Goal: Transaction & Acquisition: Purchase product/service

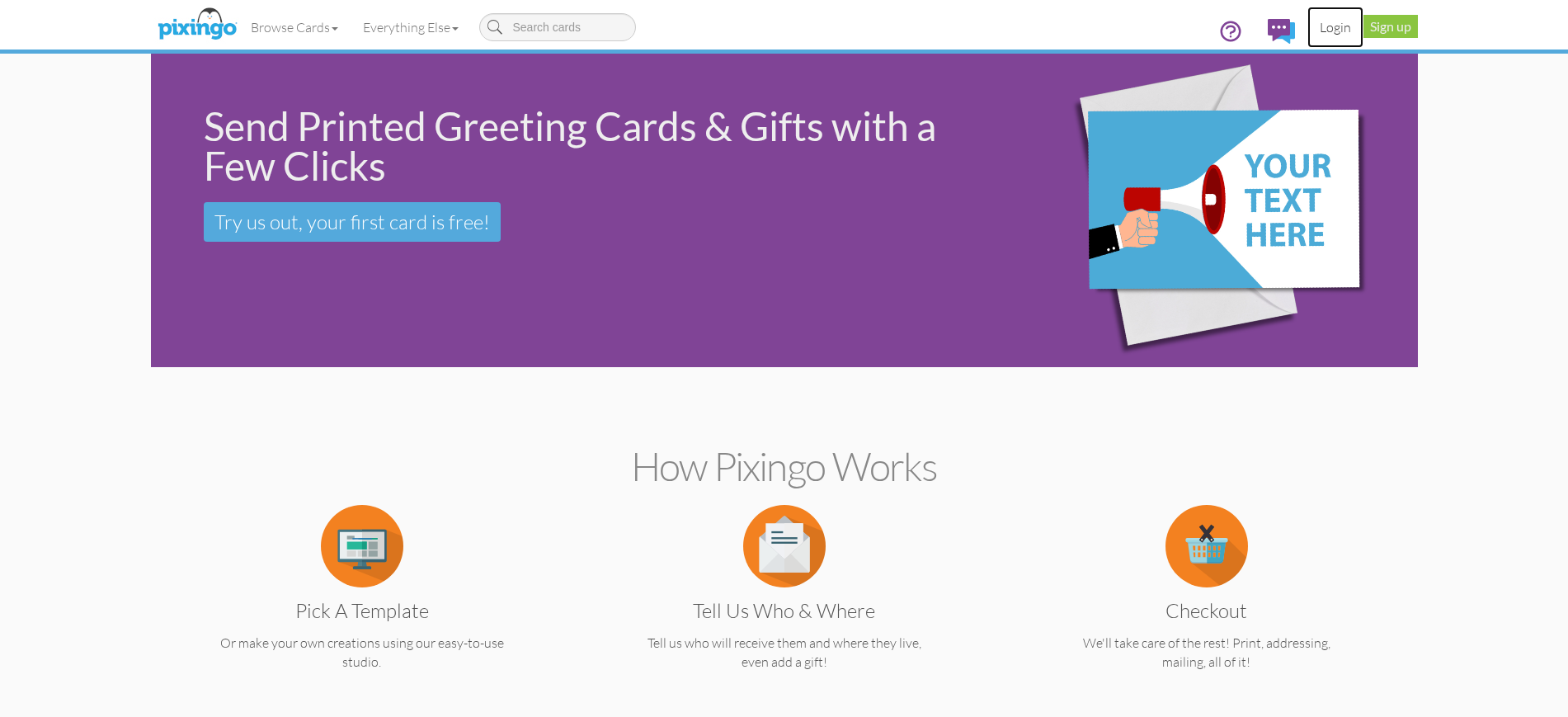
click at [1335, 24] on link "Login" at bounding box center [1335, 27] width 56 height 41
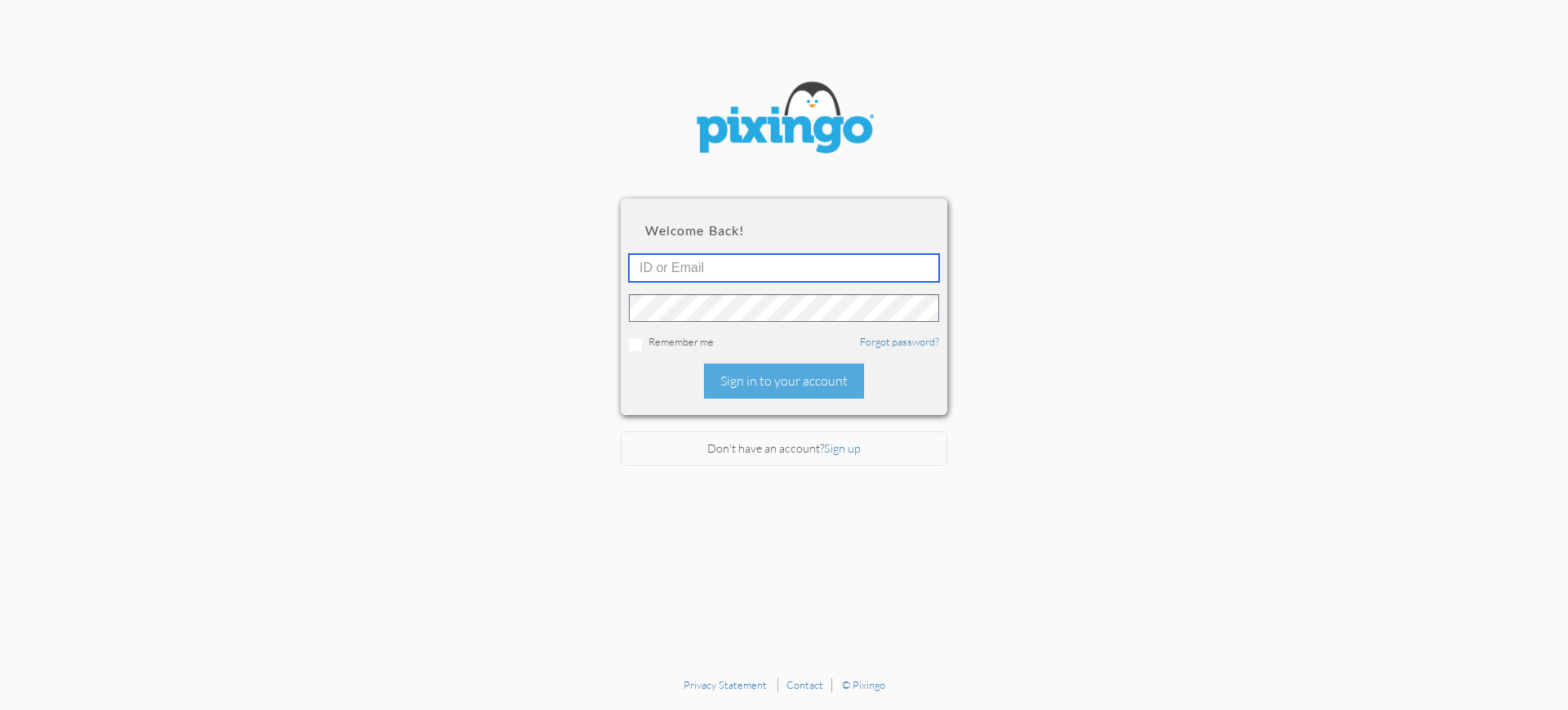
type input "[PERSON_NAME][EMAIL_ADDRESS][PERSON_NAME][DOMAIN_NAME]"
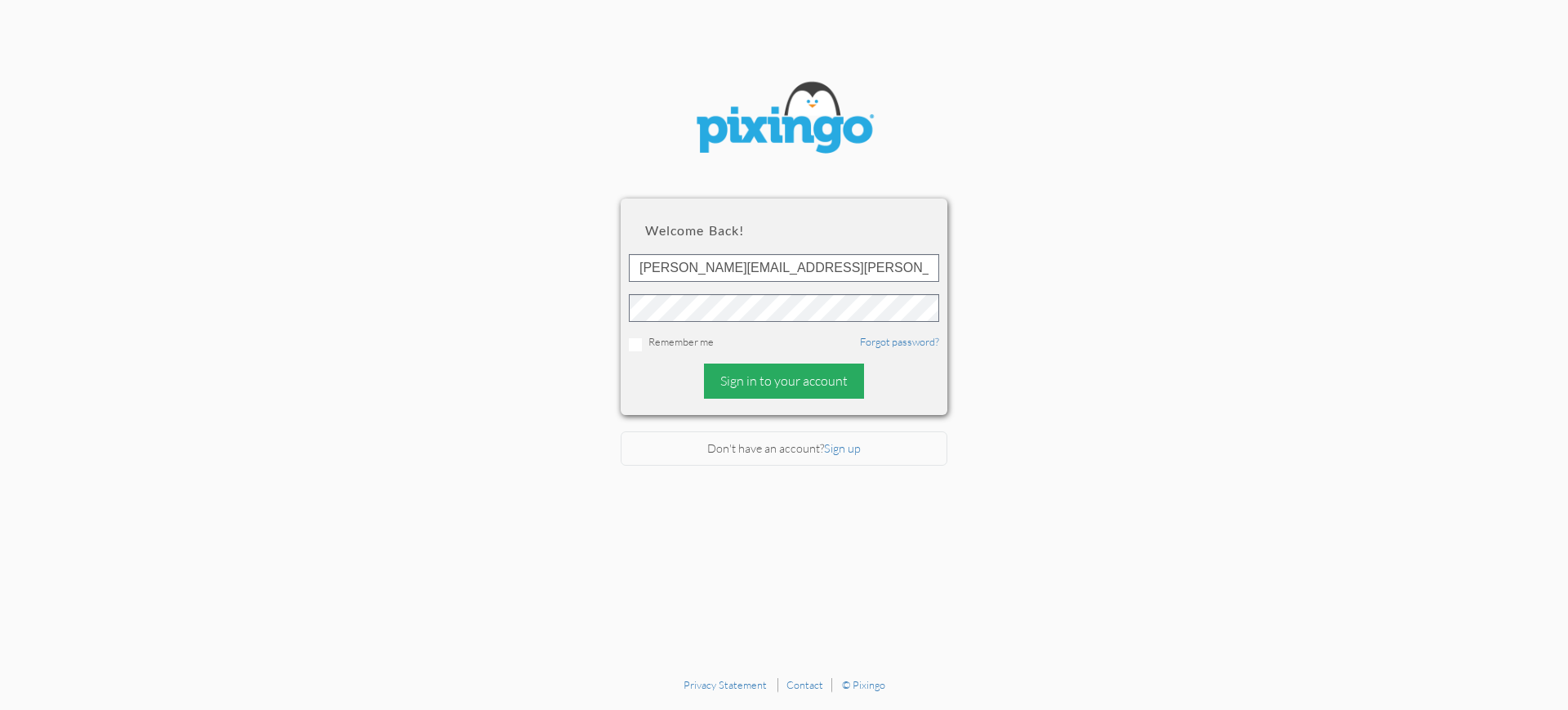
click at [768, 380] on div "Sign in to your account" at bounding box center [784, 381] width 160 height 35
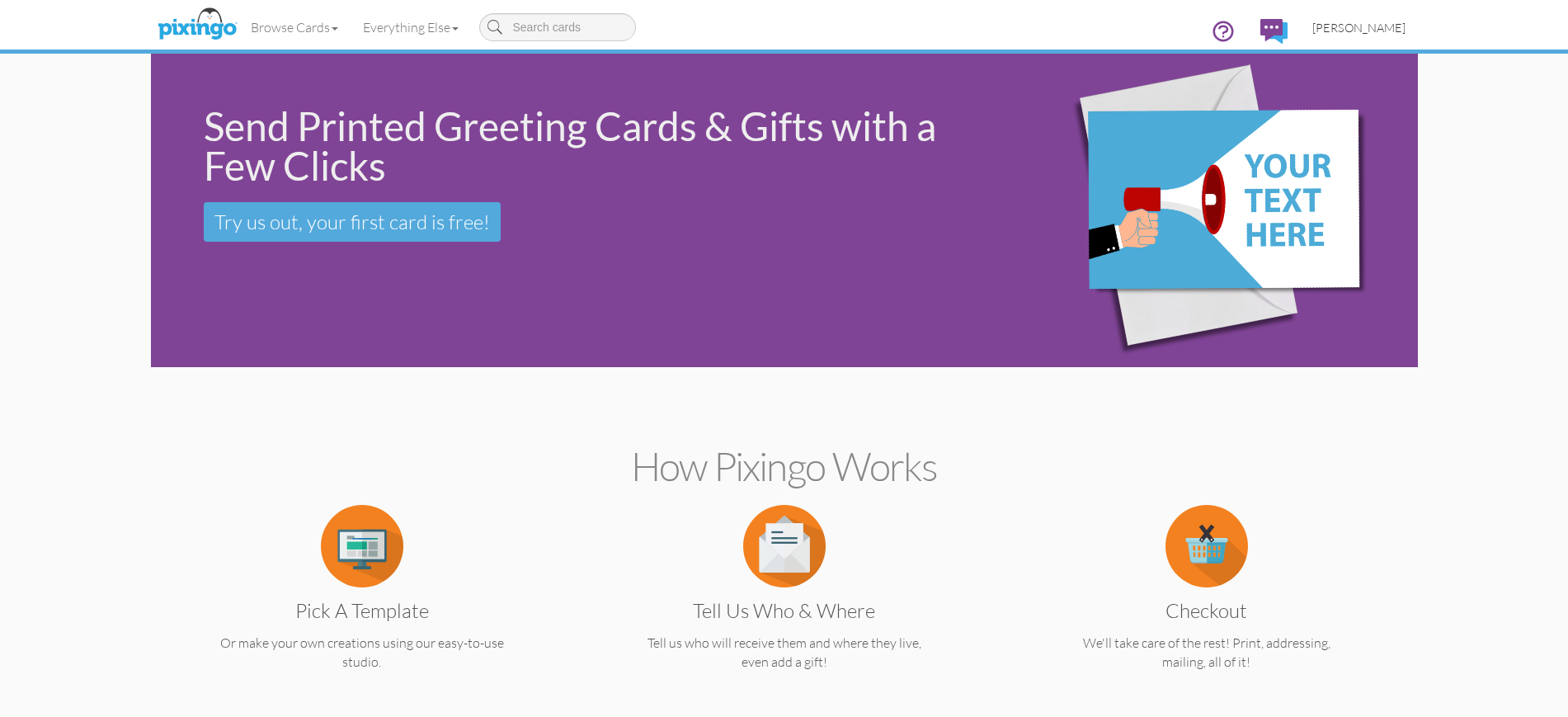
click at [1328, 27] on span "[PERSON_NAME]" at bounding box center [1359, 28] width 93 height 14
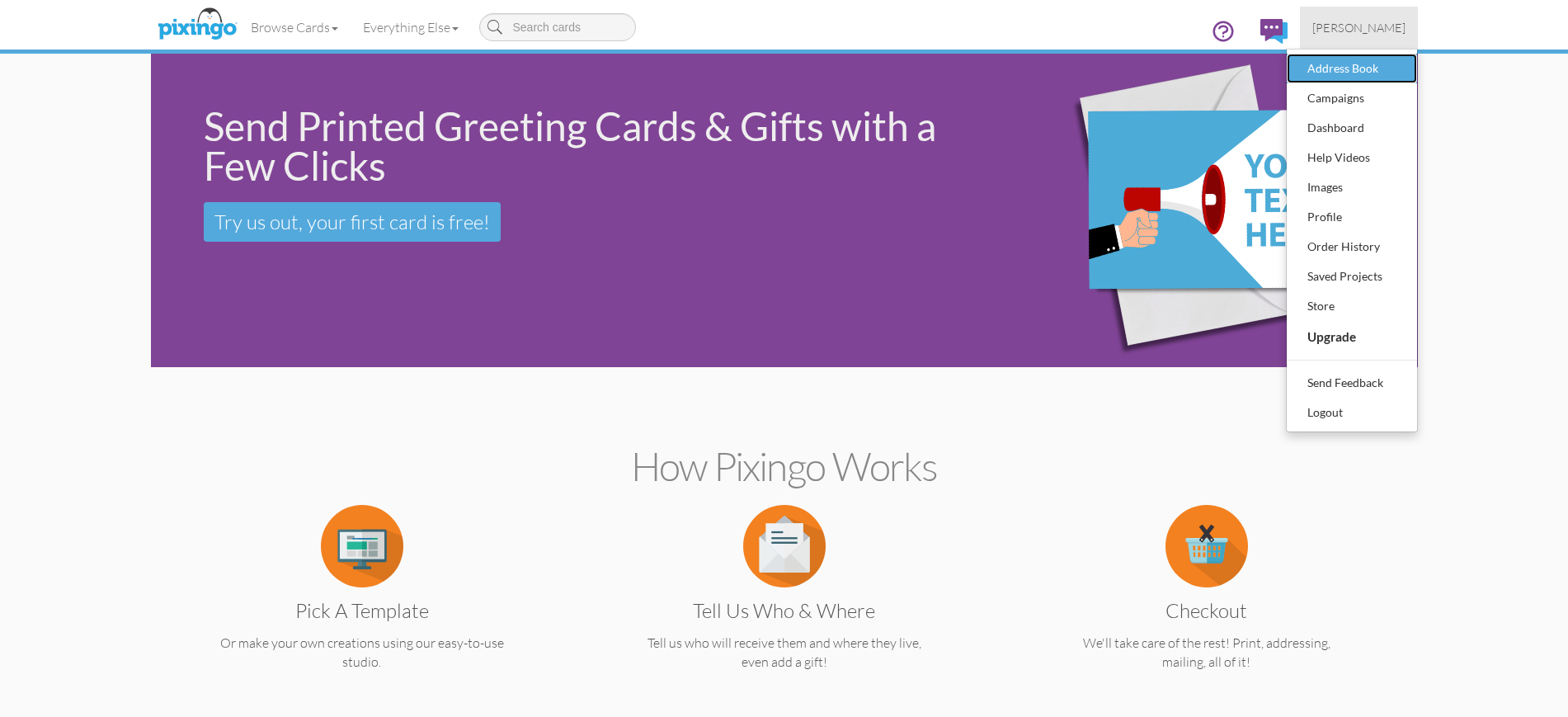
click at [1333, 70] on div "Address Book" at bounding box center [1352, 69] width 97 height 24
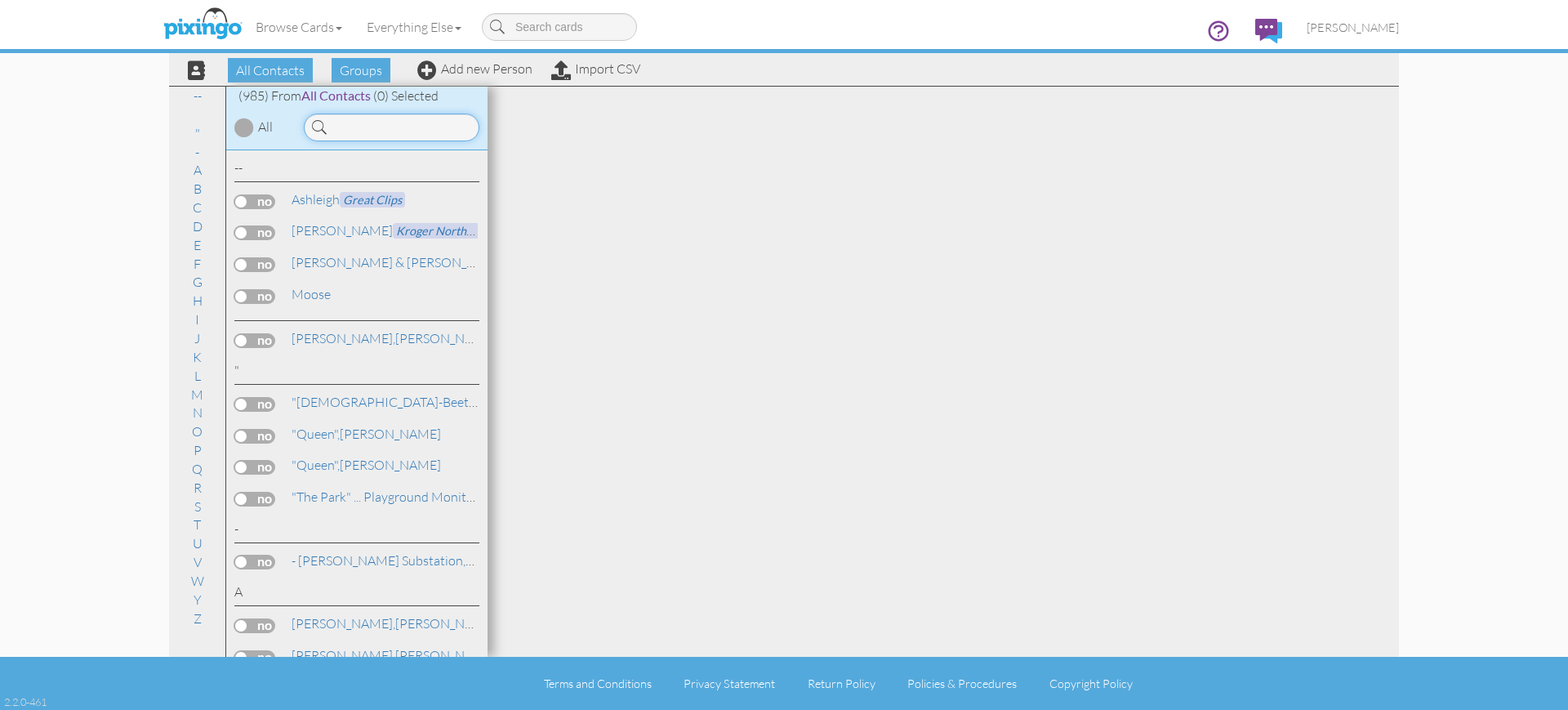
click at [336, 127] on input at bounding box center [391, 127] width 175 height 28
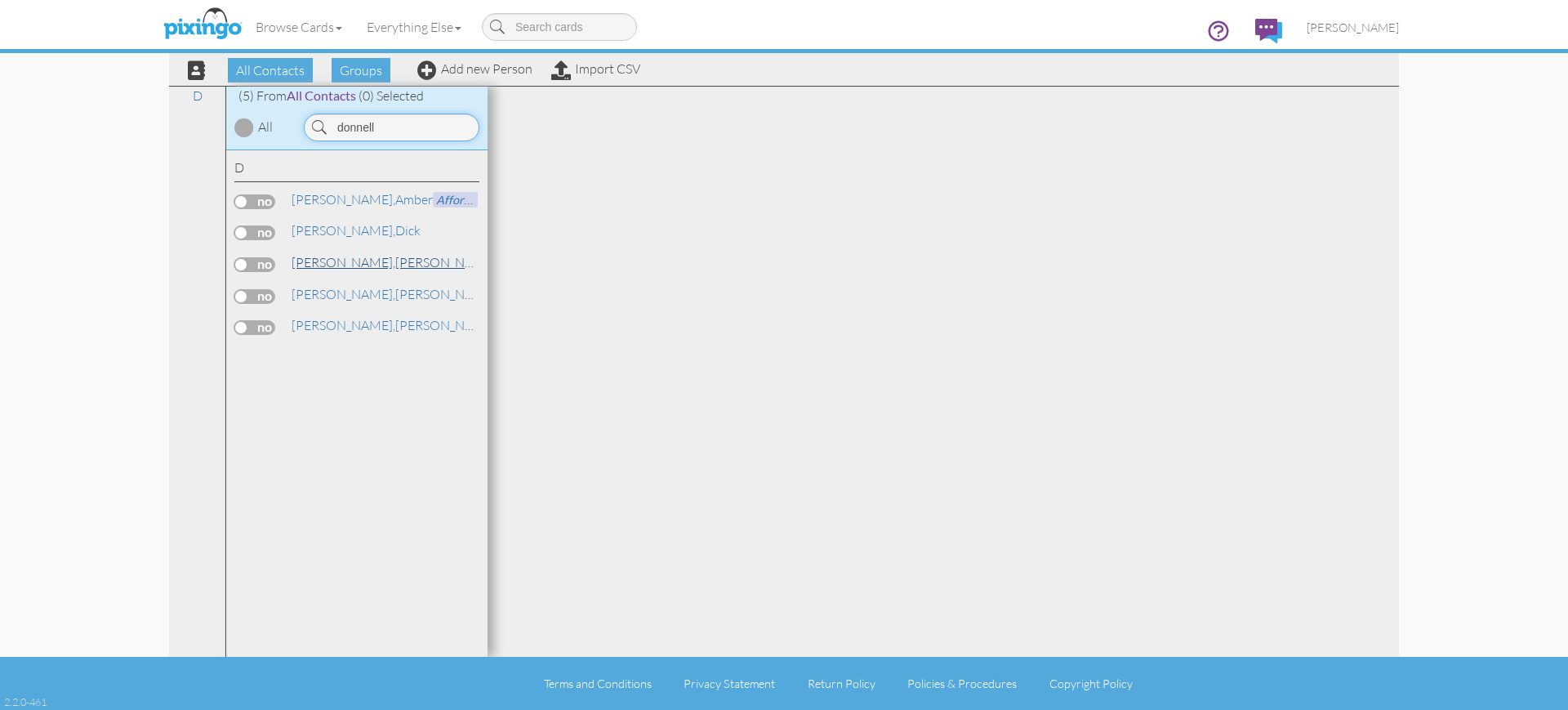
type input "donnell"
click at [331, 264] on span "[PERSON_NAME]," at bounding box center [343, 262] width 104 height 16
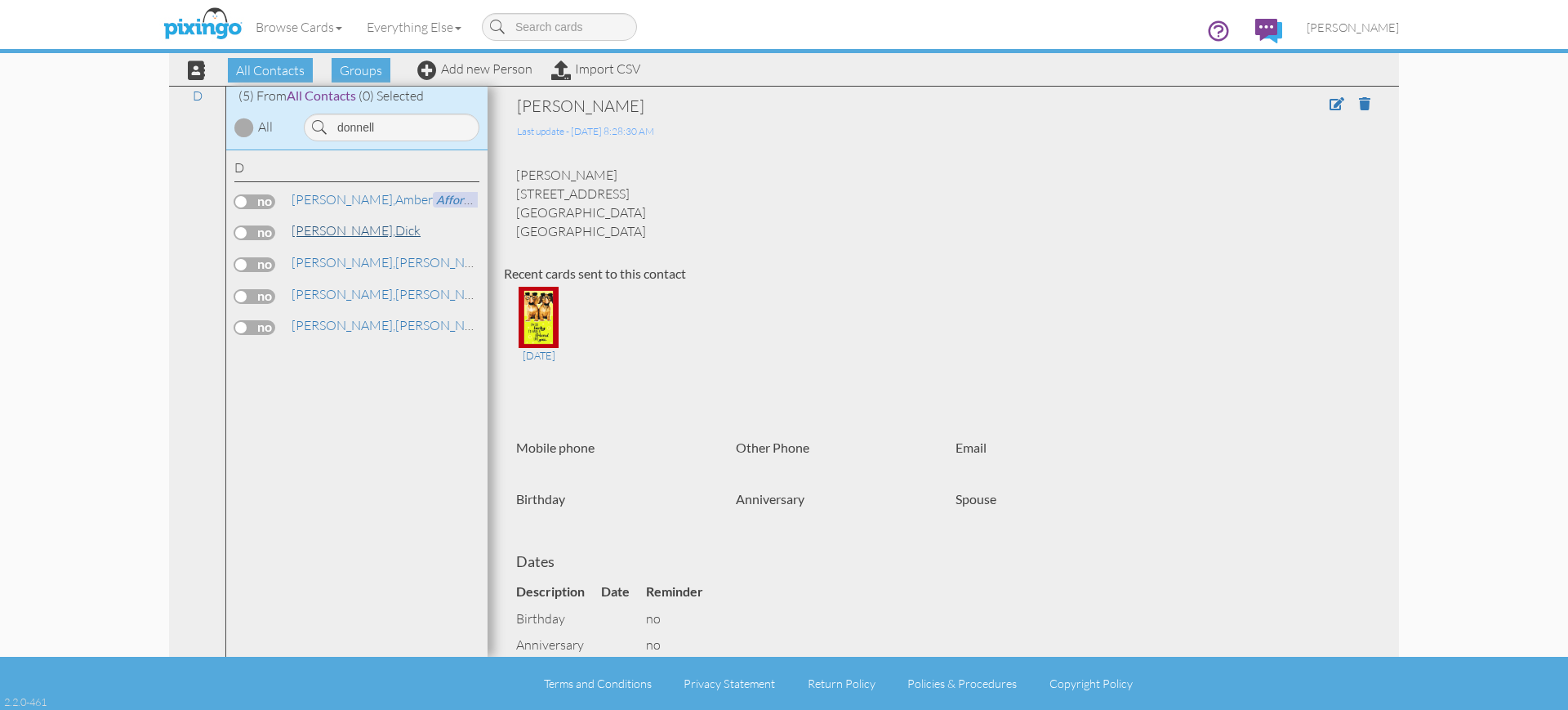
click at [317, 230] on span "[PERSON_NAME]," at bounding box center [343, 230] width 104 height 16
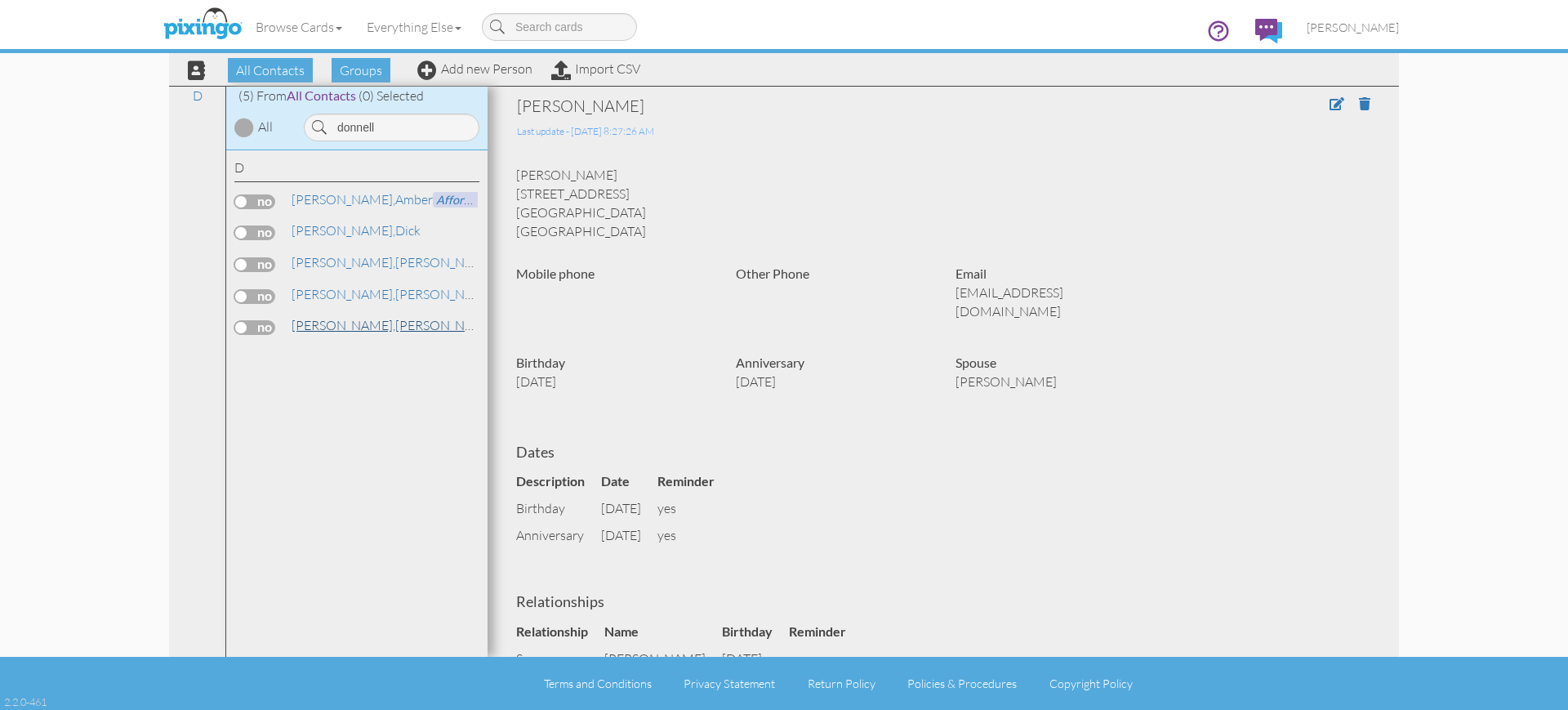
click at [327, 323] on span "[PERSON_NAME]," at bounding box center [343, 324] width 104 height 16
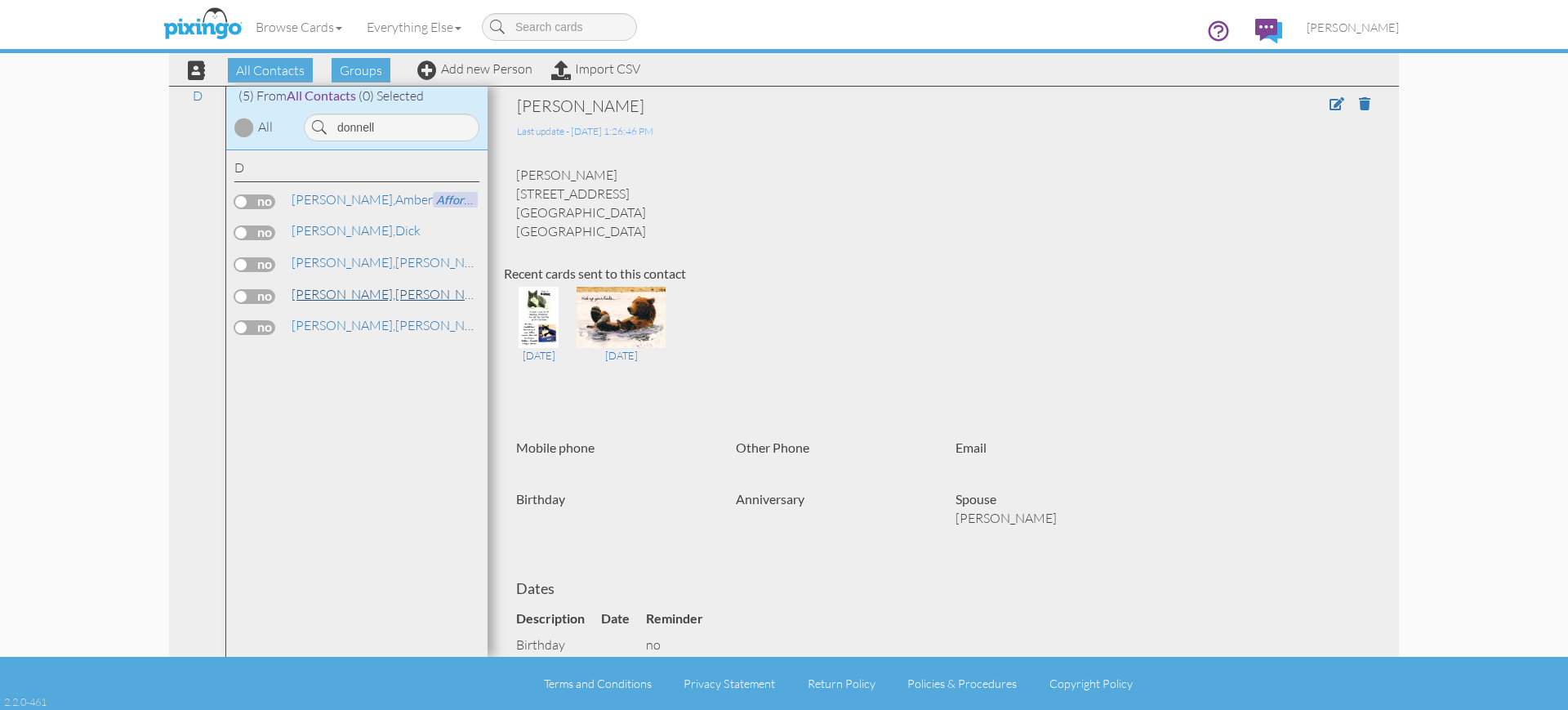
click at [360, 294] on link "[PERSON_NAME], [PERSON_NAME] and [PERSON_NAME]" at bounding box center [458, 293] width 337 height 20
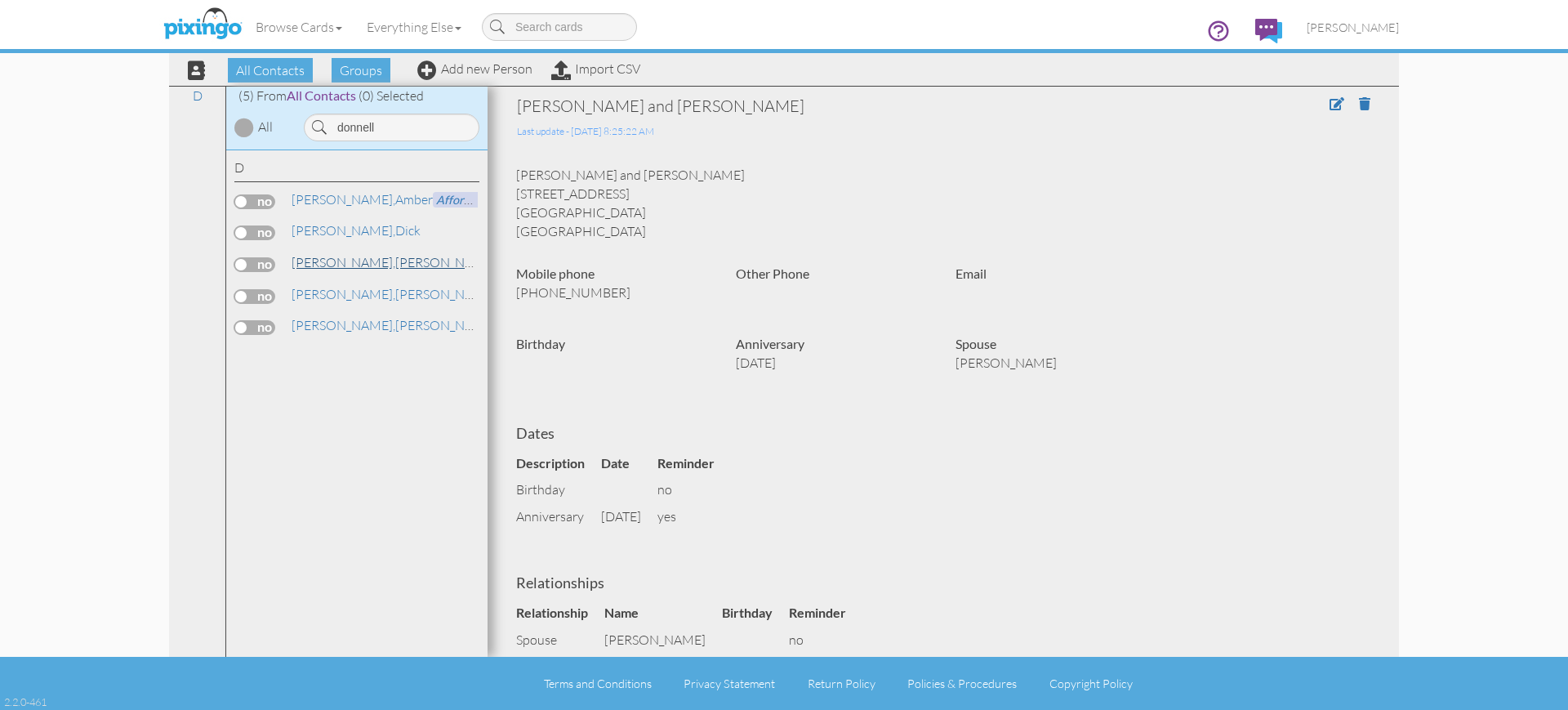
click at [334, 261] on span "[PERSON_NAME]," at bounding box center [343, 262] width 104 height 16
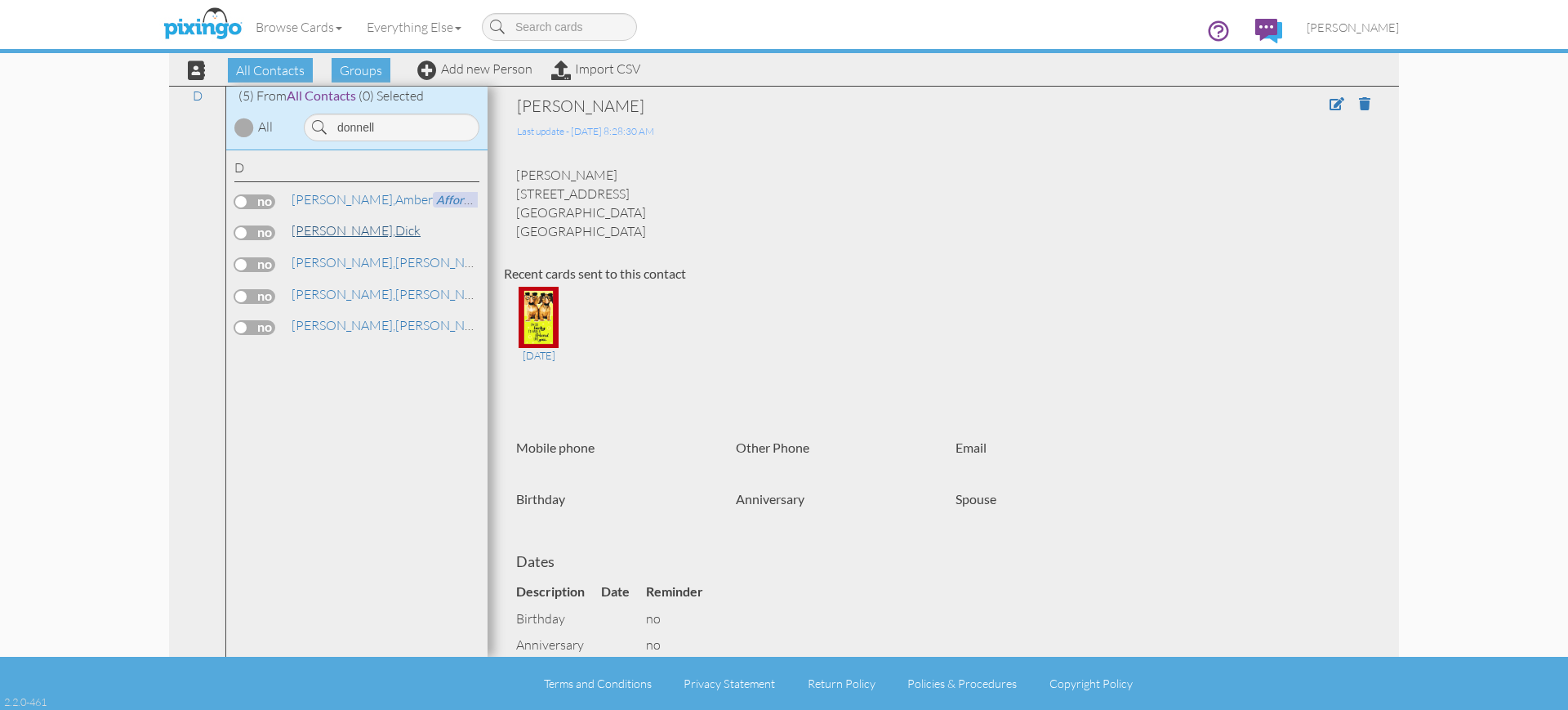
click at [328, 229] on span "[PERSON_NAME]," at bounding box center [343, 230] width 104 height 16
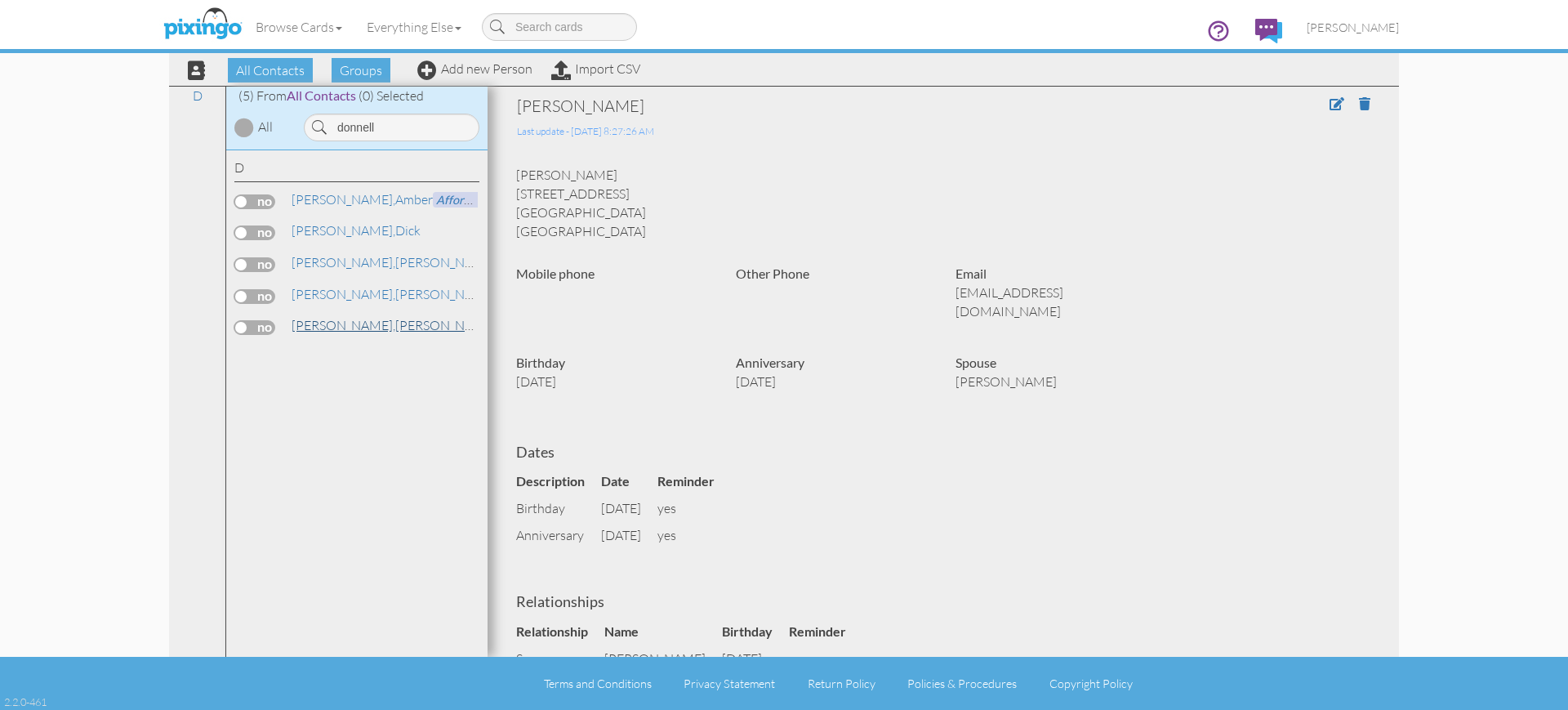
click at [323, 327] on span "[PERSON_NAME]," at bounding box center [343, 324] width 104 height 16
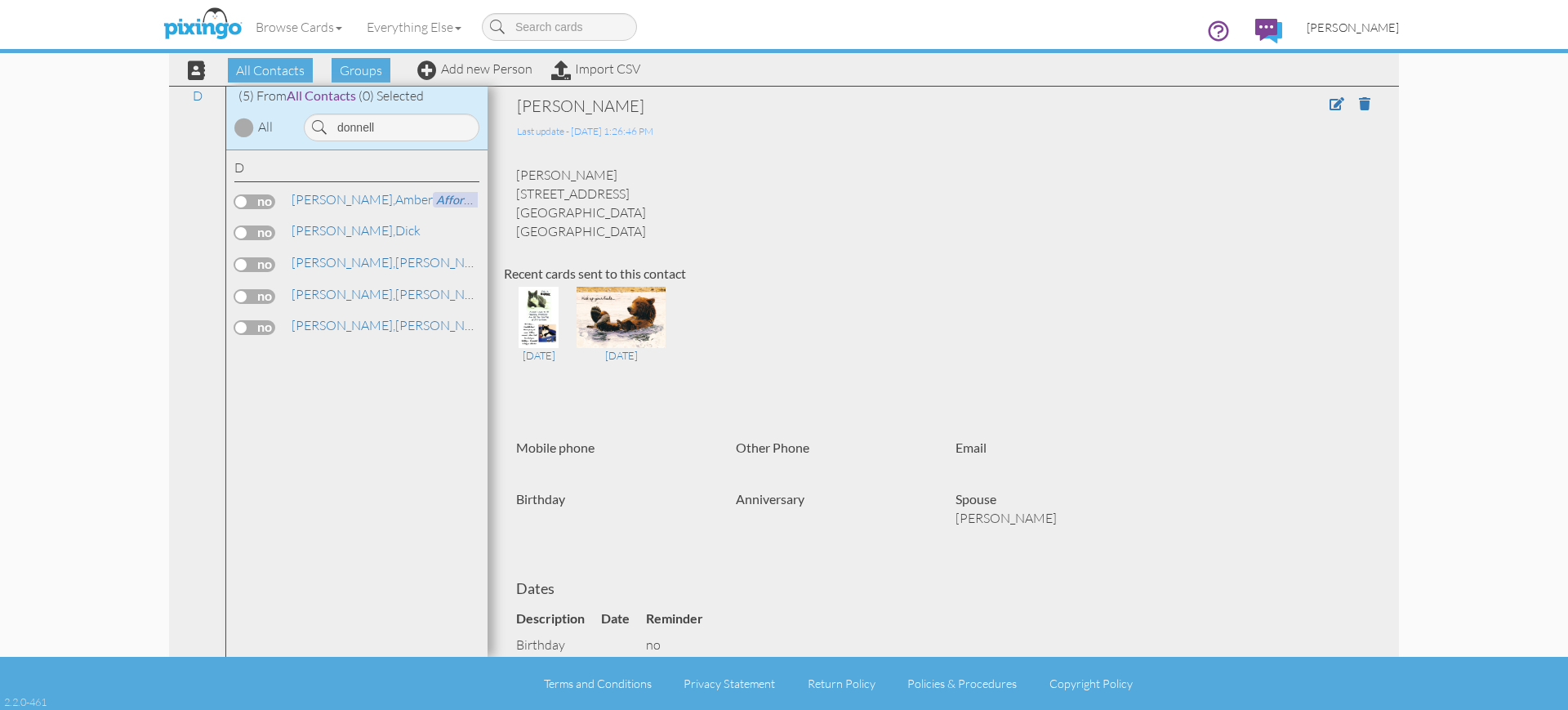
click at [1336, 25] on span "[PERSON_NAME]" at bounding box center [1352, 28] width 92 height 14
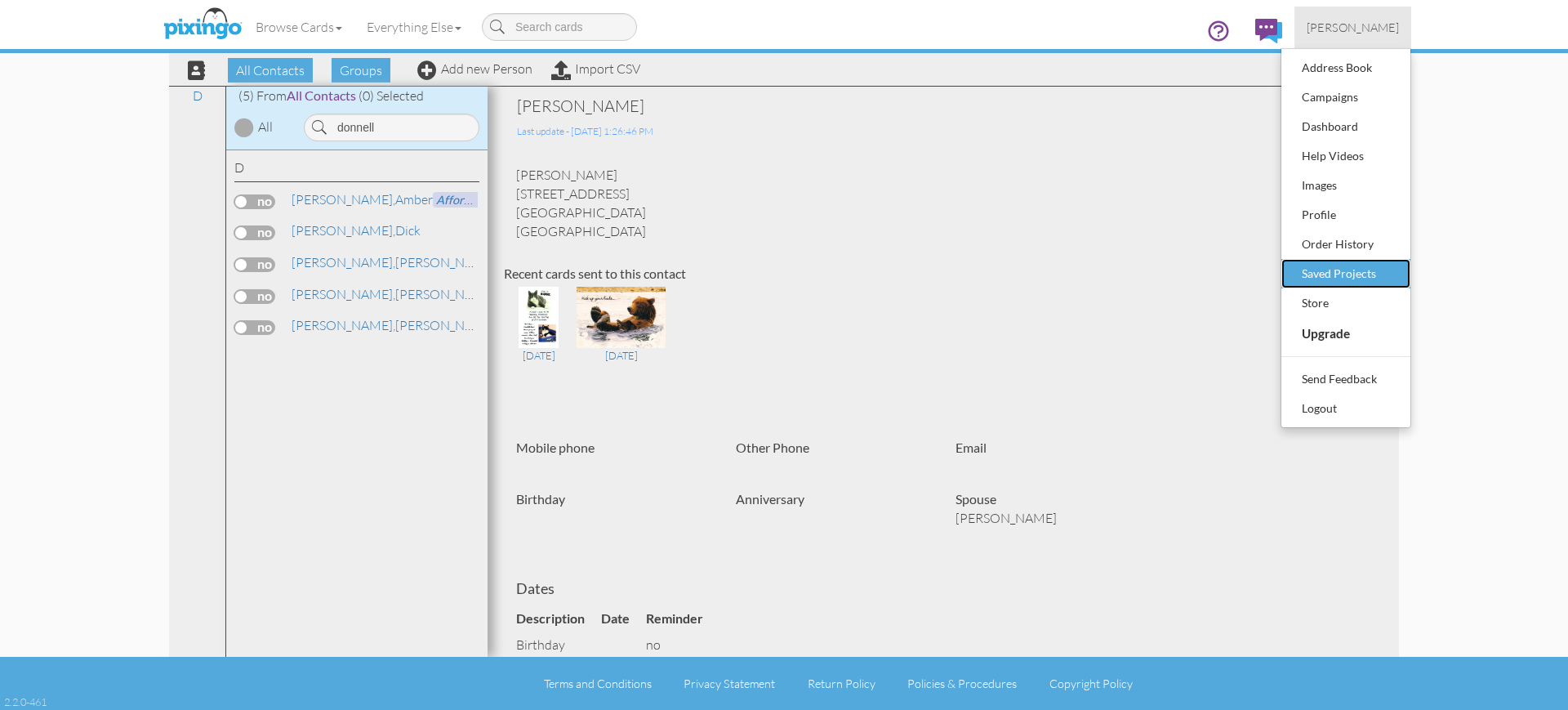
click at [1328, 272] on div "Saved Projects" at bounding box center [1346, 274] width 96 height 24
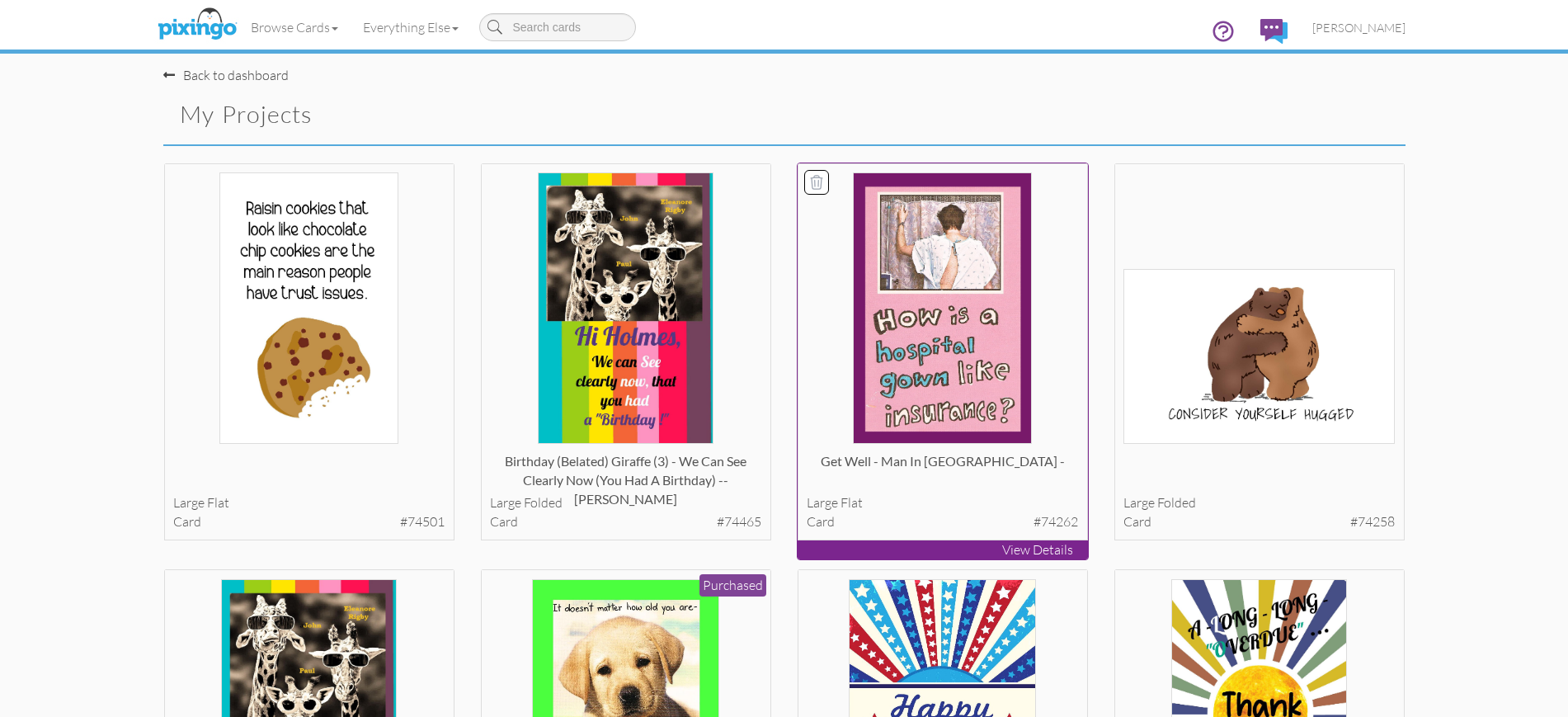
click at [959, 551] on p "View Details" at bounding box center [943, 550] width 290 height 19
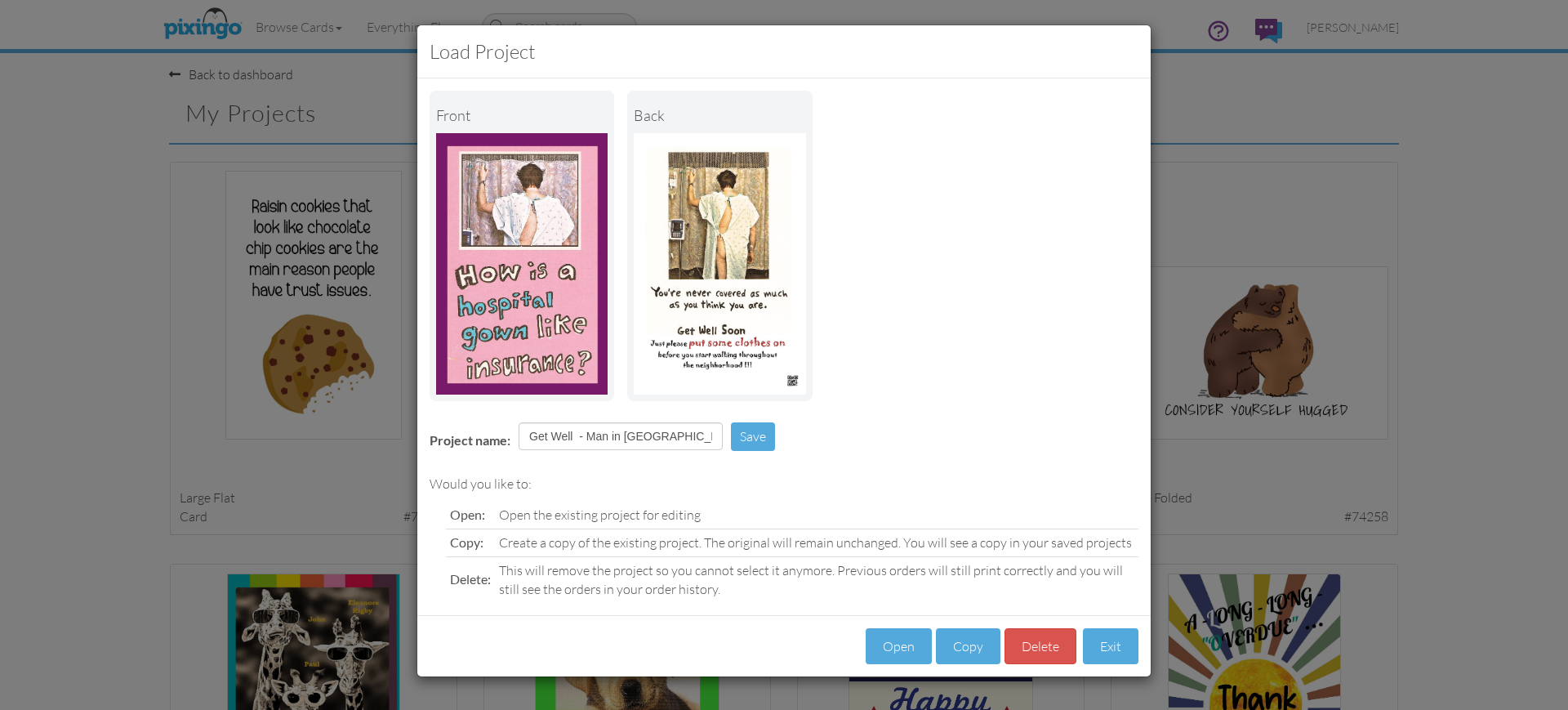
click at [1180, 237] on div "Load Project Front back Project name: Get Well - Man in [GEOGRAPHIC_DATA] Gown …" at bounding box center [784, 355] width 1568 height 710
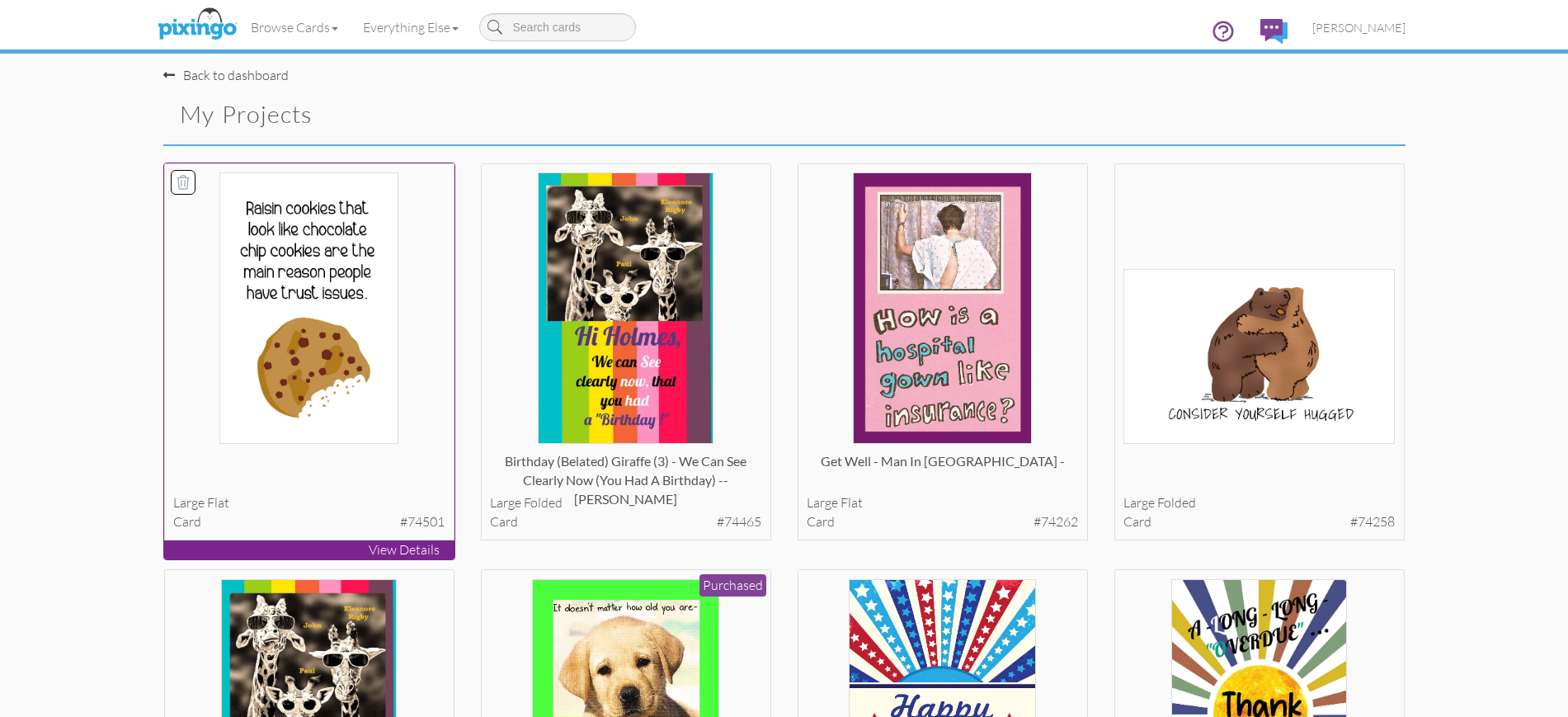
click at [295, 550] on p "View Details" at bounding box center [309, 550] width 290 height 19
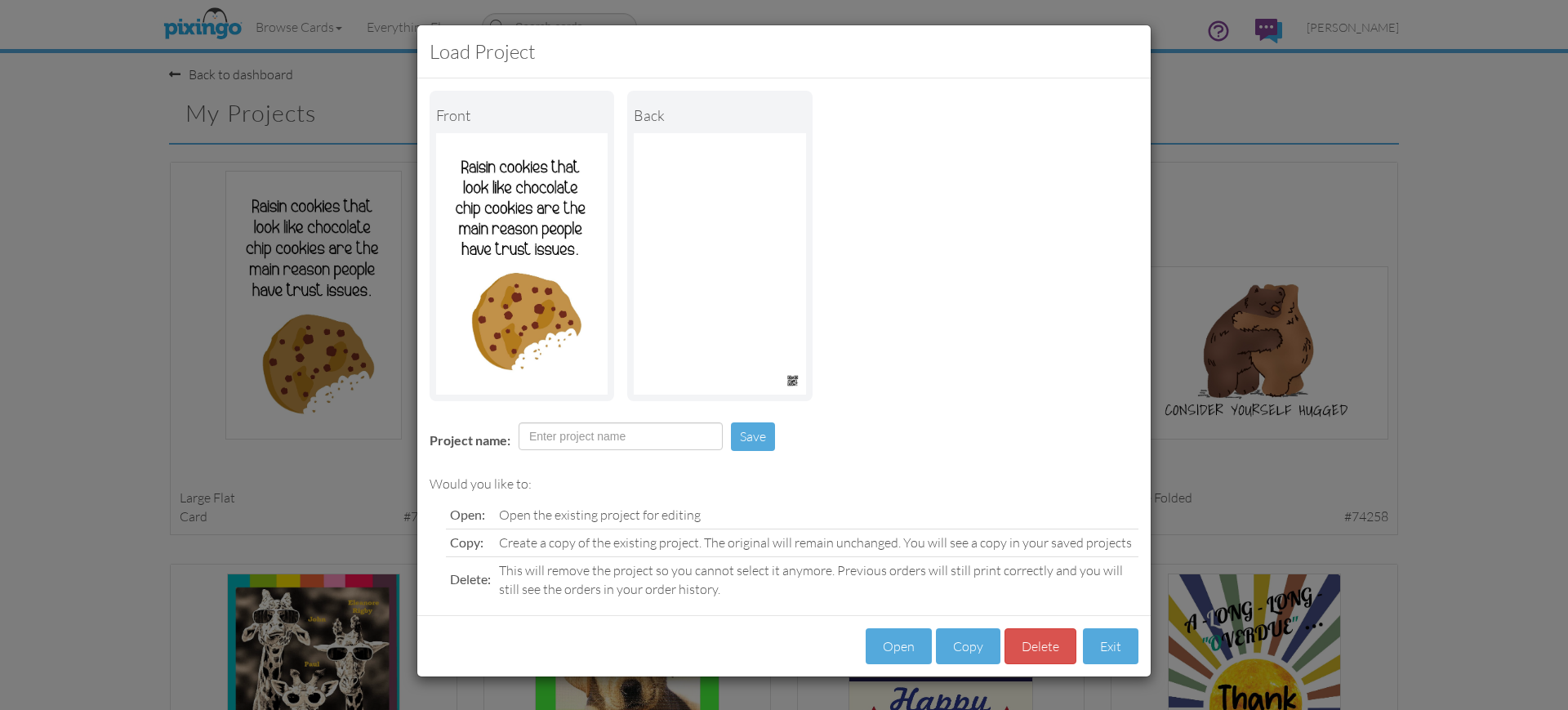
click at [1205, 183] on div "Load Project Front back Project name: Save Would you like to: Open: Open the ex…" at bounding box center [784, 355] width 1568 height 710
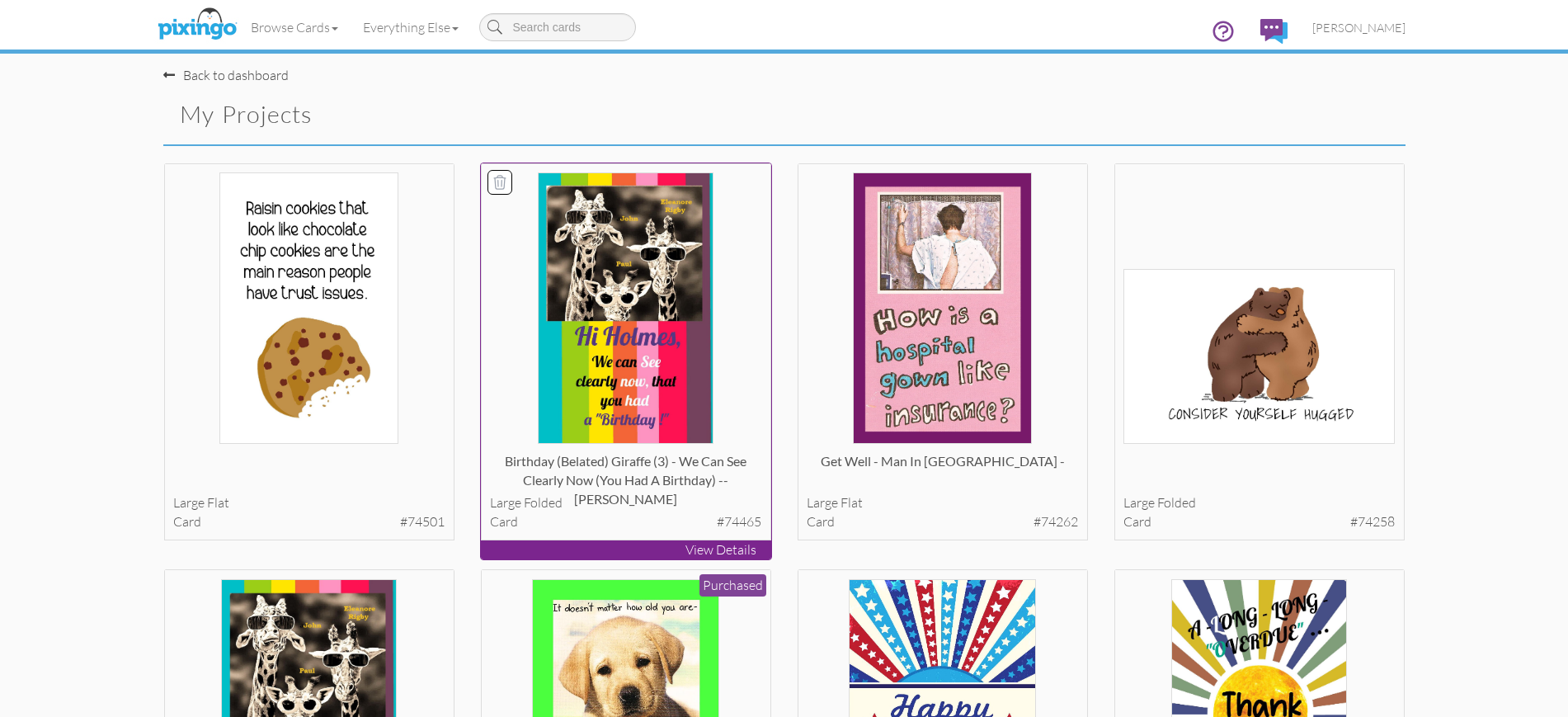
click at [619, 548] on p "View Details" at bounding box center [626, 550] width 290 height 19
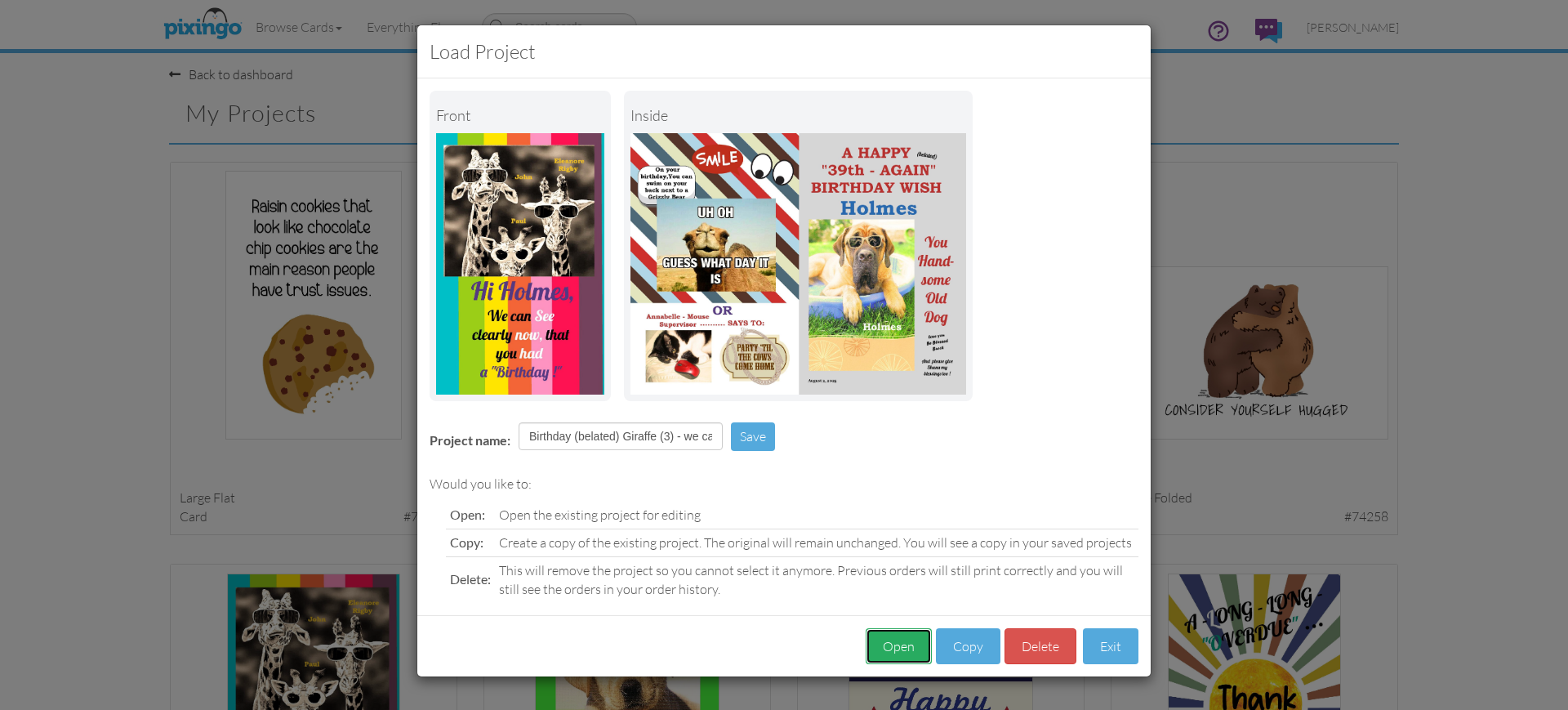
click at [907, 645] on button "Open" at bounding box center [898, 646] width 66 height 37
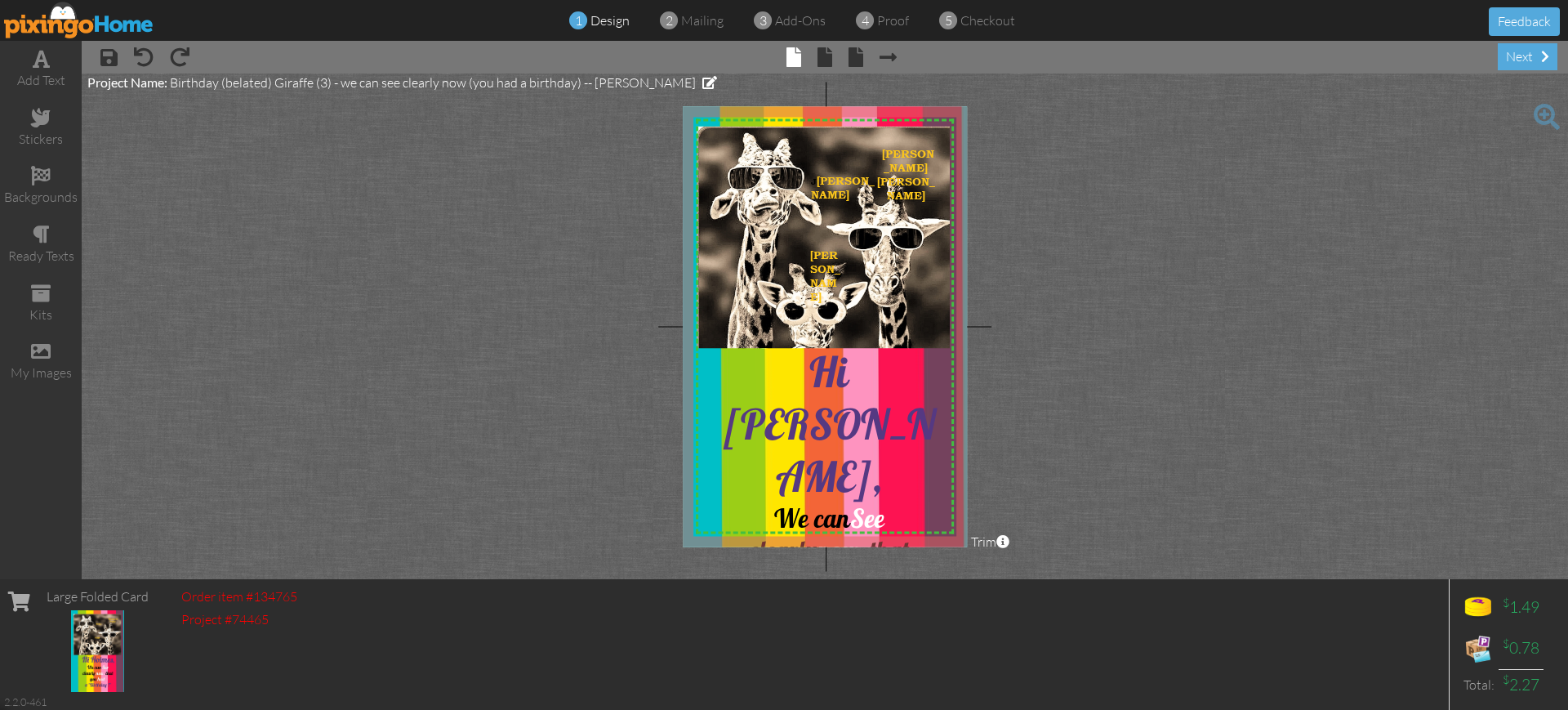
click at [1546, 110] on span at bounding box center [1546, 117] width 26 height 26
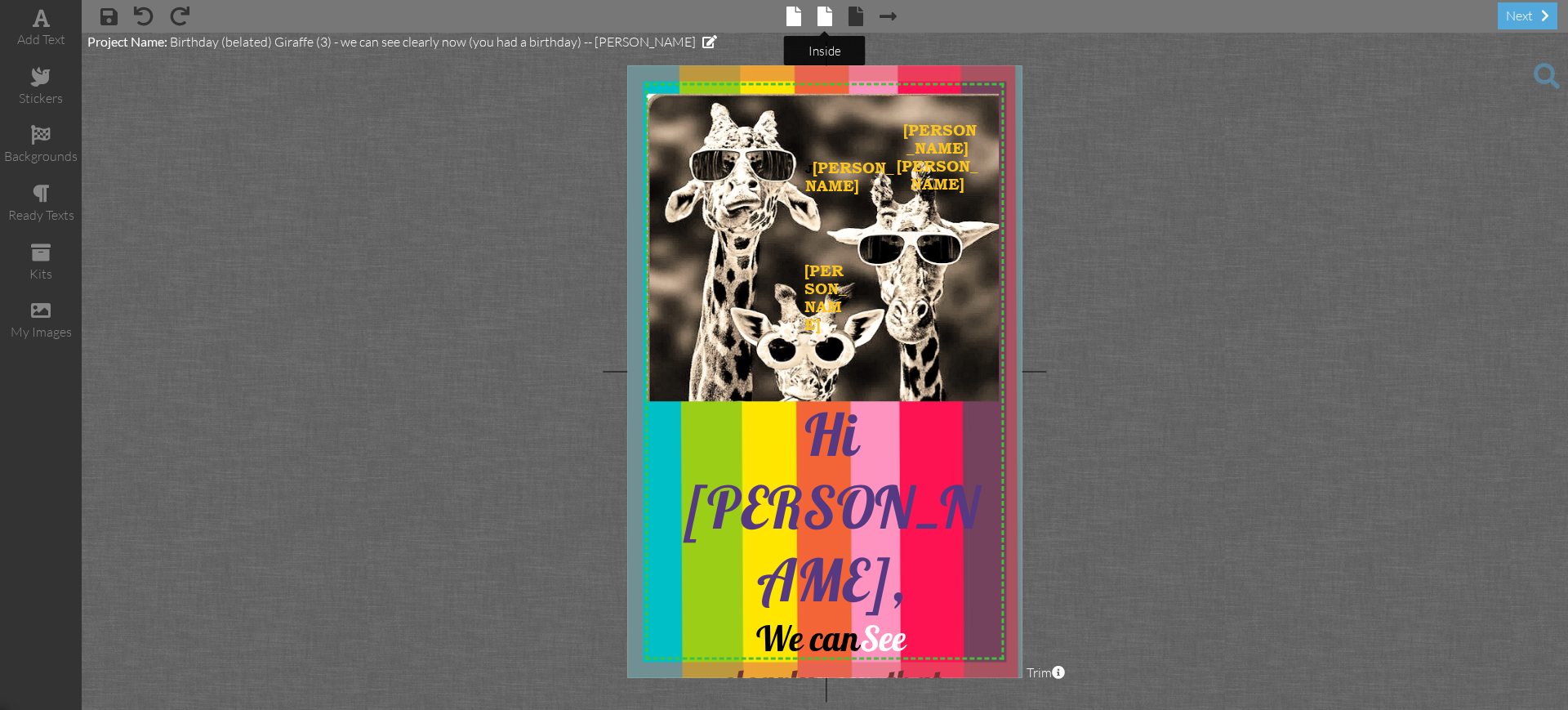
click at [824, 15] on span at bounding box center [824, 16] width 15 height 20
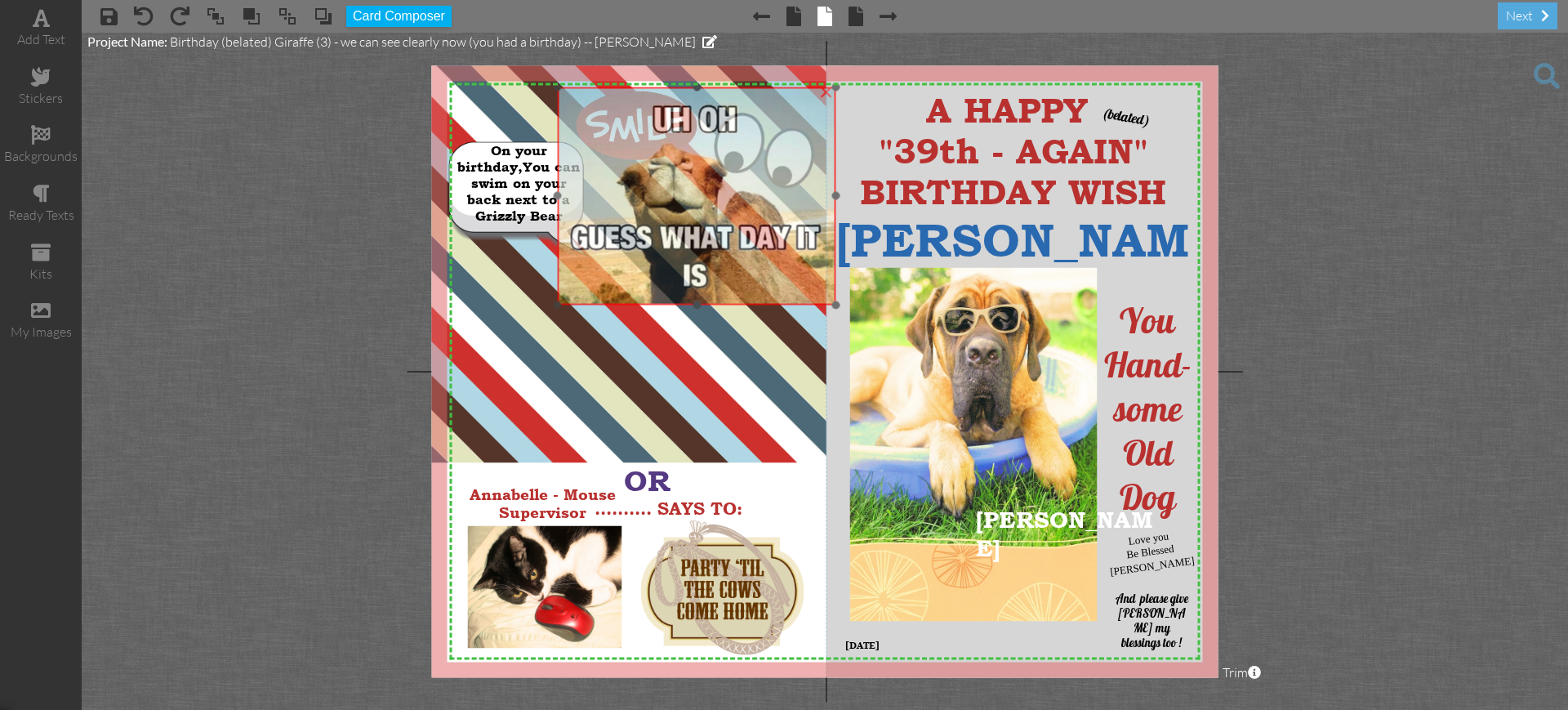
drag, startPoint x: 541, startPoint y: 253, endPoint x: 605, endPoint y: 121, distance: 146.7
click at [605, 121] on img at bounding box center [698, 196] width 279 height 219
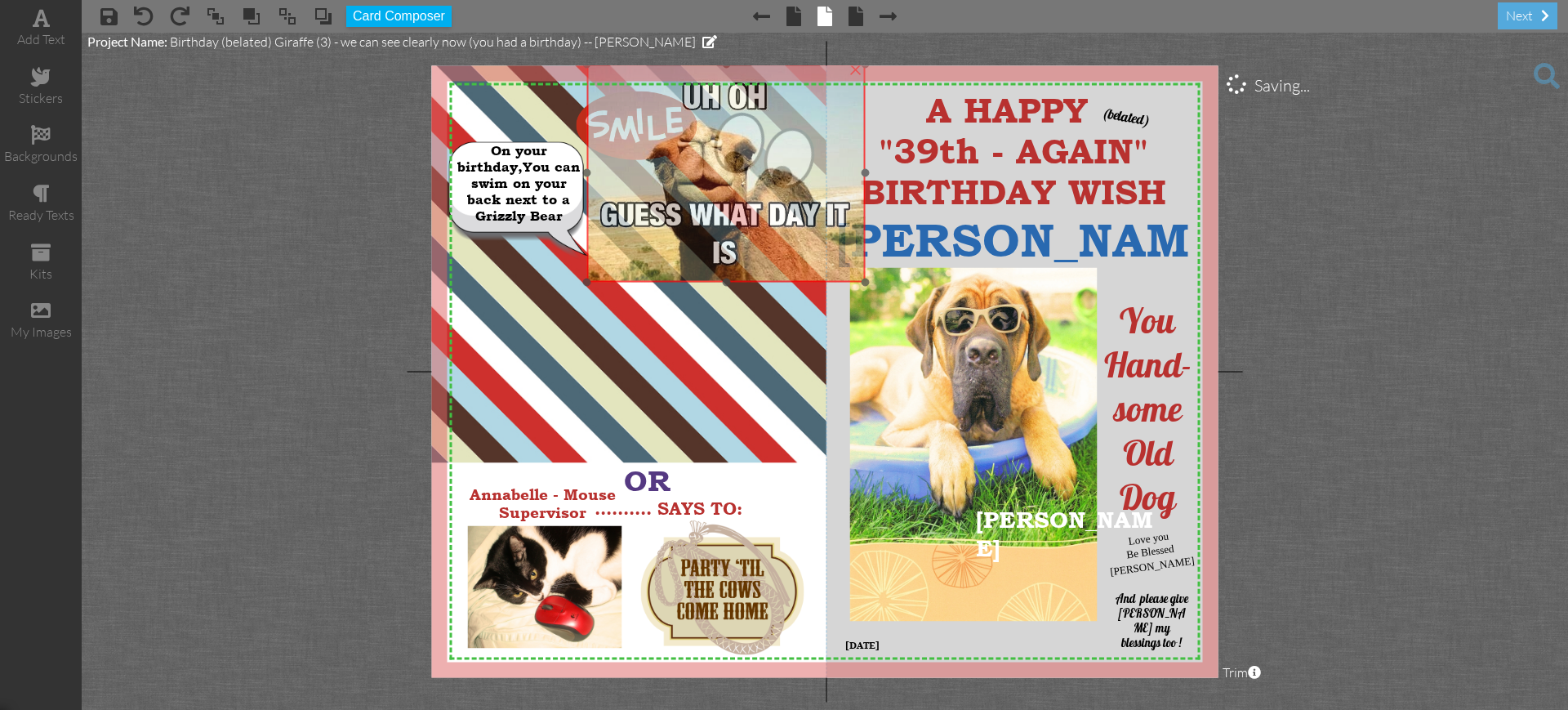
drag, startPoint x: 605, startPoint y: 121, endPoint x: 634, endPoint y: 99, distance: 36.4
click at [634, 99] on img at bounding box center [727, 173] width 279 height 219
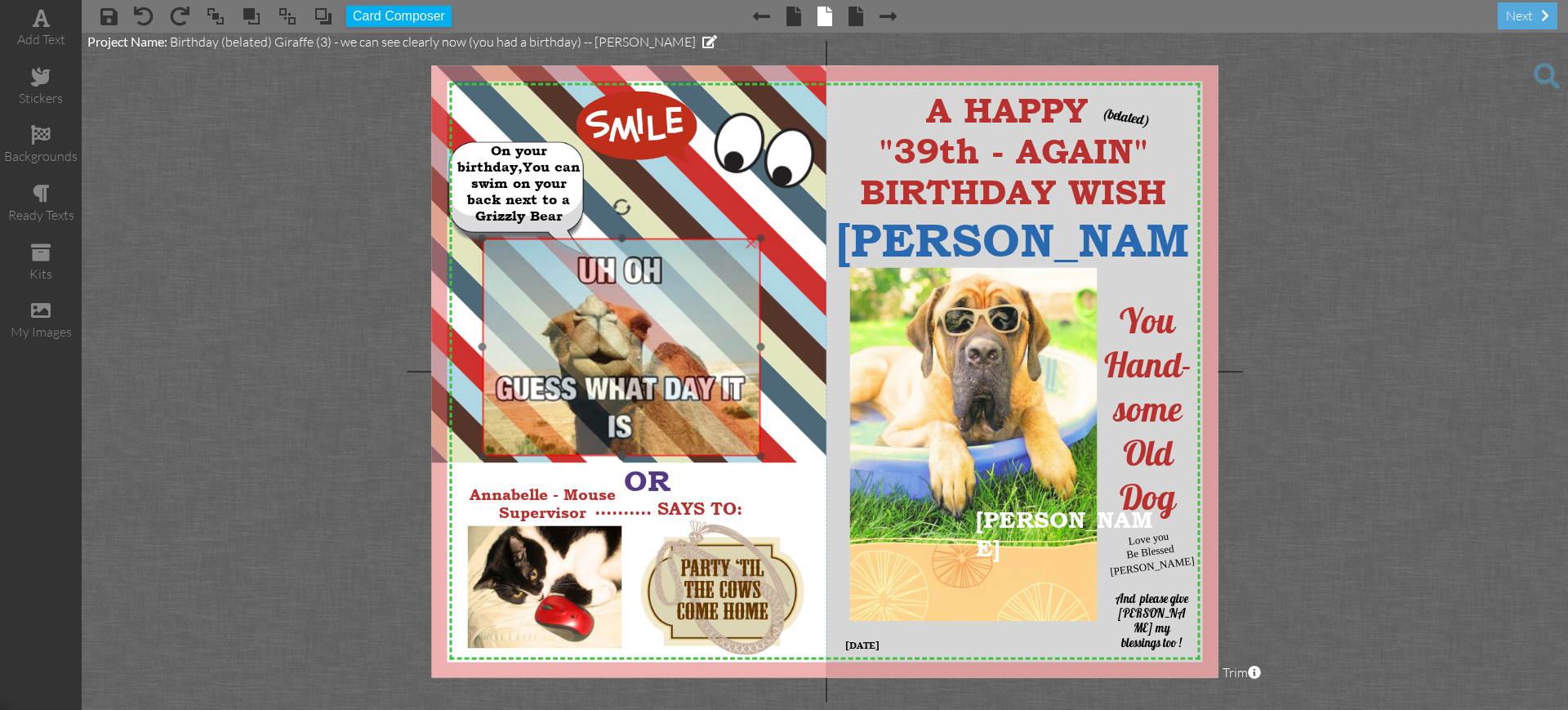
drag, startPoint x: 598, startPoint y: 163, endPoint x: 495, endPoint y: 336, distance: 201.3
click at [495, 336] on img at bounding box center [622, 347] width 279 height 219
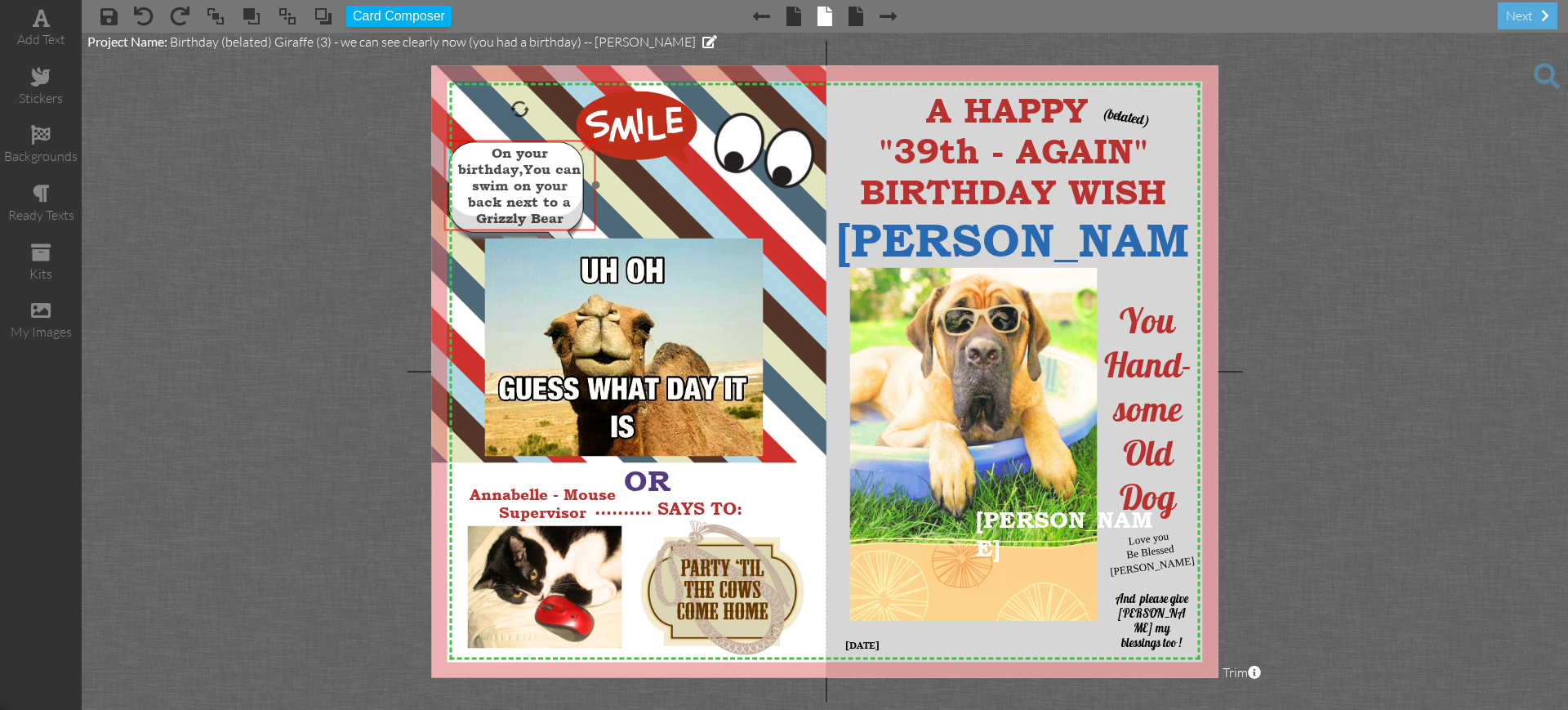
click at [510, 201] on span "back next to a Grizzly Bear" at bounding box center [520, 210] width 103 height 33
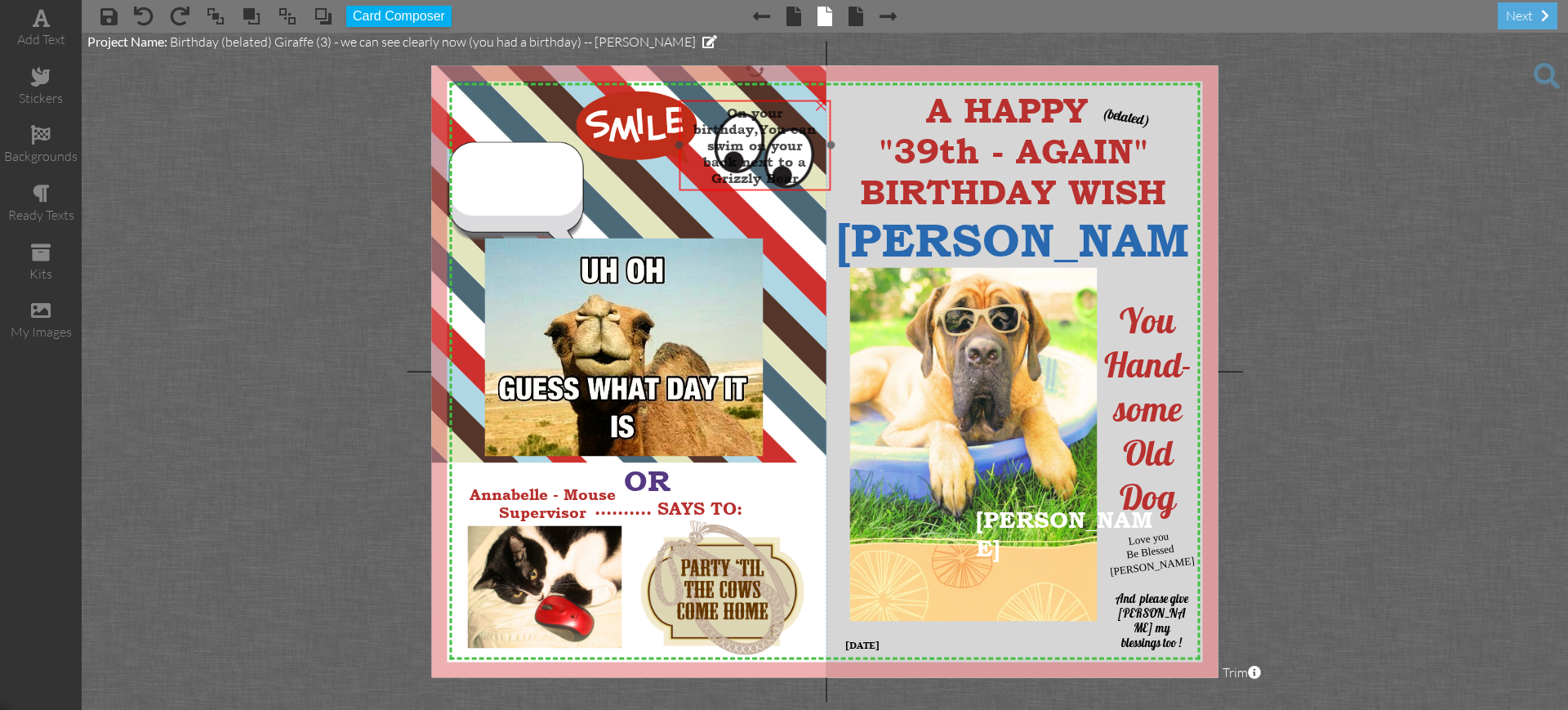
drag, startPoint x: 484, startPoint y: 191, endPoint x: 720, endPoint y: 152, distance: 239.2
click at [720, 152] on span "On your birthday,You can swim on your" at bounding box center [754, 129] width 122 height 49
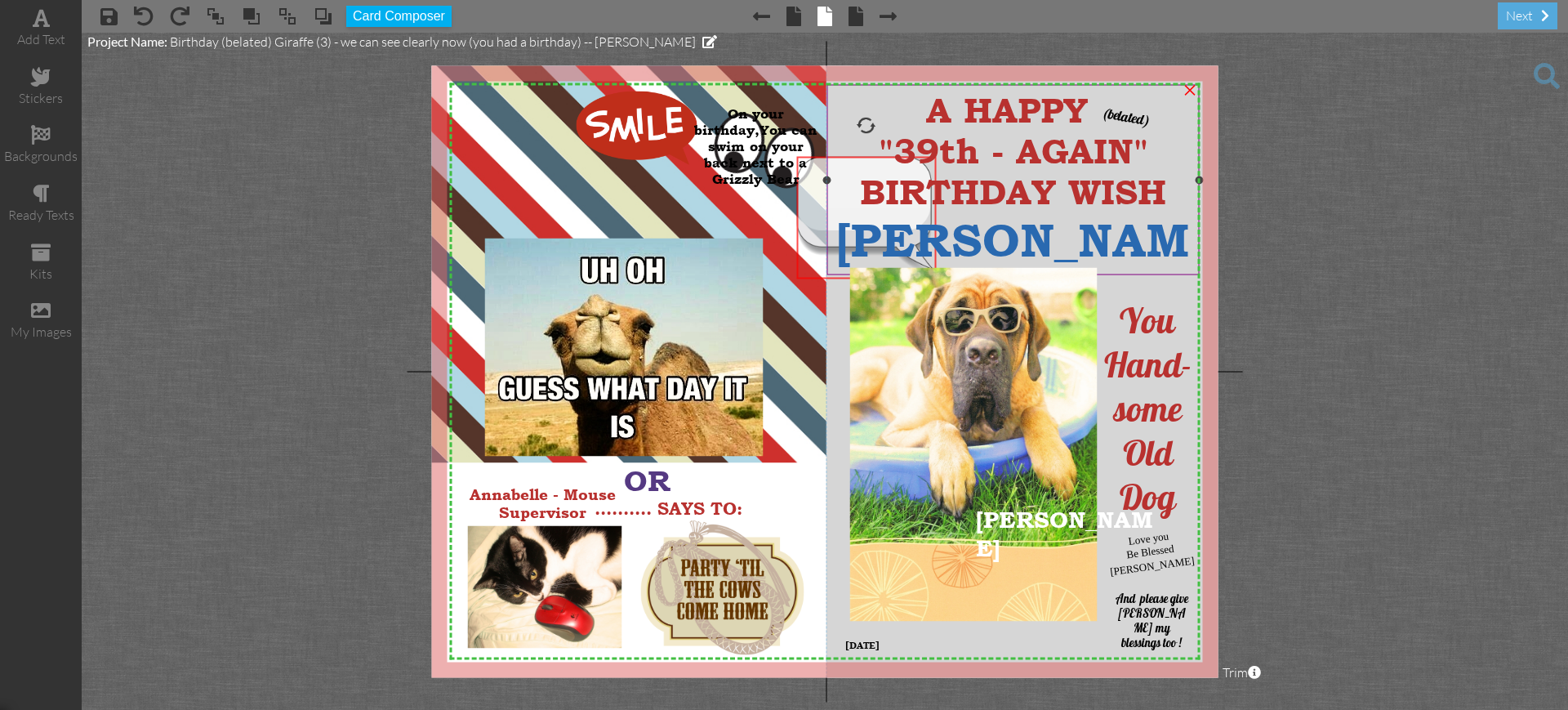
drag, startPoint x: 497, startPoint y: 188, endPoint x: 830, endPoint y: 217, distance: 334.3
click at [845, 202] on div "X X X X X X X X X X X X X X X X X X X X X X X X X X X X X X X X X X X X X X X X…" at bounding box center [825, 371] width 786 height 612
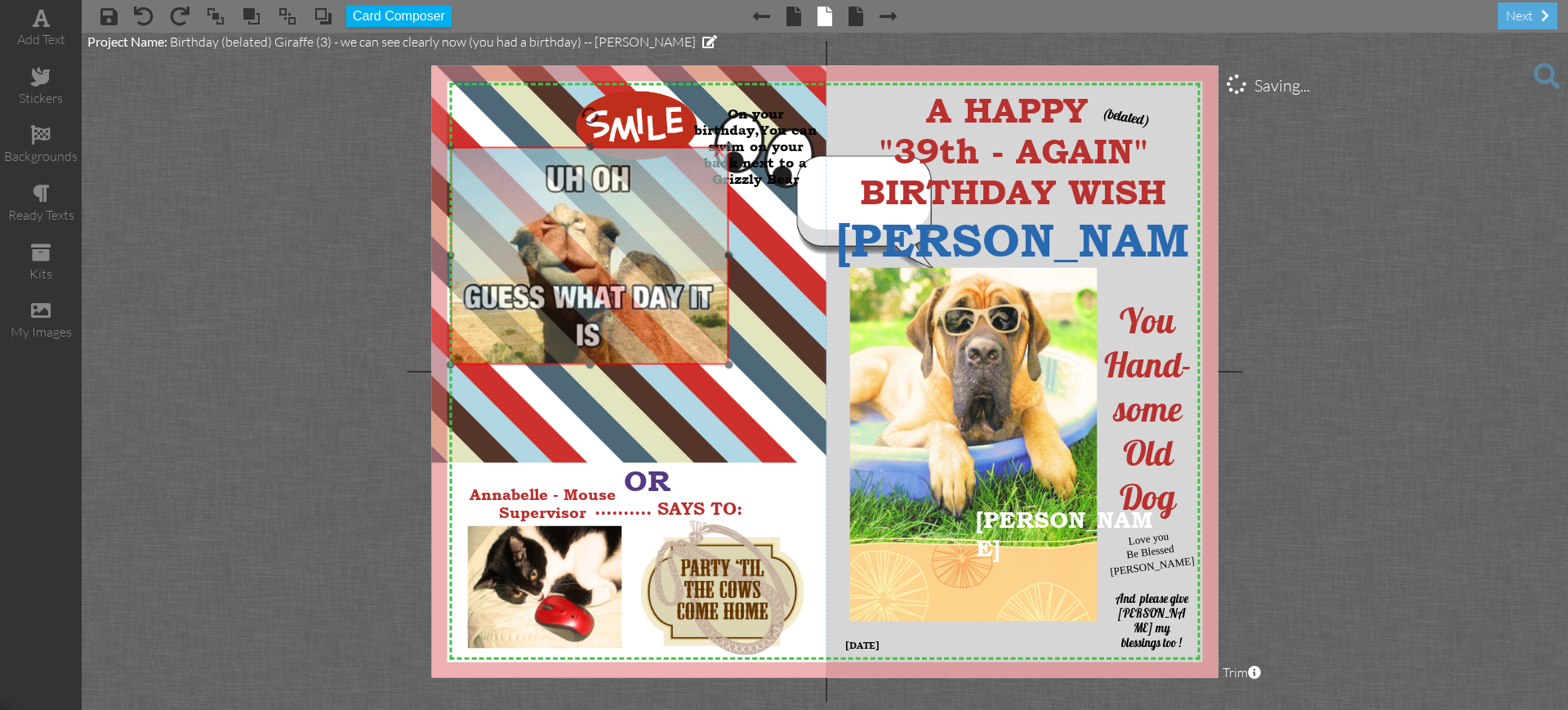
drag, startPoint x: 536, startPoint y: 332, endPoint x: 501, endPoint y: 241, distance: 97.5
click at [501, 241] on img at bounding box center [590, 256] width 279 height 219
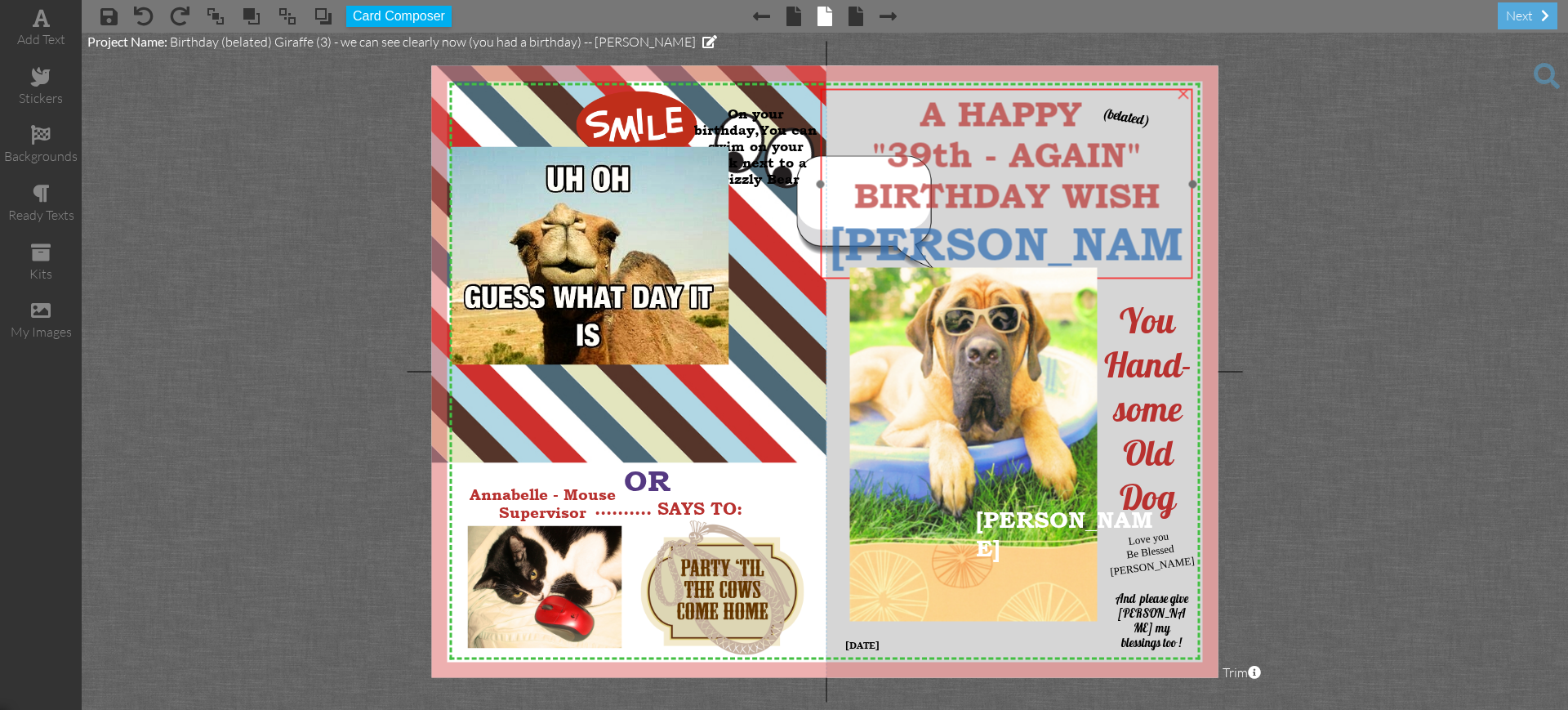
click at [827, 218] on div "[PERSON_NAME]" at bounding box center [1007, 271] width 363 height 109
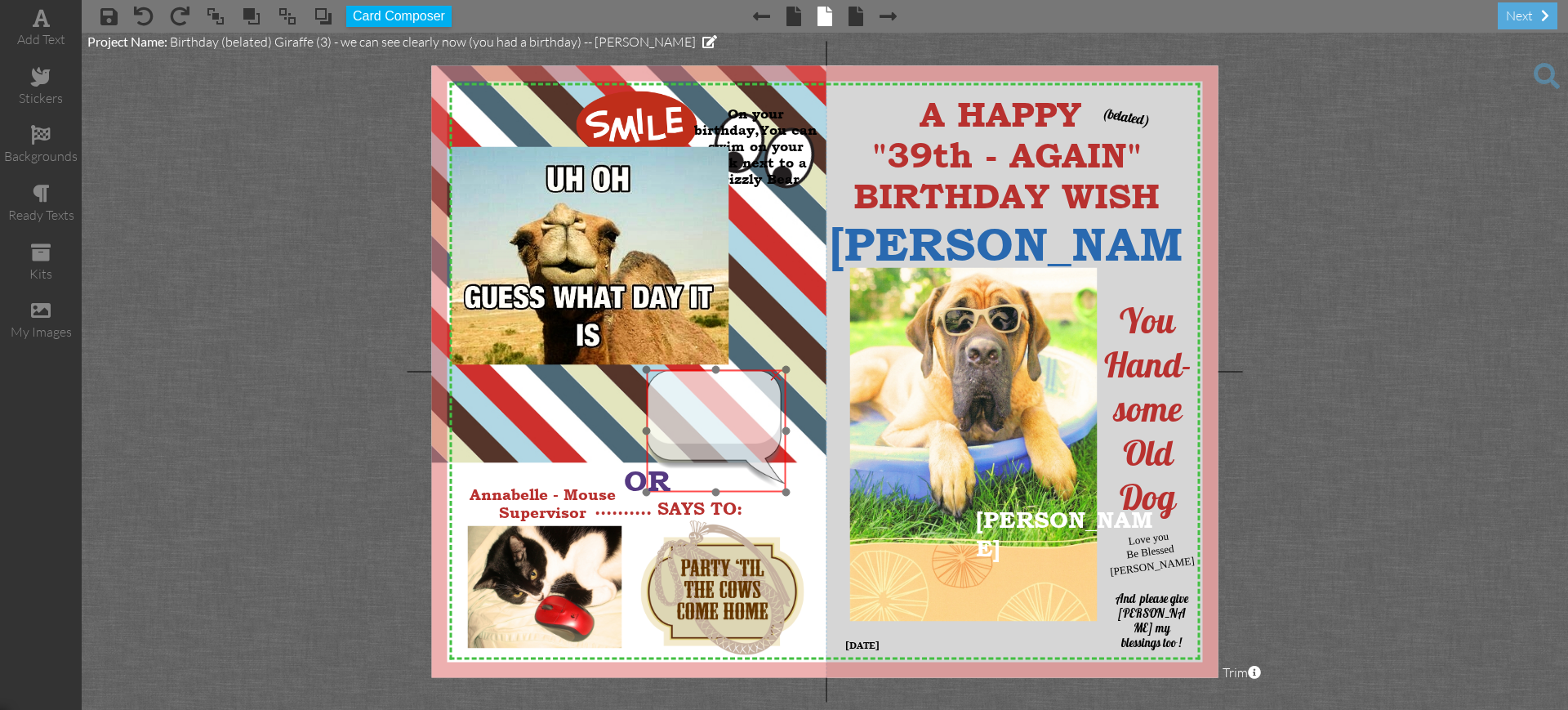
drag, startPoint x: 800, startPoint y: 224, endPoint x: 649, endPoint y: 438, distance: 261.9
click at [649, 438] on img at bounding box center [716, 431] width 139 height 122
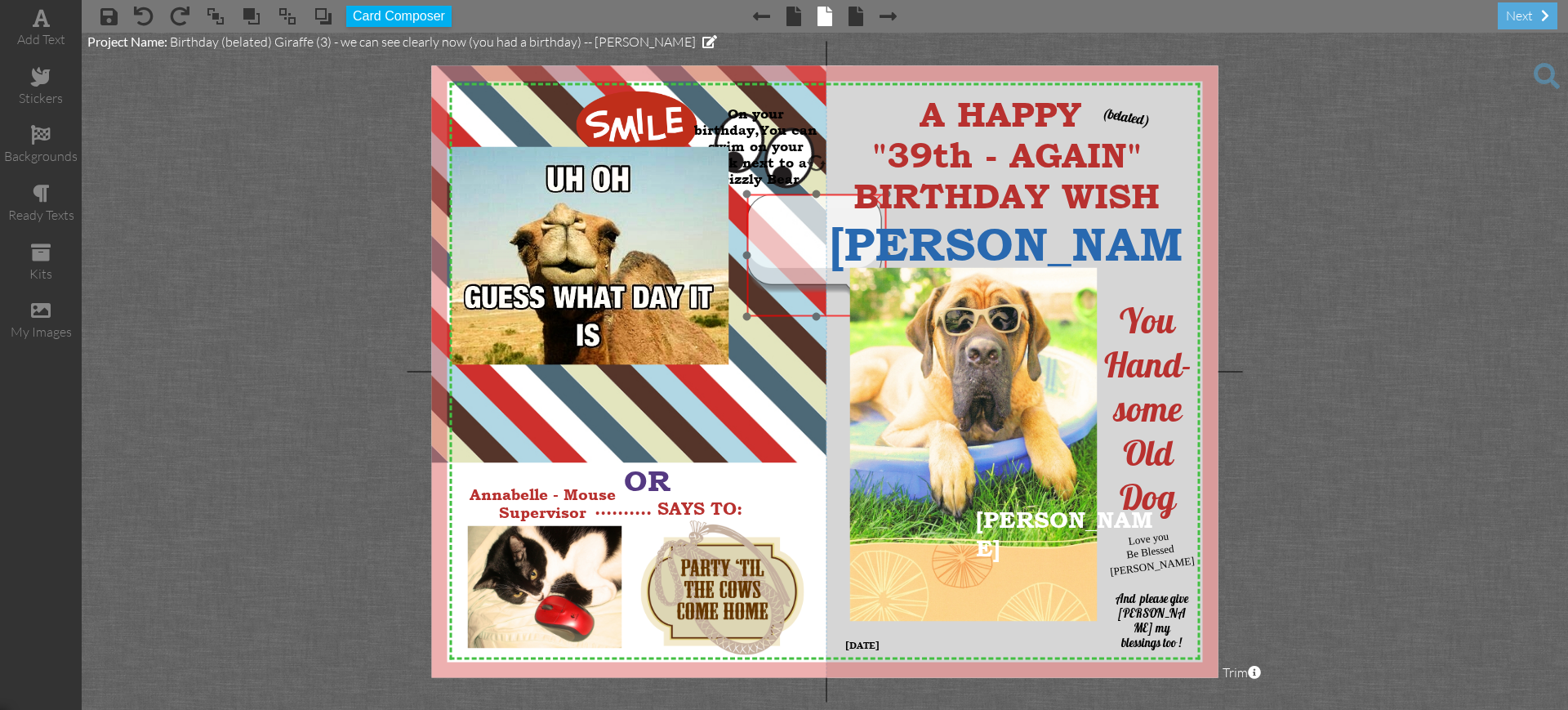
drag, startPoint x: 702, startPoint y: 397, endPoint x: 805, endPoint y: 219, distance: 205.7
click at [805, 219] on img at bounding box center [816, 256] width 139 height 122
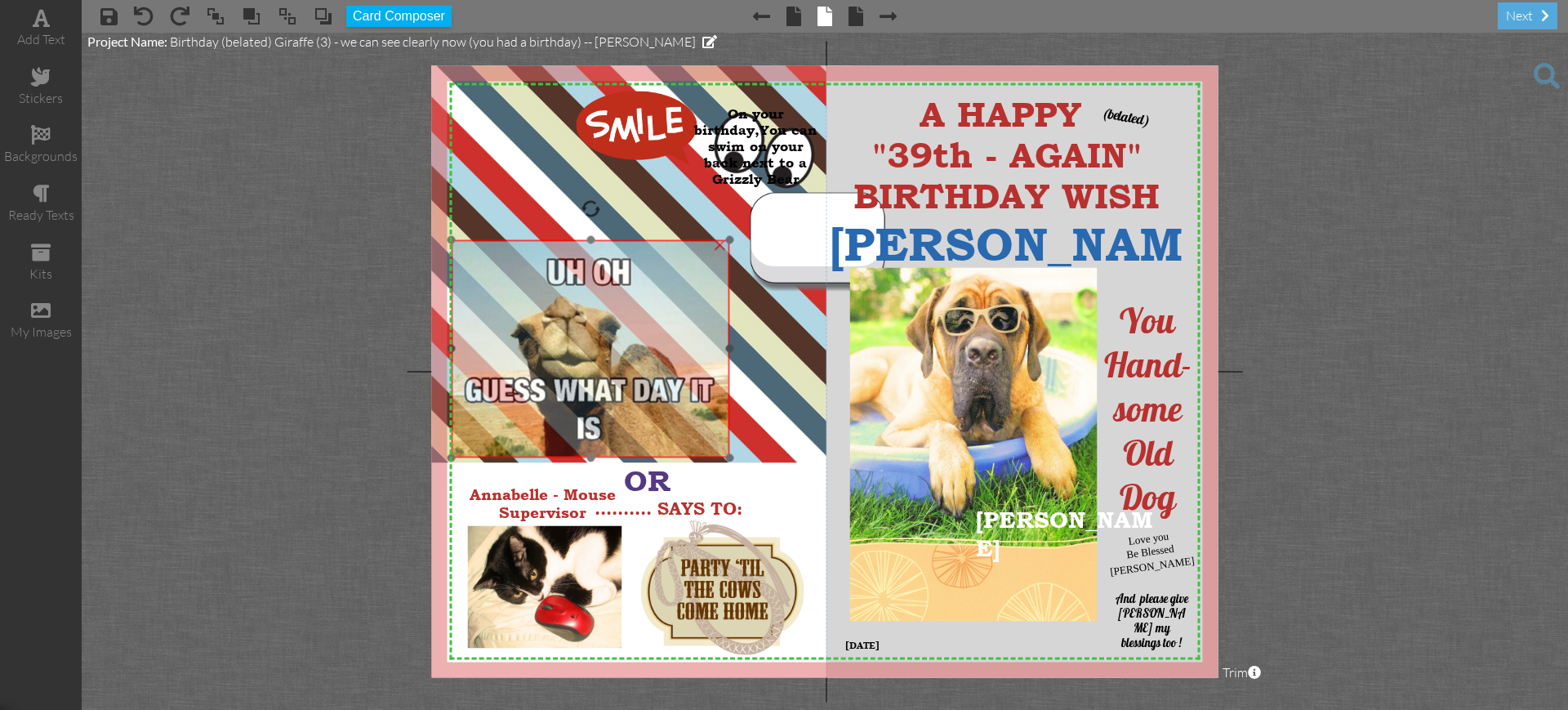
drag, startPoint x: 639, startPoint y: 232, endPoint x: 640, endPoint y: 324, distance: 92.0
click at [640, 324] on img at bounding box center [591, 349] width 279 height 219
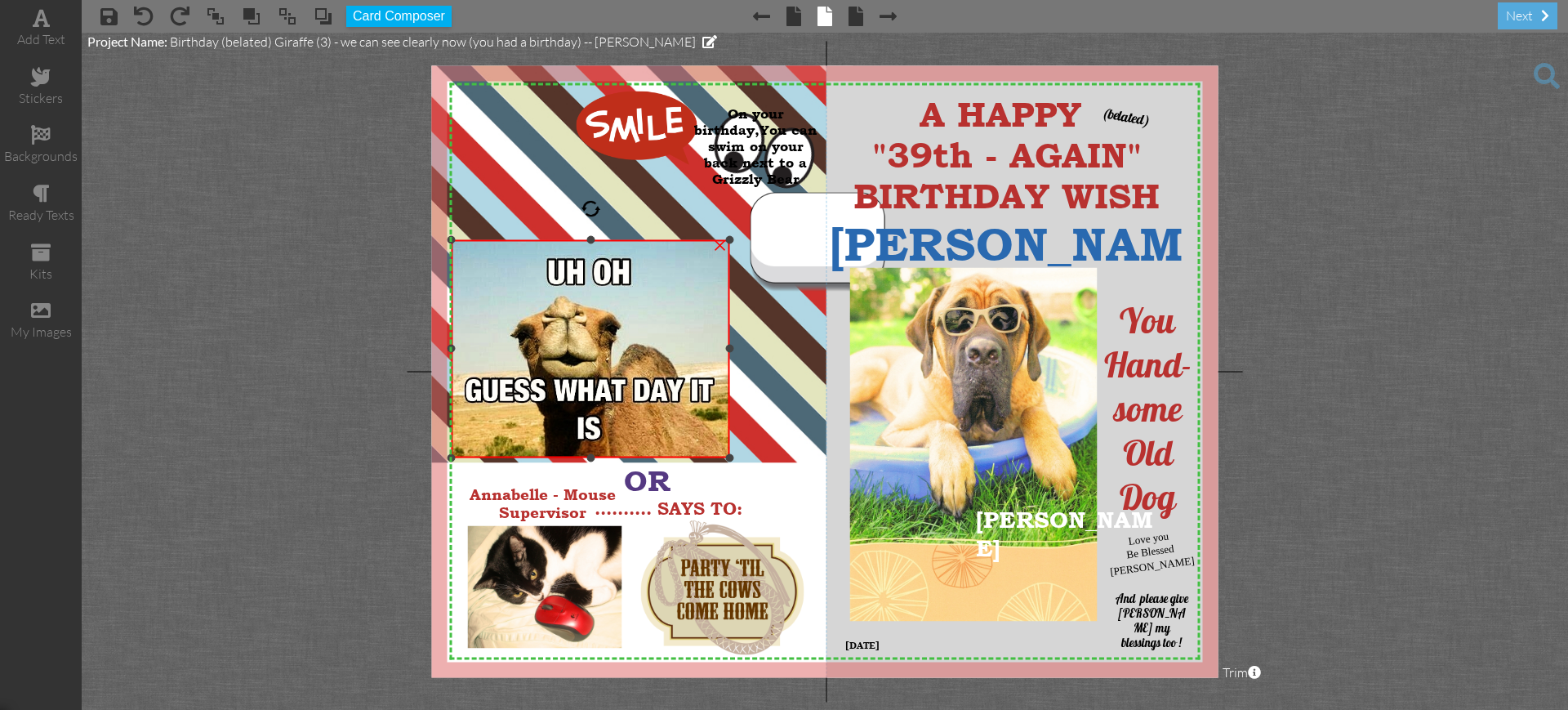
click at [515, 303] on img at bounding box center [591, 349] width 279 height 219
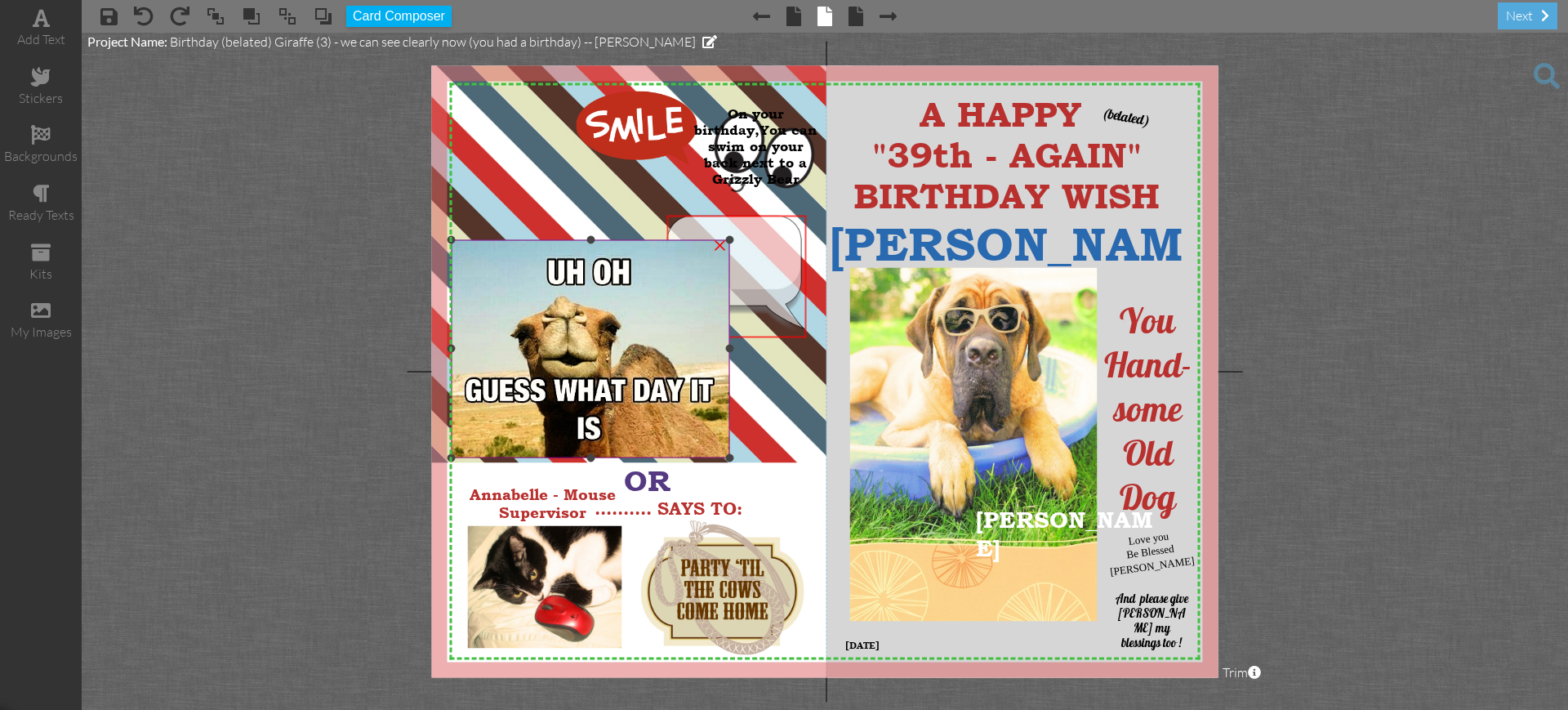
drag, startPoint x: 771, startPoint y: 253, endPoint x: 687, endPoint y: 276, distance: 87.1
click at [687, 276] on div "X X X X X X X X X X X X X X X X X X X X X X X X X X X X X X X X X X X X X X X X…" at bounding box center [825, 371] width 786 height 612
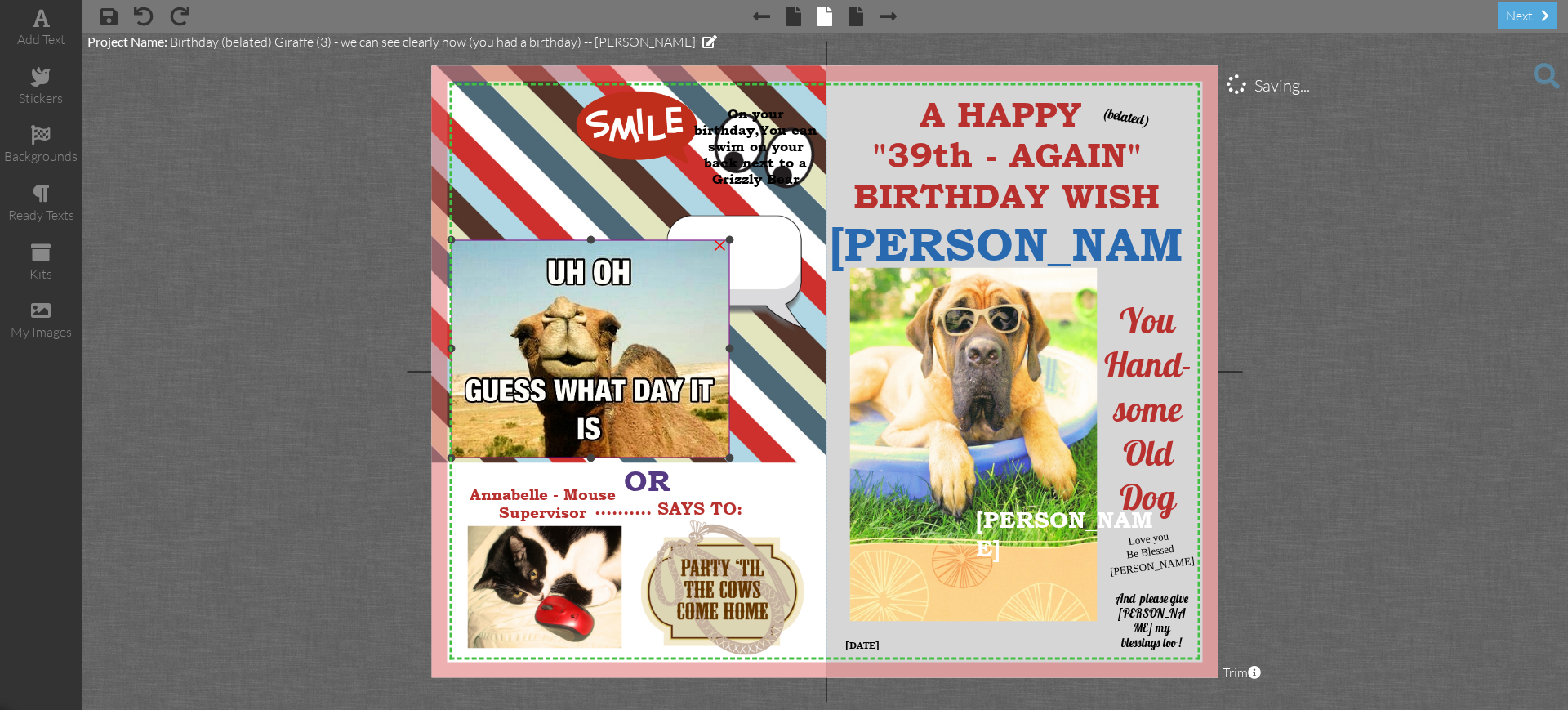
click at [687, 276] on img at bounding box center [591, 349] width 279 height 219
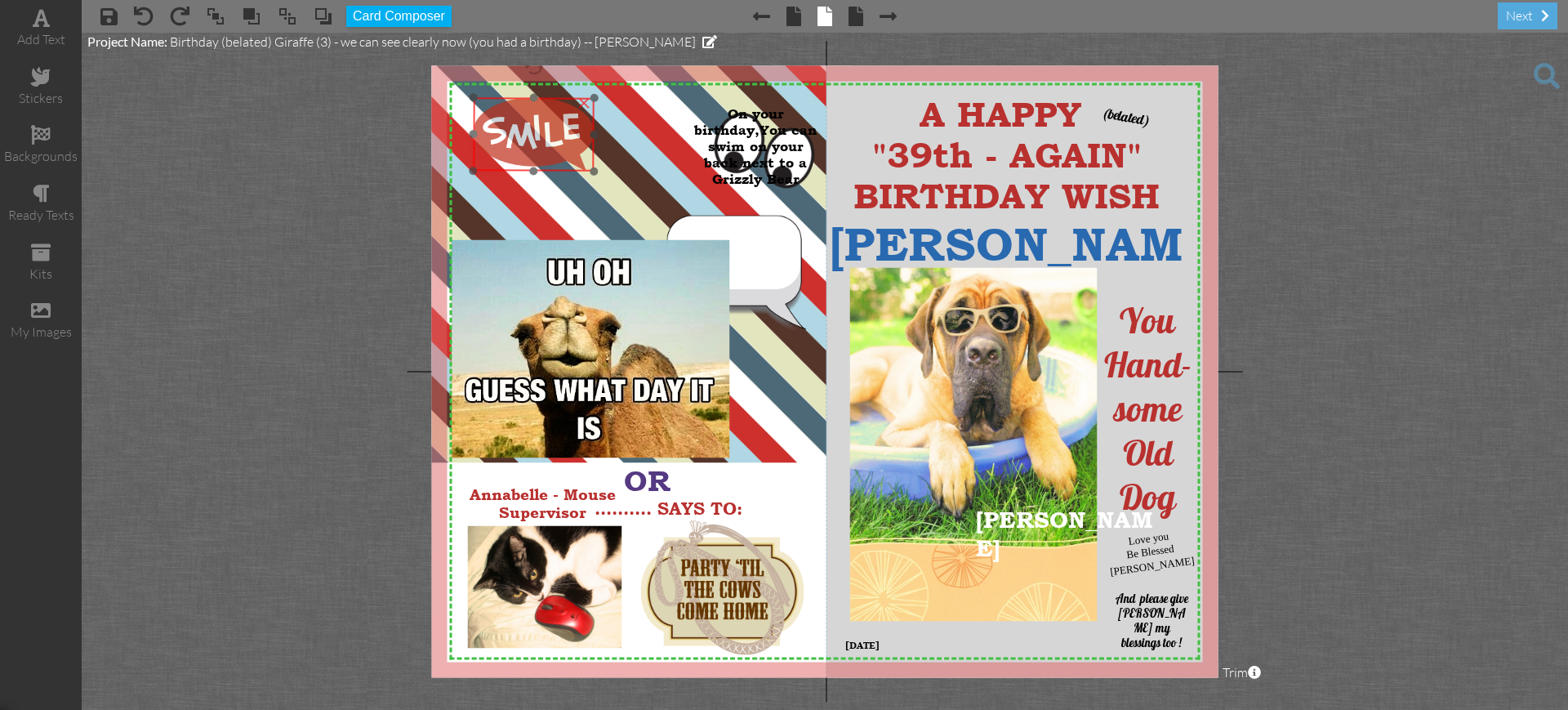
drag, startPoint x: 643, startPoint y: 162, endPoint x: 541, endPoint y: 169, distance: 102.2
click at [541, 169] on img at bounding box center [533, 134] width 121 height 73
click at [809, 217] on div at bounding box center [805, 215] width 8 height 8
click at [793, 218] on div "×" at bounding box center [796, 219] width 26 height 26
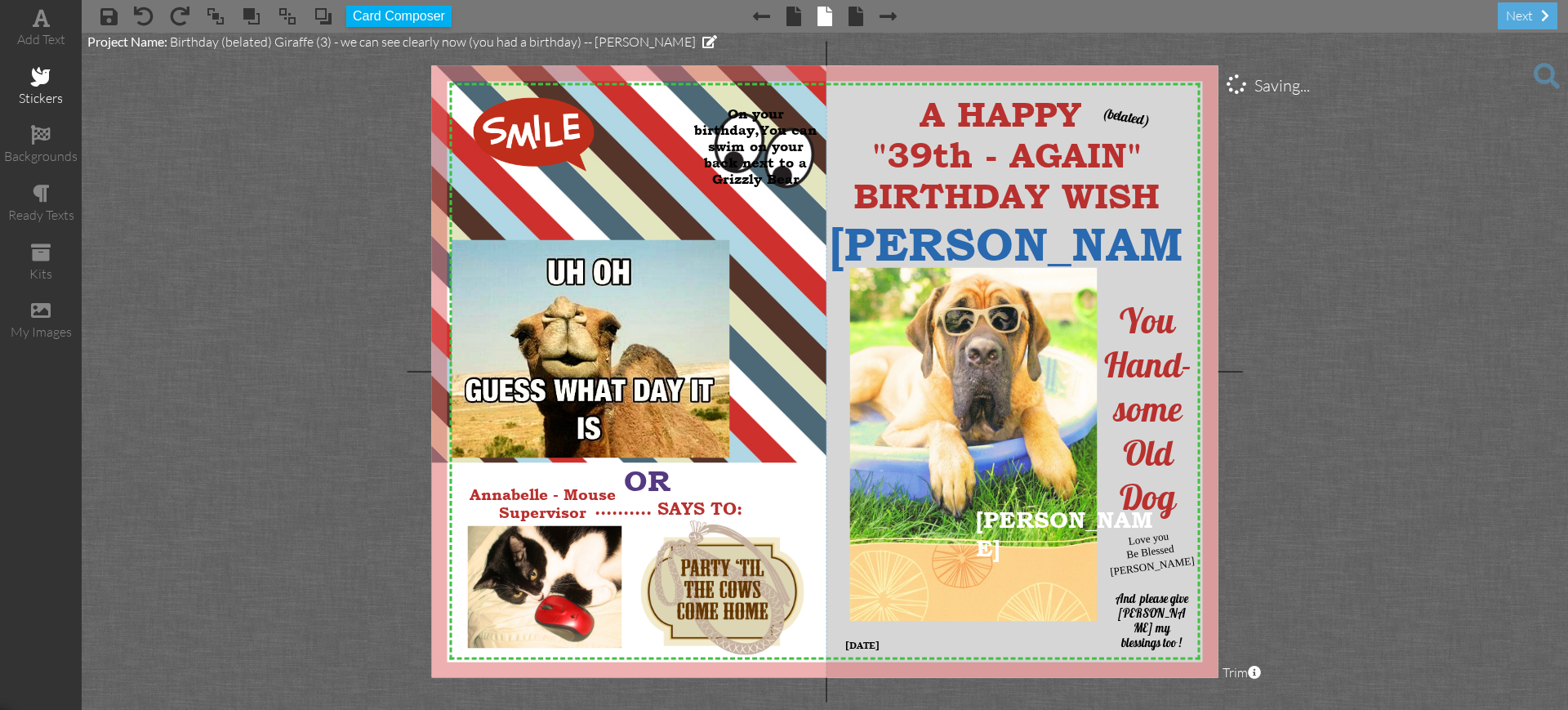
click at [39, 83] on span at bounding box center [40, 77] width 20 height 20
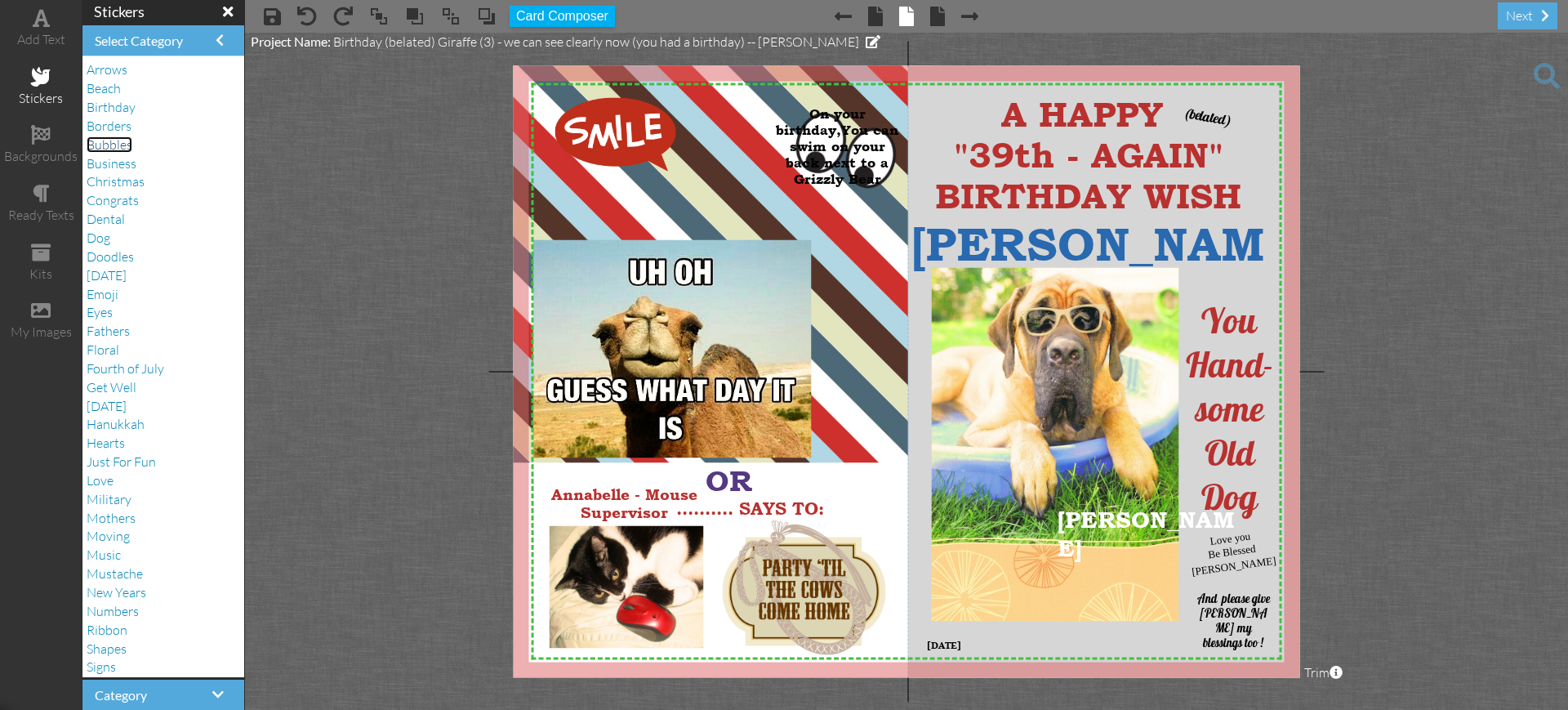
click at [117, 142] on span "Bubbles" at bounding box center [109, 145] width 46 height 16
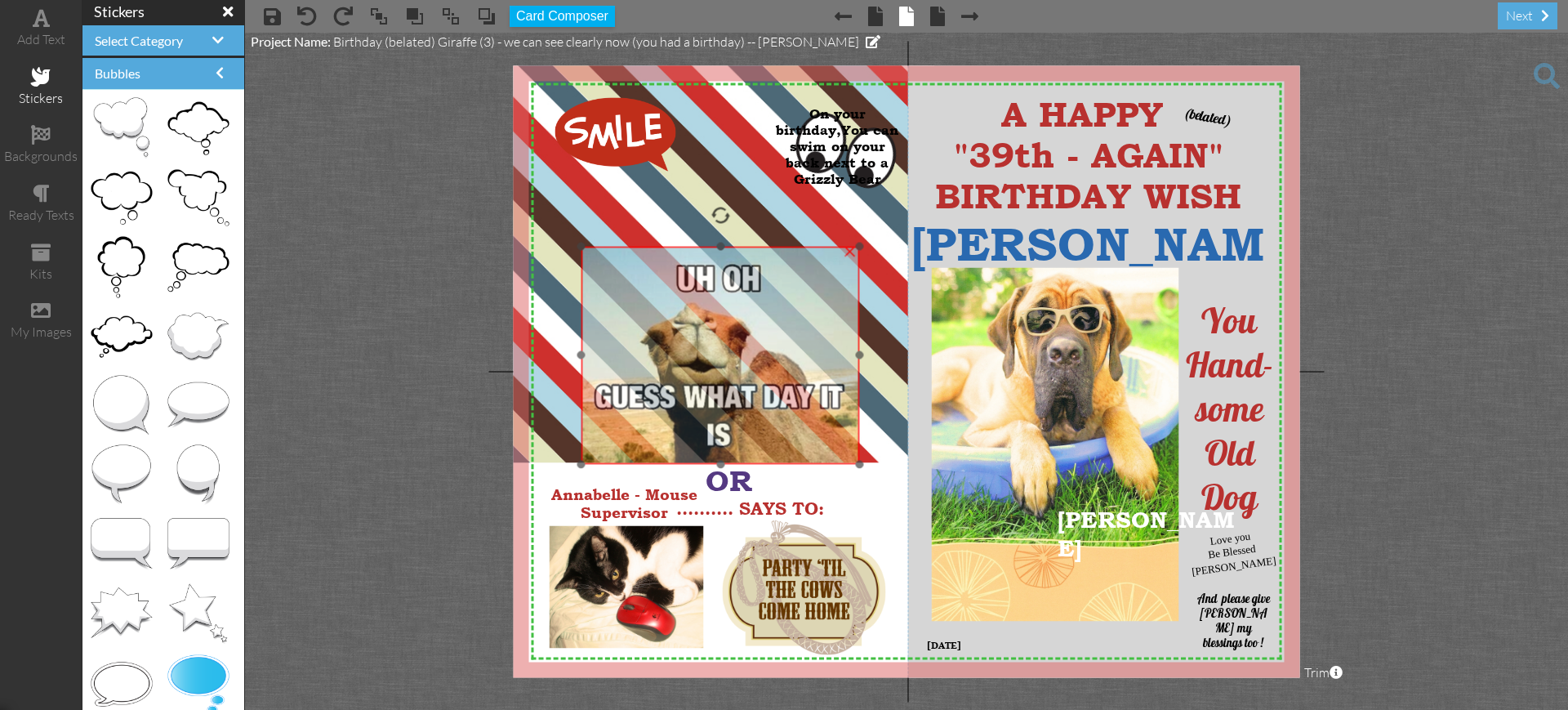
drag, startPoint x: 572, startPoint y: 258, endPoint x: 611, endPoint y: 265, distance: 39.6
click at [618, 265] on img at bounding box center [721, 355] width 279 height 219
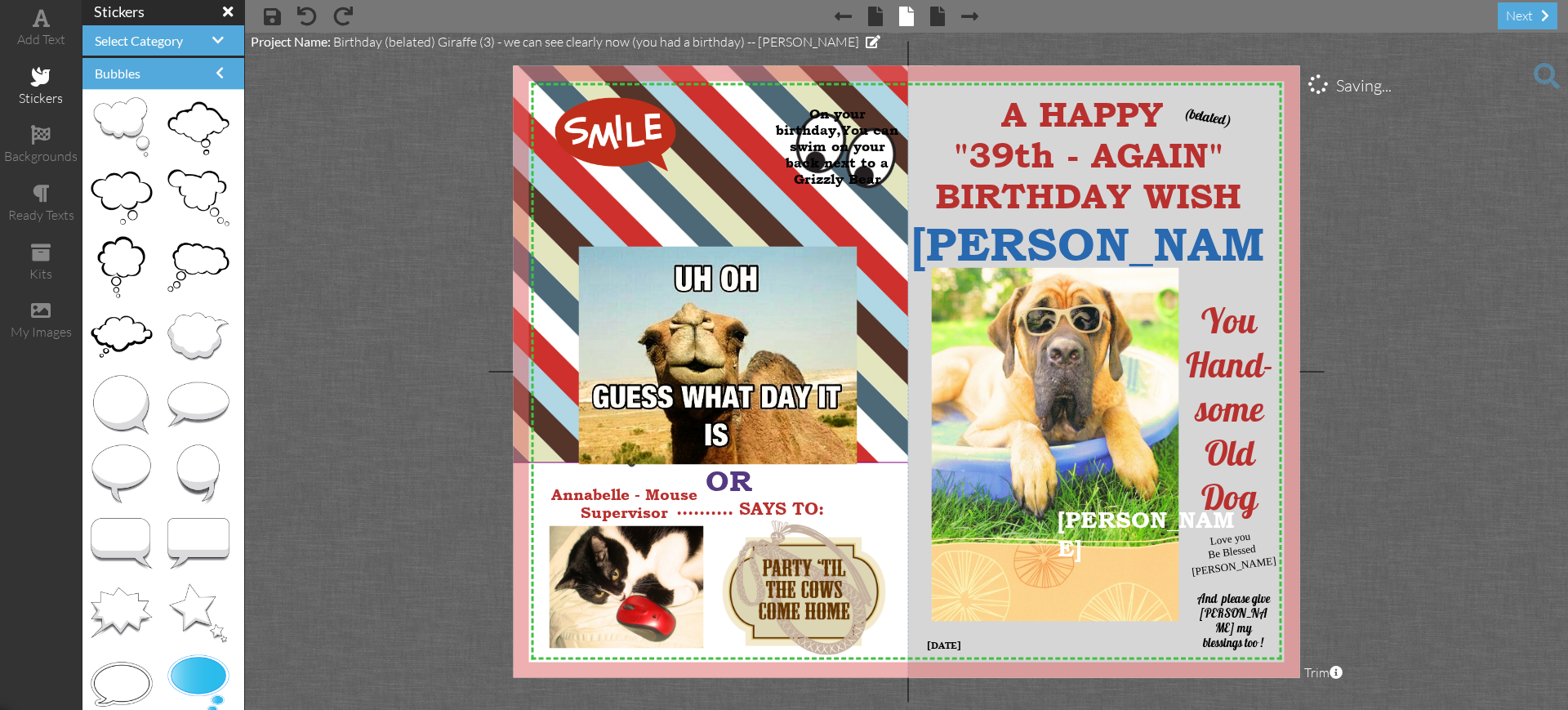
click at [575, 232] on img at bounding box center [631, 70] width 606 height 787
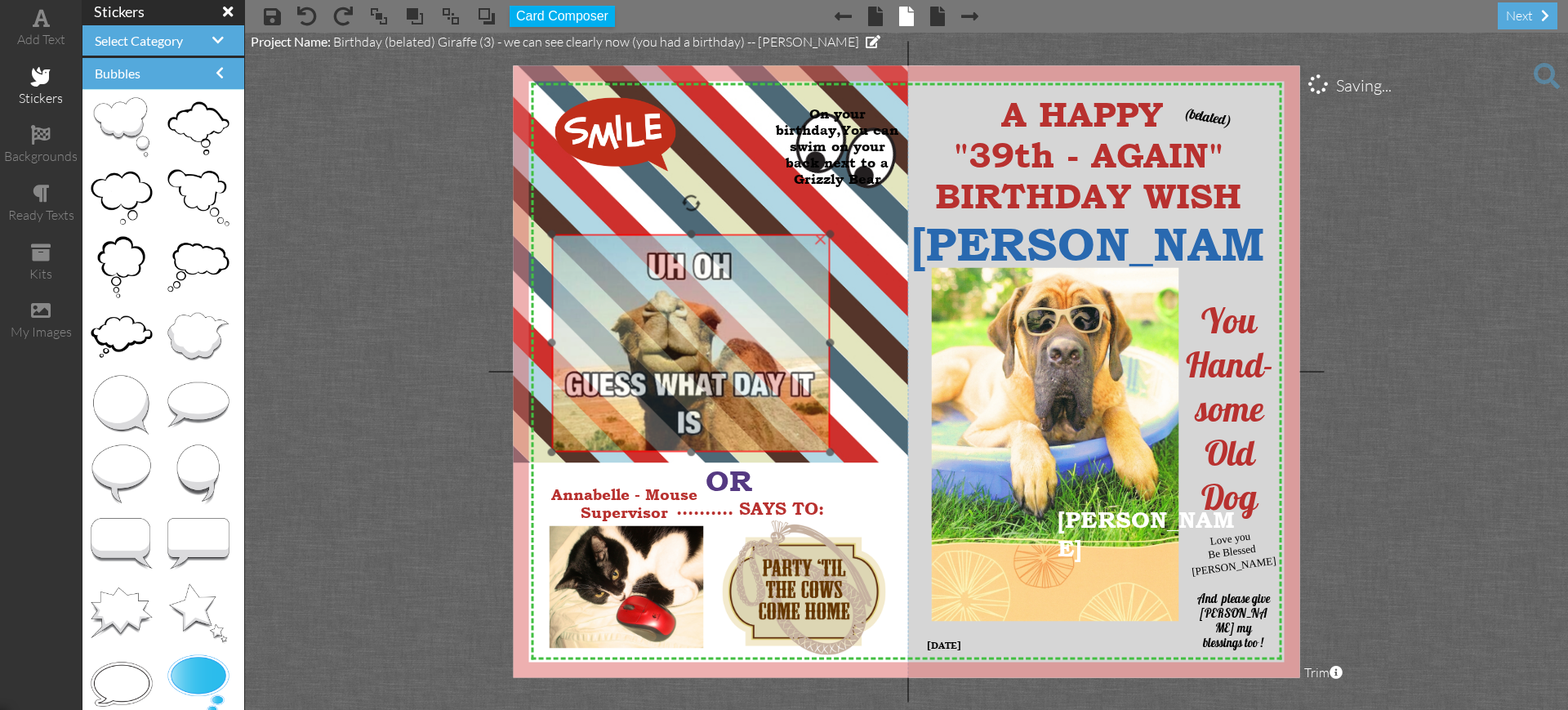
drag, startPoint x: 628, startPoint y: 312, endPoint x: 601, endPoint y: 299, distance: 30.0
click at [601, 299] on img at bounding box center [692, 343] width 279 height 219
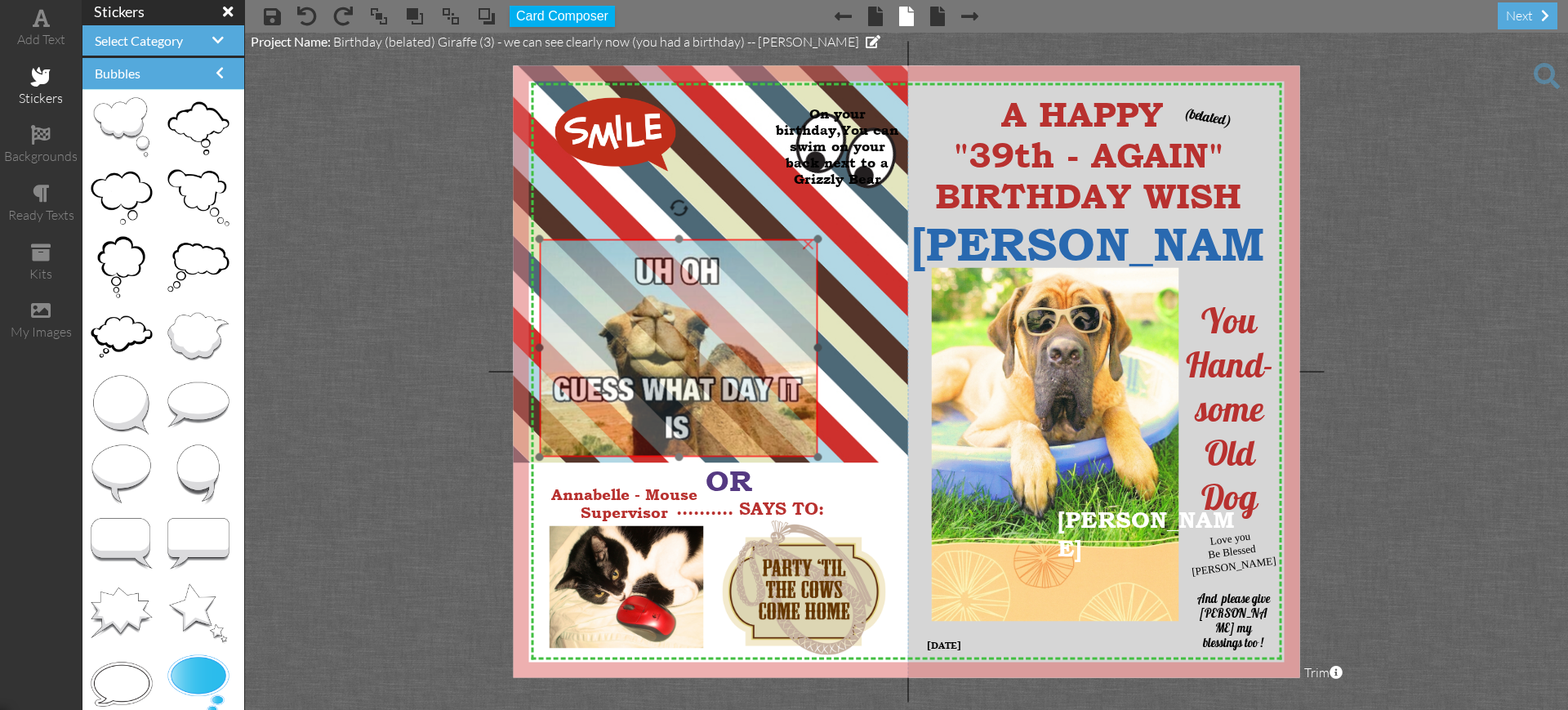
drag, startPoint x: 601, startPoint y: 299, endPoint x: 589, endPoint y: 305, distance: 13.4
click at [589, 305] on img at bounding box center [679, 348] width 279 height 219
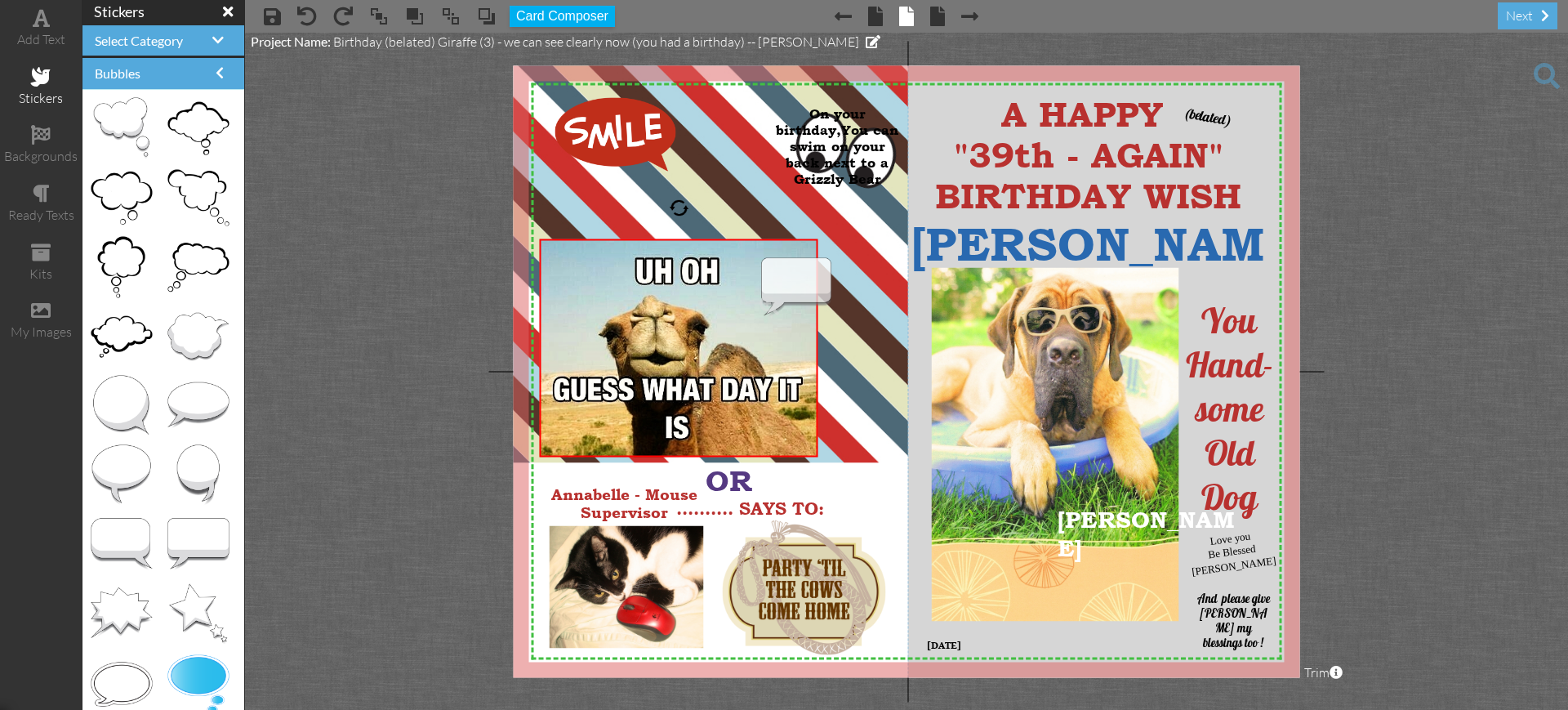
drag, startPoint x: 170, startPoint y: 527, endPoint x: 774, endPoint y: 270, distance: 656.4
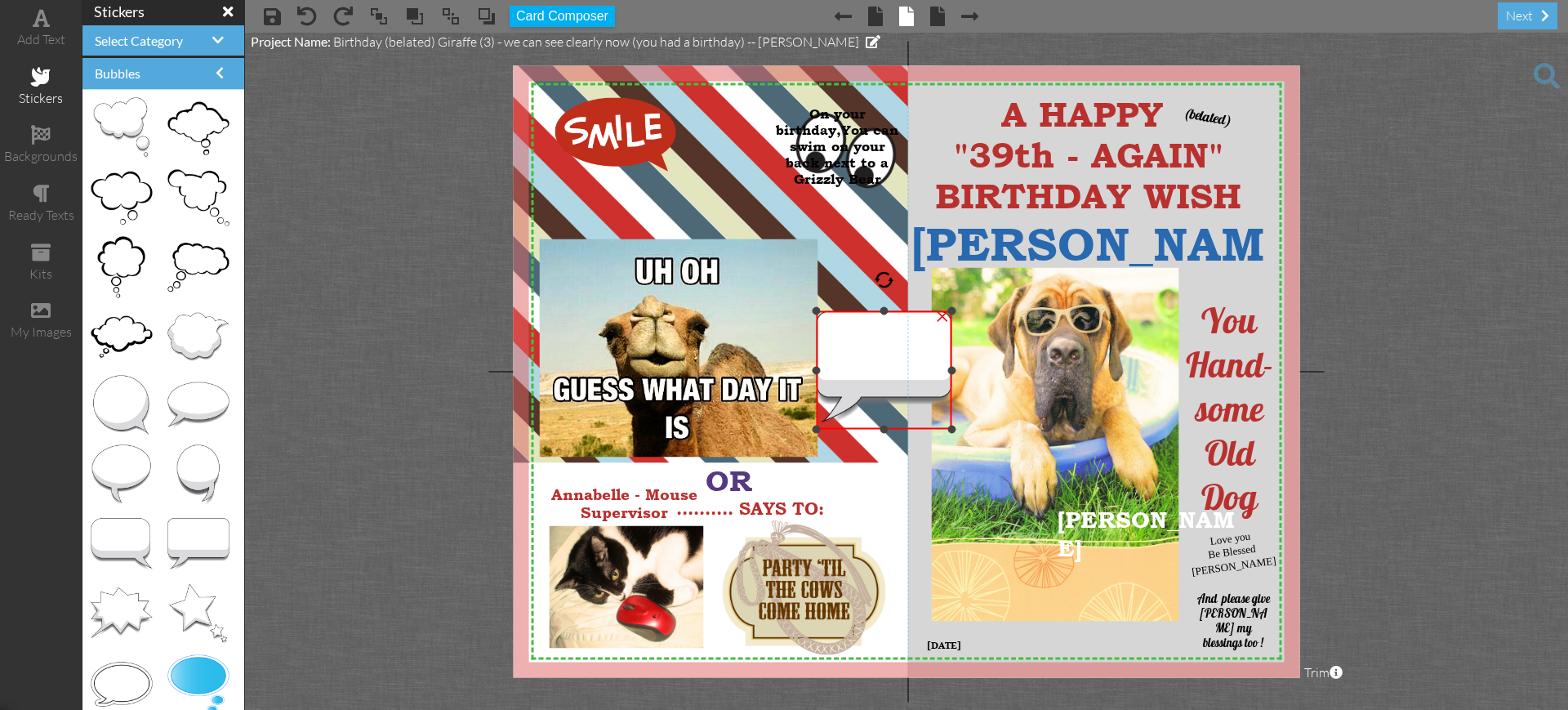
drag, startPoint x: 753, startPoint y: 253, endPoint x: 833, endPoint y: 306, distance: 96.0
click at [833, 312] on div "×" at bounding box center [885, 371] width 136 height 119
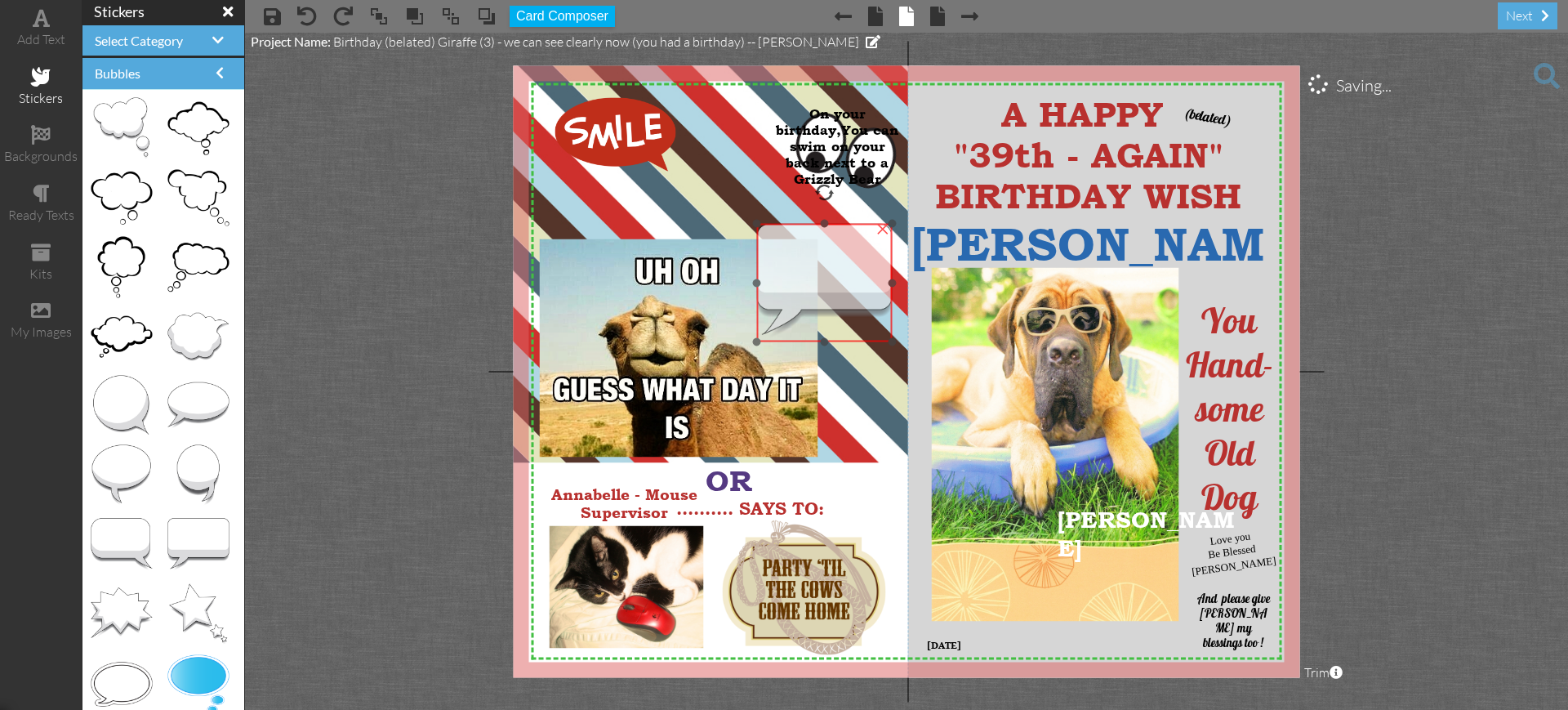
drag, startPoint x: 862, startPoint y: 367, endPoint x: 800, endPoint y: 281, distance: 106.0
click at [800, 281] on img at bounding box center [825, 283] width 136 height 119
click at [1473, 392] on project-studio-wrapper "X X X X X X X X X X X X X X X X X X X X X X X X X X X X X X X X X X X X X X X X…" at bounding box center [907, 371] width 1323 height 677
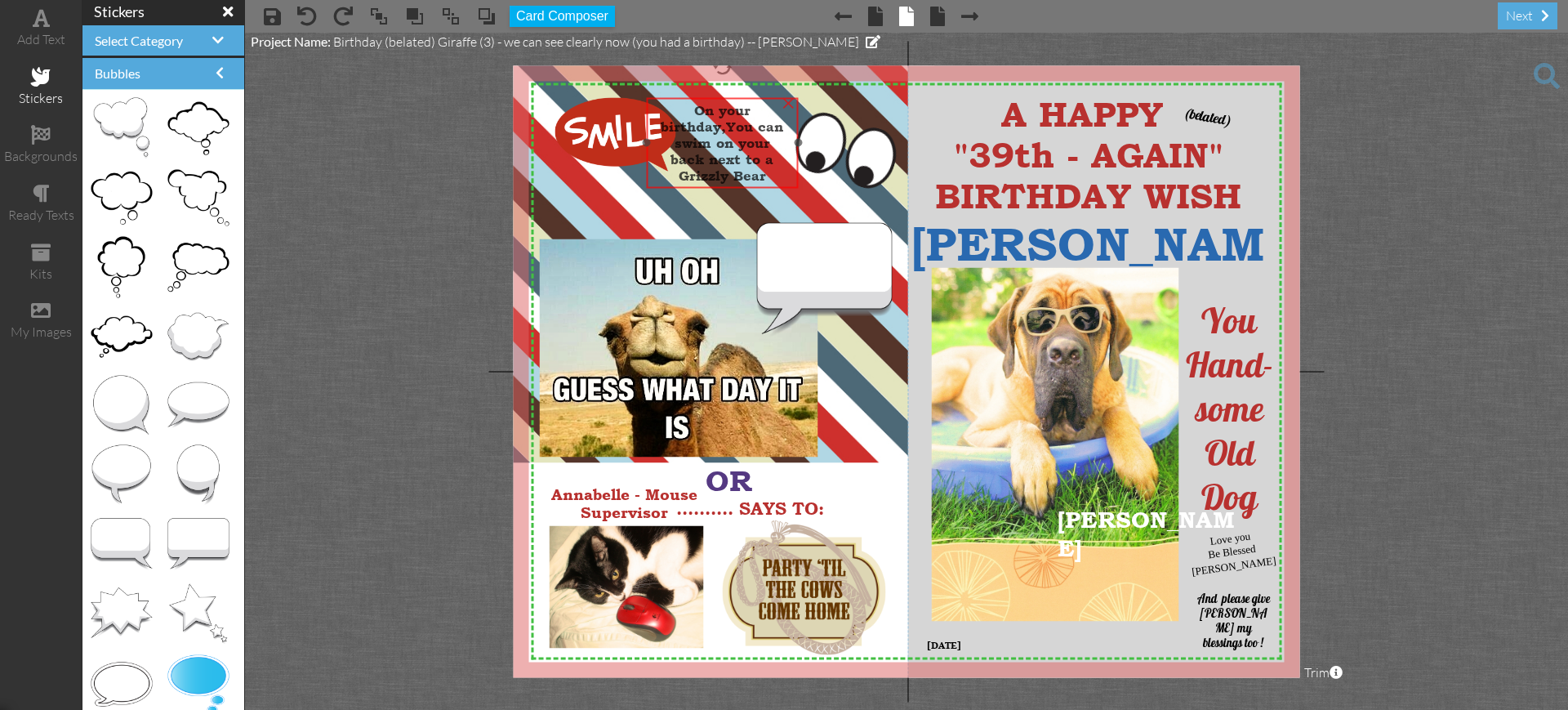
drag, startPoint x: 805, startPoint y: 100, endPoint x: 690, endPoint y: 96, distance: 115.1
click at [690, 97] on div "On your birthday,You can swim on your back next to a Grizzly Bear" at bounding box center [722, 143] width 152 height 91
click at [696, 108] on span "On your birthday,You can swim on your" at bounding box center [722, 127] width 122 height 49
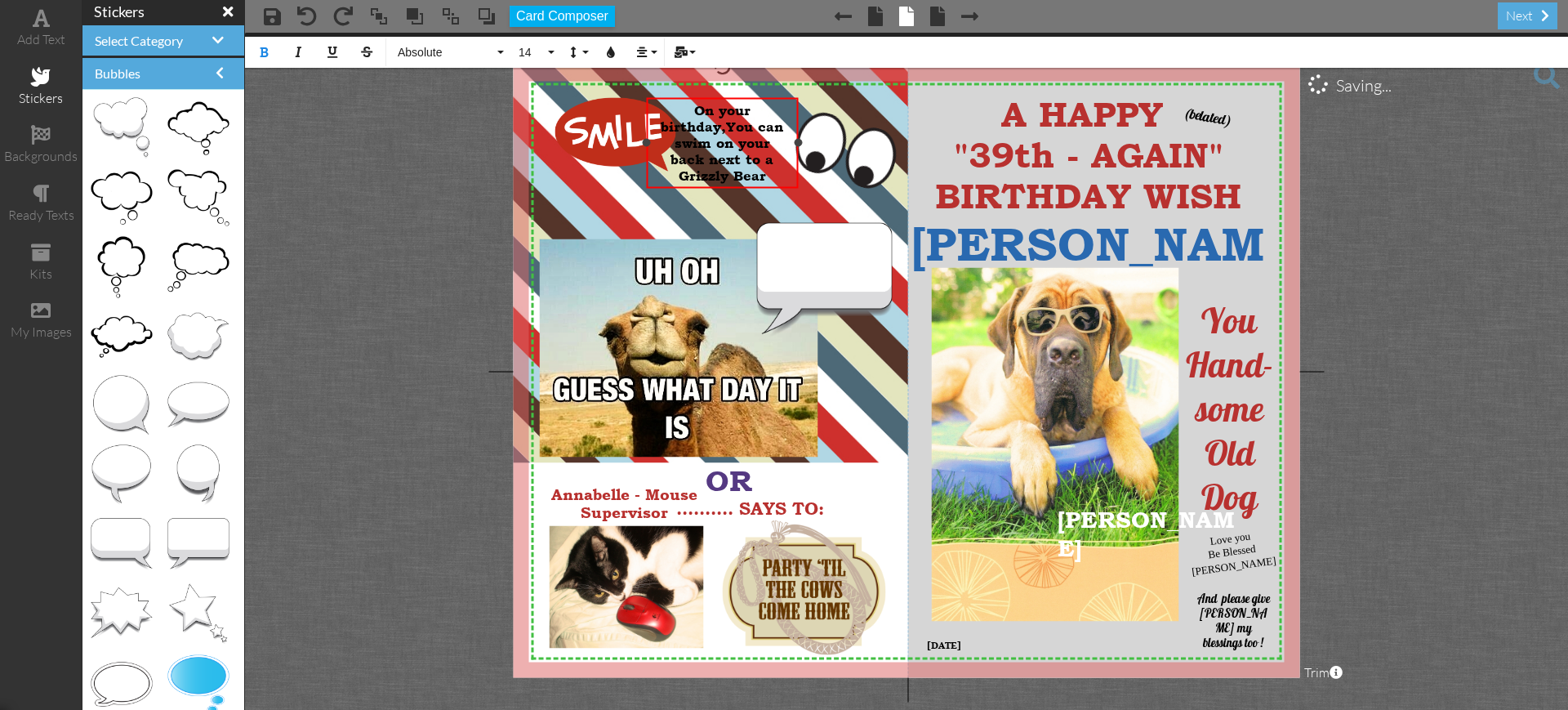
click at [696, 108] on span "On your birthday,You can swim on your" at bounding box center [722, 127] width 122 height 49
click at [416, 17] on span at bounding box center [415, 16] width 20 height 24
click at [415, 17] on span at bounding box center [415, 16] width 20 height 24
drag, startPoint x: 681, startPoint y: 102, endPoint x: 716, endPoint y: 120, distance: 39.4
click at [716, 120] on div "On your birthday,You can swim on your" at bounding box center [722, 127] width 142 height 49
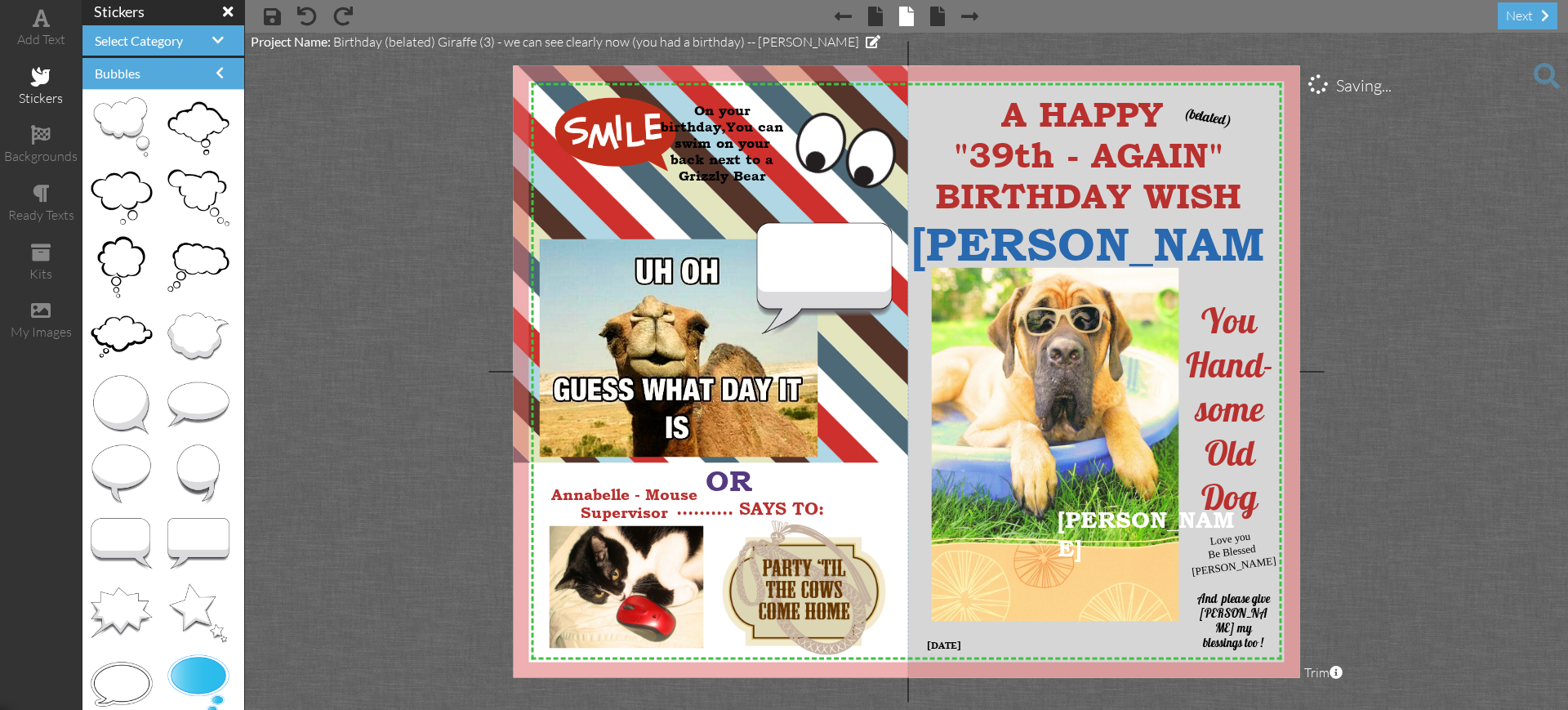
click at [406, 199] on project-studio-wrapper "X X X X X X X X X X X X X X X X X X X X X X X X X X X X X X X X X X X X X X X X…" at bounding box center [907, 371] width 1323 height 677
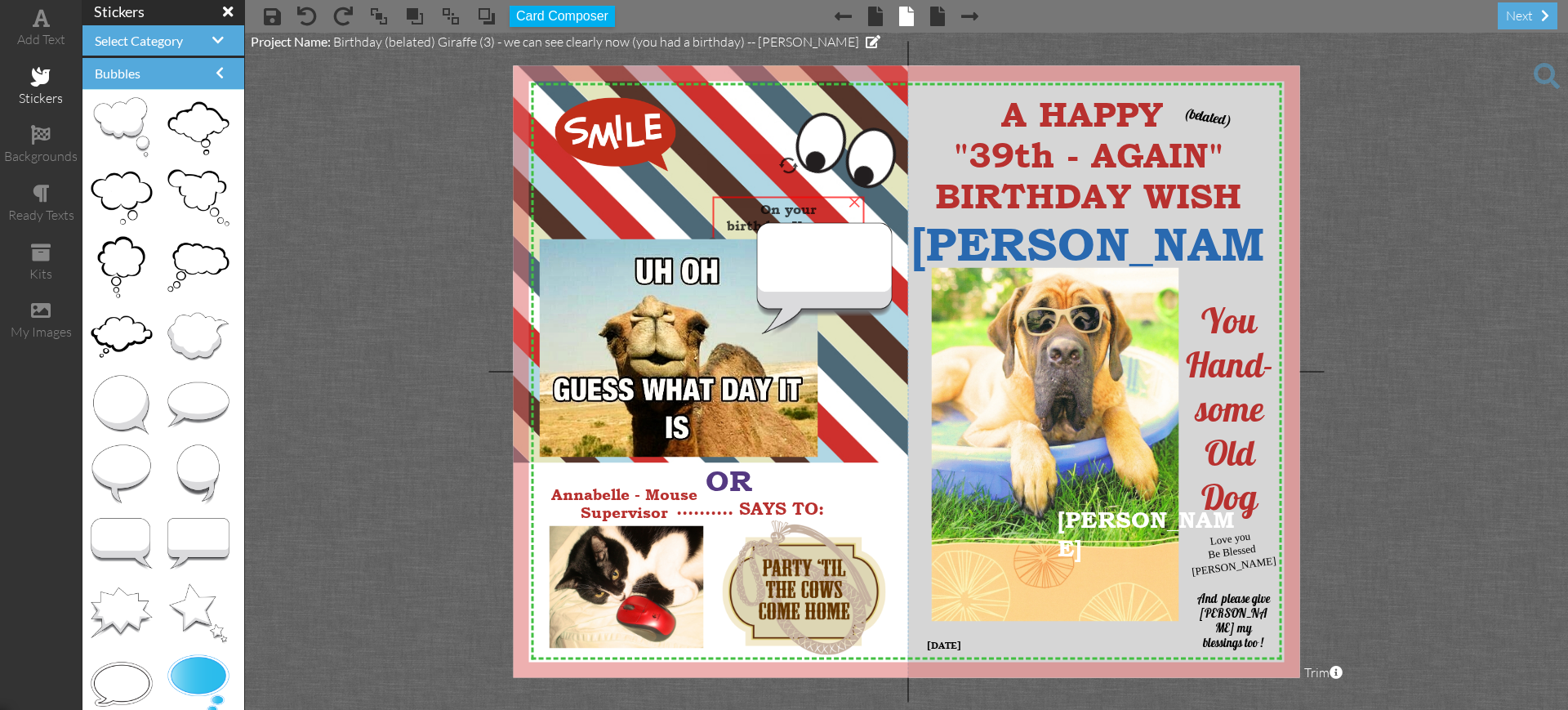
drag, startPoint x: 676, startPoint y: 95, endPoint x: 742, endPoint y: 194, distance: 119.0
click at [742, 194] on div at bounding box center [788, 242] width 160 height 100
click at [415, 16] on span at bounding box center [415, 16] width 20 height 24
drag, startPoint x: 753, startPoint y: 192, endPoint x: 701, endPoint y: 141, distance: 72.8
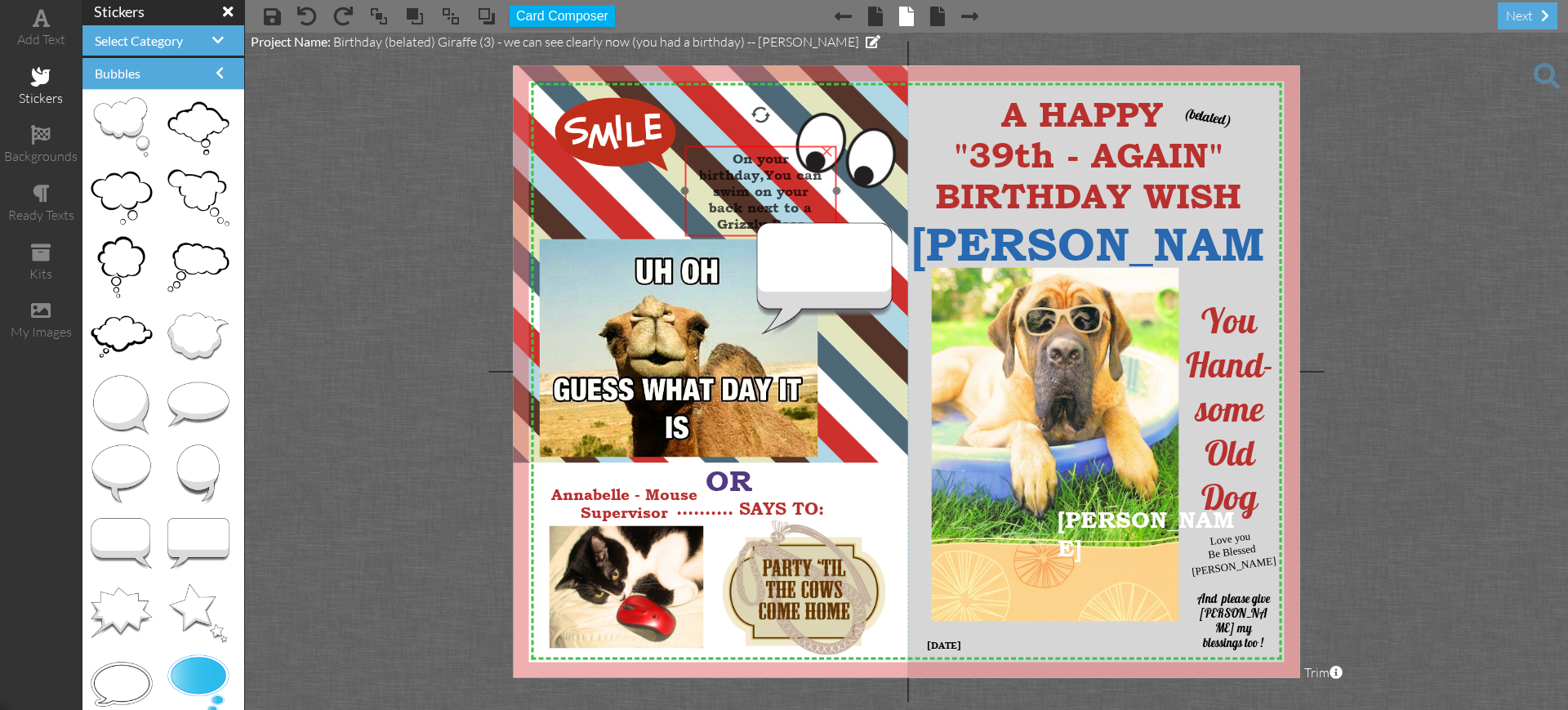
click at [708, 141] on div at bounding box center [760, 191] width 160 height 100
click at [699, 141] on div at bounding box center [742, 191] width 160 height 100
drag, startPoint x: 699, startPoint y: 141, endPoint x: 691, endPoint y: 136, distance: 9.4
click at [692, 141] on div at bounding box center [740, 191] width 160 height 100
click at [690, 141] on div at bounding box center [740, 191] width 160 height 100
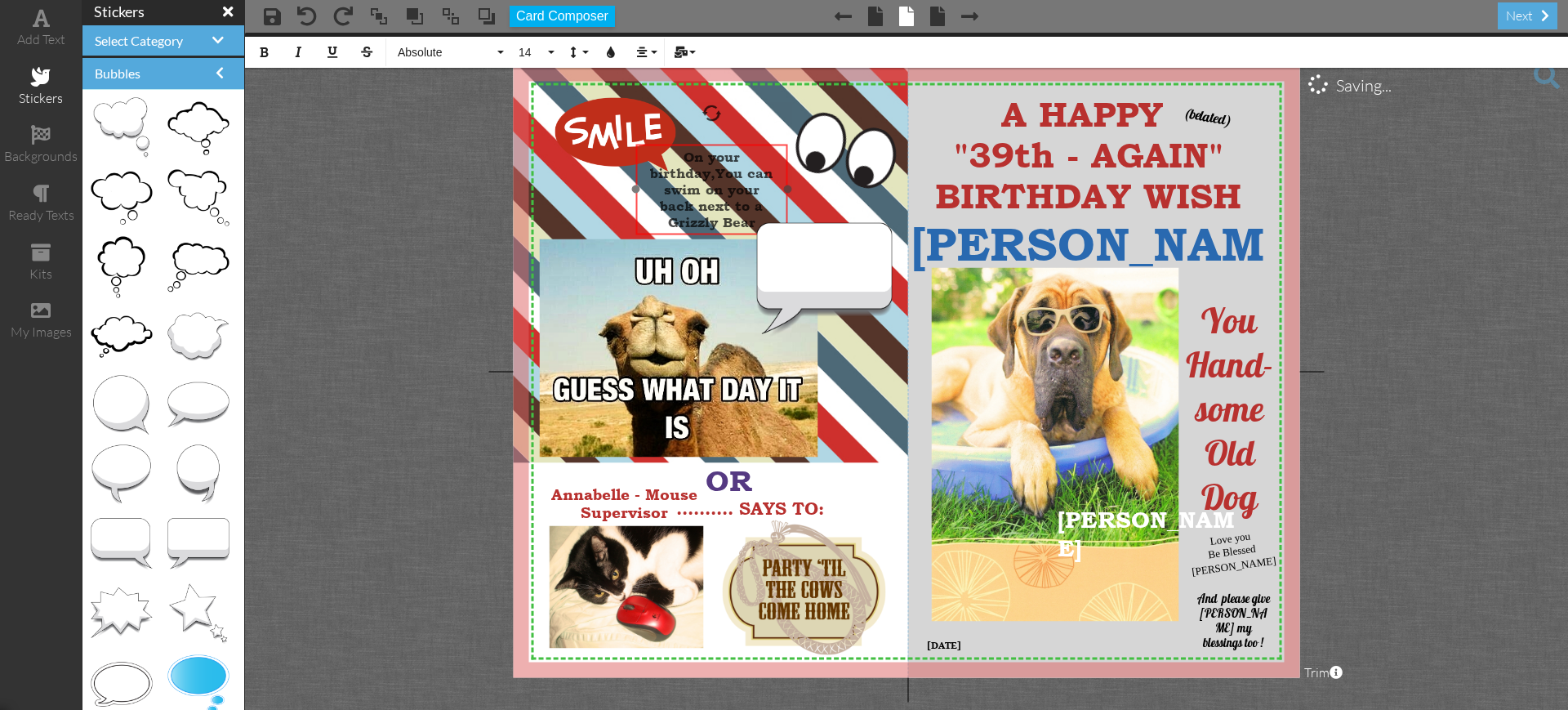
drag, startPoint x: 690, startPoint y: 135, endPoint x: 667, endPoint y: 139, distance: 23.3
click at [667, 139] on div at bounding box center [711, 189] width 160 height 100
click at [375, 16] on span at bounding box center [378, 16] width 20 height 24
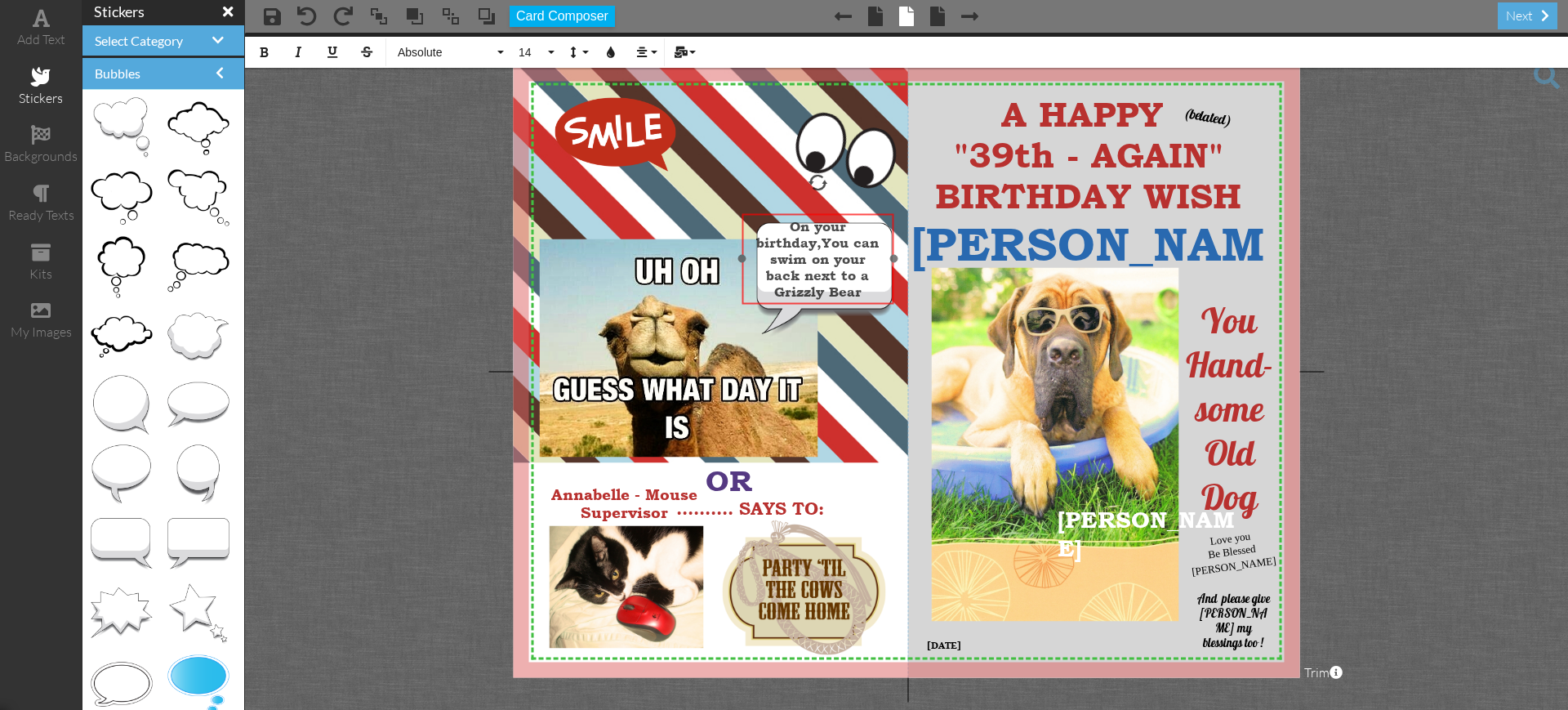
drag, startPoint x: 695, startPoint y: 145, endPoint x: 801, endPoint y: 215, distance: 127.0
click at [801, 215] on div "On your birthday,You can swim on your back next to a Grizzly Bear ​ ​" at bounding box center [817, 259] width 152 height 91
drag, startPoint x: 762, startPoint y: 214, endPoint x: 754, endPoint y: 207, distance: 10.6
click at [754, 207] on div "On your birthday,You can swim on your back next to a Grizzly Bear ​ ​" at bounding box center [810, 251] width 152 height 91
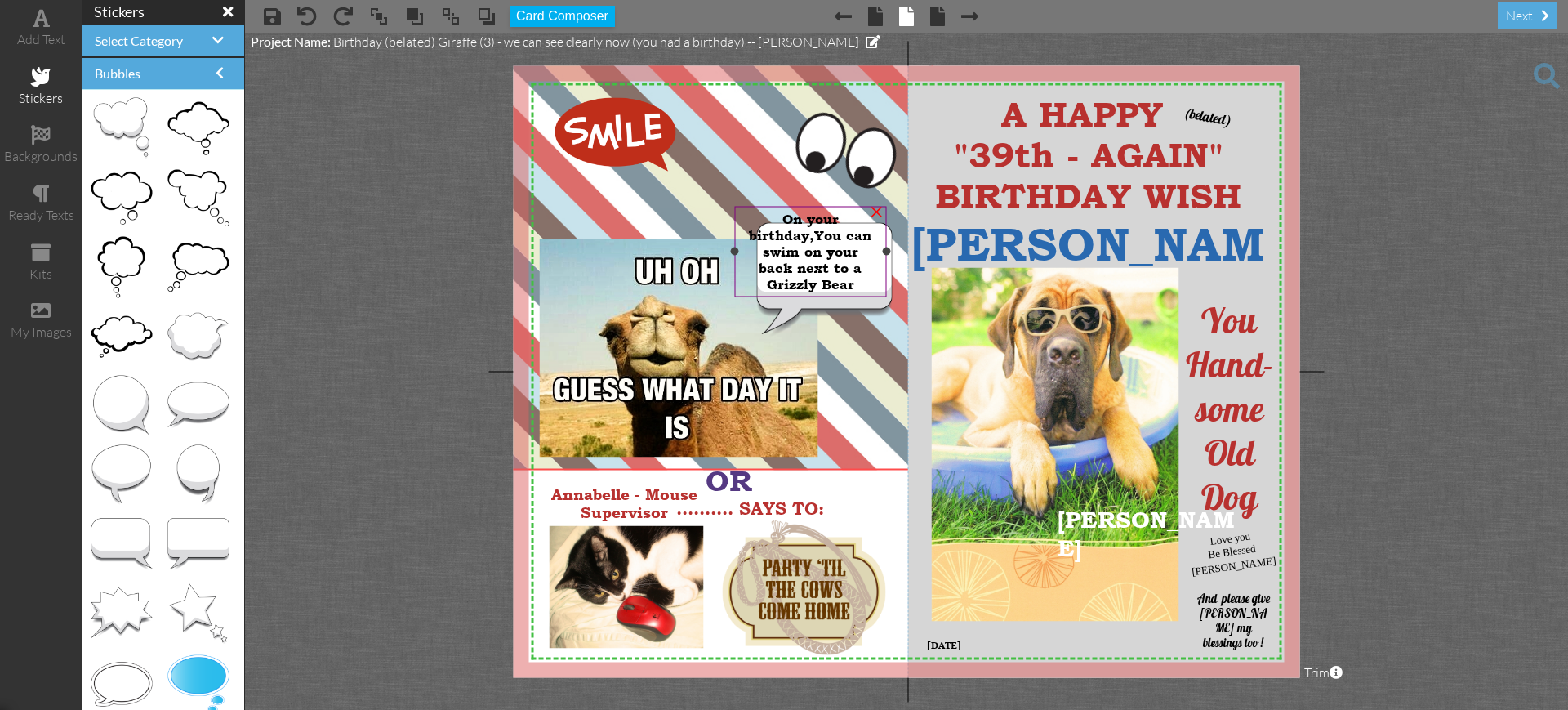
click at [734, 207] on div "X X X X X X X X X X X X X X X X X X X X X X X X X X X X X X X X X X X X X X X X…" at bounding box center [907, 371] width 786 height 612
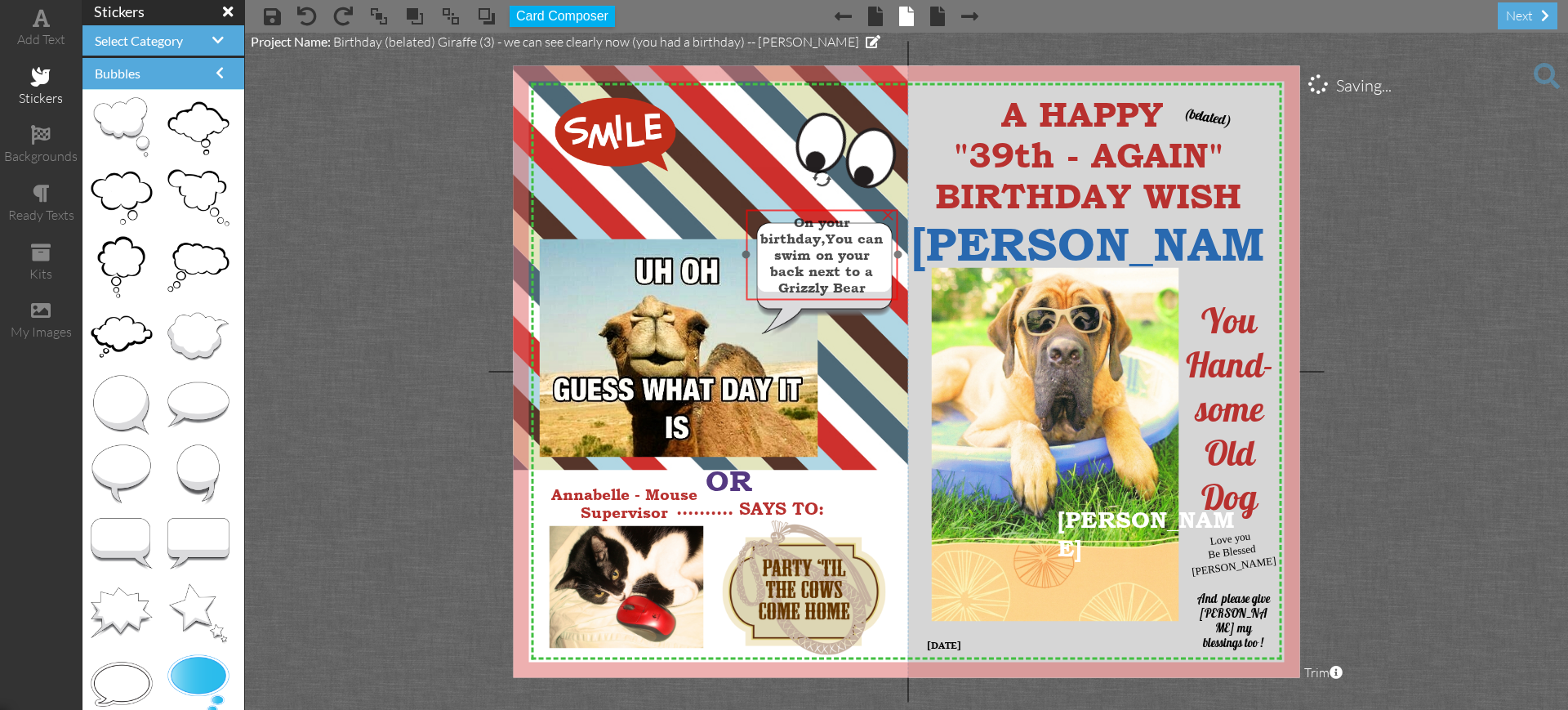
drag, startPoint x: 743, startPoint y: 222, endPoint x: 759, endPoint y: 232, distance: 18.9
click at [759, 232] on div "On your birthday,You can swim on your" at bounding box center [821, 238] width 142 height 49
click at [759, 234] on div "On your birthday,You can swim on your" at bounding box center [825, 246] width 142 height 49
click at [803, 230] on span "On your birthday,You can swim on your" at bounding box center [826, 246] width 122 height 49
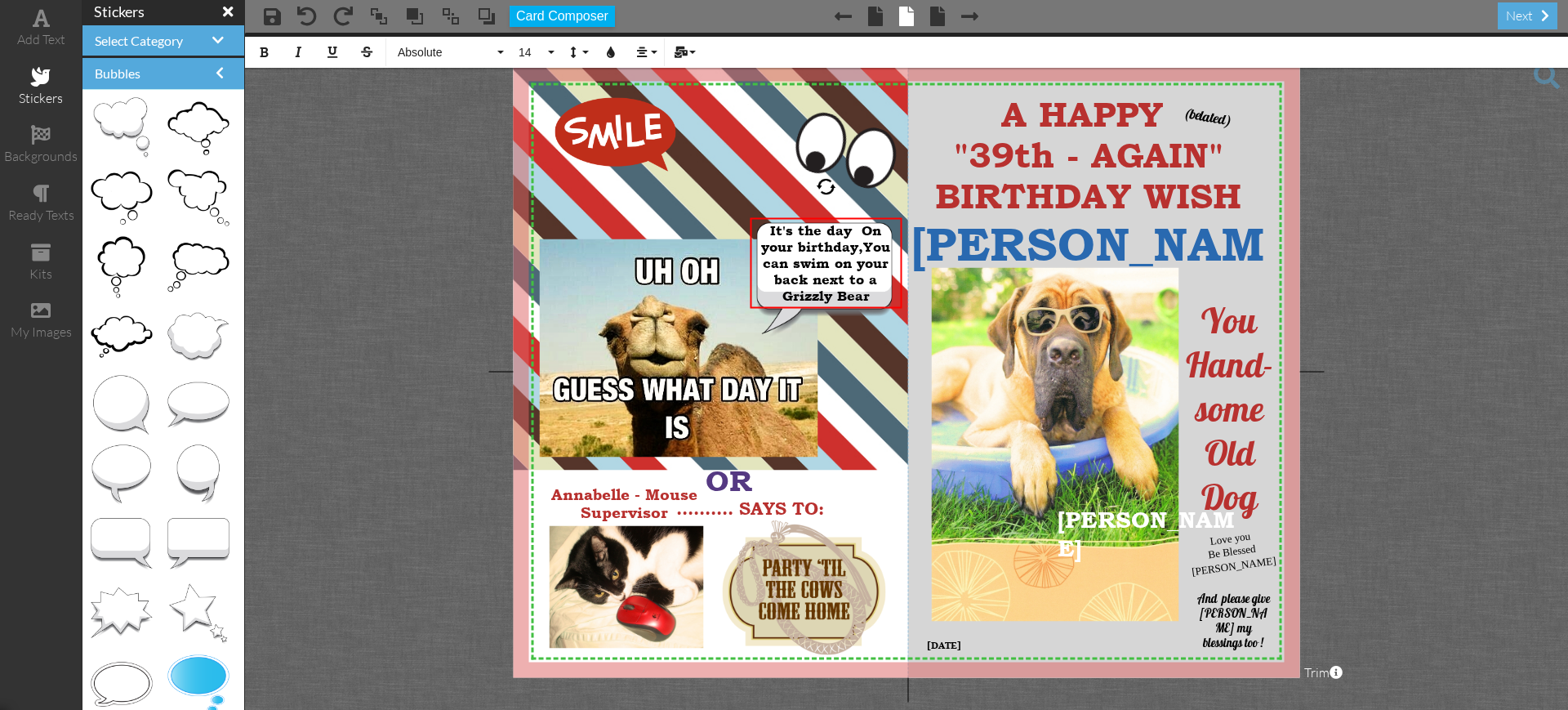
click at [252, 320] on project-studio-wrapper "X X X X X X X X X X X X X X X X X X X X X X X X X X X X X X X X X X X X X X X X…" at bounding box center [907, 371] width 1323 height 677
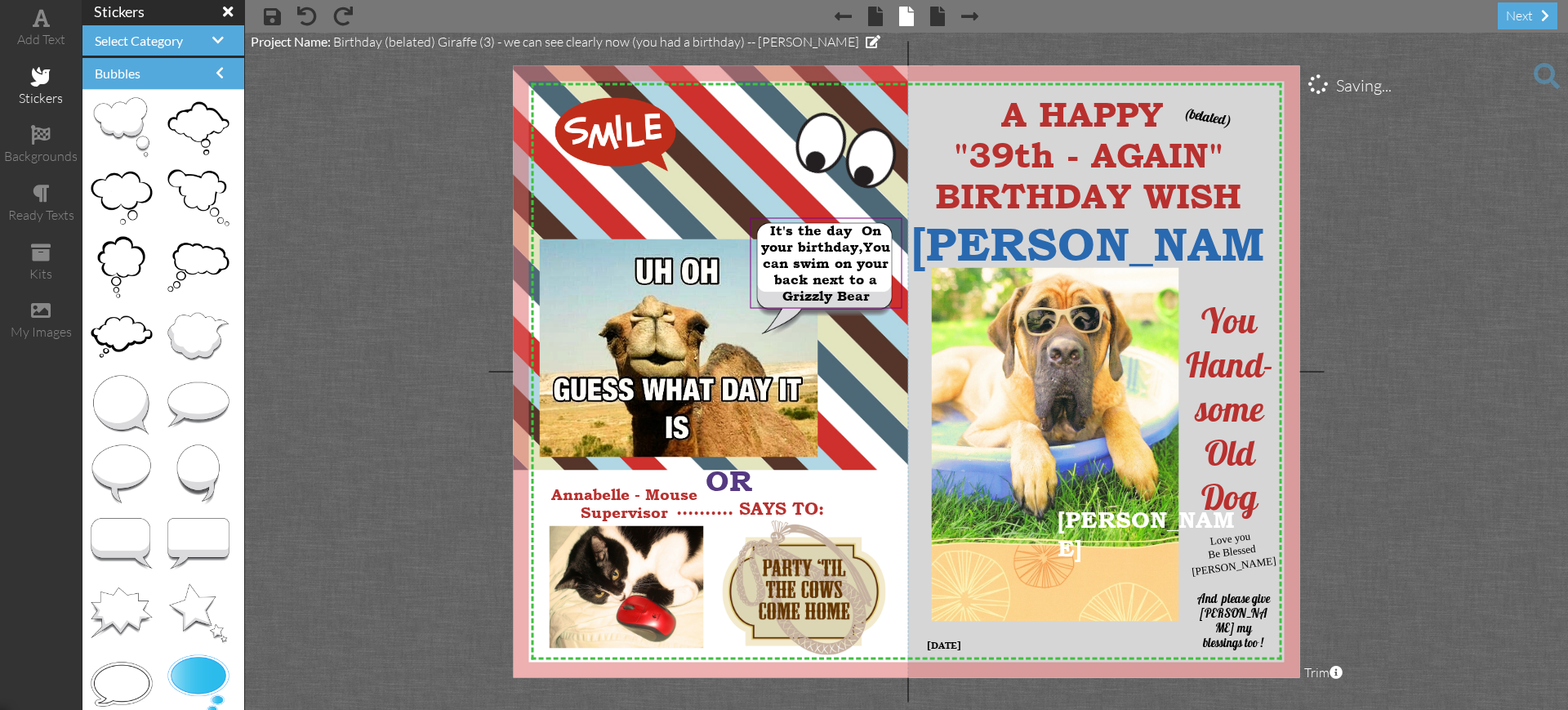
click at [281, 324] on project-studio-wrapper "X X X X X X X X X X X X X X X X X X X X X X X X X X X X X X X X X X X X X X X X…" at bounding box center [907, 371] width 1323 height 677
click at [291, 327] on project-studio-wrapper "X X X X X X X X X X X X X X X X X X X X X X X X X X X X X X X X X X X X X X X X…" at bounding box center [907, 371] width 1323 height 677
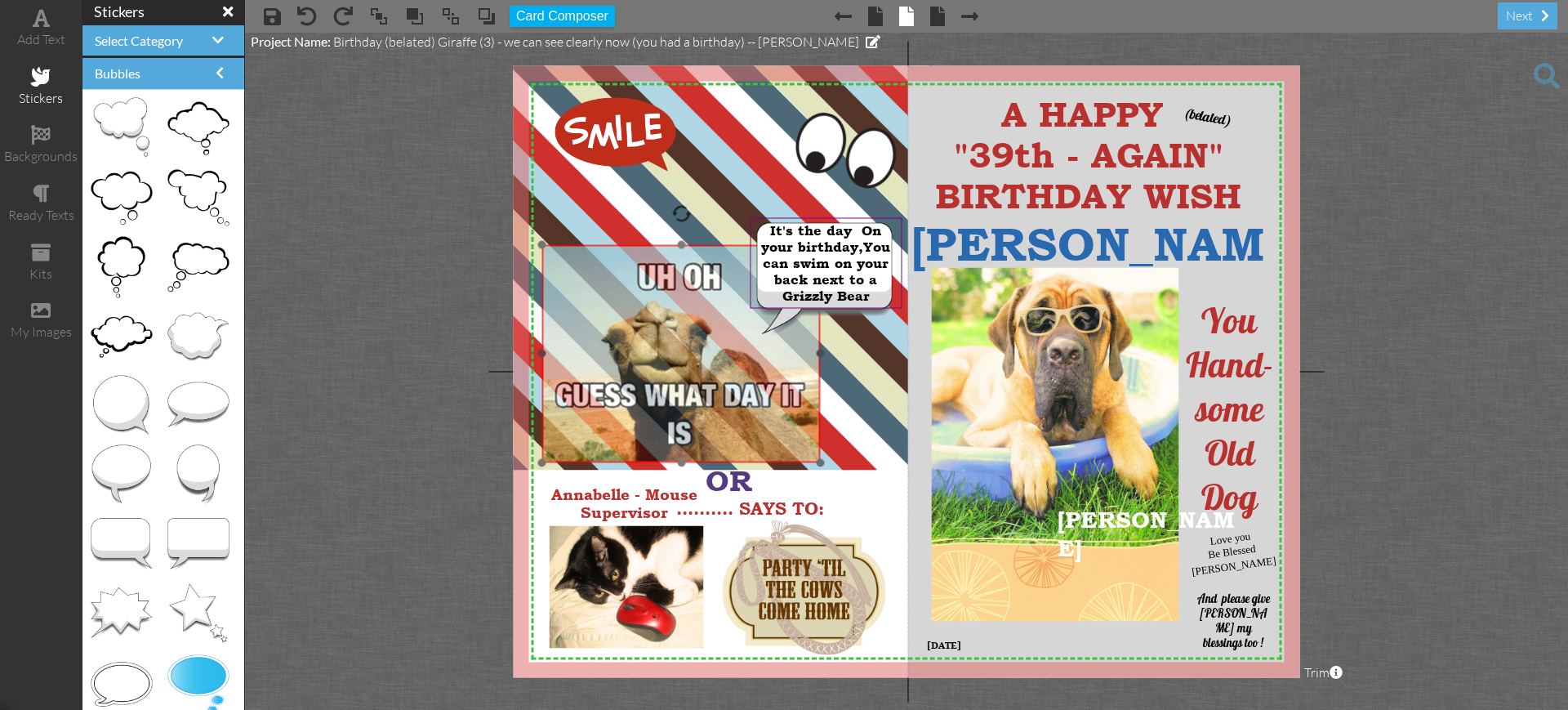
click at [593, 298] on img at bounding box center [681, 354] width 279 height 219
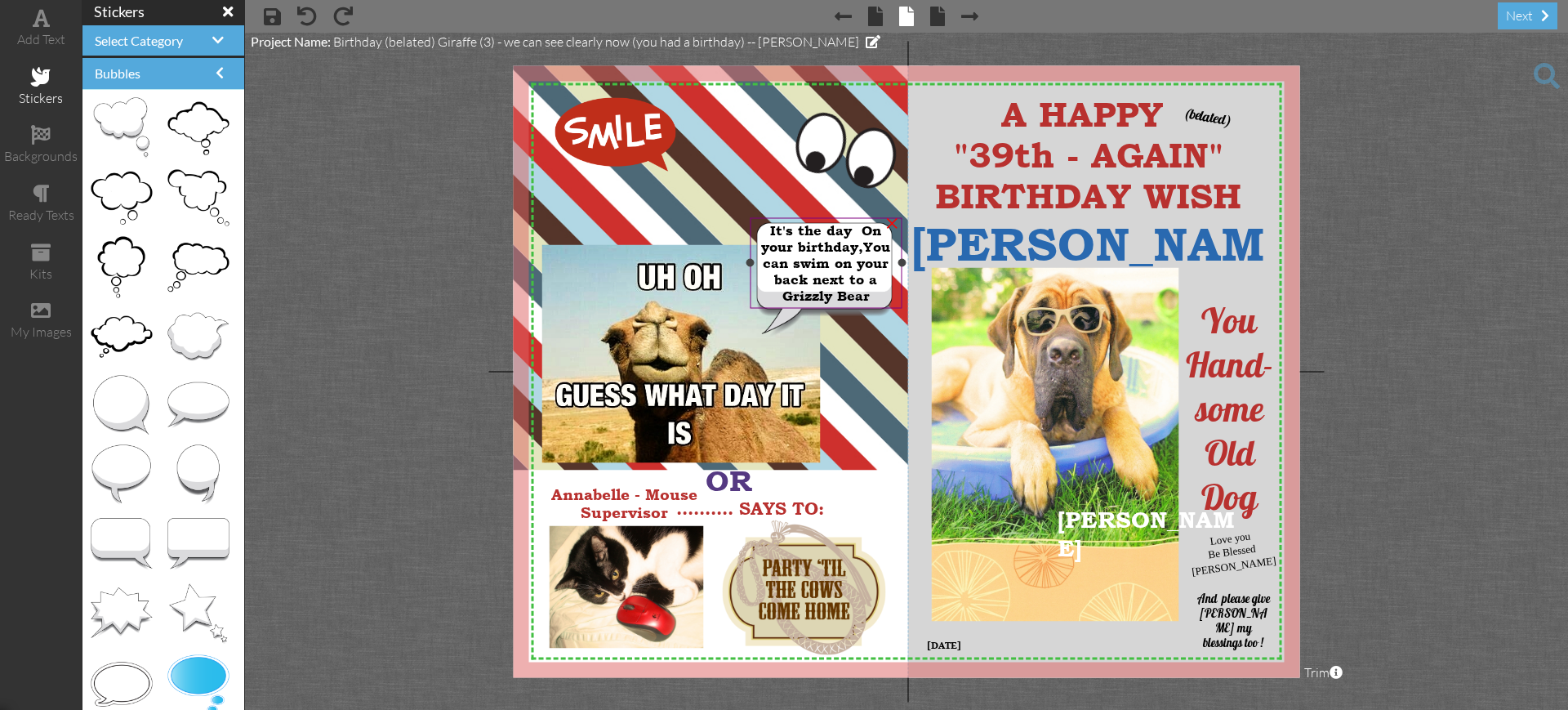
click at [863, 232] on span "It's the day On your birthday,You can swim on your" at bounding box center [826, 246] width 129 height 49
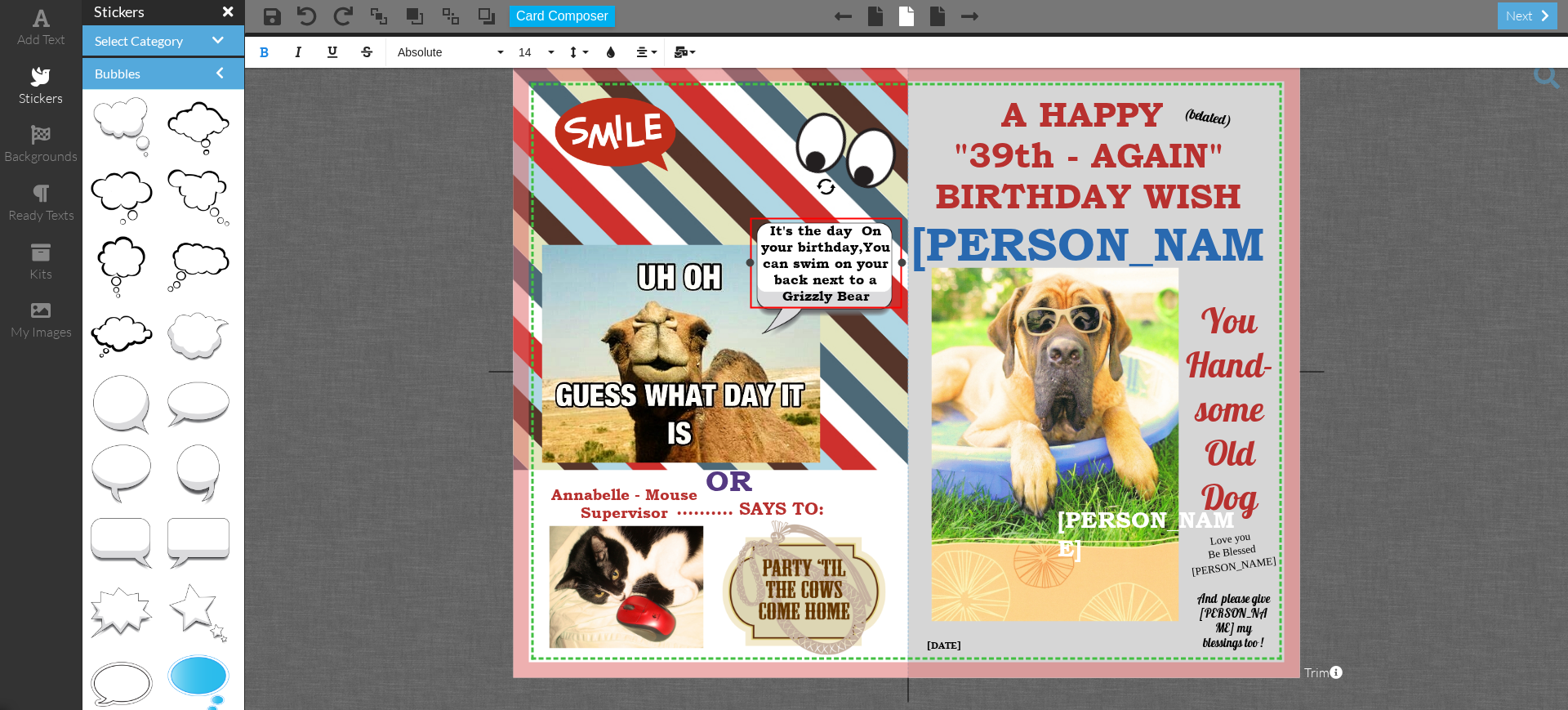
click at [862, 232] on span "It's the day On your birthday,You can swim on your" at bounding box center [826, 246] width 129 height 49
click at [880, 230] on span "It's the day On your birthday,You can swim on your" at bounding box center [826, 246] width 129 height 49
click at [869, 330] on span "back next to a Grizzly Bear" at bounding box center [826, 320] width 103 height 33
click at [872, 343] on div at bounding box center [824, 281] width 144 height 127
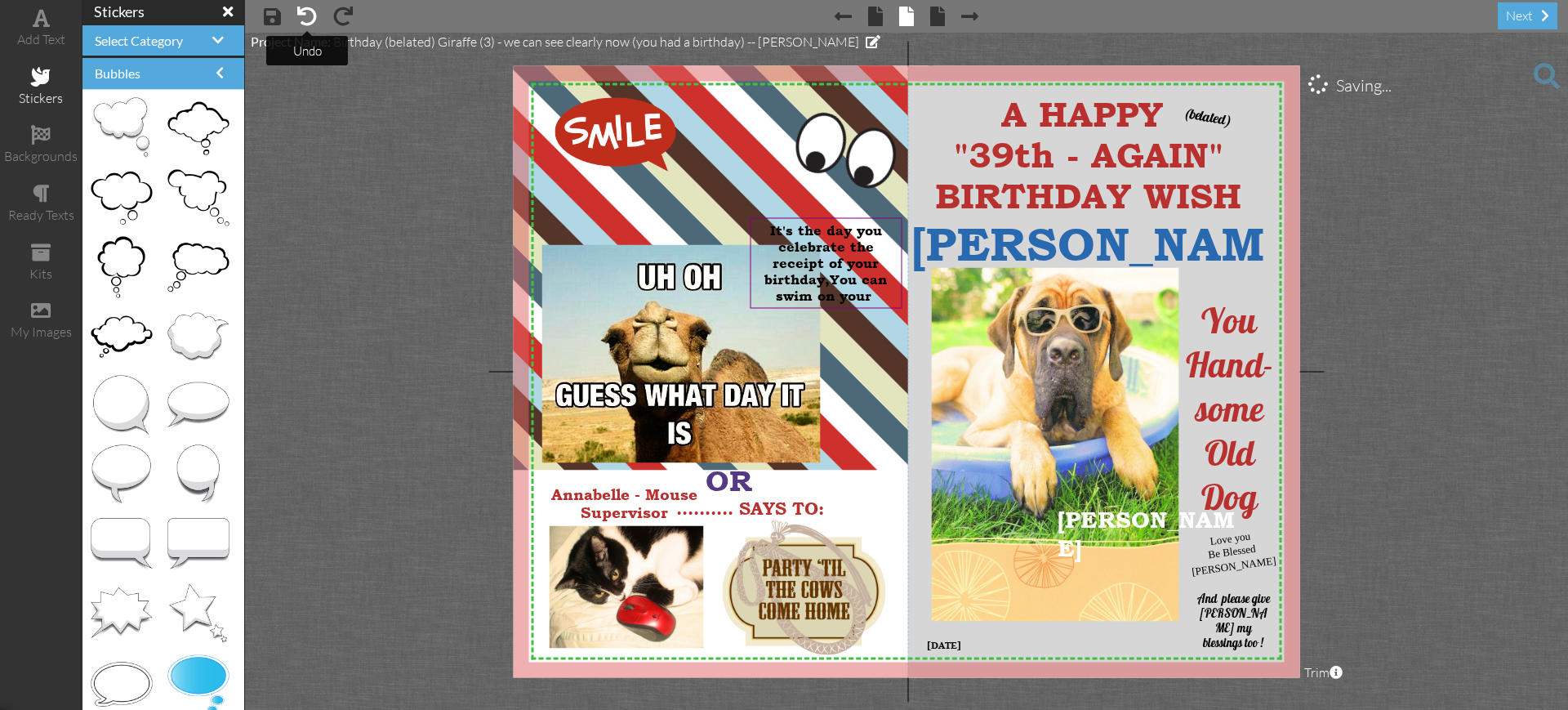
click at [308, 15] on span at bounding box center [307, 16] width 20 height 20
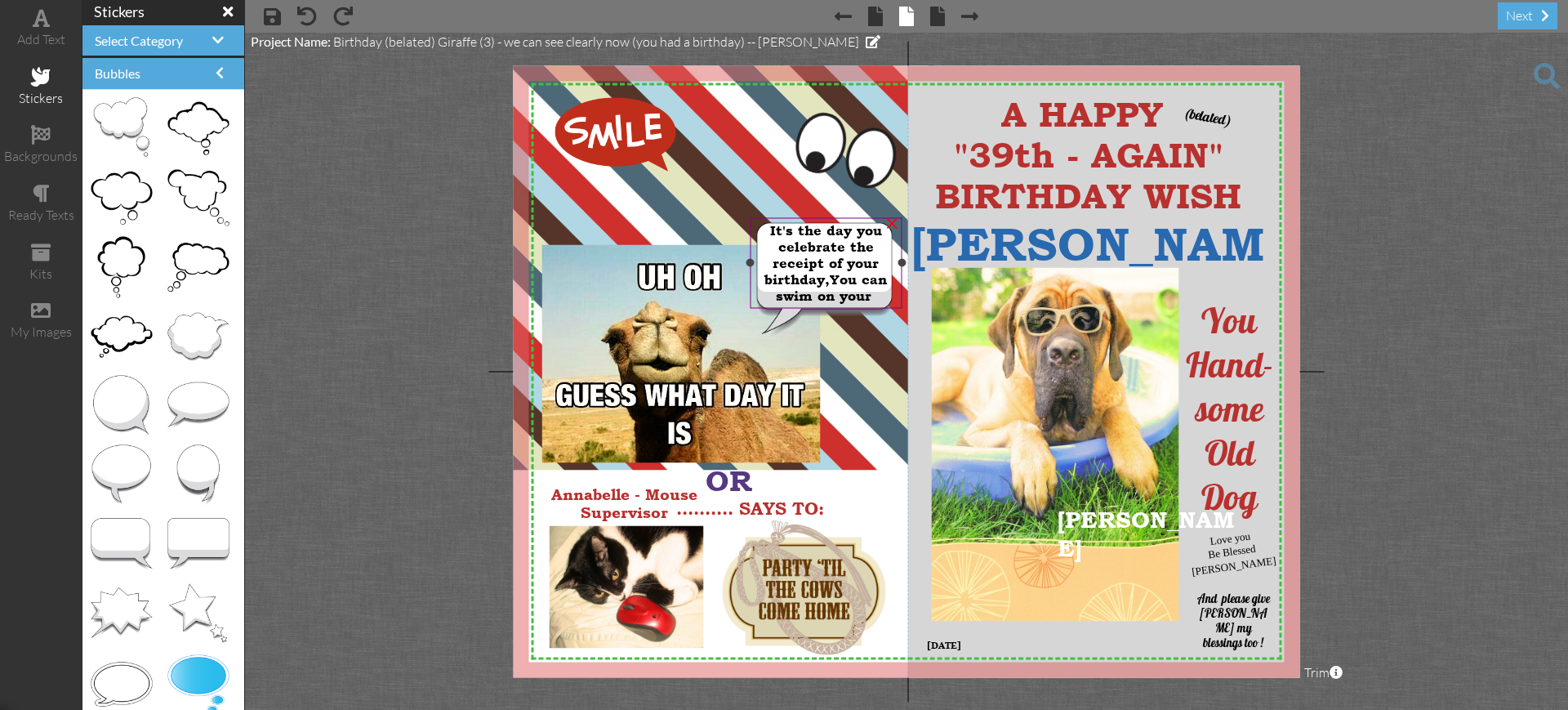
click at [884, 293] on div "It's the day you celebrate the receipt of your birthday,You can swim on your" at bounding box center [825, 262] width 142 height 82
click at [873, 300] on span at bounding box center [874, 295] width 5 height 16
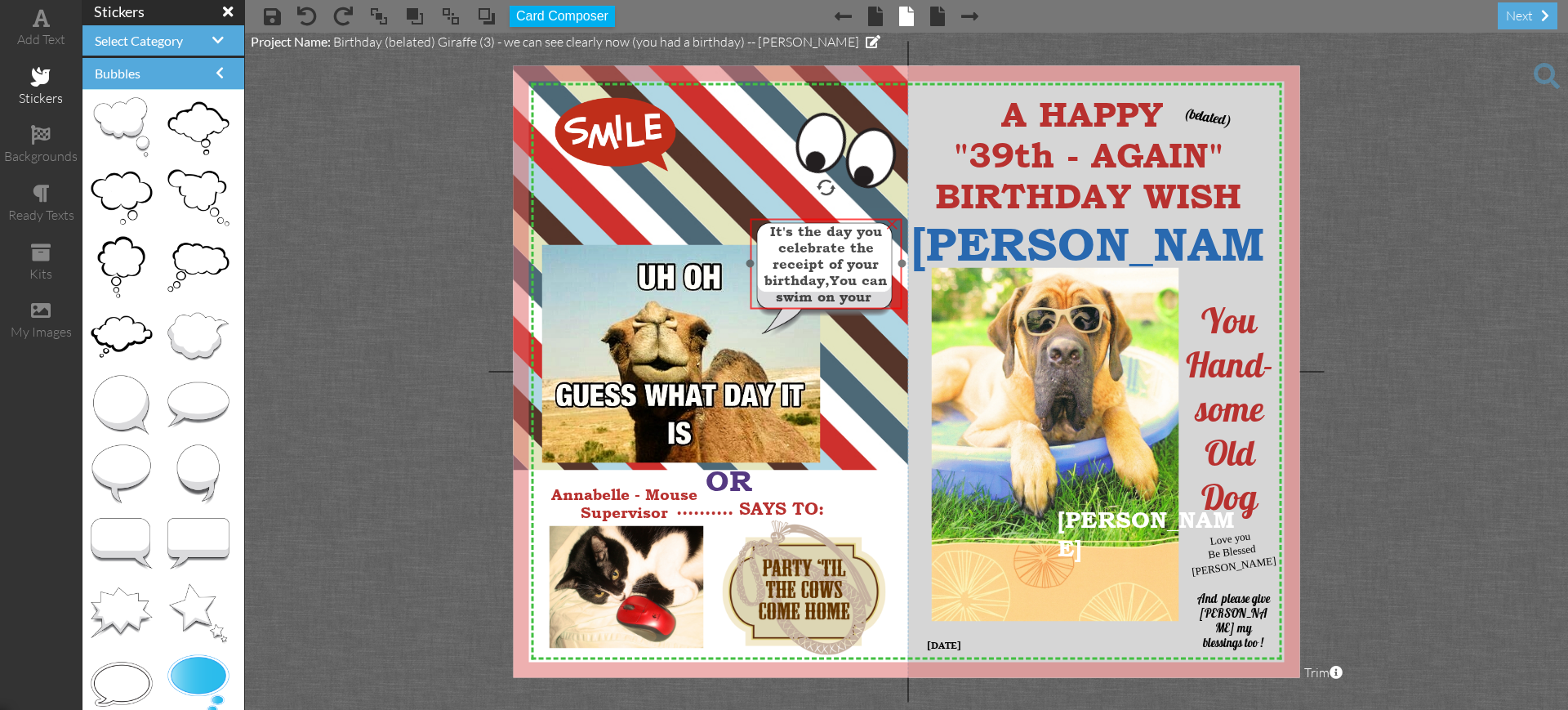
click at [873, 302] on span at bounding box center [874, 296] width 5 height 16
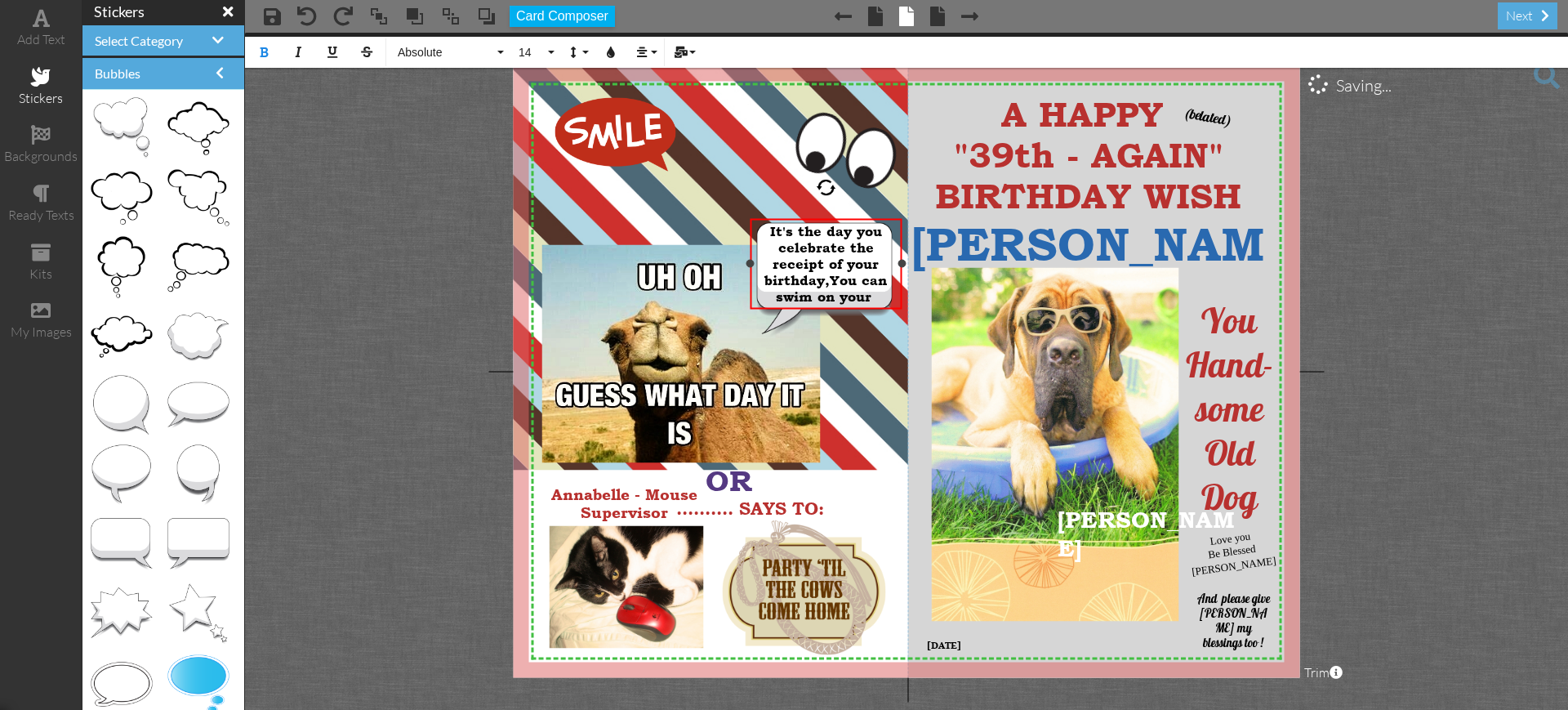
click at [871, 299] on span at bounding box center [874, 296] width 5 height 16
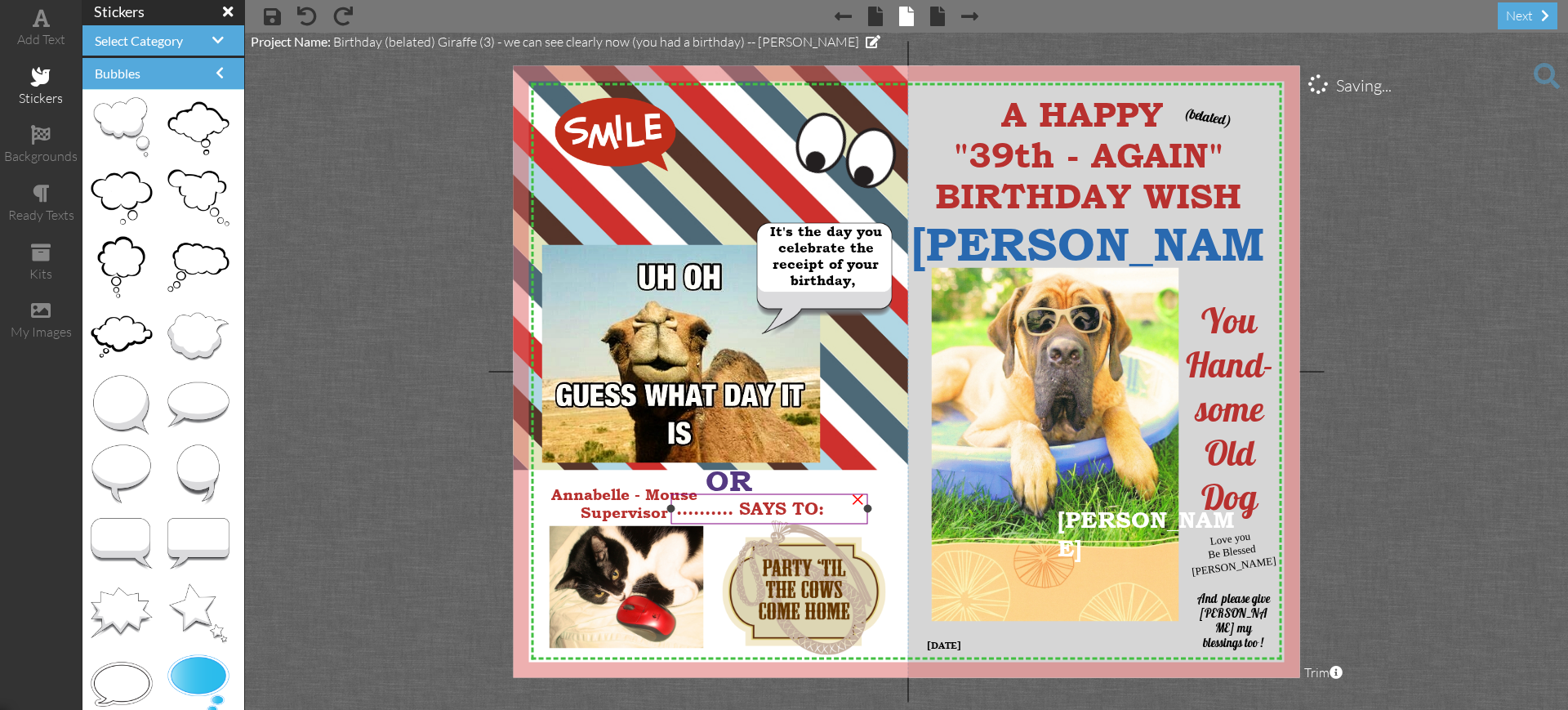
click at [710, 494] on div ".......... SAYS TO:" at bounding box center [769, 509] width 197 height 29
click at [858, 284] on span at bounding box center [858, 280] width 5 height 16
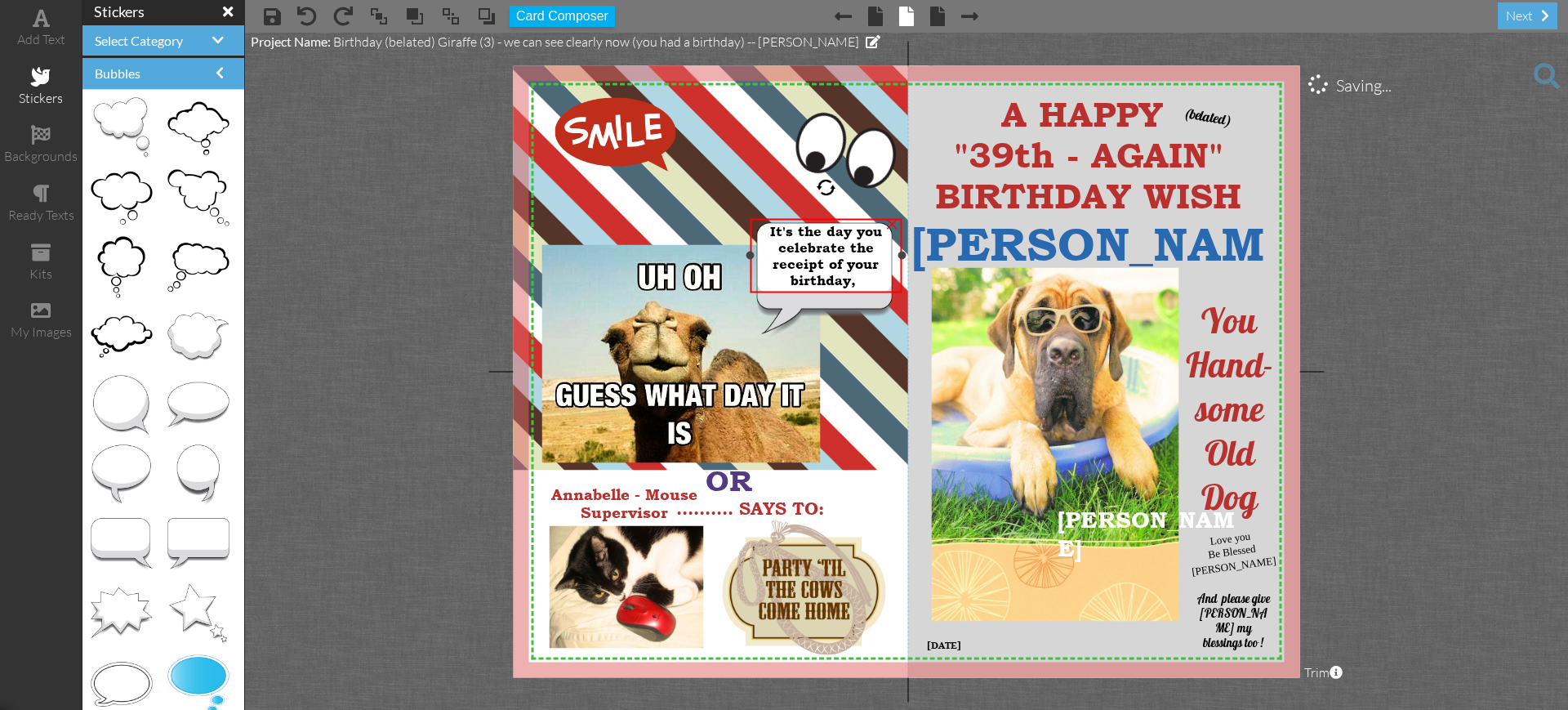
click at [858, 284] on span at bounding box center [858, 280] width 5 height 16
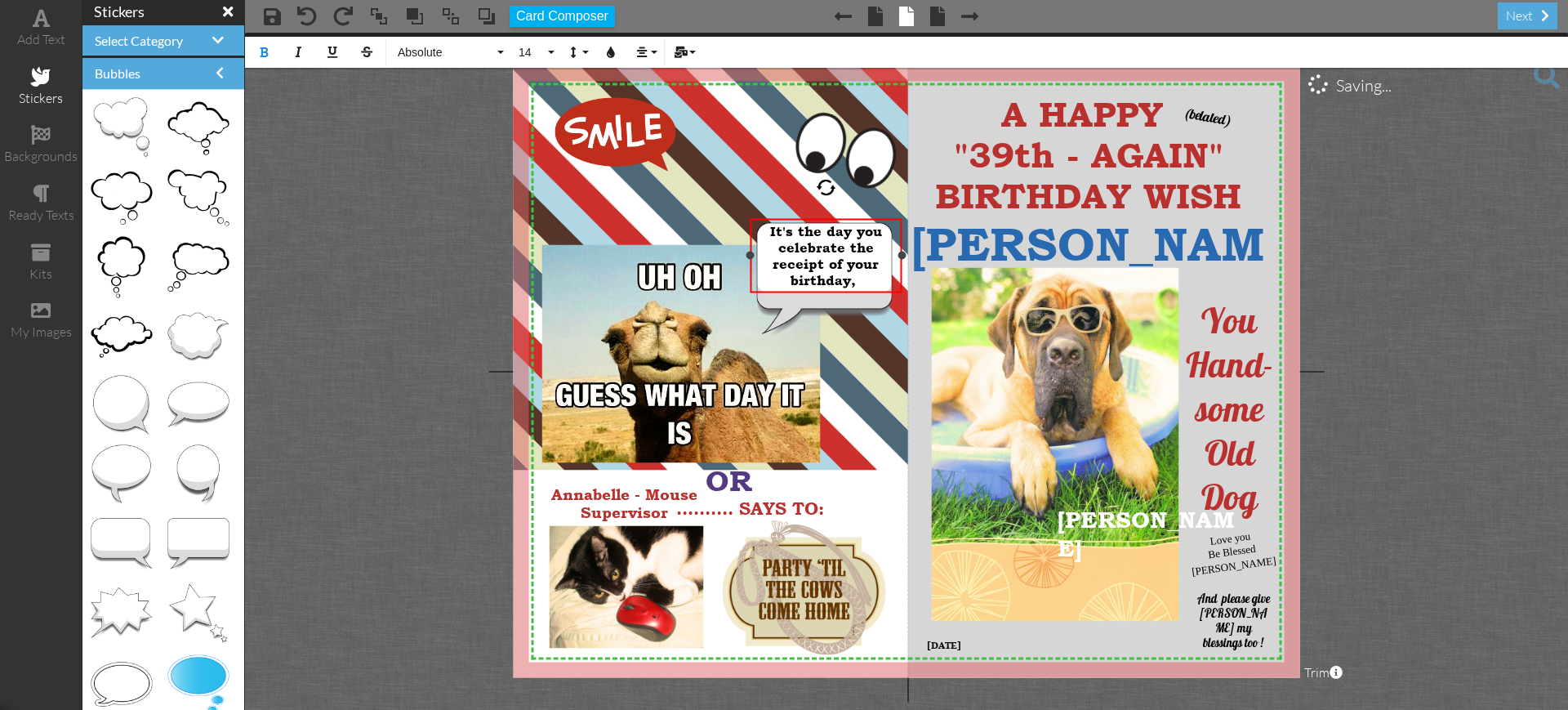
click at [856, 284] on span at bounding box center [858, 280] width 5 height 16
drag, startPoint x: 751, startPoint y: 288, endPoint x: 753, endPoint y: 298, distance: 10.2
click at [753, 298] on div "It's the day you celebrate the receipt of your birthday ​ ​" at bounding box center [829, 266] width 152 height 75
drag, startPoint x: 777, startPoint y: 225, endPoint x: 760, endPoint y: 211, distance: 22.0
click at [760, 211] on div at bounding box center [813, 250] width 160 height 83
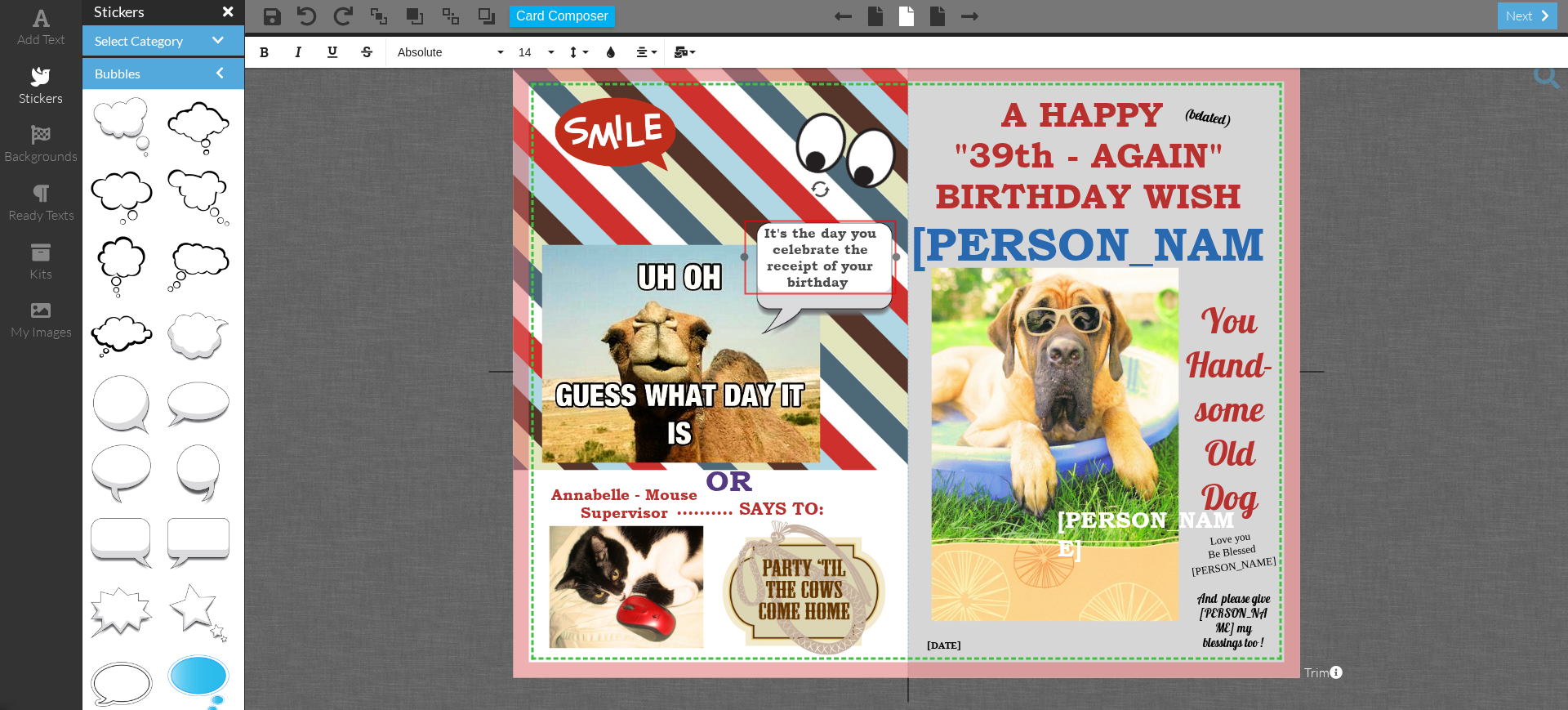
drag, startPoint x: 740, startPoint y: 213, endPoint x: 747, endPoint y: 220, distance: 9.9
click at [747, 220] on div "It's the day you celebrate the receipt of your birthday ​ ​" at bounding box center [820, 256] width 152 height 75
click at [768, 291] on div "It's the day you celebrate the receipt of your birthday ​ ​" at bounding box center [821, 256] width 152 height 75
click at [784, 281] on div "It's the day you celebrate the receipt of your birthday" at bounding box center [821, 257] width 142 height 65
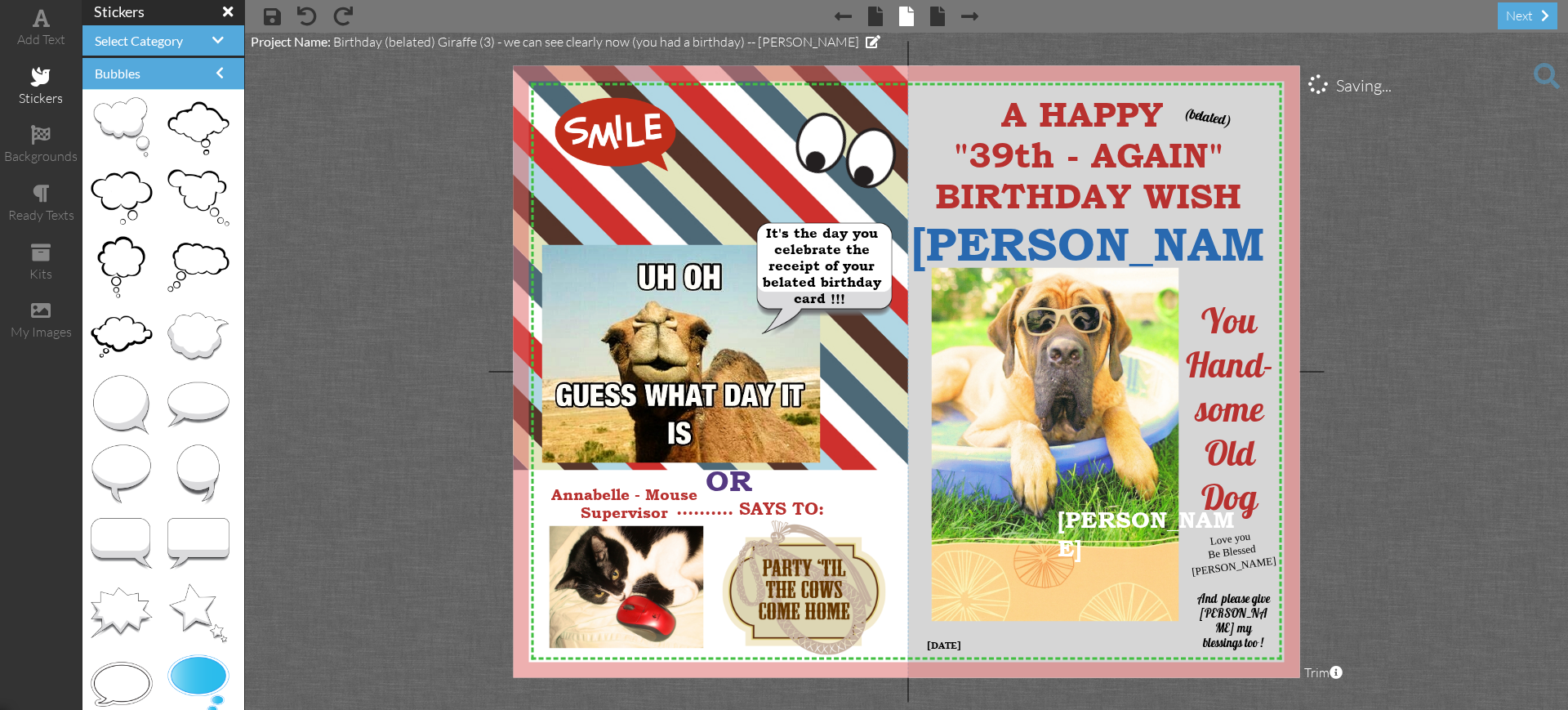
click at [1419, 245] on project-studio-wrapper "X X X X X X X X X X X X X X X X X X X X X X X X X X X X X X X X X X X X X X X X…" at bounding box center [907, 371] width 1323 height 677
click at [765, 281] on span "It's the day you celebrate the receipt of your belated birthday card !!!" at bounding box center [822, 265] width 119 height 82
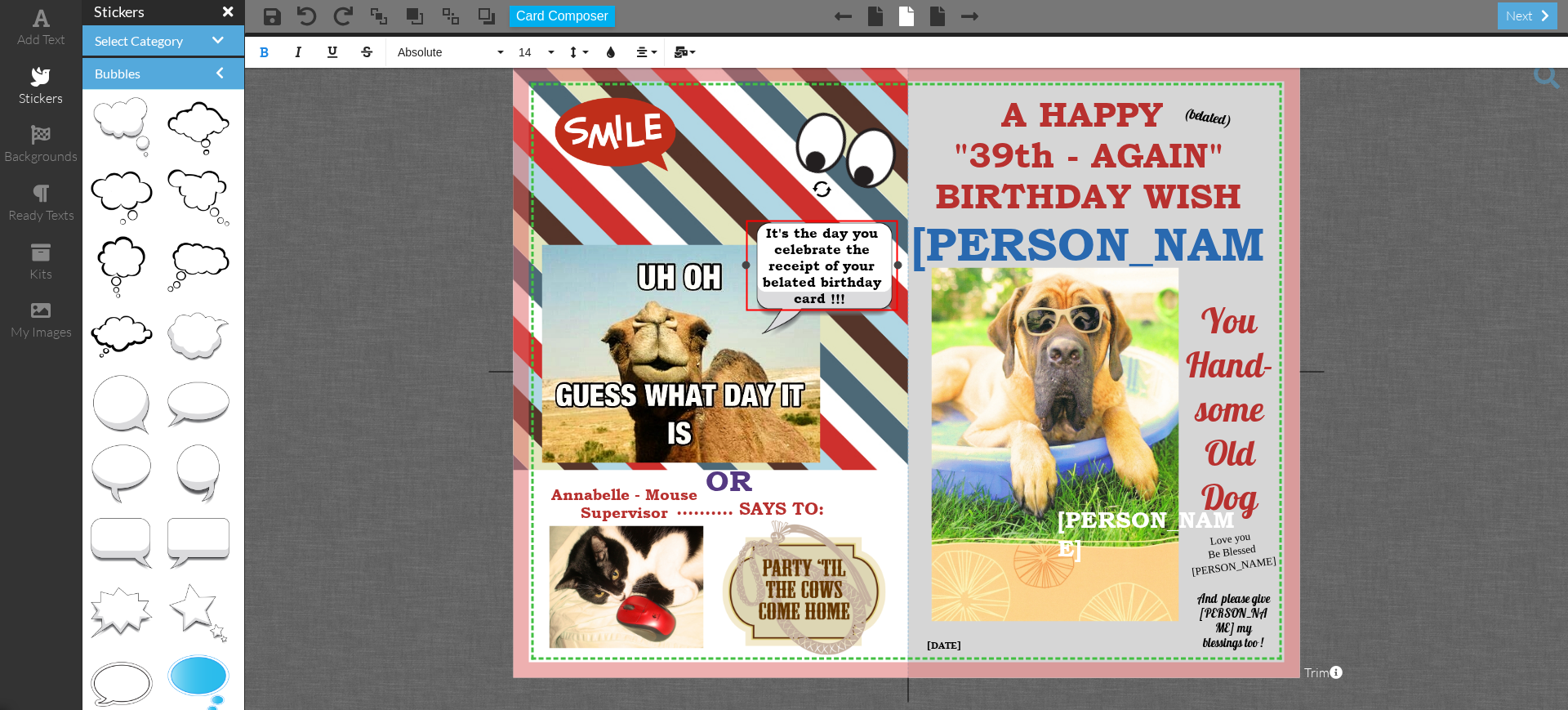
click at [765, 279] on span "It's the day you celebrate the receipt of your belated birthday card !!!" at bounding box center [822, 265] width 119 height 82
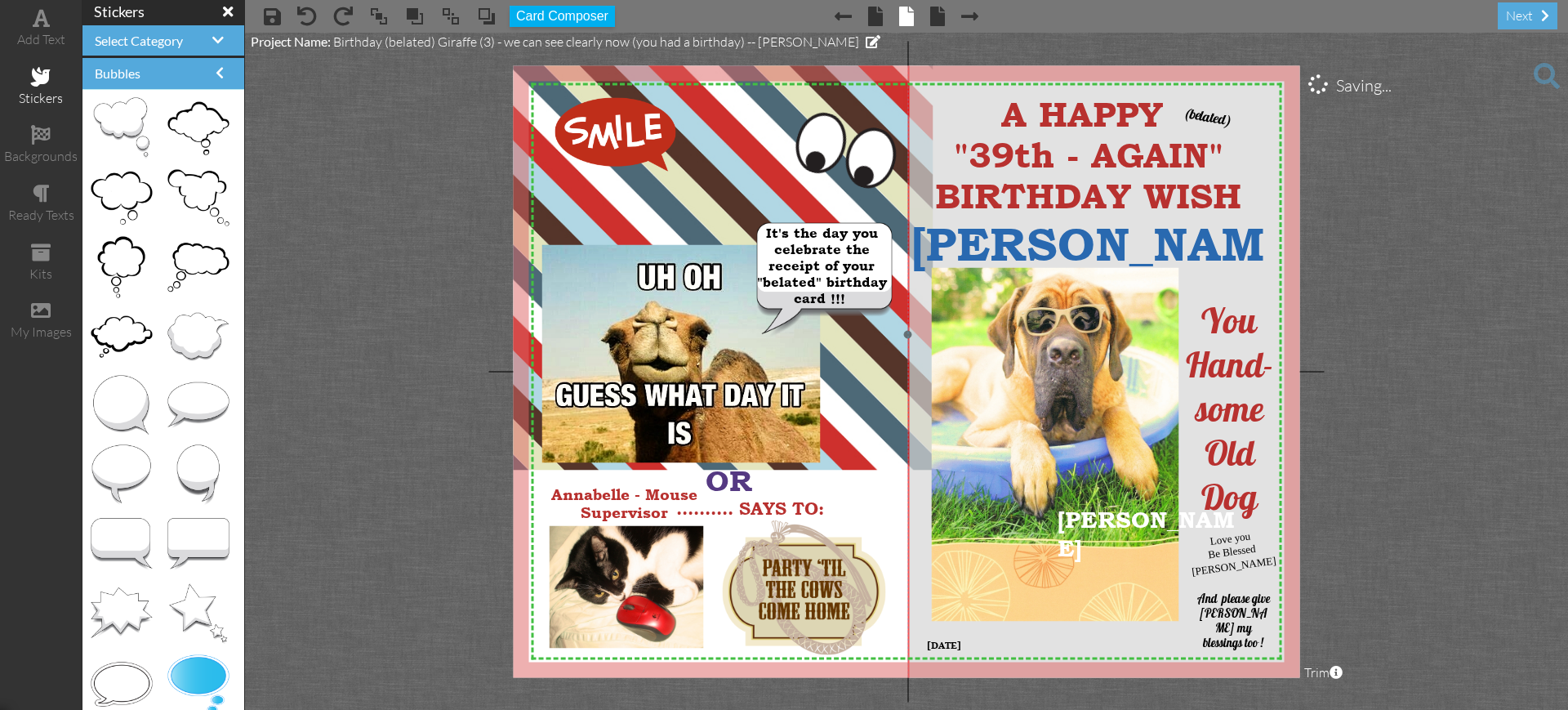
click at [1290, 283] on img at bounding box center [1140, 335] width 464 height 716
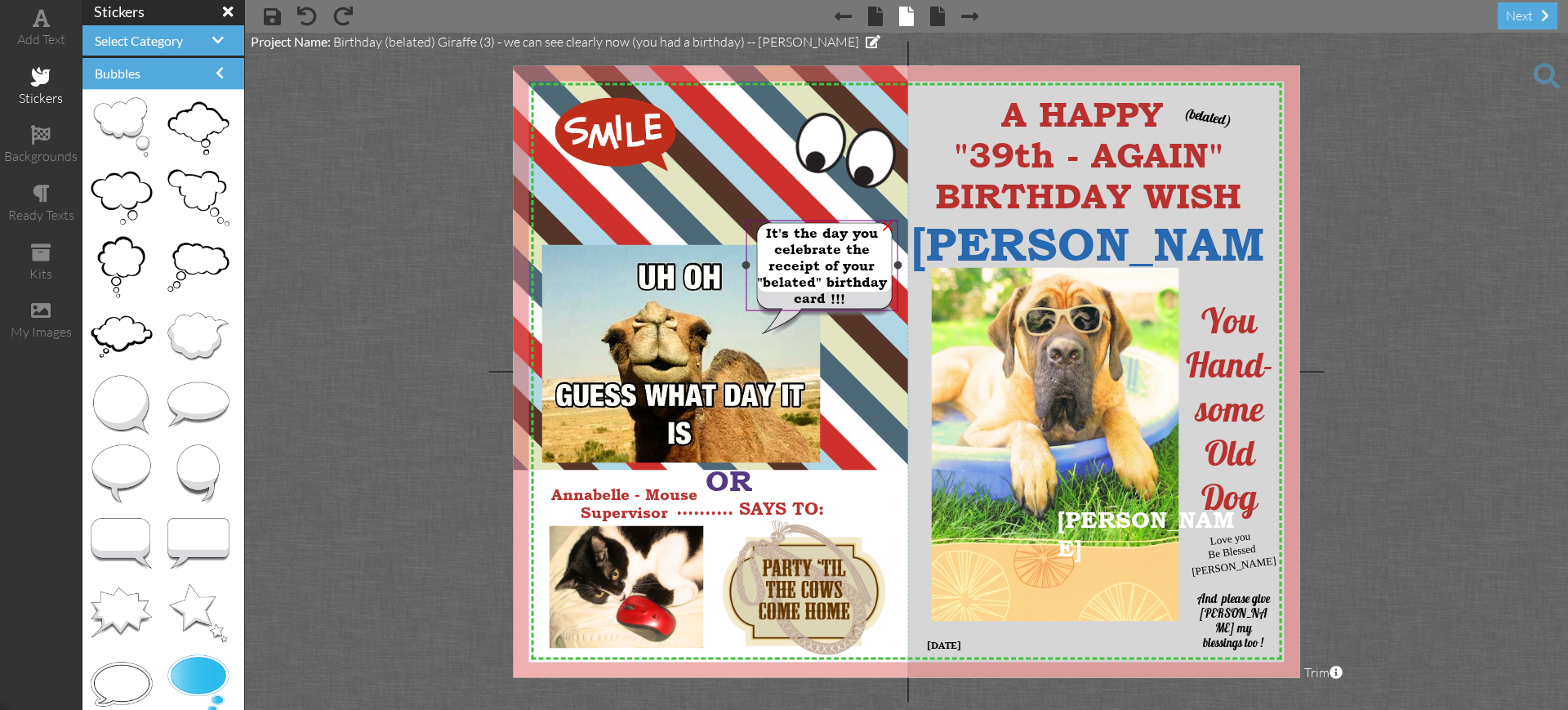
click at [828, 299] on span "It's the day you celebrate the receipt of your "belated" birthday card !!!" at bounding box center [821, 265] width 130 height 82
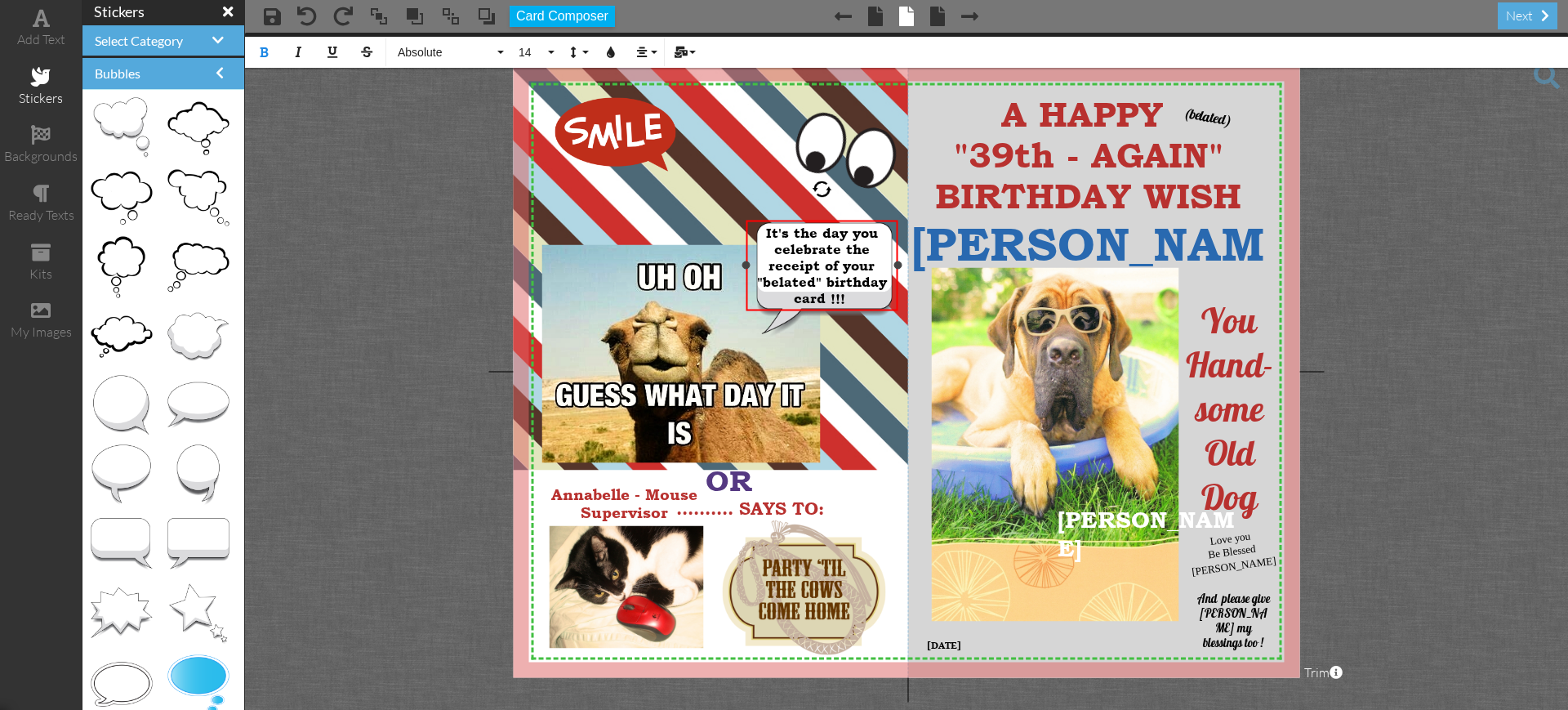
click at [845, 296] on span at bounding box center [848, 298] width 5 height 16
click at [610, 55] on icon "button" at bounding box center [611, 52] width 11 height 11
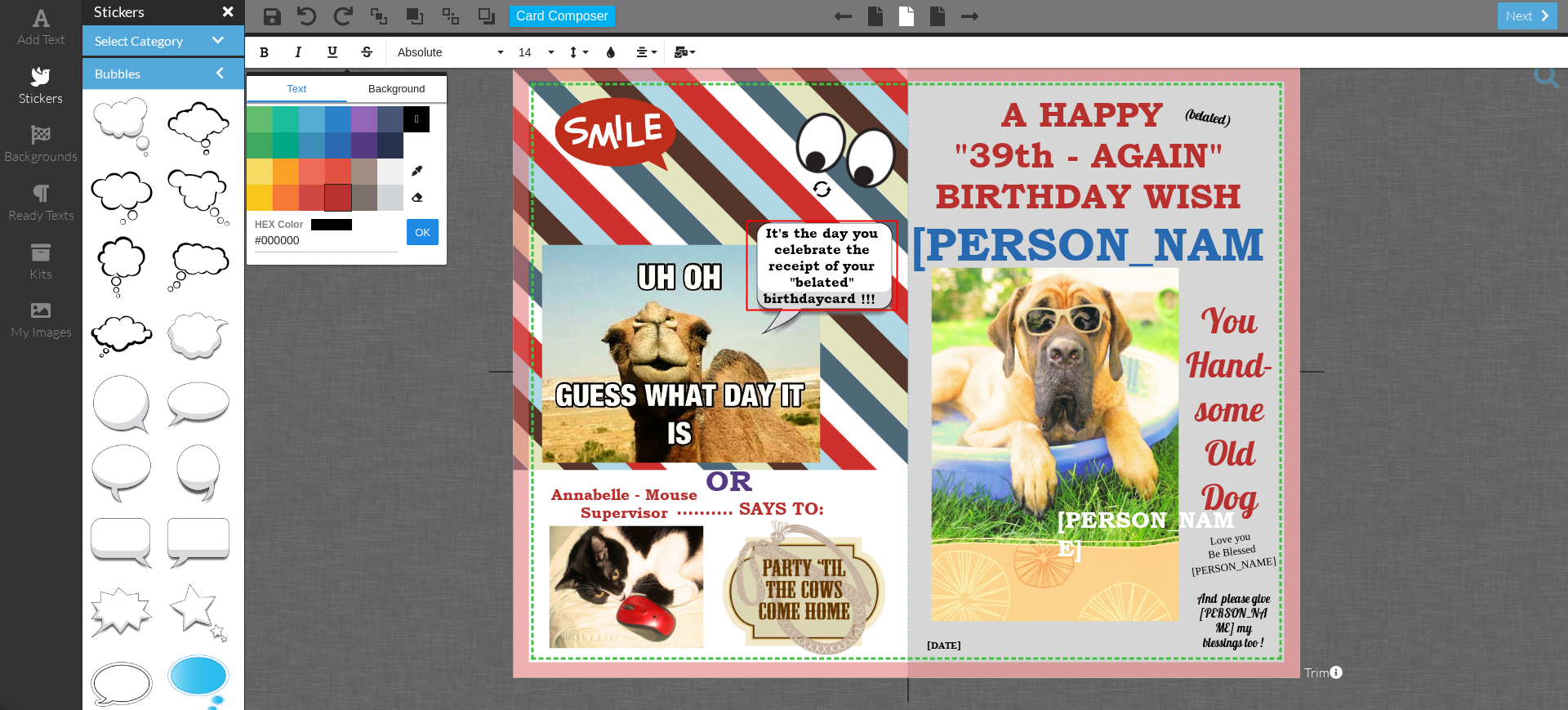
click at [341, 190] on span "Color #B8312F" at bounding box center [338, 198] width 26 height 26
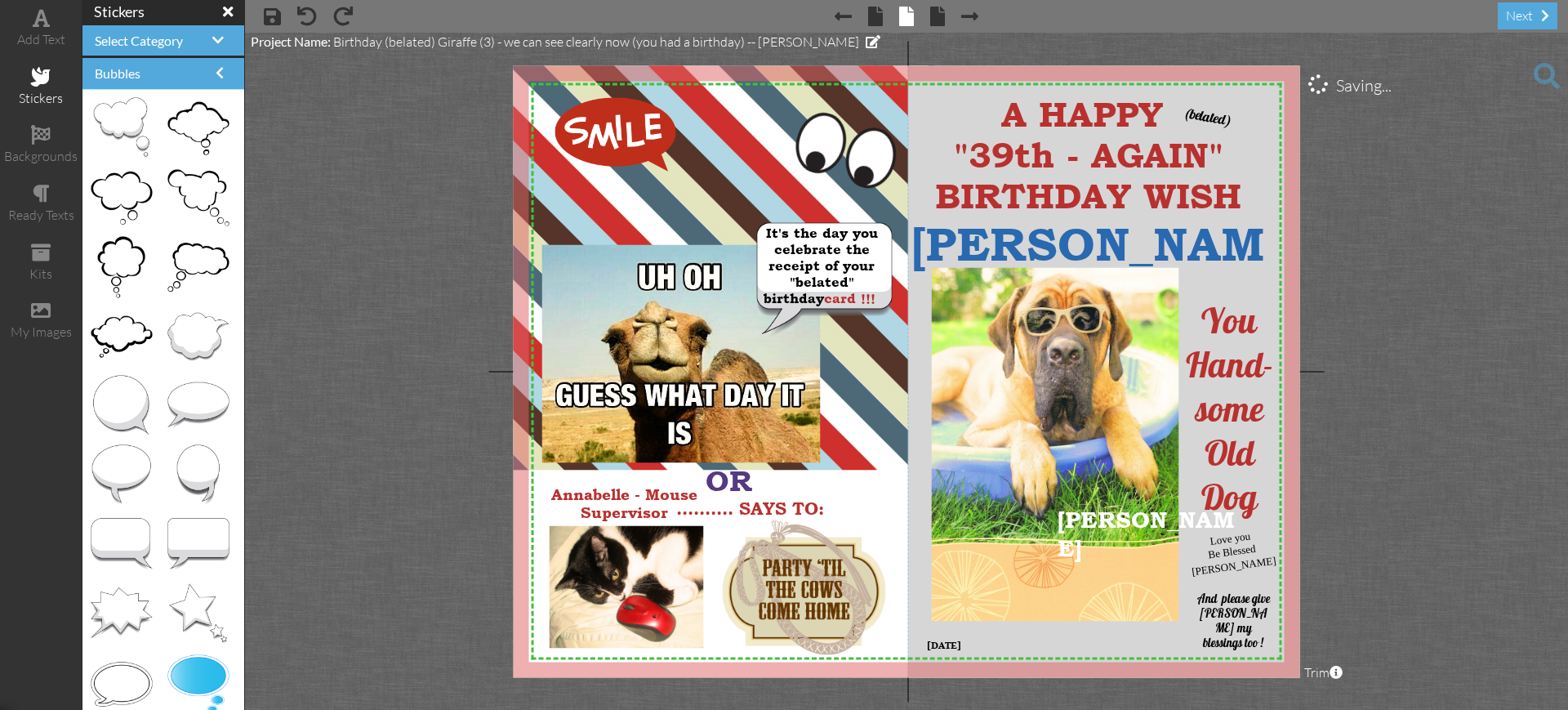
click at [1439, 342] on project-studio-wrapper "X X X X X X X X X X X X X X X X X X X X X X X X X X X X X X X X X X X X X X X X…" at bounding box center [907, 371] width 1323 height 677
click at [824, 300] on span "card !!!" at bounding box center [850, 298] width 52 height 16
click at [824, 299] on span "card !!!" at bounding box center [850, 298] width 52 height 16
click at [876, 298] on span at bounding box center [878, 298] width 5 height 16
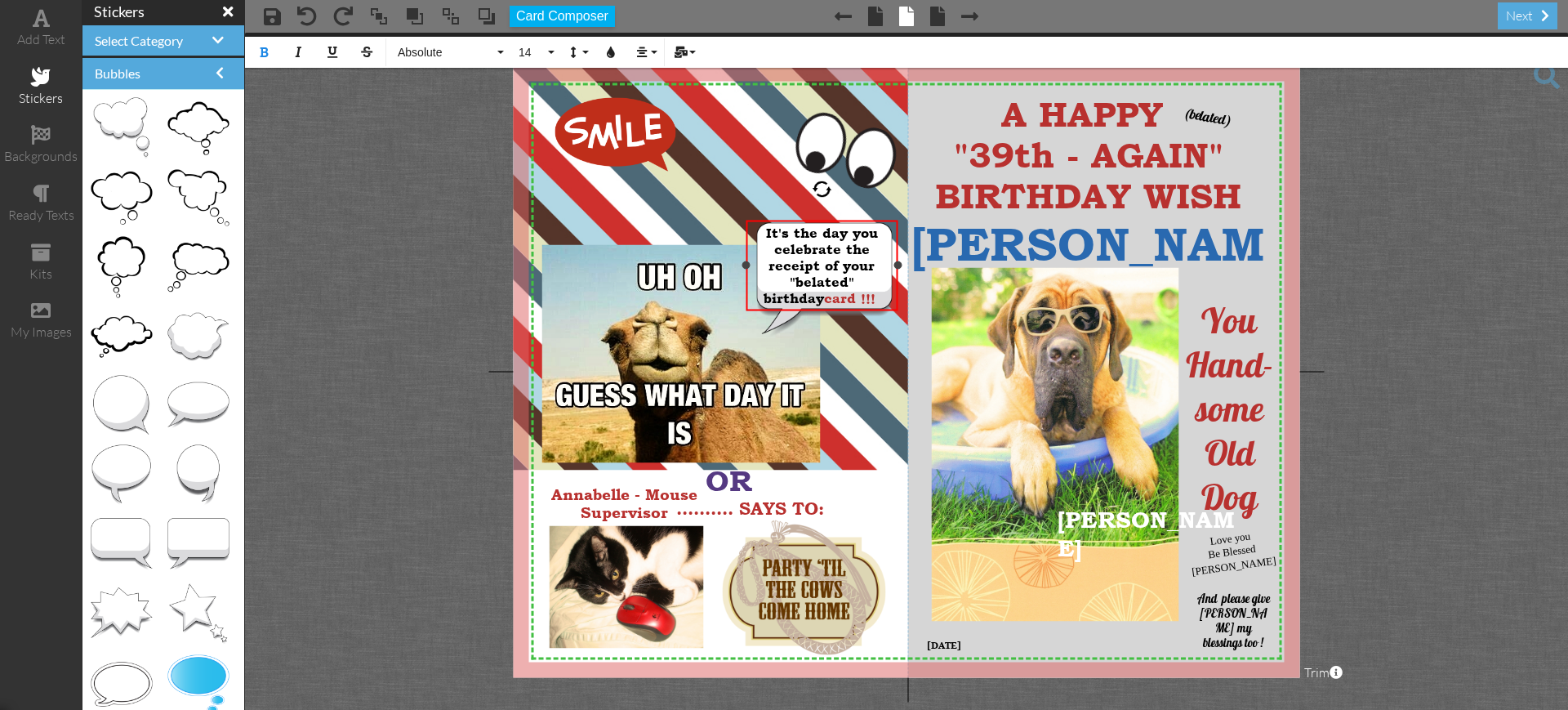
click at [876, 298] on span at bounding box center [878, 298] width 5 height 16
click at [551, 51] on button "14" at bounding box center [533, 52] width 47 height 31
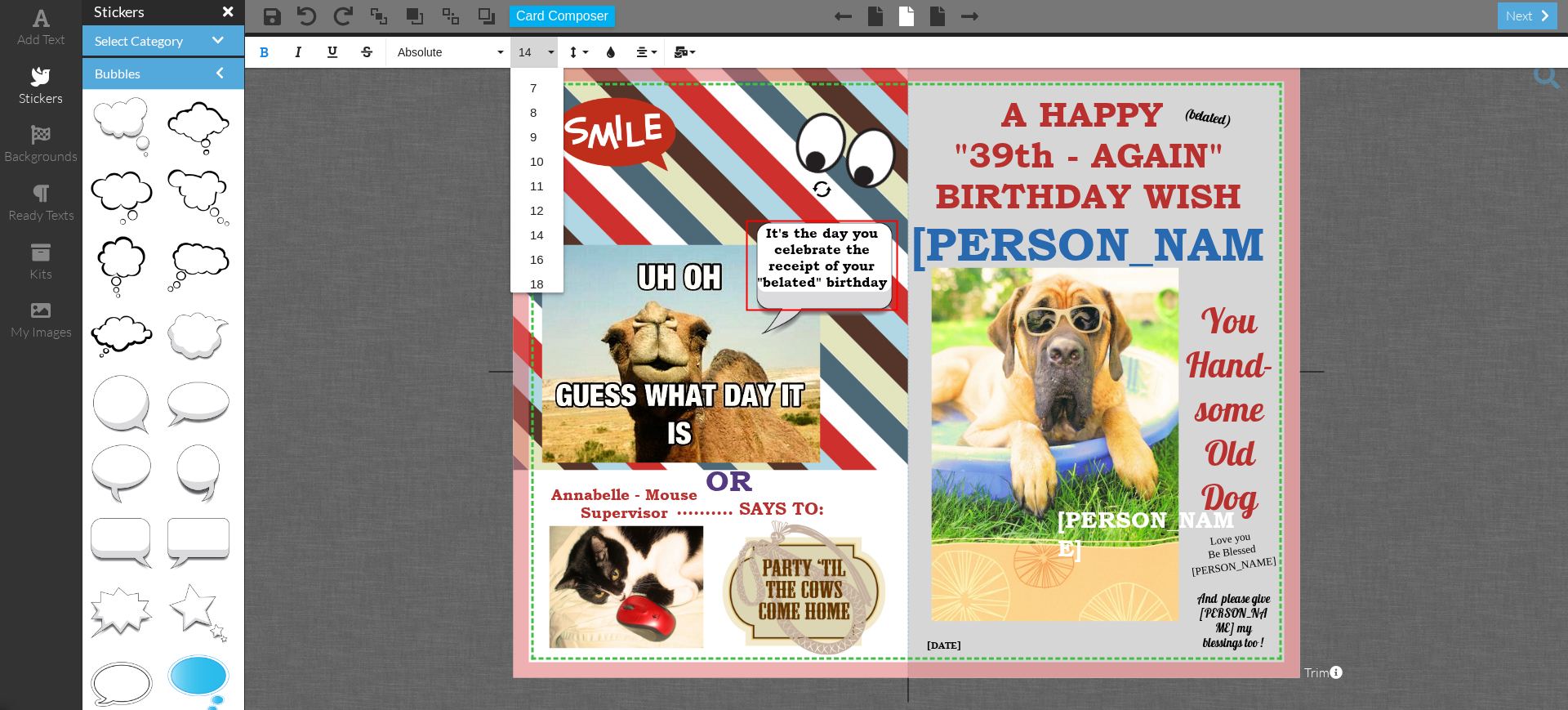
scroll to position [82, 0]
click at [538, 265] on link "20" at bounding box center [537, 268] width 53 height 24
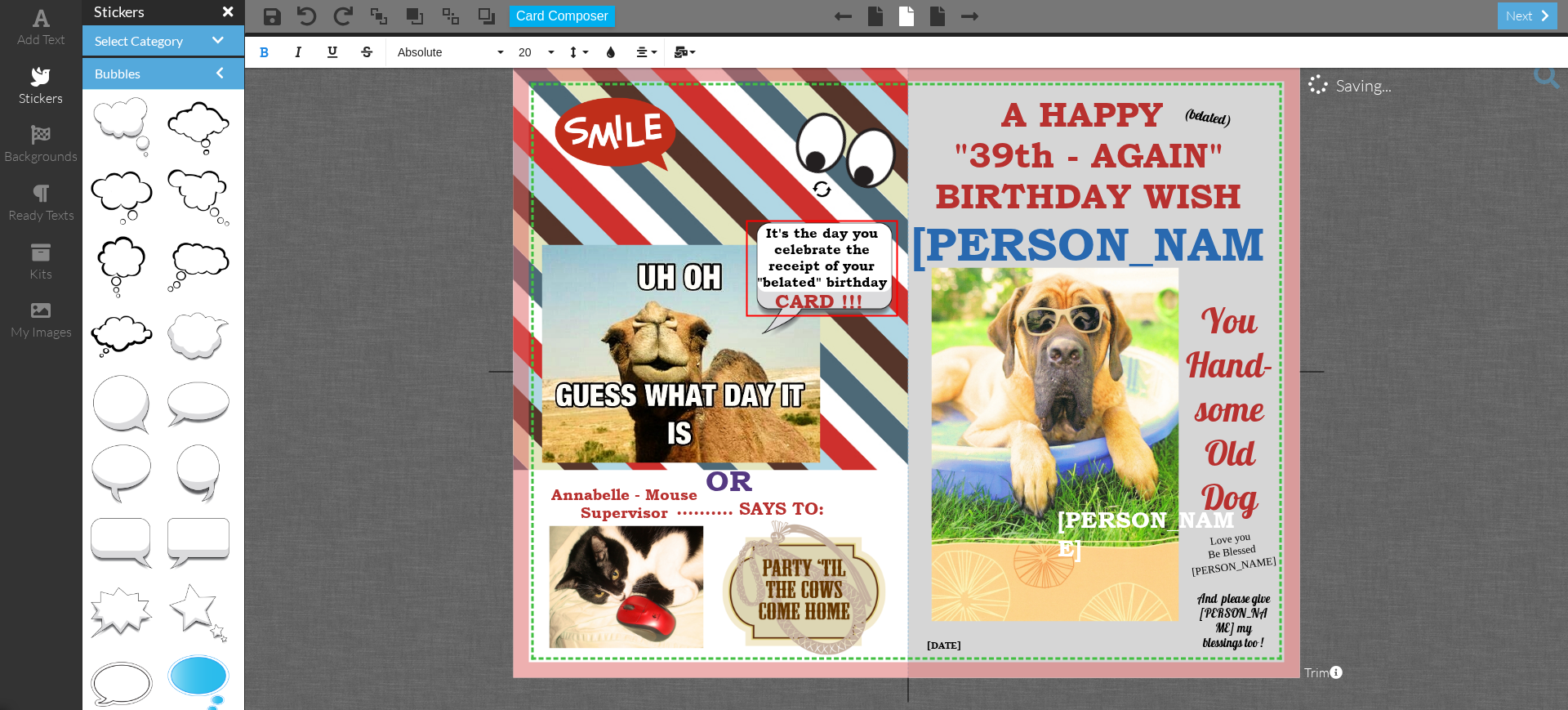
click at [440, 205] on project-studio-wrapper "X X X X X X X X X X X X X X X X X X X X X X X X X X X X X X X X X X X X X X X X…" at bounding box center [907, 371] width 1323 height 677
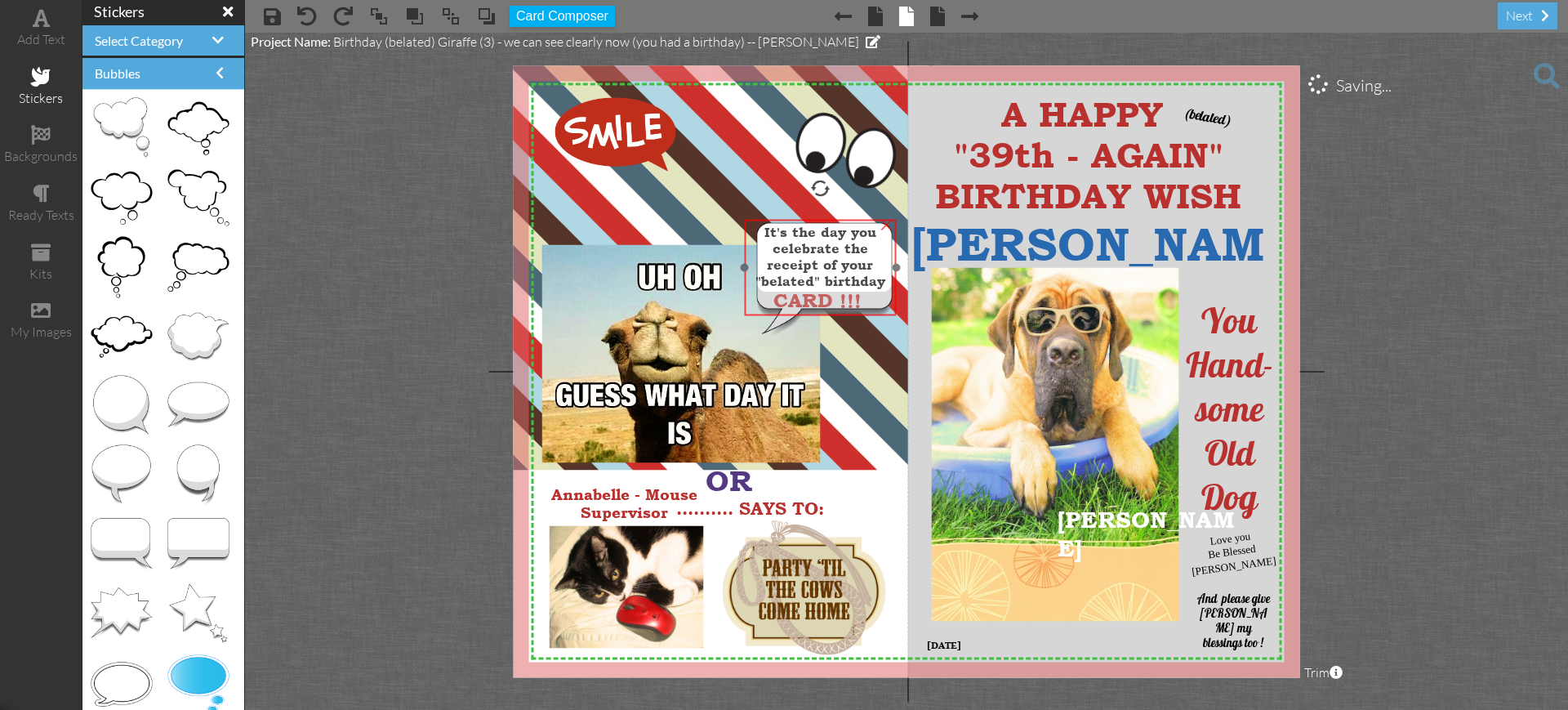
click at [828, 218] on div at bounding box center [820, 268] width 160 height 105
click at [1414, 319] on project-studio-wrapper "X X X X X X X X X X X X X X X X X X X X X X X X X X X X X X X X X X X X X X X X…" at bounding box center [907, 371] width 1323 height 677
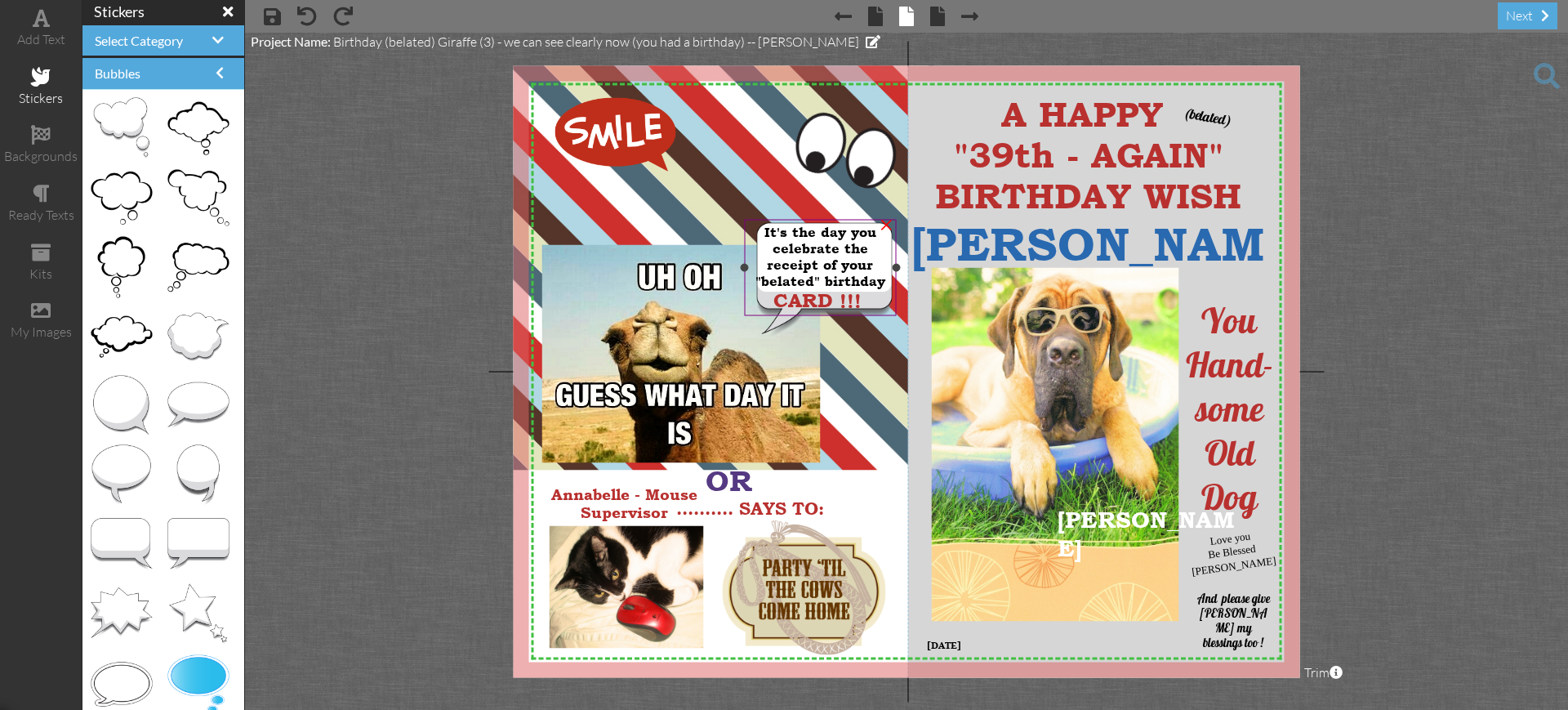
click at [821, 217] on div at bounding box center [820, 268] width 160 height 105
click at [812, 224] on span "It's the day you celebrate the receipt of your "belated" birthday" at bounding box center [820, 256] width 130 height 65
click at [1391, 330] on project-studio-wrapper "X X X X X X X X X X X X X X X X X X X X X X X X X X X X X X X X X X X X X X X X…" at bounding box center [907, 371] width 1323 height 677
click at [838, 250] on span "It's the day you celebrate the receipt of your "belated" birthday" at bounding box center [820, 256] width 130 height 65
click at [838, 250] on span "It's the day you celebrate the receipt of your "belated" birthday" at bounding box center [822, 256] width 130 height 65
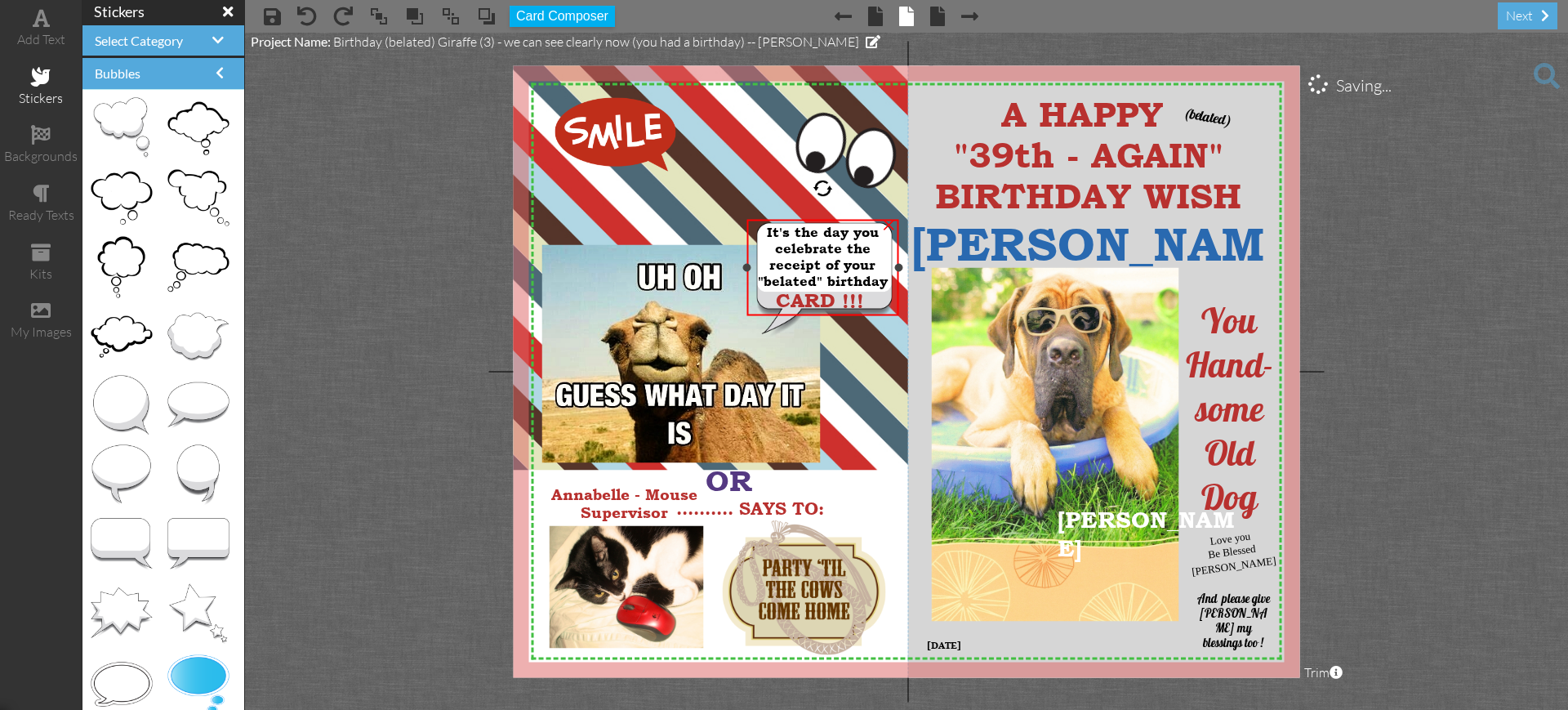
click at [842, 247] on span "It's the day you celebrate the receipt of your "belated" birthday" at bounding box center [822, 256] width 130 height 65
click at [839, 250] on span "It's the day you celebrate the receipt of your "belated" birthday" at bounding box center [822, 256] width 130 height 65
click at [841, 250] on span "It's the day you celebrate the receipt of your "belated" birthday" at bounding box center [822, 256] width 130 height 65
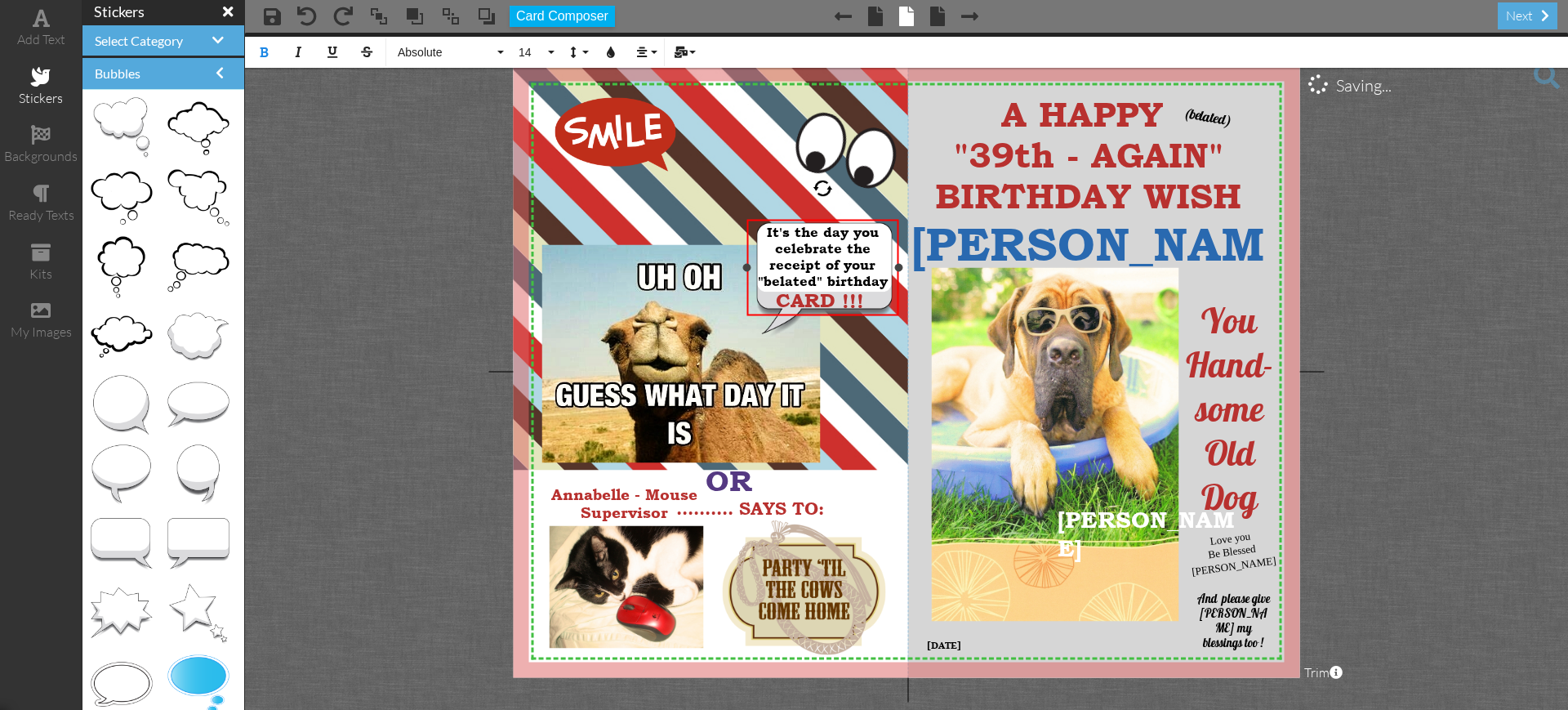
click at [841, 250] on span "It's the day you celebrate the receipt of your "belated" birthday" at bounding box center [822, 256] width 130 height 65
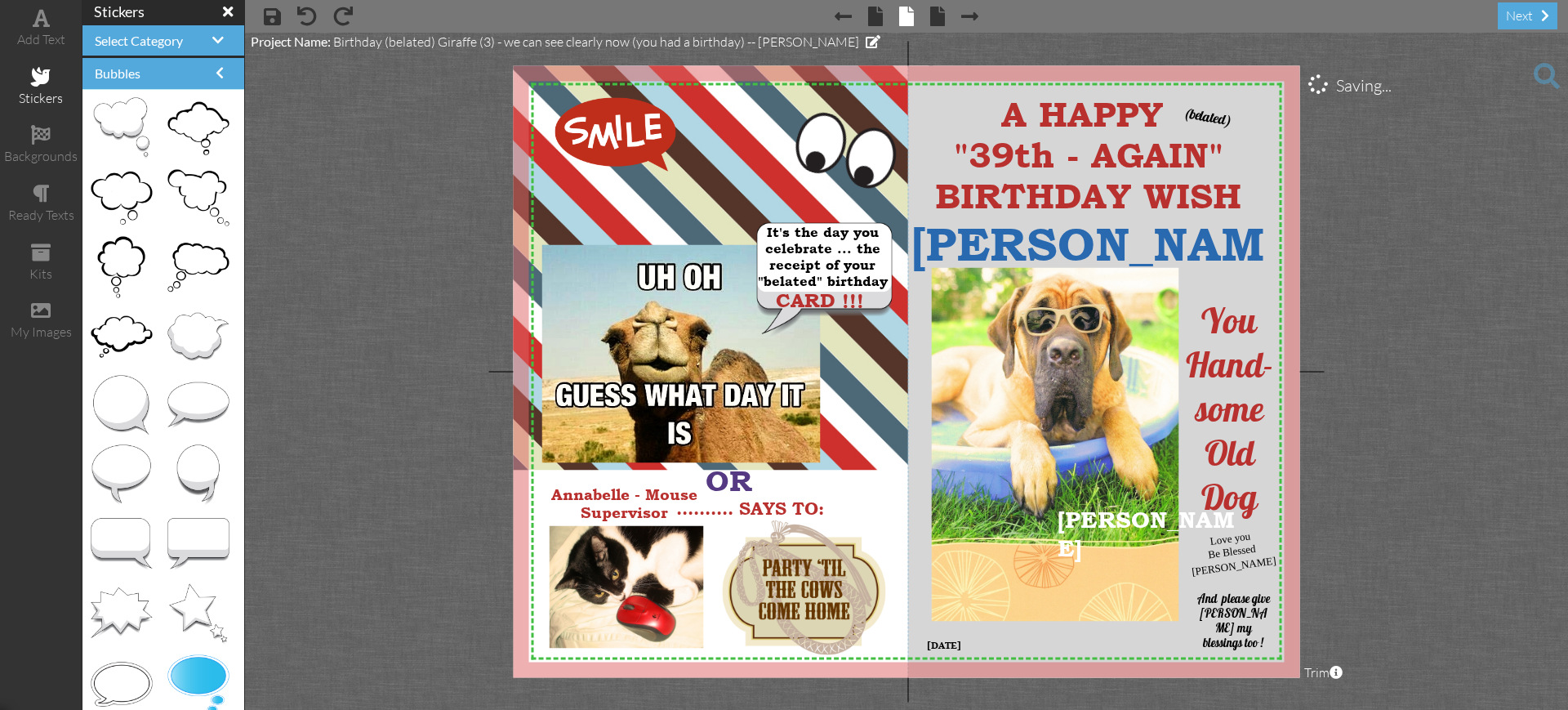
click at [1400, 339] on project-studio-wrapper "X X X X X X X X X X X X X X X X X X X X X X X X X X X X X X X X X X X X X X X X…" at bounding box center [907, 371] width 1323 height 677
click at [741, 510] on span ".......... SAYS TO:" at bounding box center [750, 508] width 148 height 20
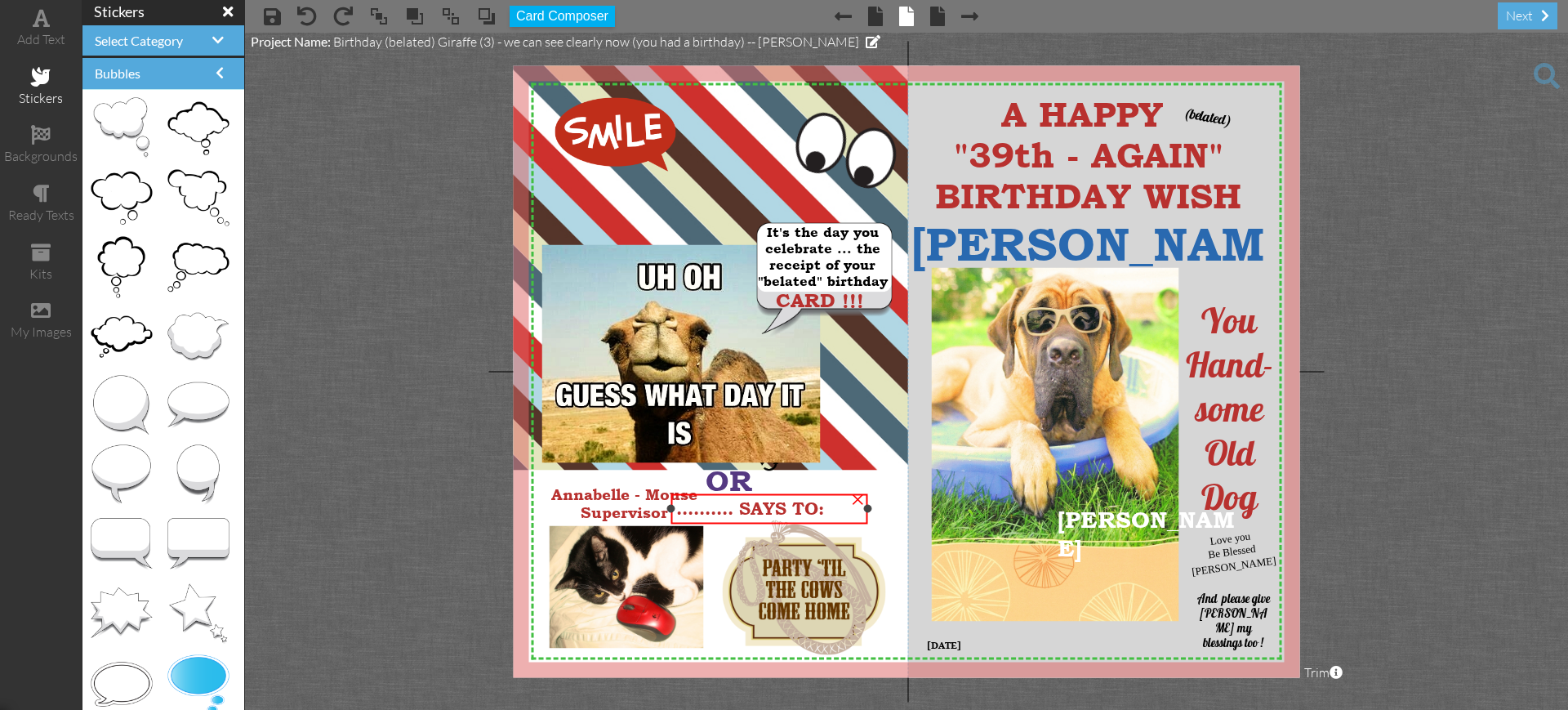
click at [741, 510] on span ".......... SAYS TO:" at bounding box center [750, 508] width 148 height 20
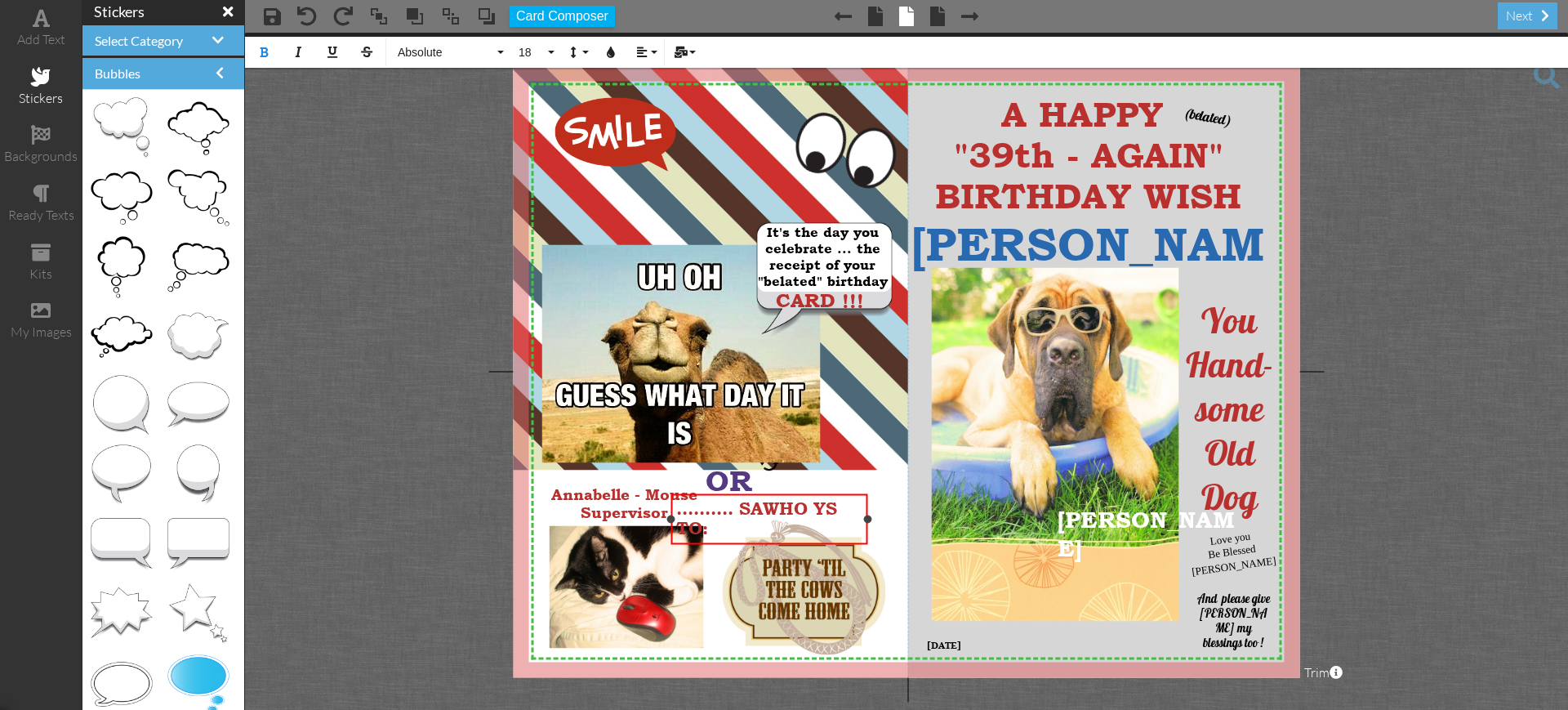
click at [828, 508] on span ".......... SAWHO YS TO:" at bounding box center [756, 518] width 161 height 40
click at [742, 509] on span ".......... WHO SAYS TO:" at bounding box center [756, 518] width 161 height 40
click at [1446, 242] on project-studio-wrapper "X X X X X X X X X X X X X X X X X X X X X X X X X X X X X X X X X X X X X X X X…" at bounding box center [907, 371] width 1323 height 677
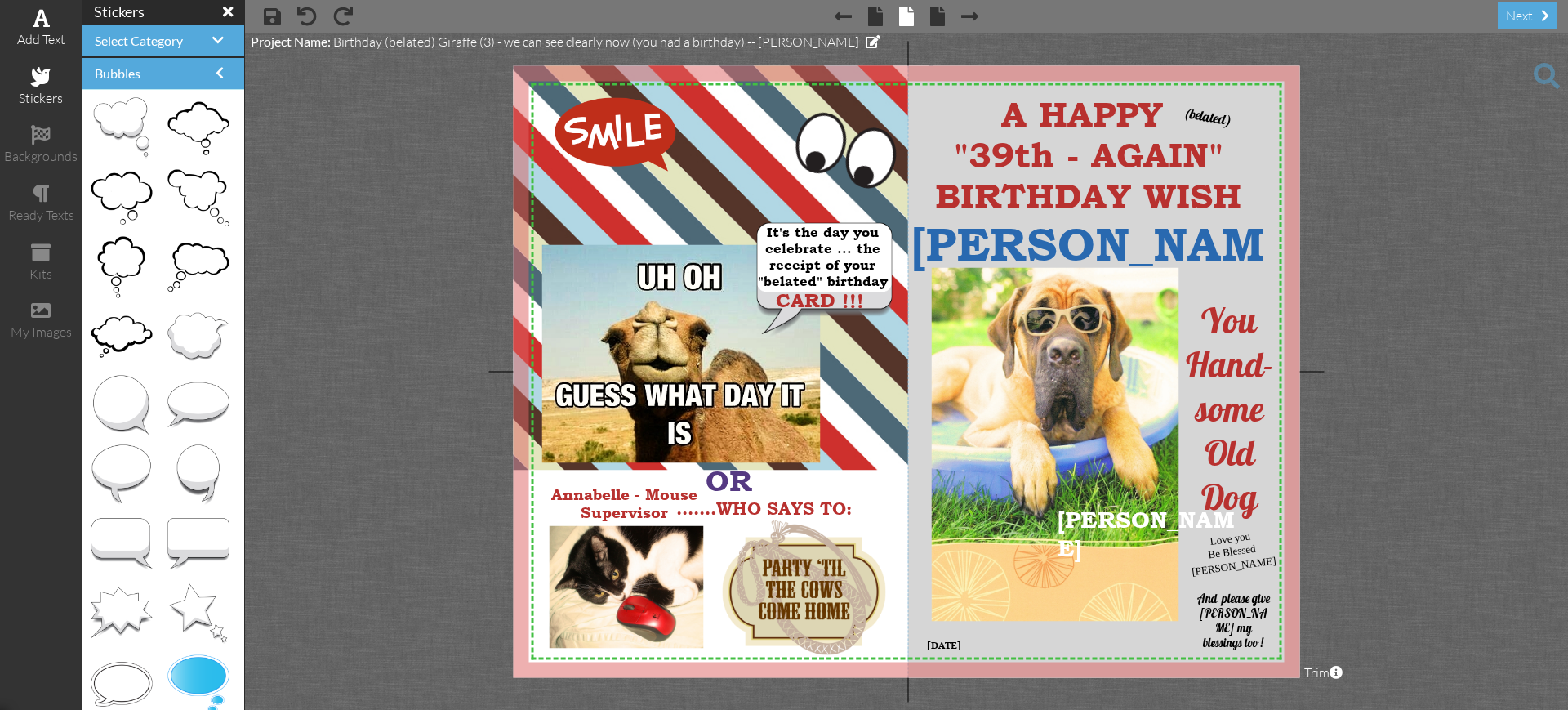
click at [40, 23] on span at bounding box center [41, 17] width 17 height 20
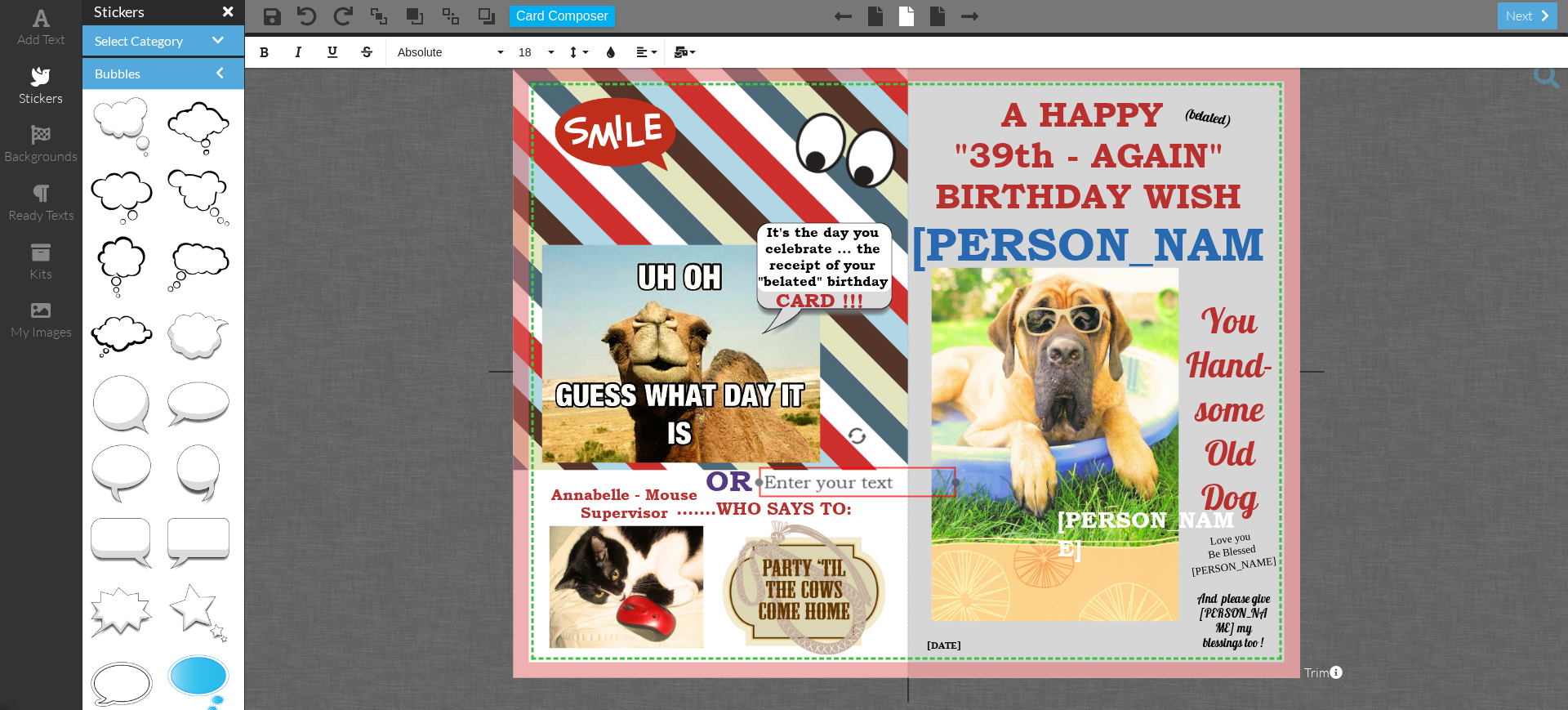
drag, startPoint x: 1244, startPoint y: 94, endPoint x: 826, endPoint y: 463, distance: 557.6
click at [826, 463] on div at bounding box center [857, 482] width 205 height 39
click at [261, 54] on icon "button" at bounding box center [263, 52] width 11 height 11
click at [608, 53] on icon "button" at bounding box center [611, 52] width 11 height 11
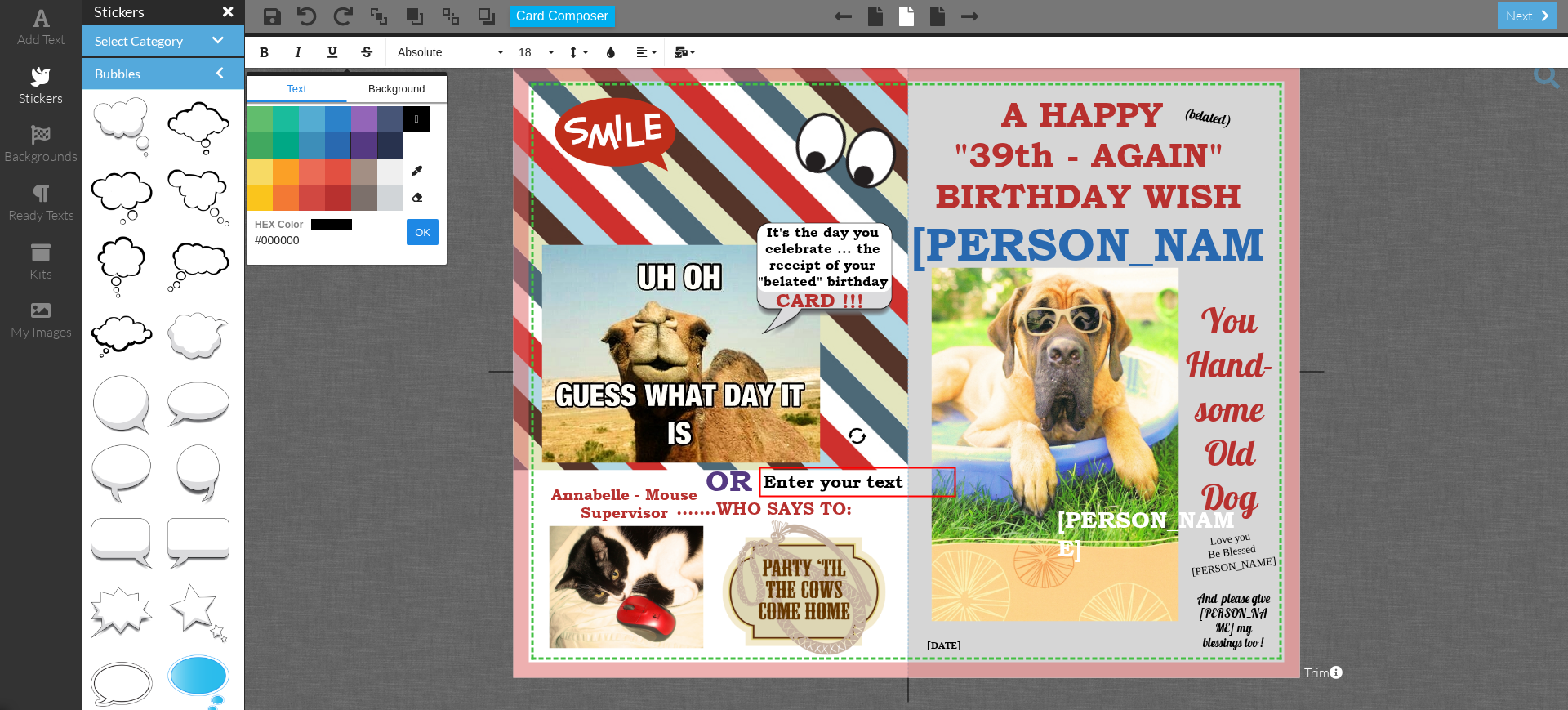
click at [371, 139] on span "Color #553982" at bounding box center [364, 145] width 26 height 26
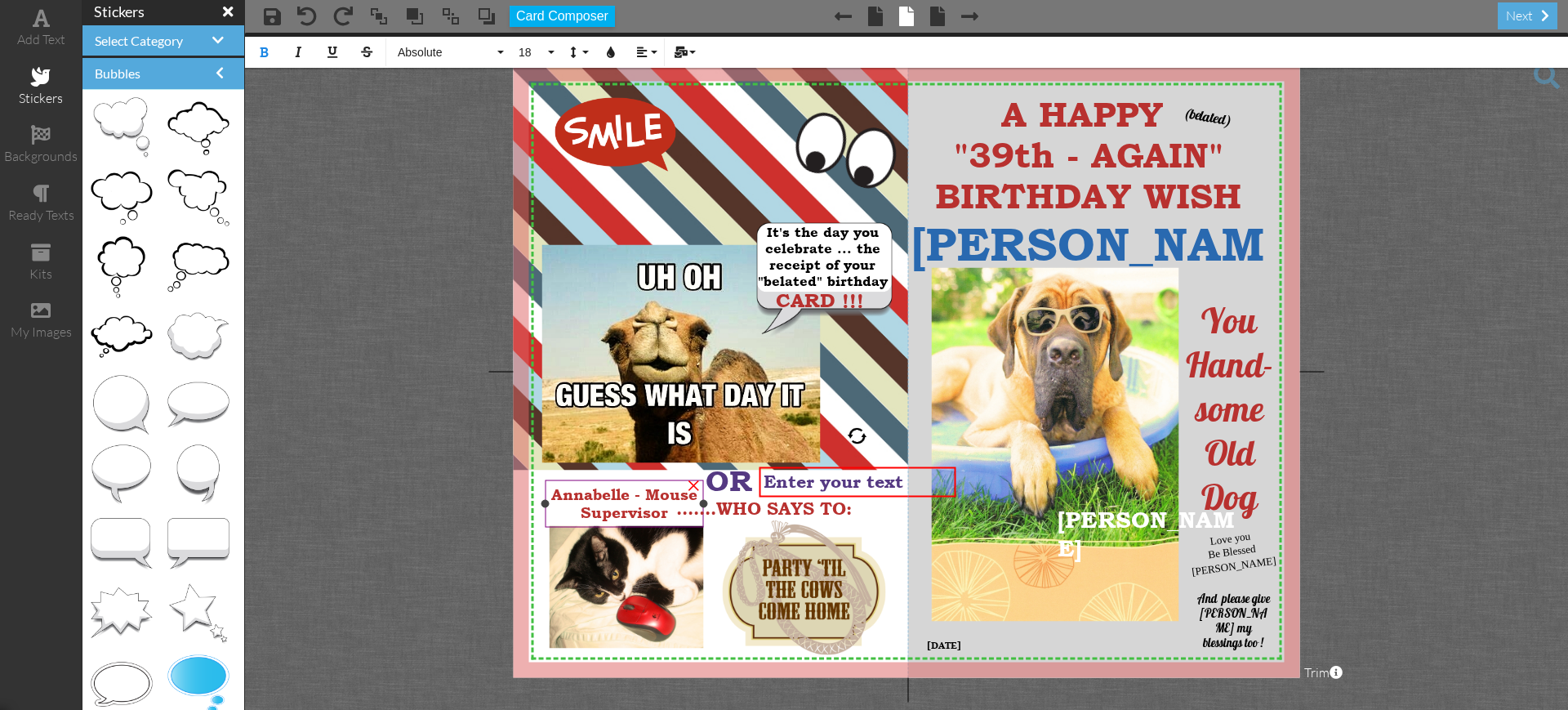
click at [581, 497] on span "Annabelle - Mouse" at bounding box center [624, 494] width 146 height 18
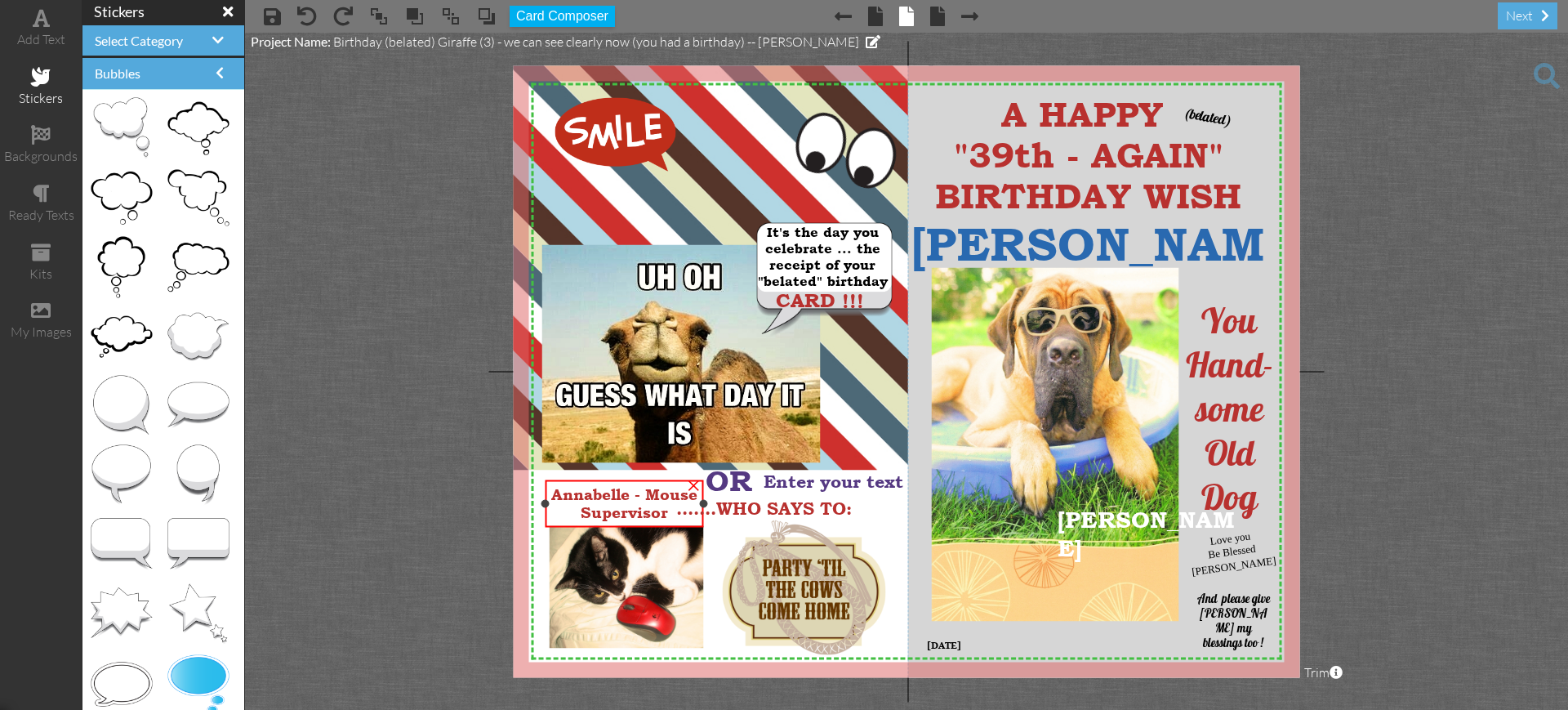
click at [581, 497] on span "Annabelle - Mouse" at bounding box center [624, 494] width 146 height 18
click at [441, 498] on project-studio-wrapper "X X X X X X X X X X X X X X X X X X X X X X X X X X X X X X X X X X X X X X X X…" at bounding box center [907, 371] width 1323 height 677
click at [781, 481] on span "Enter your text" at bounding box center [833, 482] width 139 height 20
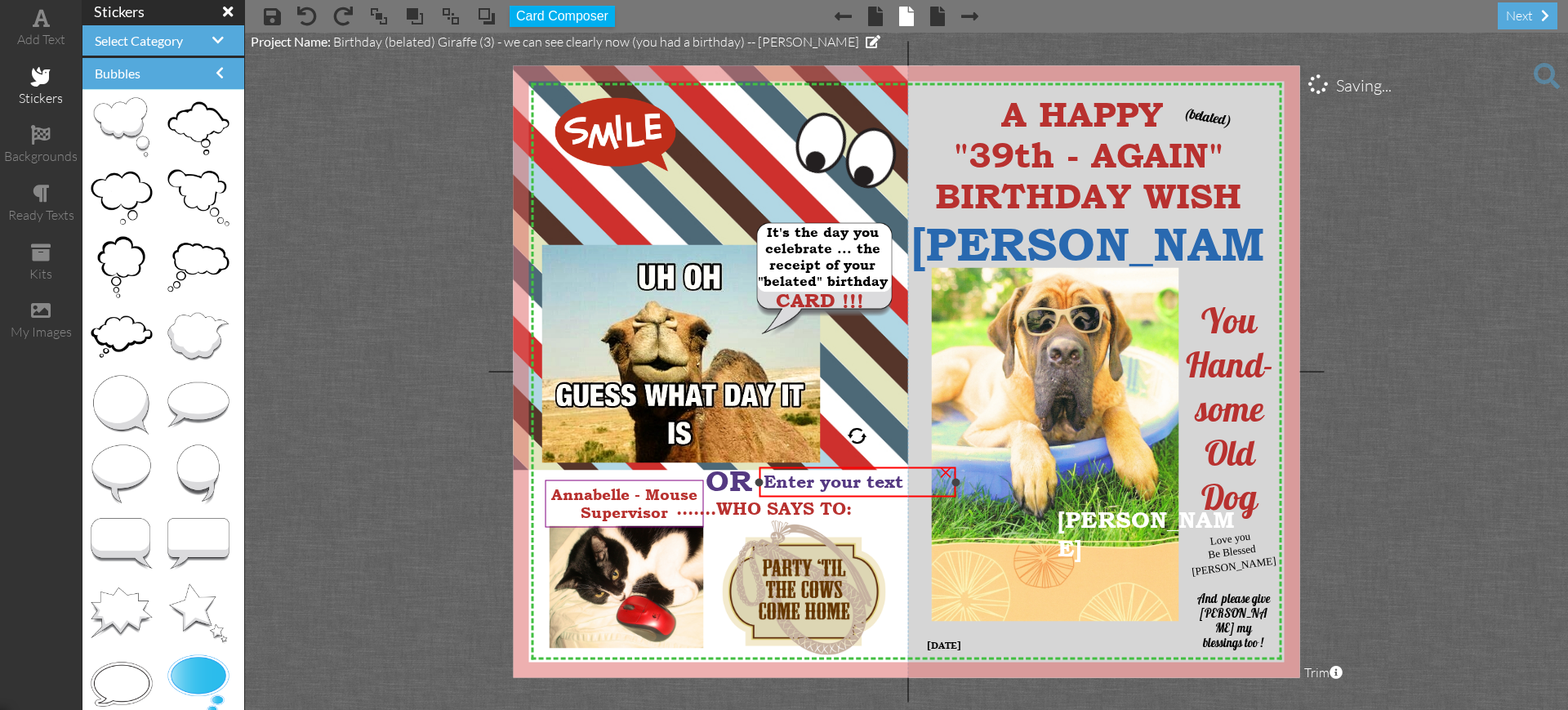
click at [781, 481] on span "Enter your text" at bounding box center [833, 482] width 139 height 20
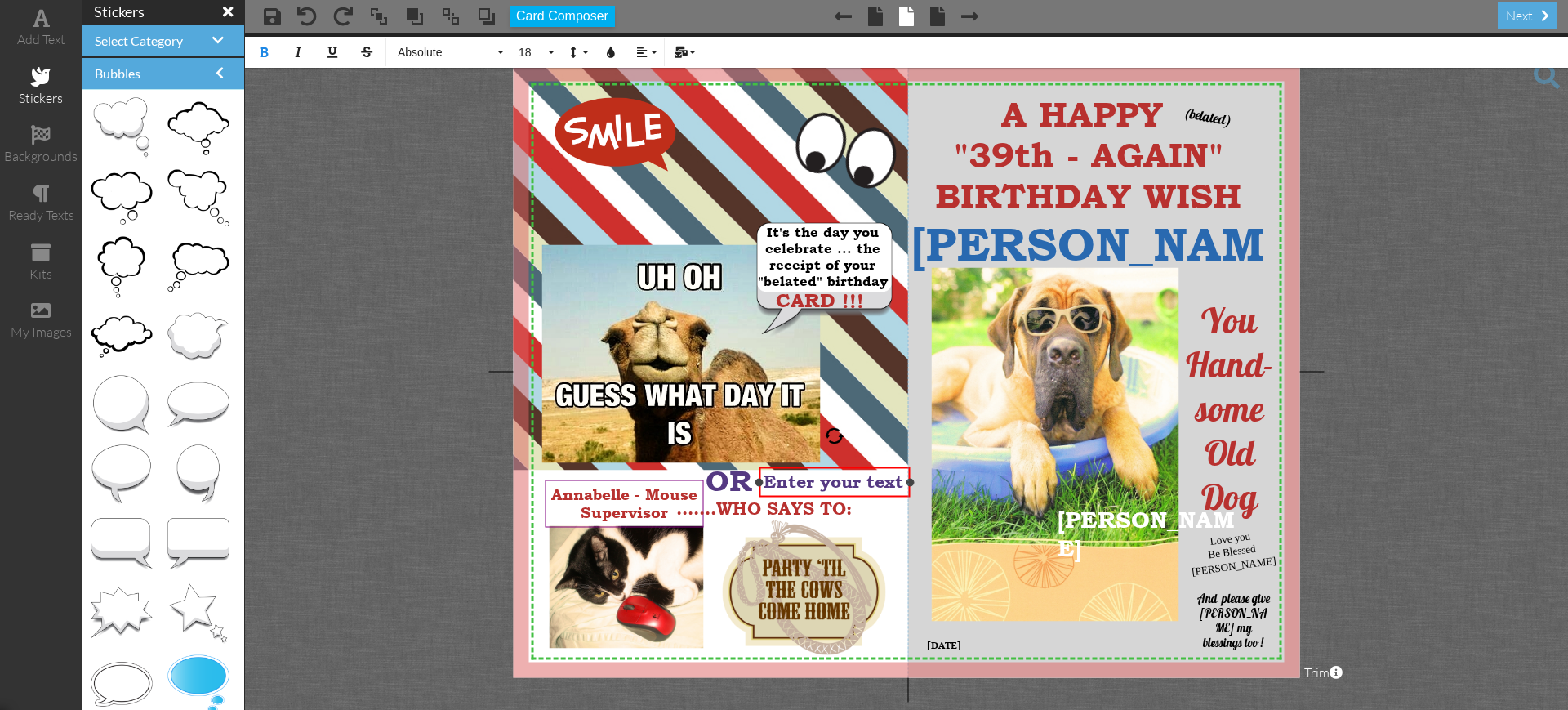
drag, startPoint x: 957, startPoint y: 482, endPoint x: 912, endPoint y: 483, distance: 45.0
click at [912, 483] on div at bounding box center [909, 481] width 8 height 8
click at [900, 478] on span "Enter your text" at bounding box center [833, 482] width 139 height 20
click at [901, 478] on span "Enter your text" at bounding box center [833, 482] width 139 height 20
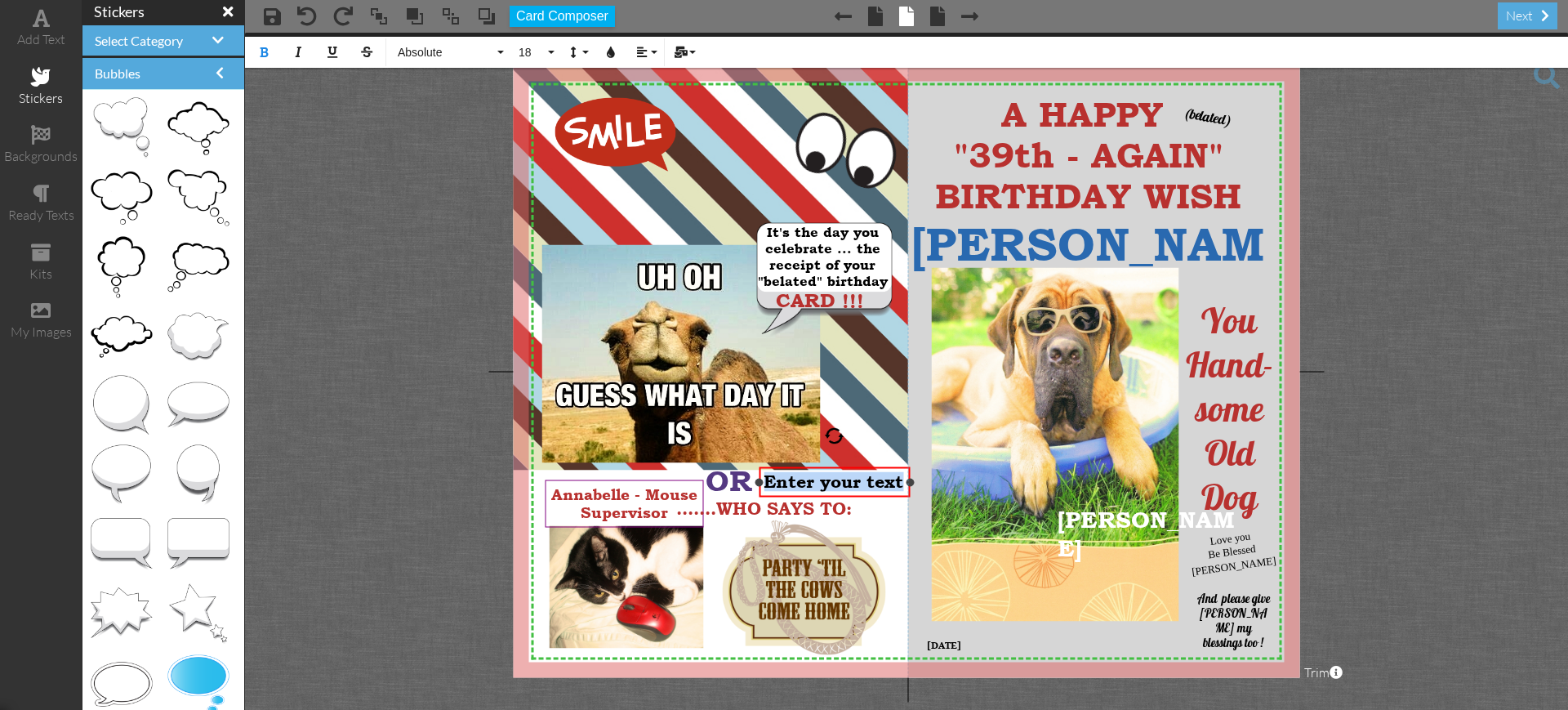
click at [901, 478] on span "Enter your text" at bounding box center [833, 482] width 139 height 20
drag, startPoint x: 881, startPoint y: 468, endPoint x: 900, endPoint y: 468, distance: 19.0
click at [900, 468] on div "Listen to ​ ​" at bounding box center [854, 482] width 151 height 30
click at [900, 468] on div "Listen to" at bounding box center [854, 482] width 151 height 30
click at [1411, 448] on project-studio-wrapper "X X X X X X X X X X X X X X X X X X X X X X X X X X X X X X X X X X X X X X X X…" at bounding box center [907, 371] width 1323 height 677
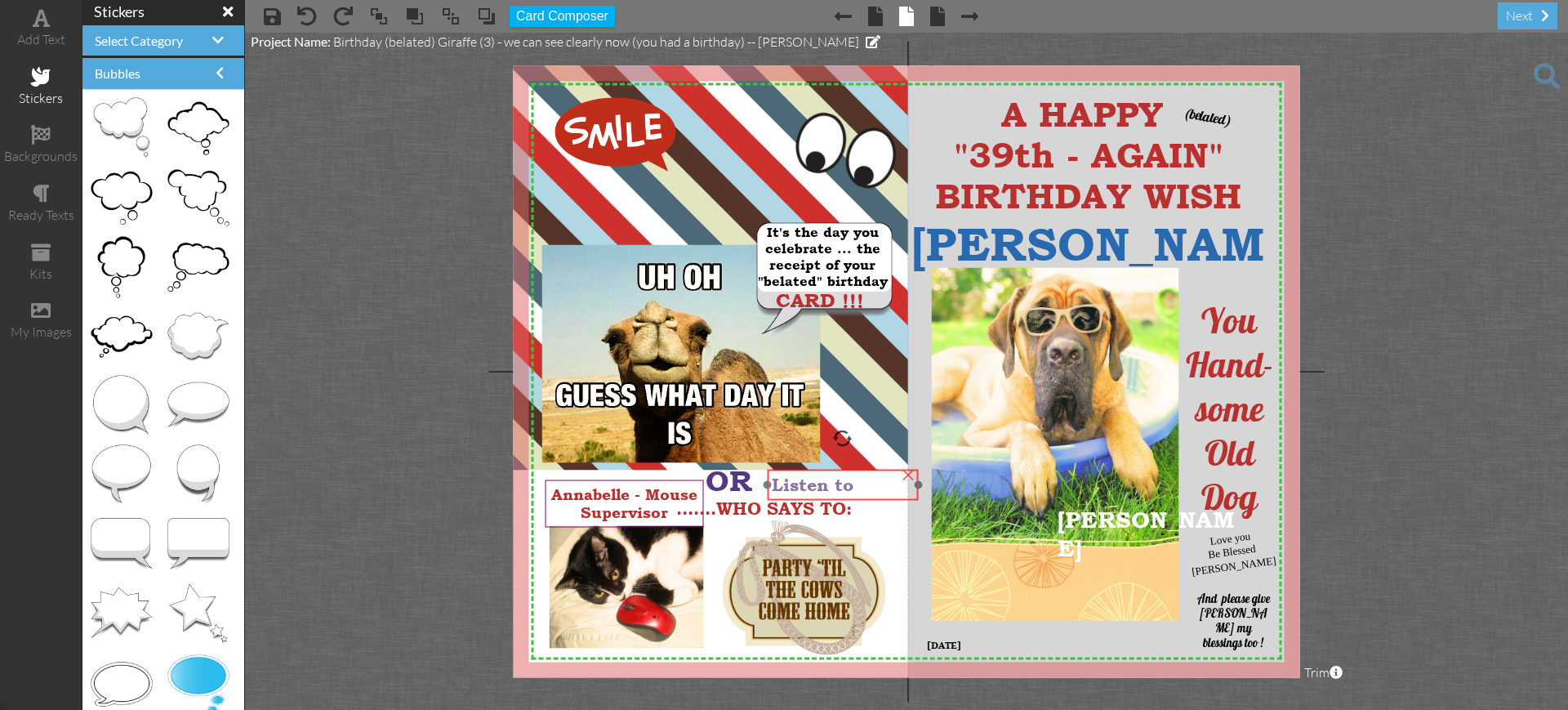
drag, startPoint x: 853, startPoint y: 466, endPoint x: 842, endPoint y: 468, distance: 11.2
click at [842, 468] on div at bounding box center [842, 485] width 159 height 40
click at [653, 478] on div "Annabelle - Mouse Supervisor" at bounding box center [629, 501] width 157 height 46
drag, startPoint x: 751, startPoint y: 495, endPoint x: 762, endPoint y: 500, distance: 12.1
click at [762, 500] on div ".......WHO SAYS TO:" at bounding box center [781, 514] width 197 height 29
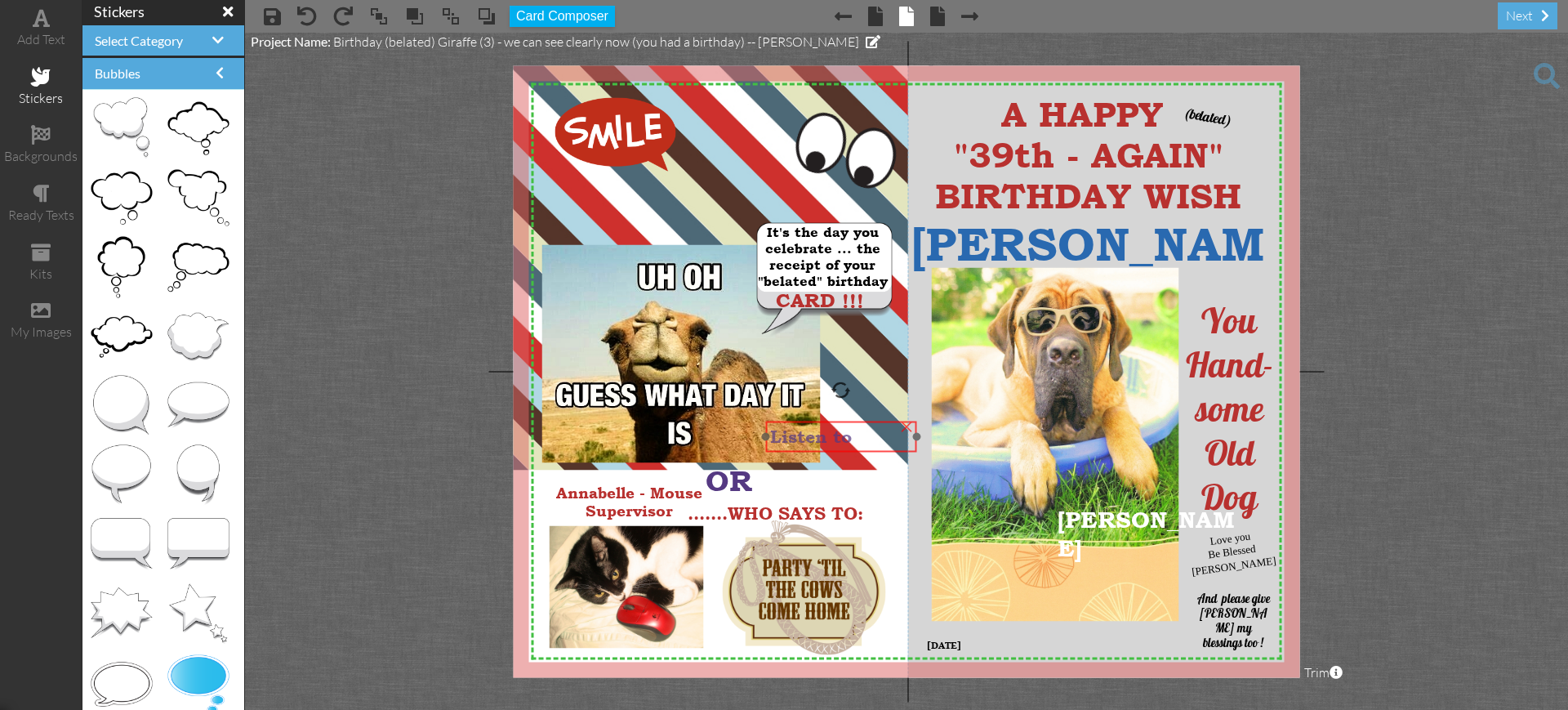
drag, startPoint x: 843, startPoint y: 467, endPoint x: 841, endPoint y: 419, distance: 48.0
click at [841, 419] on div at bounding box center [840, 437] width 159 height 40
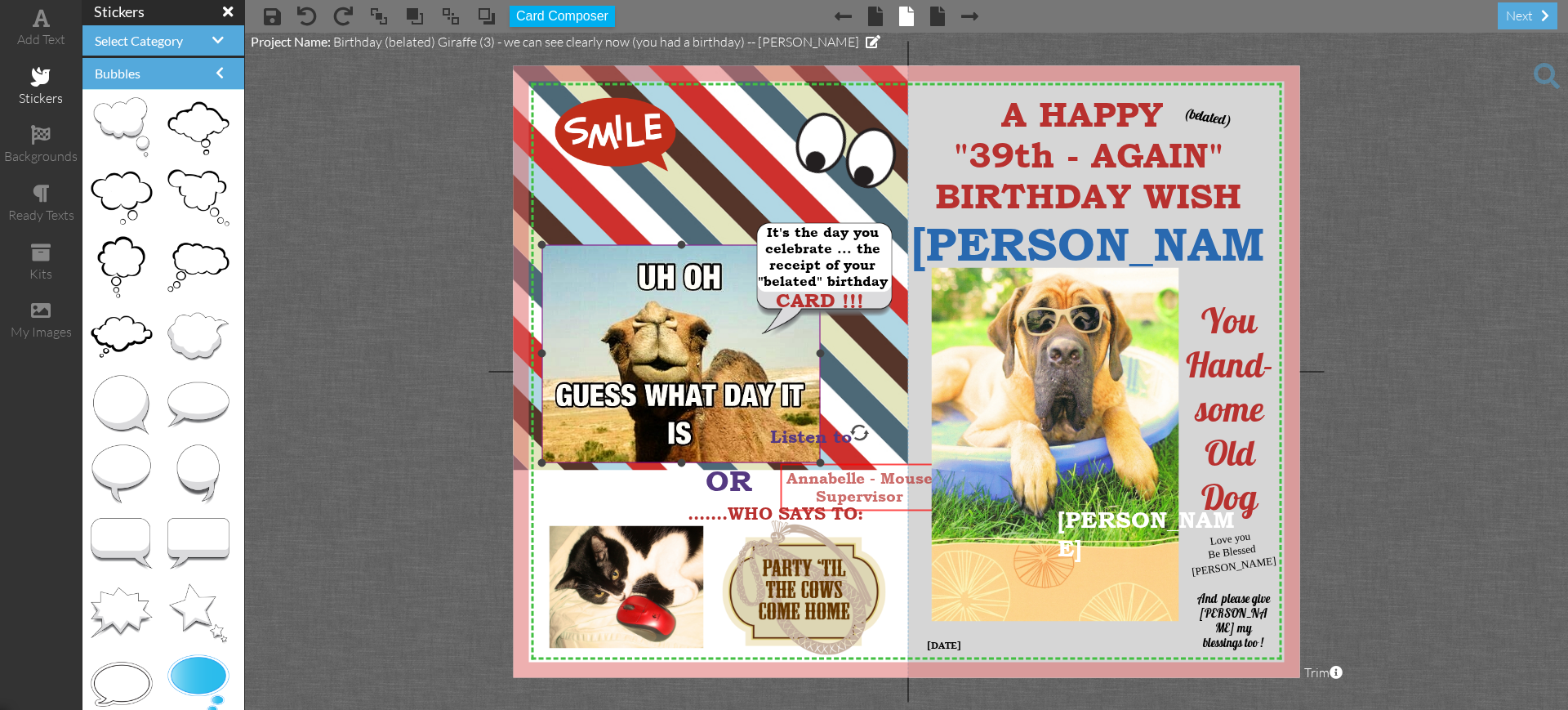
drag, startPoint x: 579, startPoint y: 478, endPoint x: 809, endPoint y: 463, distance: 230.5
click at [809, 463] on div "X X X X X X X X X X X X X X X X X X X X X X X X X X X X X X X X X X X X X X X X…" at bounding box center [907, 371] width 786 height 612
drag, startPoint x: 695, startPoint y: 488, endPoint x: 645, endPoint y: 491, distance: 50.1
click at [645, 491] on div "OR" at bounding box center [682, 482] width 74 height 44
drag, startPoint x: 857, startPoint y: 465, endPoint x: 786, endPoint y: 465, distance: 71.0
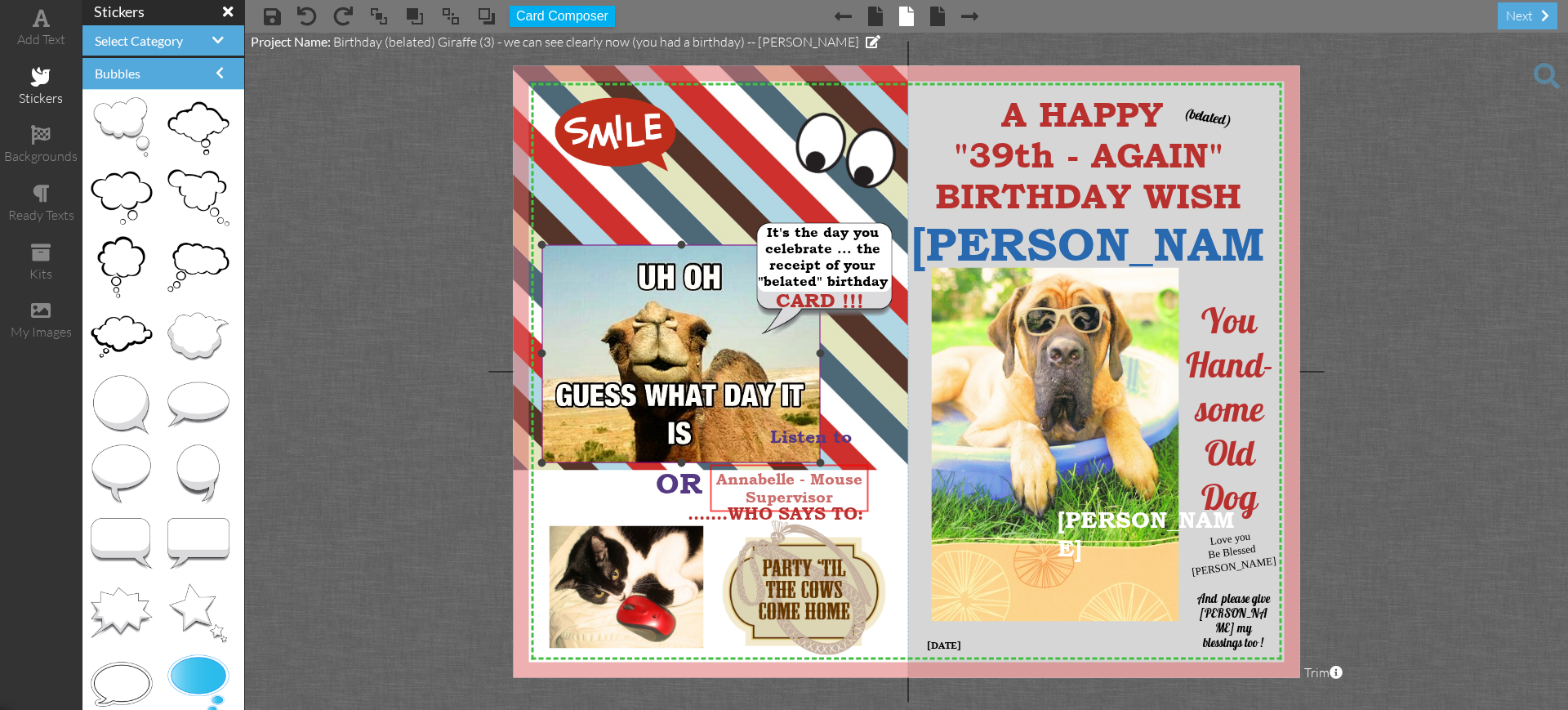
click at [786, 465] on div "X X X X X X X X X X X X X X X X X X X X X X X X X X X X X X X X X X X X X X X X…" at bounding box center [907, 371] width 786 height 612
click at [1473, 309] on project-studio-wrapper "X X X X X X X X X X X X X X X X X X X X X X X X X X X X X X X X X X X X X X X X…" at bounding box center [907, 371] width 1323 height 677
click at [784, 464] on div at bounding box center [681, 353] width 286 height 226
drag, startPoint x: 830, startPoint y: 418, endPoint x: 765, endPoint y: 474, distance: 85.8
click at [754, 480] on div at bounding box center [759, 500] width 159 height 40
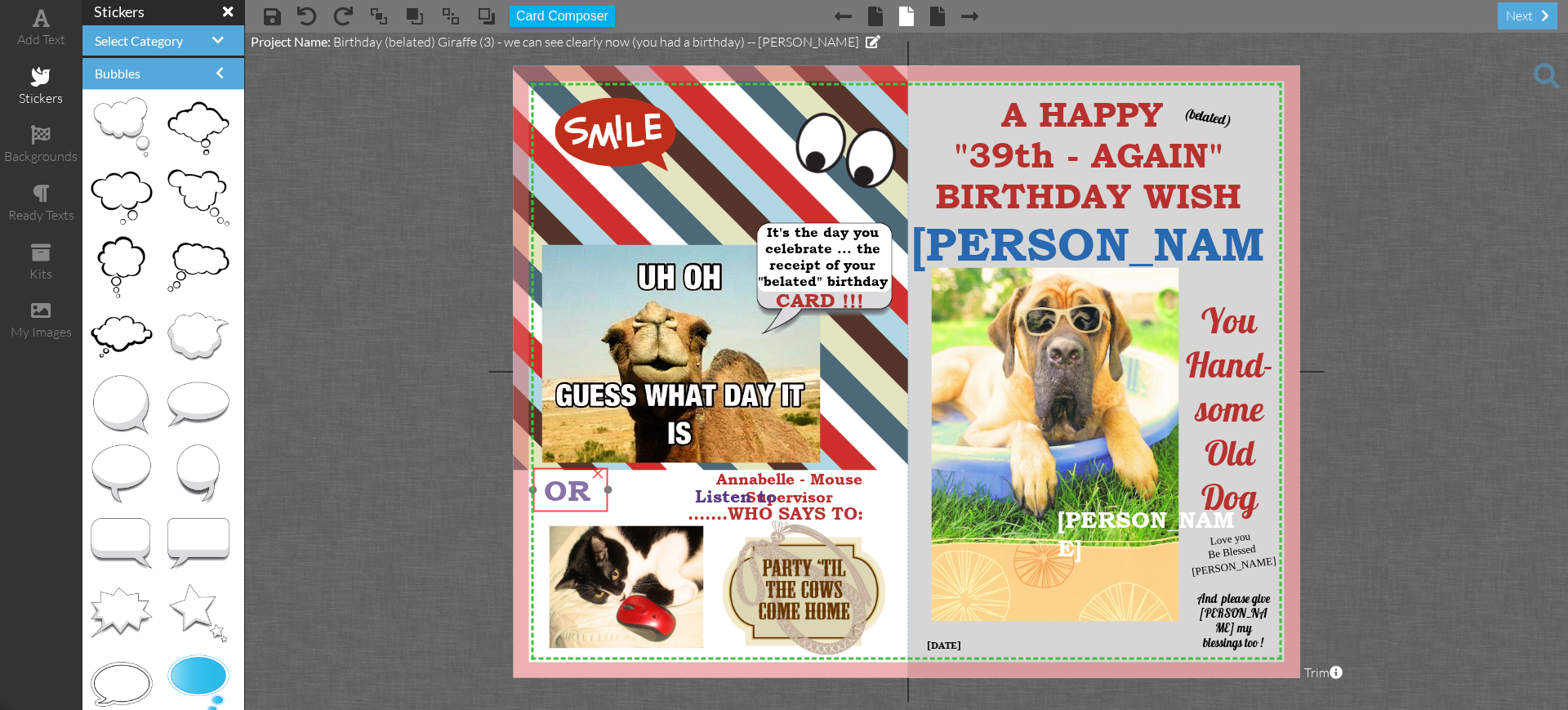
drag, startPoint x: 646, startPoint y: 470, endPoint x: 534, endPoint y: 478, distance: 112.3
click at [534, 478] on div "OR" at bounding box center [570, 489] width 74 height 44
drag, startPoint x: 708, startPoint y: 479, endPoint x: 620, endPoint y: 473, distance: 88.2
click at [620, 473] on div at bounding box center [677, 491] width 159 height 40
click at [1376, 404] on project-studio-wrapper "X X X X X X X X X X X X X X X X X X X X X X X X X X X X X X X X X X X X X X X X…" at bounding box center [907, 371] width 1323 height 677
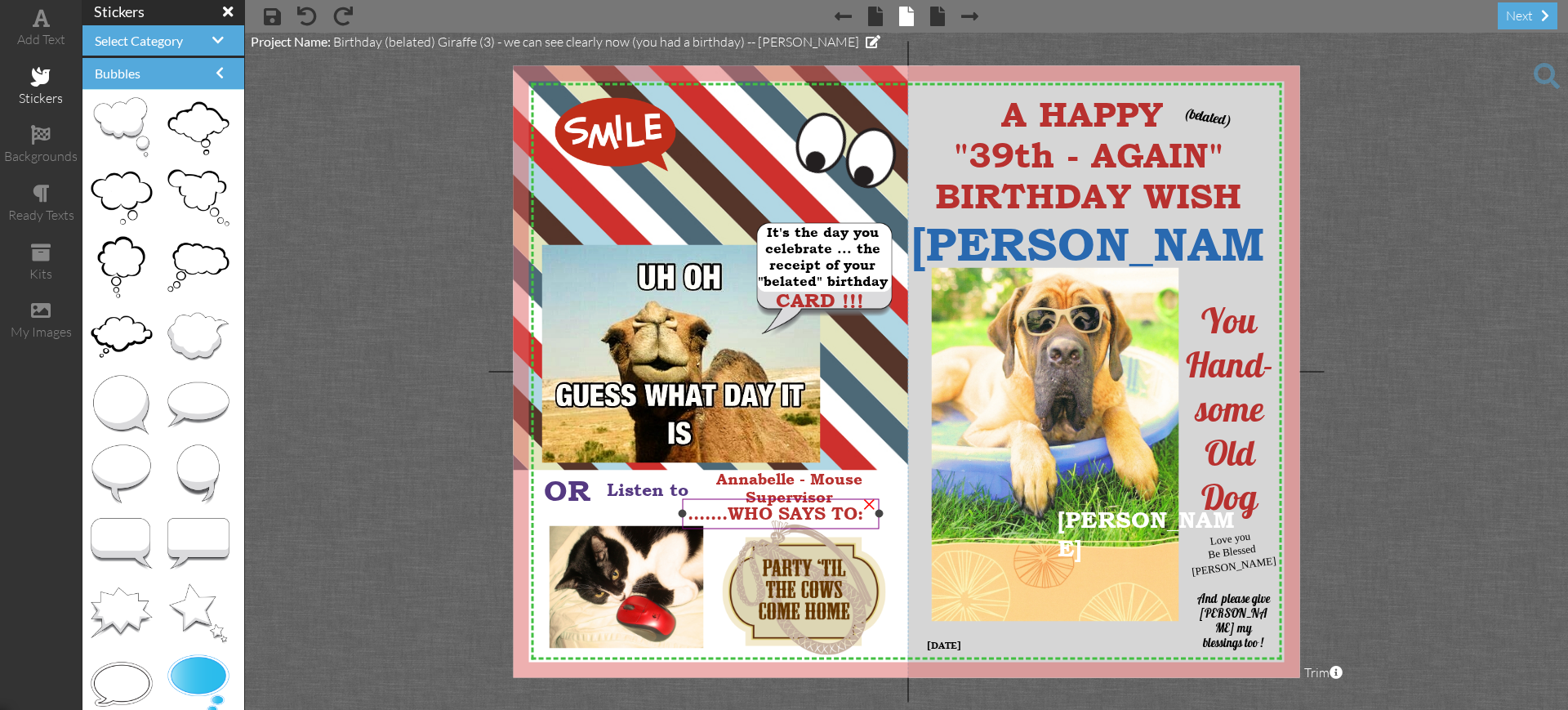
click at [723, 526] on div ".......WHO SAYS TO:" at bounding box center [781, 514] width 197 height 29
click at [843, 461] on div at bounding box center [787, 487] width 166 height 56
click at [727, 514] on span ".......WHO SAYS TO:" at bounding box center [775, 513] width 175 height 20
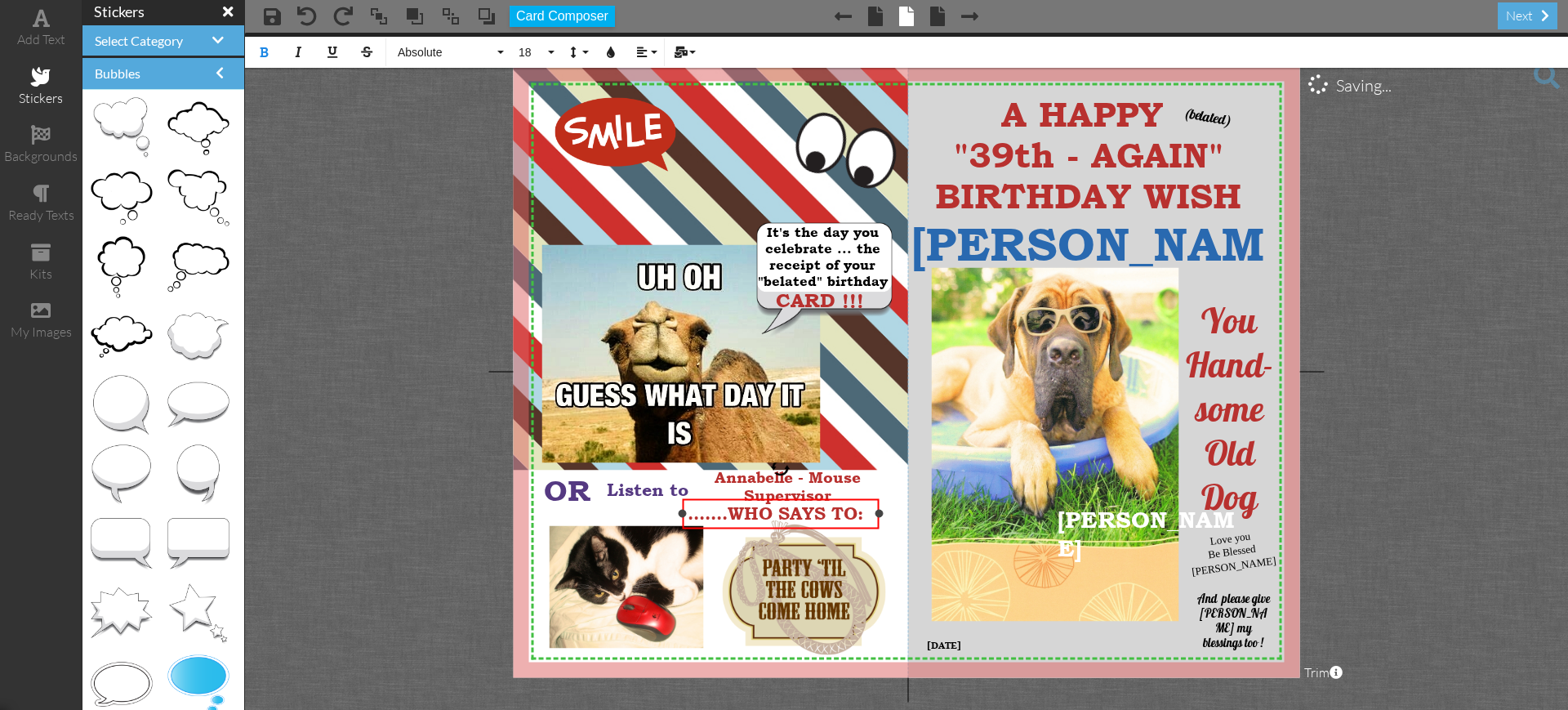
click at [727, 514] on span ".......WHO SAYS TO:" at bounding box center [775, 513] width 175 height 20
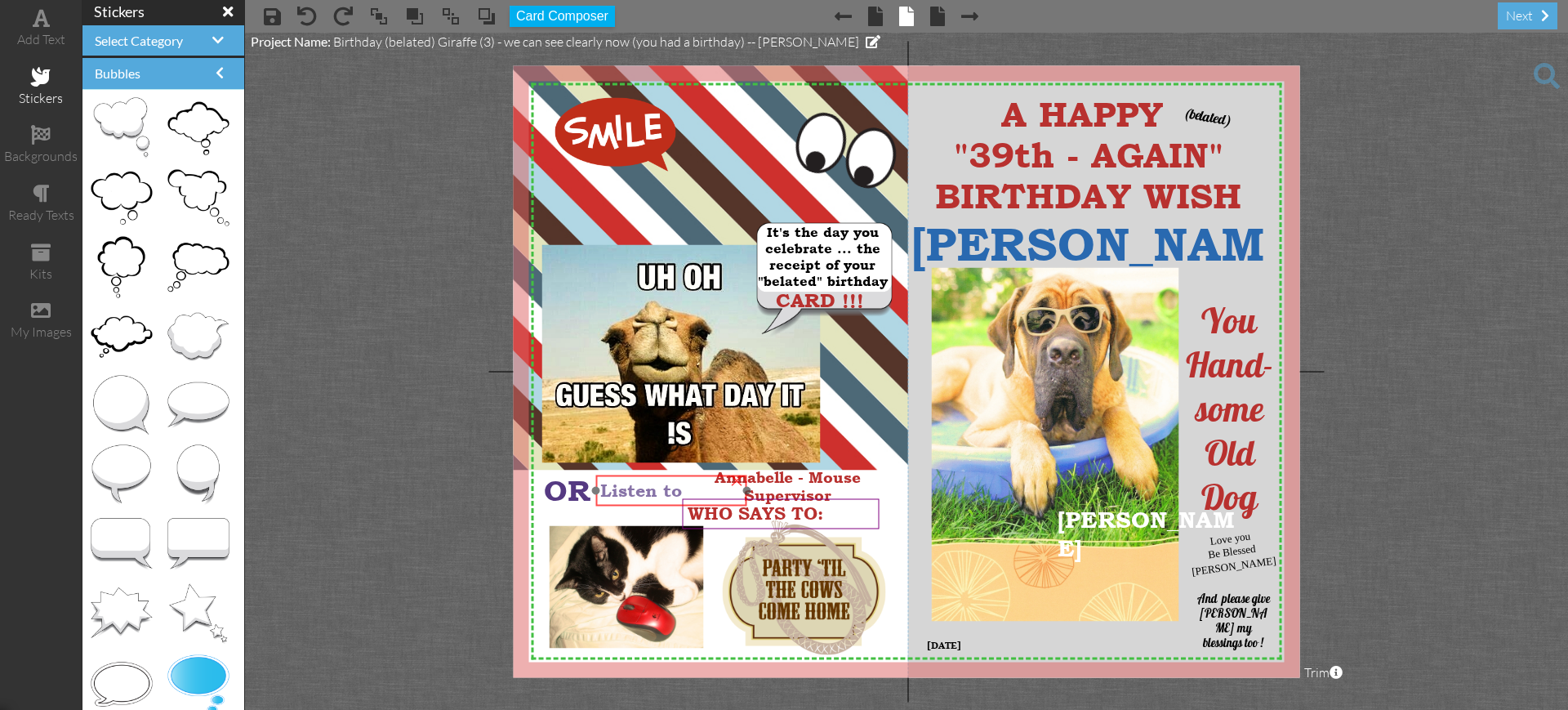
click at [719, 497] on div "Listen to" at bounding box center [671, 491] width 141 height 21
click at [722, 495] on div "Listen to" at bounding box center [672, 491] width 141 height 21
click at [866, 505] on div "×" at bounding box center [869, 503] width 26 height 26
click at [376, 516] on project-studio-wrapper "X X X X X X X X X X X X X X X X X X X X X X X X X X X X X X X X X X X X X X X X…" at bounding box center [907, 371] width 1323 height 677
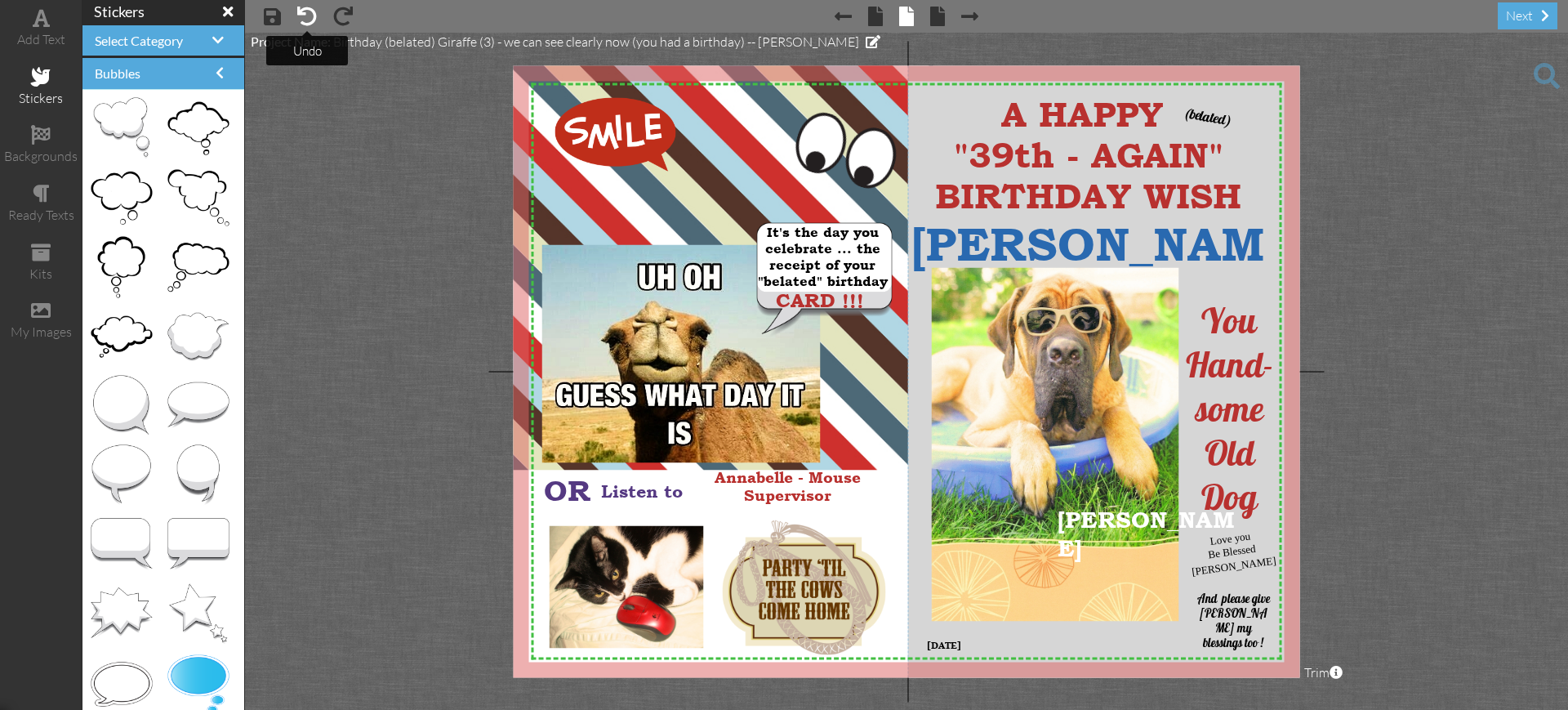
click at [299, 12] on span at bounding box center [307, 16] width 20 height 20
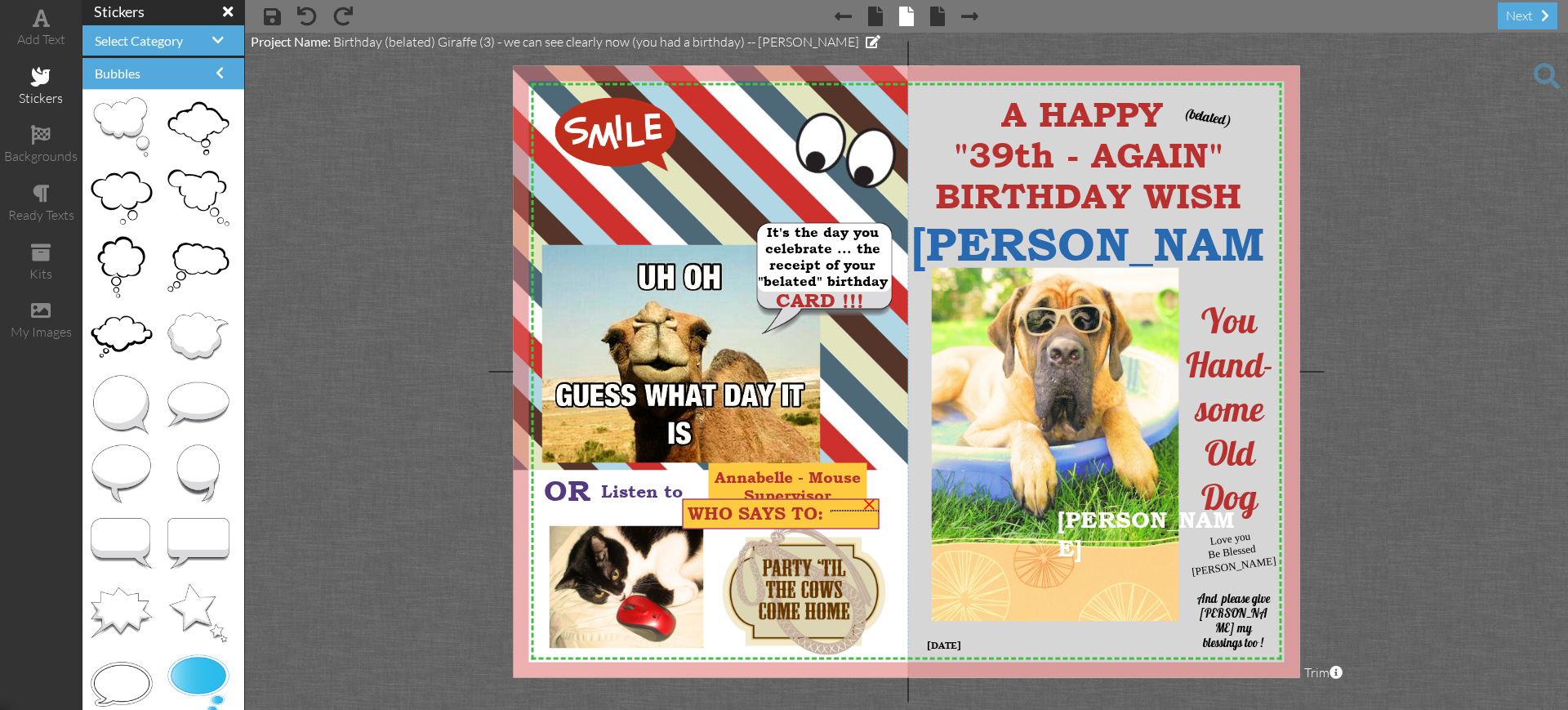
drag, startPoint x: 831, startPoint y: 509, endPoint x: 879, endPoint y: 509, distance: 48.0
click at [879, 509] on div "WHO SAYS TO: ×" at bounding box center [781, 514] width 197 height 30
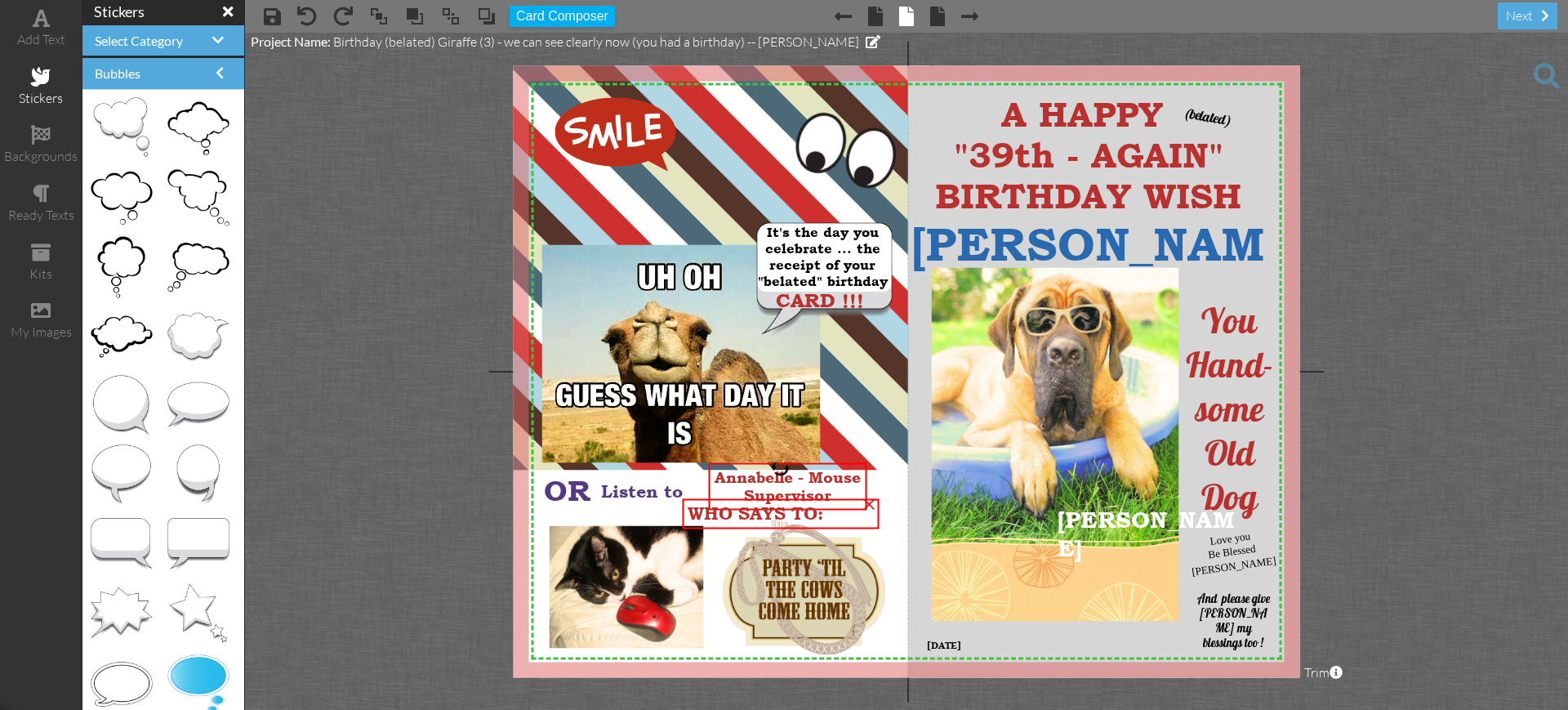
click at [1437, 279] on project-studio-wrapper "X X X X X X X X X X X X X X X X X X X X X X X X X X X X X X X X X X X X X X X X…" at bounding box center [907, 371] width 1323 height 677
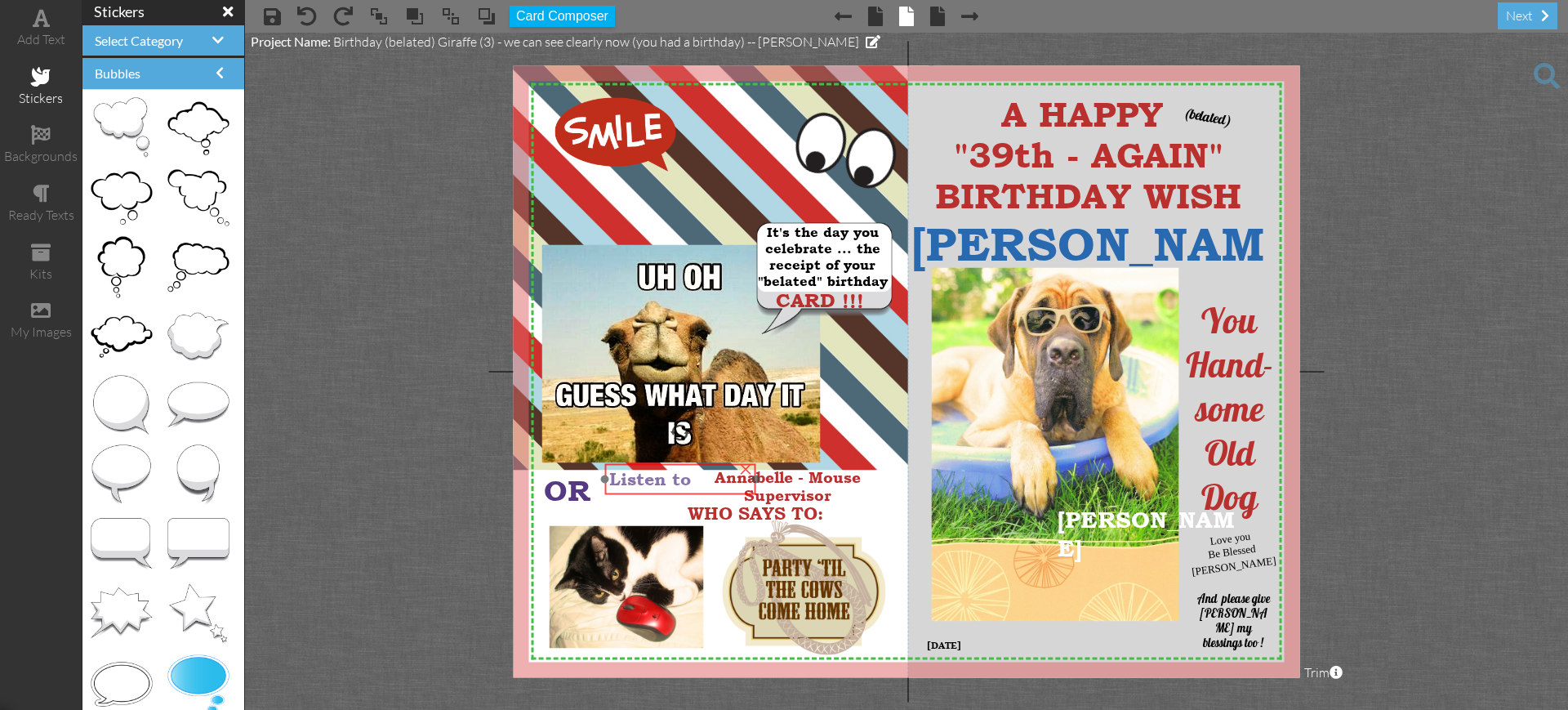
drag, startPoint x: 649, startPoint y: 476, endPoint x: 656, endPoint y: 463, distance: 14.8
click at [656, 464] on div "Listen to" at bounding box center [680, 478] width 151 height 30
click at [386, 488] on project-studio-wrapper "X X X X X X X X X X X X X X X X X X X X X X X X X X X X X X X X X X X X X X X X…" at bounding box center [907, 371] width 1323 height 677
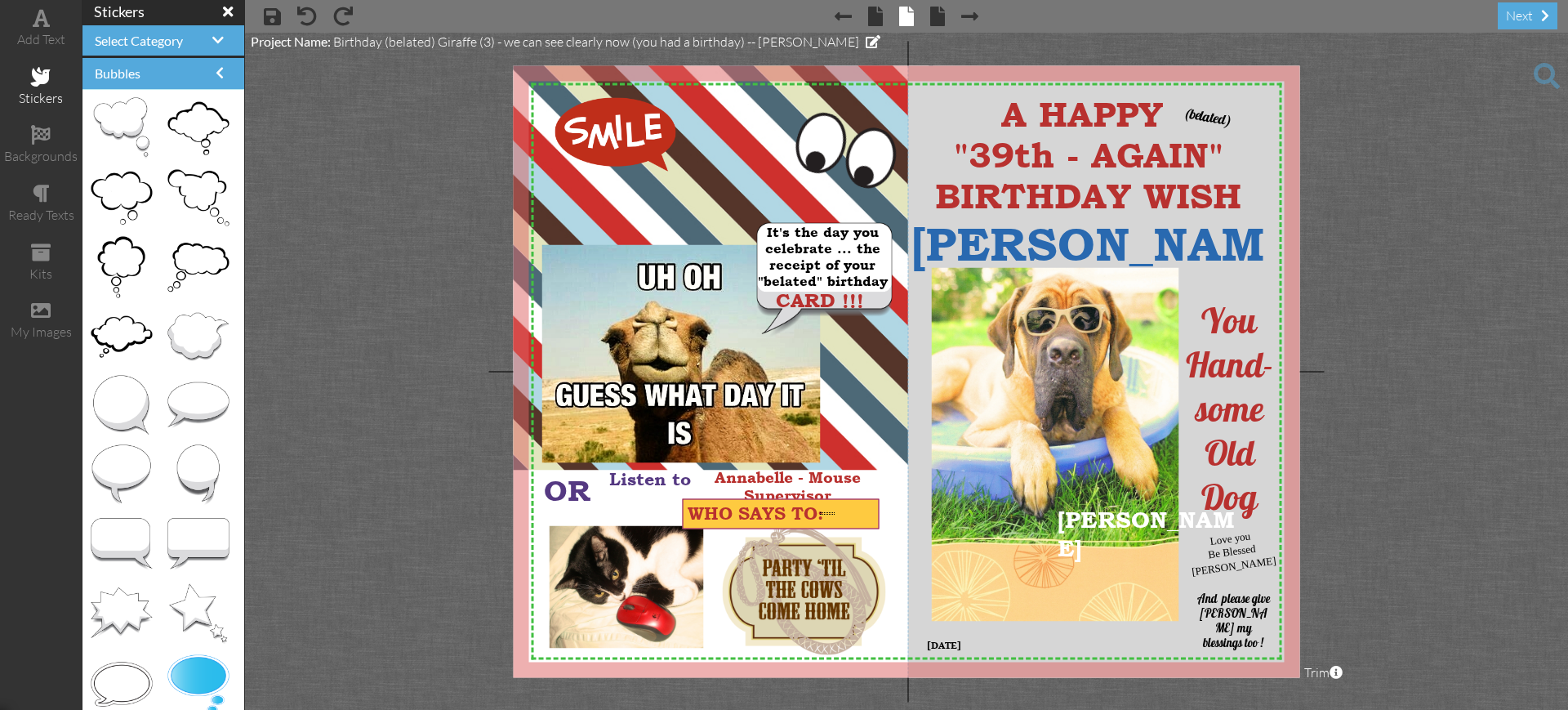
drag, startPoint x: 820, startPoint y: 512, endPoint x: 859, endPoint y: 516, distance: 39.2
click at [859, 516] on div "WHO SAYS TO:" at bounding box center [780, 513] width 187 height 20
click at [1545, 68] on span at bounding box center [1546, 76] width 26 height 26
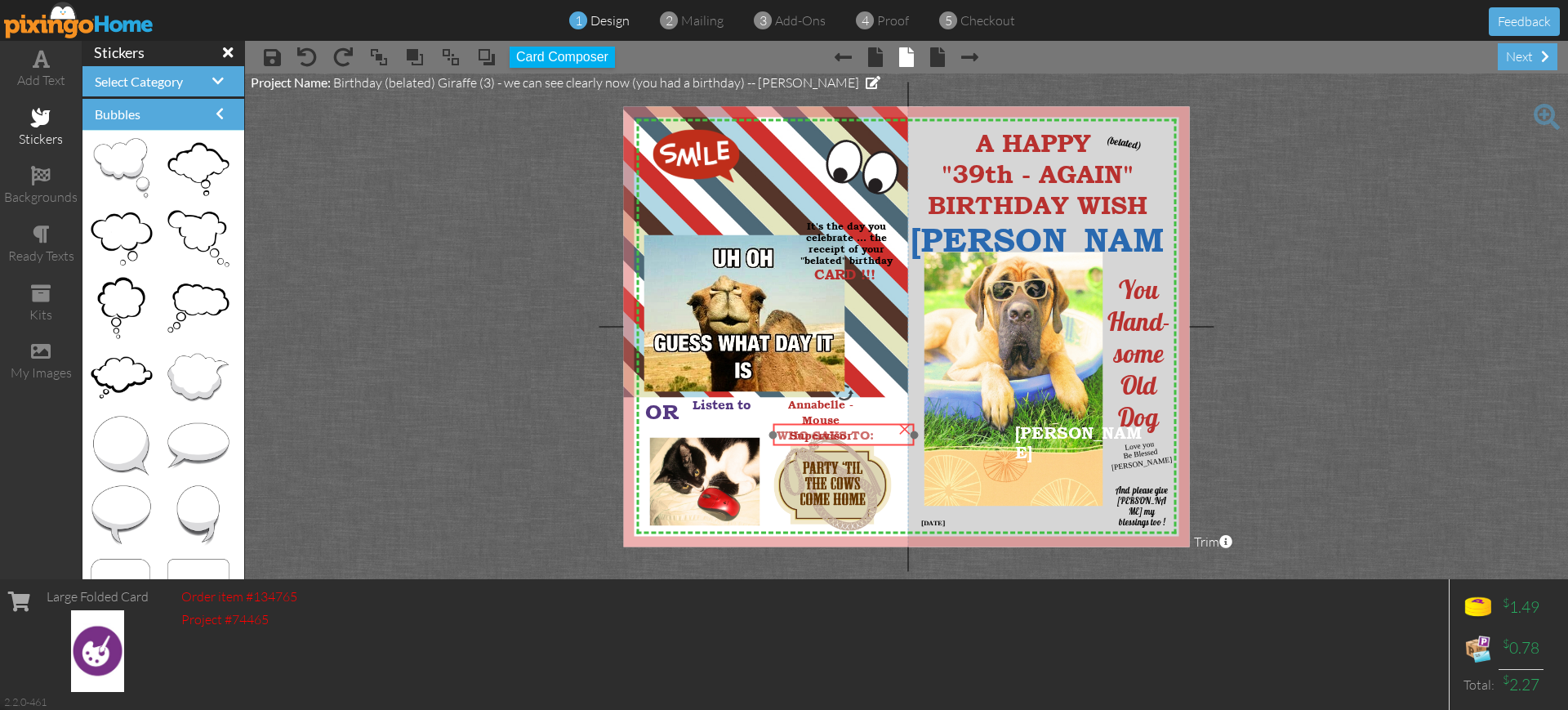
drag, startPoint x: 789, startPoint y: 437, endPoint x: 817, endPoint y: 443, distance: 28.6
click at [817, 443] on div "WHO SAYS TO:" at bounding box center [844, 435] width 141 height 22
drag, startPoint x: 727, startPoint y: 413, endPoint x: 731, endPoint y: 424, distance: 11.7
click at [731, 424] on div "Listen to" at bounding box center [747, 415] width 108 height 23
click at [1565, 145] on project-studio-wrapper "X X X X X X X X X X X X X X X X X X X X X X X X X X X X X X X X X X X X X X X X…" at bounding box center [907, 326] width 1323 height 506
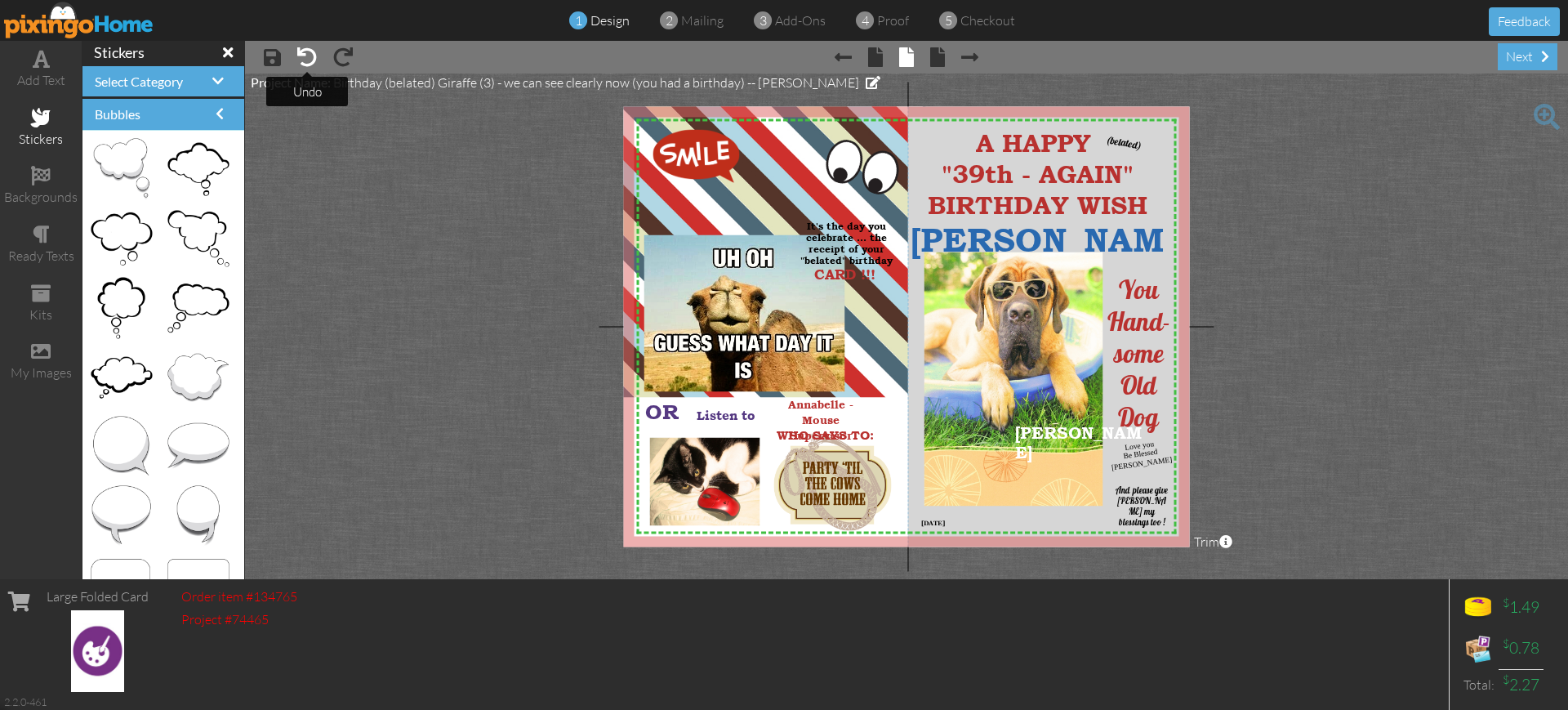
click at [304, 57] on span at bounding box center [307, 57] width 20 height 20
click at [1548, 108] on span at bounding box center [1546, 117] width 26 height 26
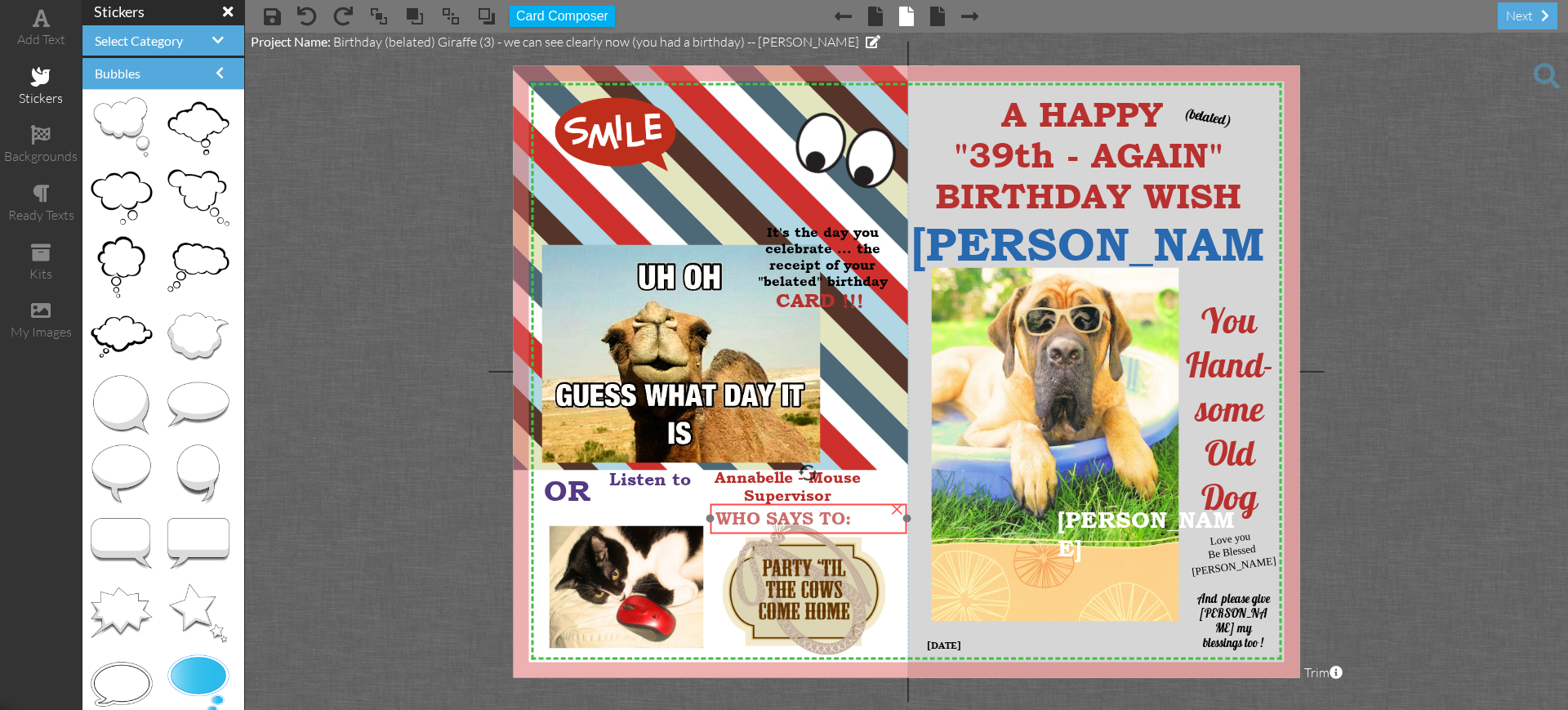
drag, startPoint x: 729, startPoint y: 528, endPoint x: 757, endPoint y: 534, distance: 28.6
click at [757, 534] on div at bounding box center [809, 519] width 205 height 39
click at [1374, 279] on project-studio-wrapper "X X X X X X X X X X X X X X X X X X X X X X X X X X X X X X X X X X X X X X X X…" at bounding box center [907, 371] width 1323 height 677
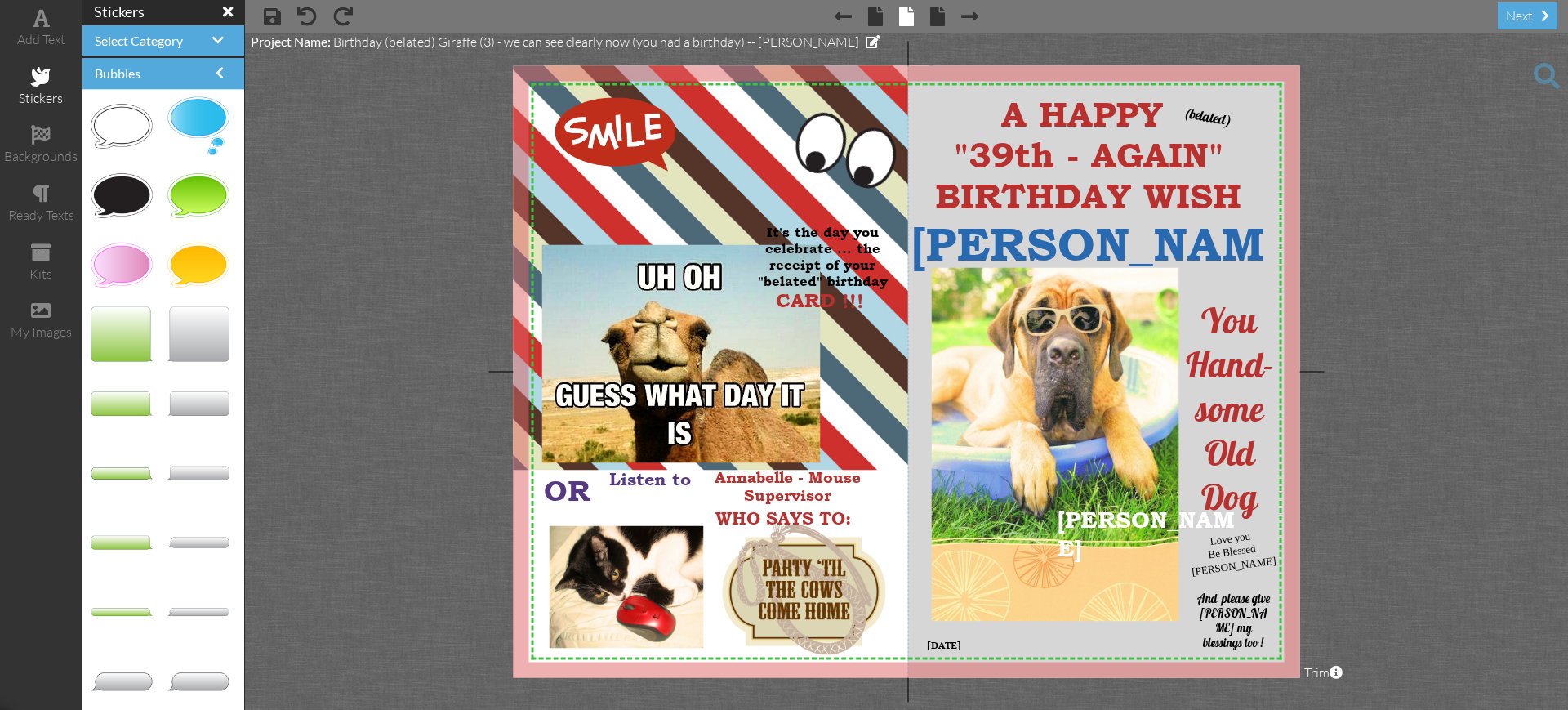
scroll to position [564, 0]
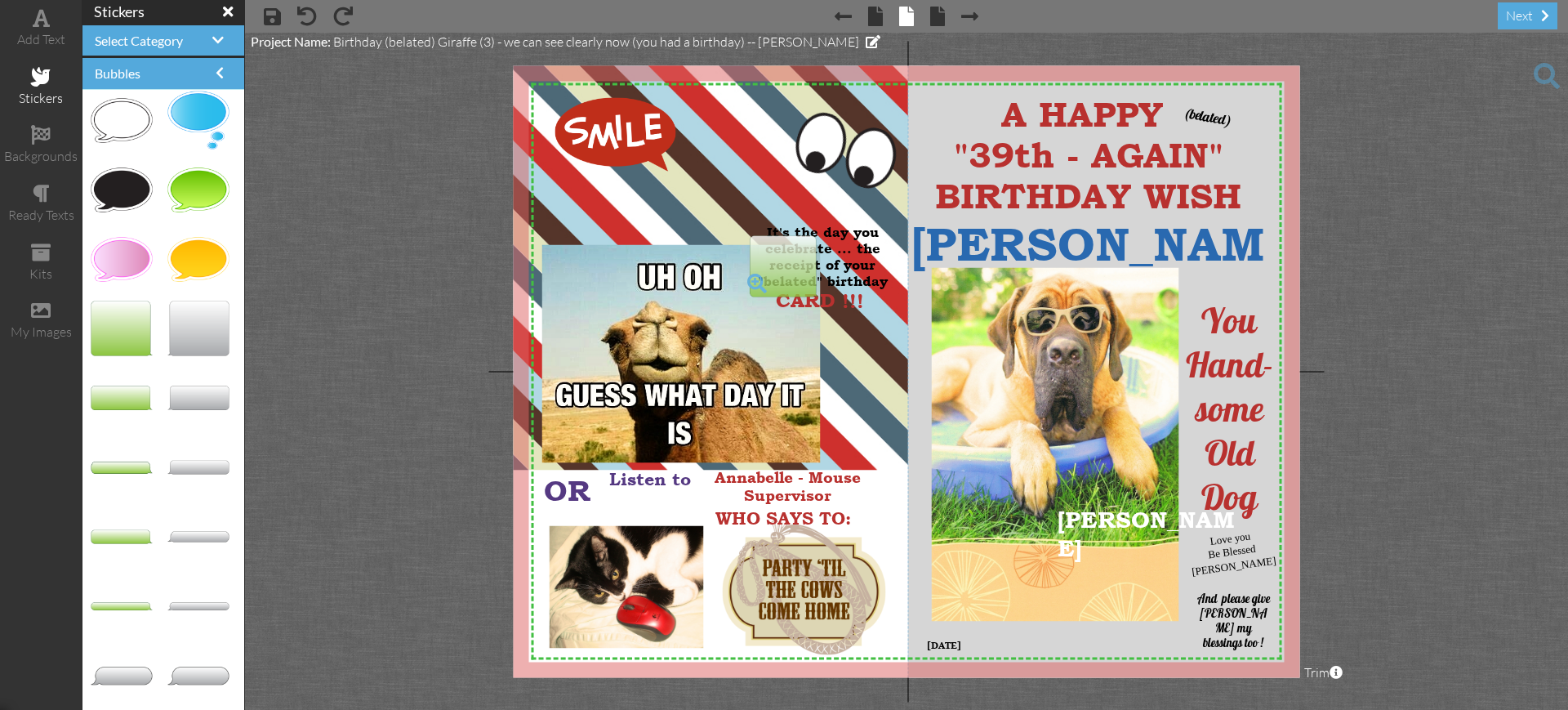
drag, startPoint x: 105, startPoint y: 334, endPoint x: 757, endPoint y: 272, distance: 654.9
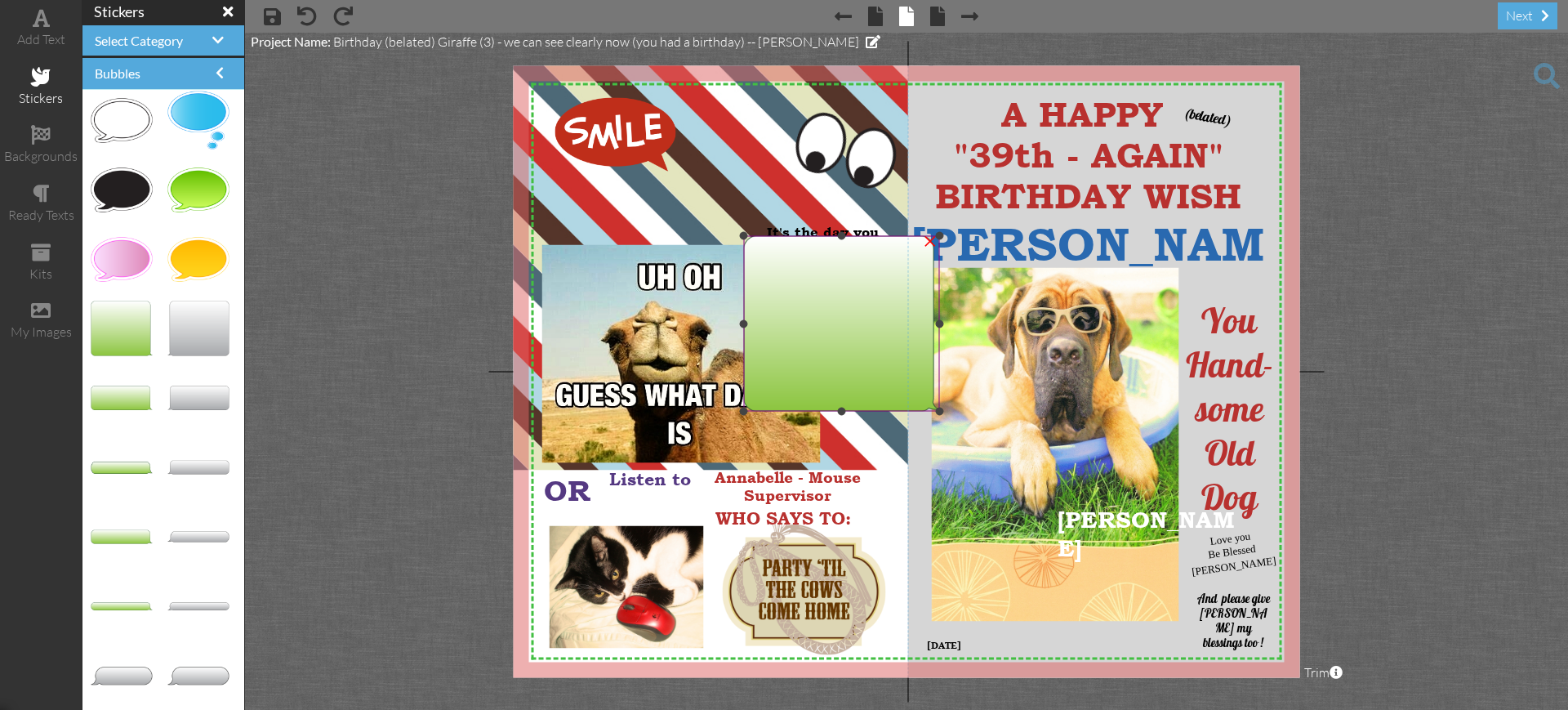
click at [930, 242] on div "×" at bounding box center [930, 239] width 26 height 26
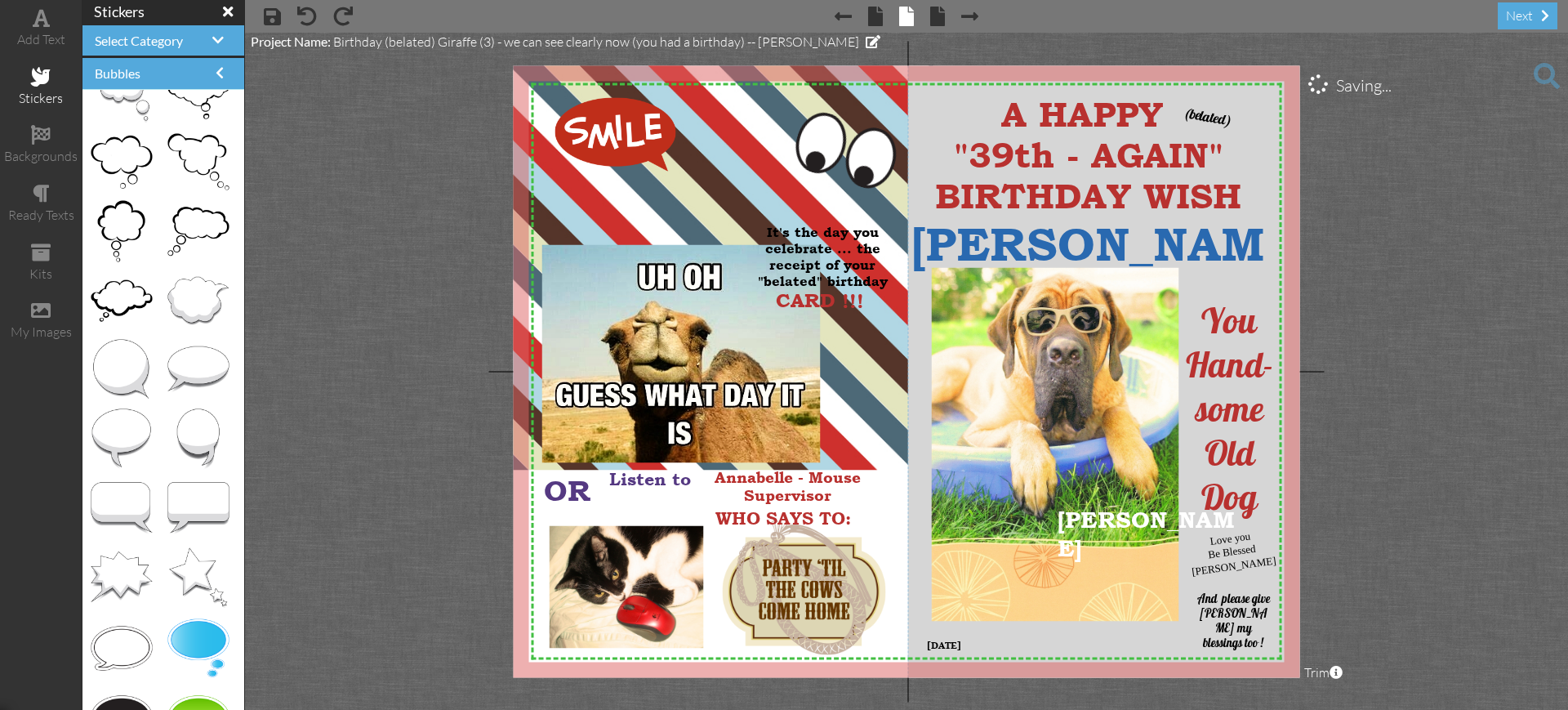
scroll to position [0, 0]
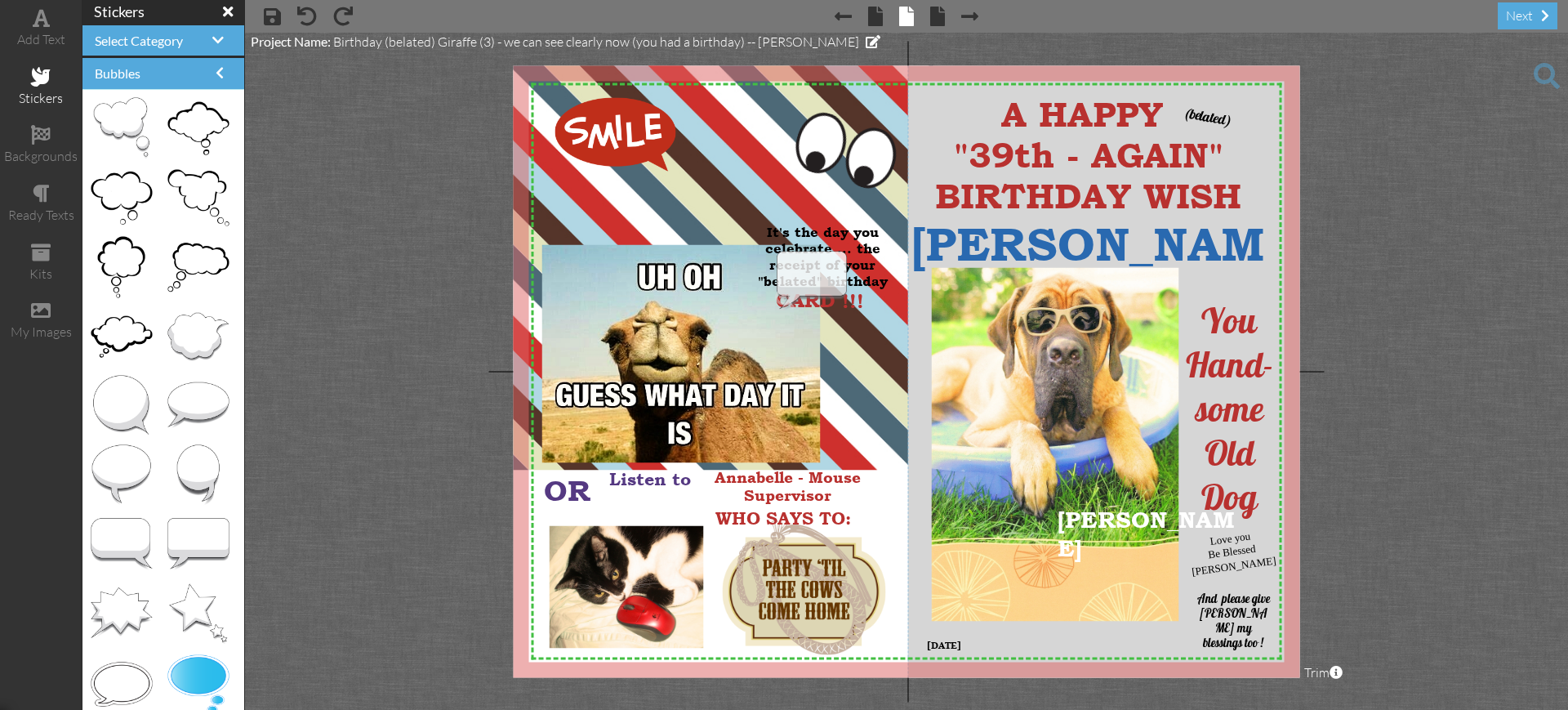
drag, startPoint x: 175, startPoint y: 530, endPoint x: 795, endPoint y: 268, distance: 673.1
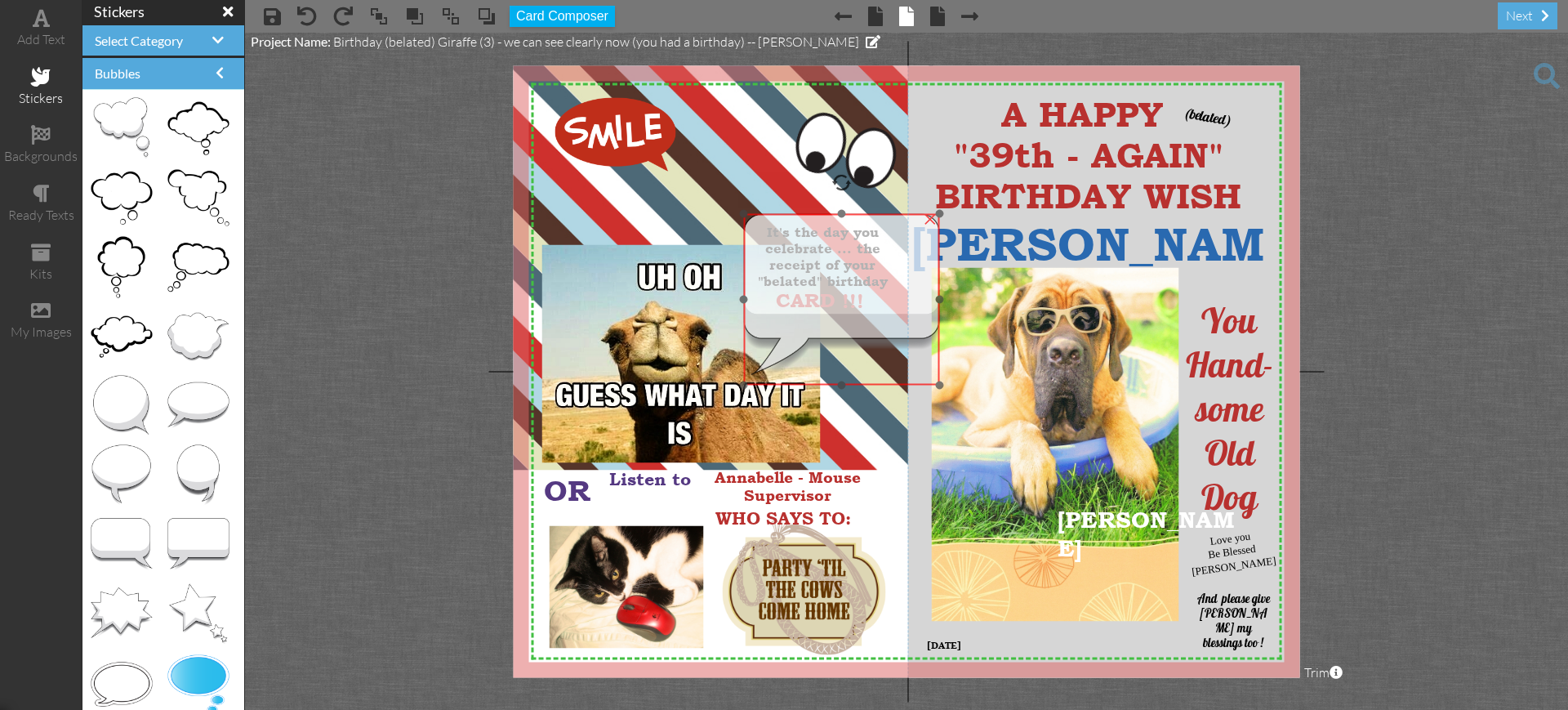
drag, startPoint x: 833, startPoint y: 308, endPoint x: 803, endPoint y: 270, distance: 48.4
click at [803, 270] on img at bounding box center [841, 299] width 197 height 171
click at [939, 379] on img at bounding box center [842, 299] width 197 height 171
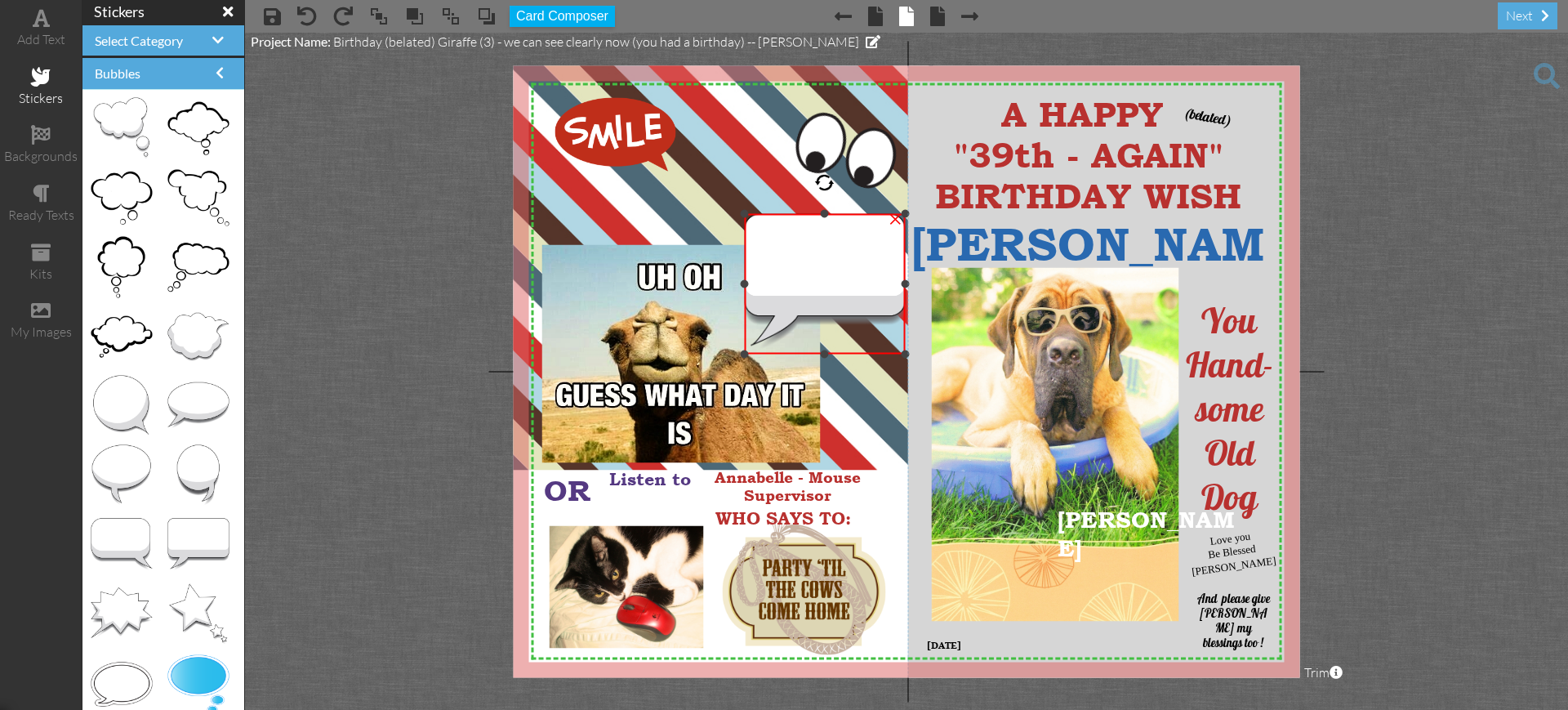
drag, startPoint x: 940, startPoint y: 380, endPoint x: 892, endPoint y: 349, distance: 57.1
click at [890, 349] on div "×" at bounding box center [824, 284] width 161 height 140
click at [487, 10] on span at bounding box center [487, 16] width 20 height 24
click at [305, 182] on project-studio-wrapper "X X X X X X X X X X X X X X X X X X X X X X X X X X X X X X X X X X X X X X X X…" at bounding box center [907, 371] width 1323 height 677
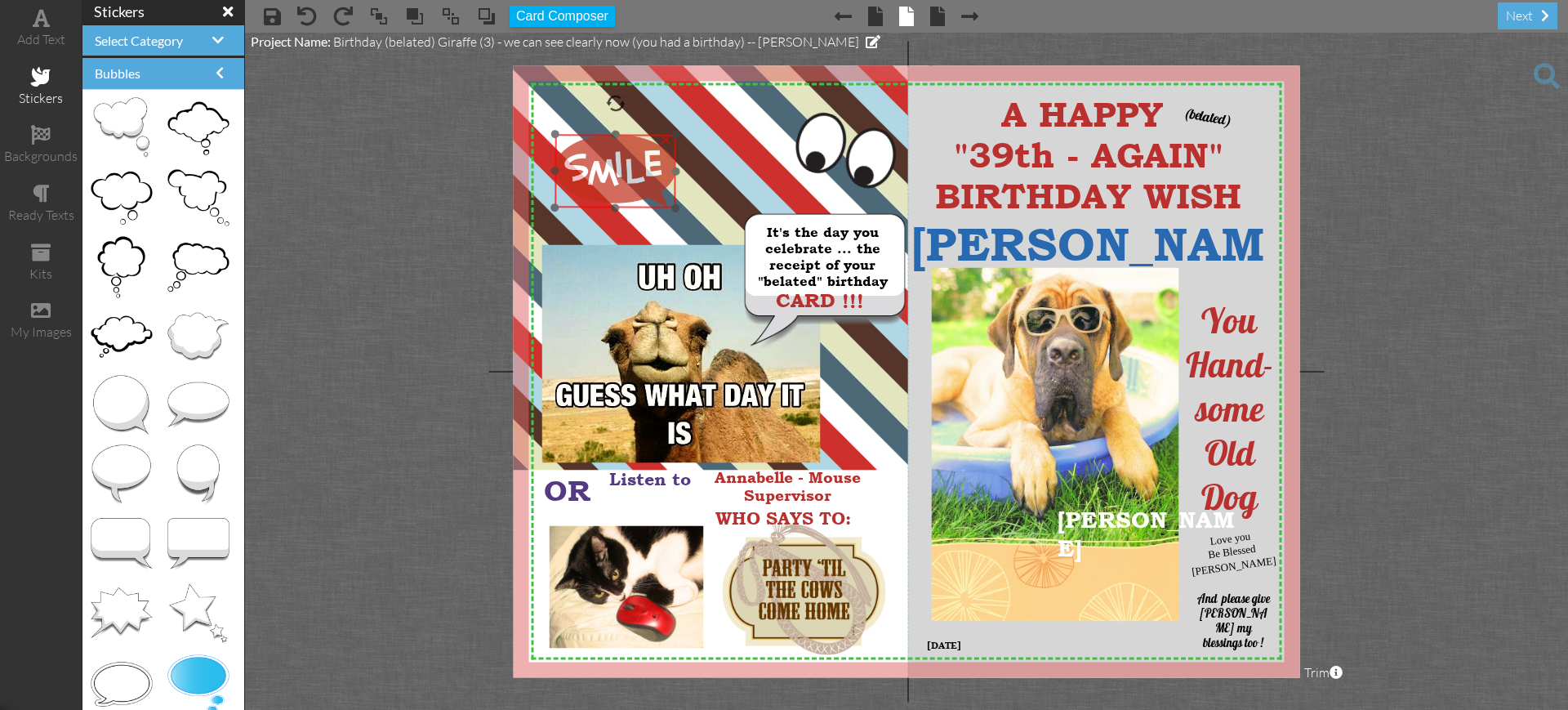
drag, startPoint x: 587, startPoint y: 112, endPoint x: 587, endPoint y: 149, distance: 37.0
click at [587, 149] on img at bounding box center [615, 171] width 121 height 73
drag, startPoint x: 611, startPoint y: 95, endPoint x: 598, endPoint y: 93, distance: 13.2
click at [598, 93] on div "X X X X X X X X X X X X X X X X X X X X X X X X X X X X X X X X X X X X X X X X…" at bounding box center [907, 371] width 786 height 612
drag, startPoint x: 604, startPoint y: 165, endPoint x: 596, endPoint y: 138, distance: 28.2
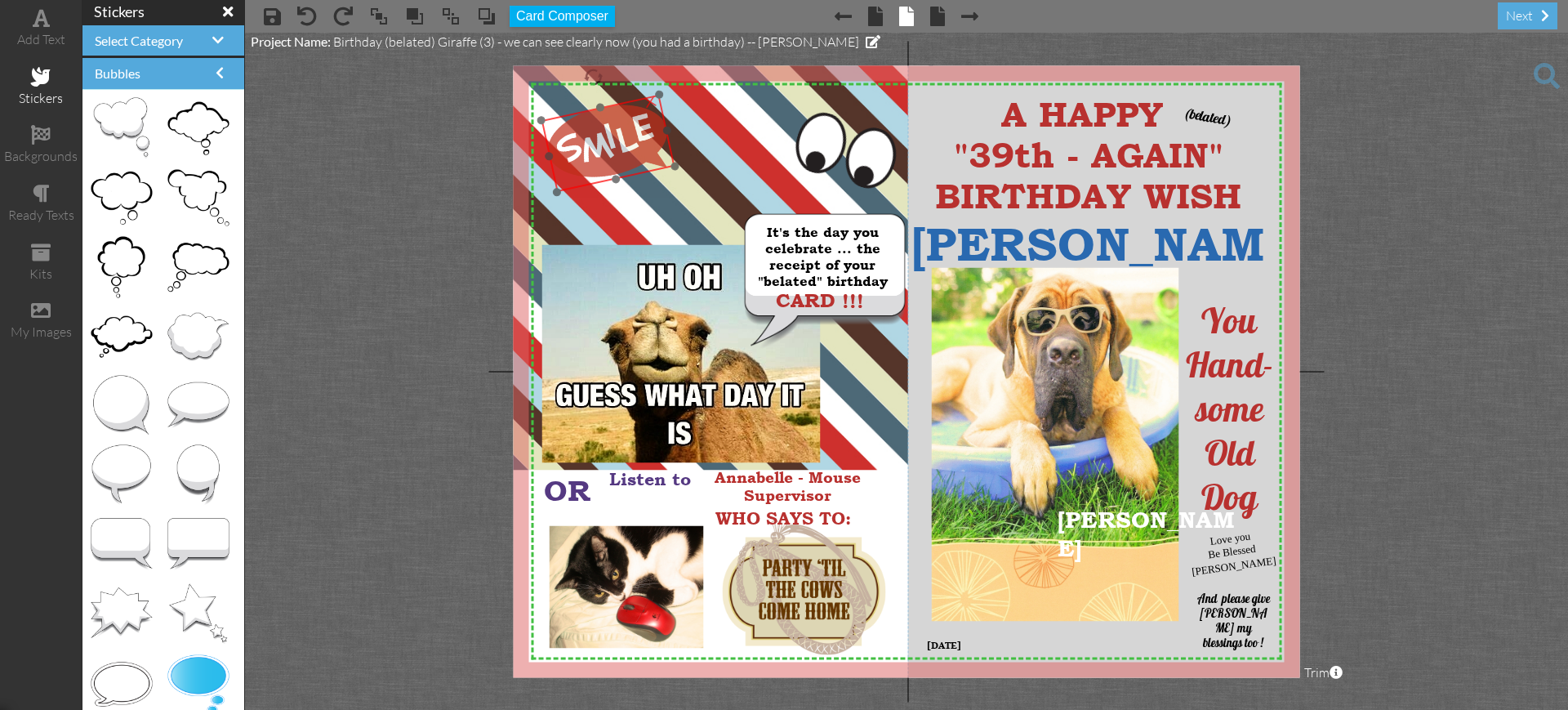
click at [596, 138] on img at bounding box center [607, 143] width 133 height 97
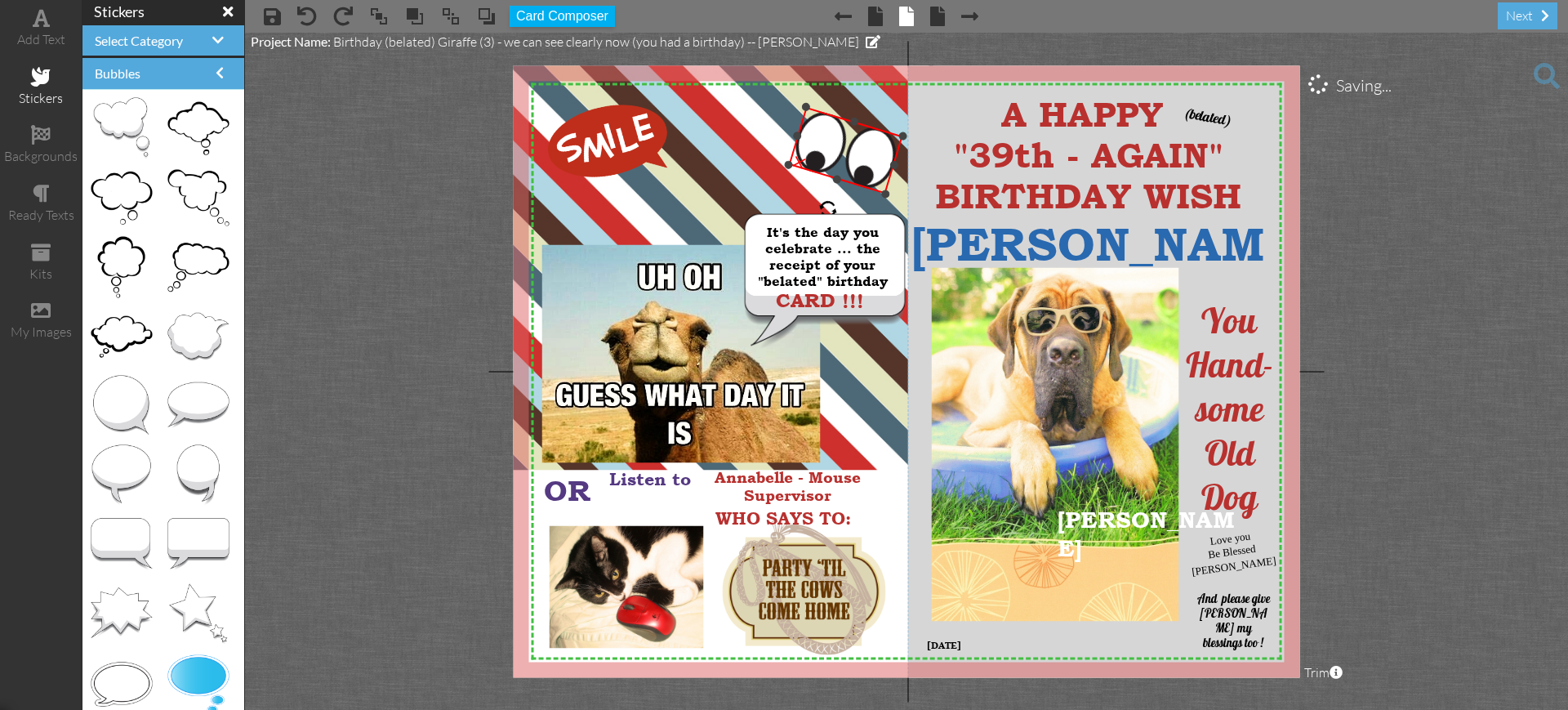
click at [855, 125] on div at bounding box center [853, 121] width 9 height 9
drag, startPoint x: 855, startPoint y: 125, endPoint x: 836, endPoint y: 114, distance: 22.0
click at [836, 114] on div "×" at bounding box center [845, 150] width 115 height 89
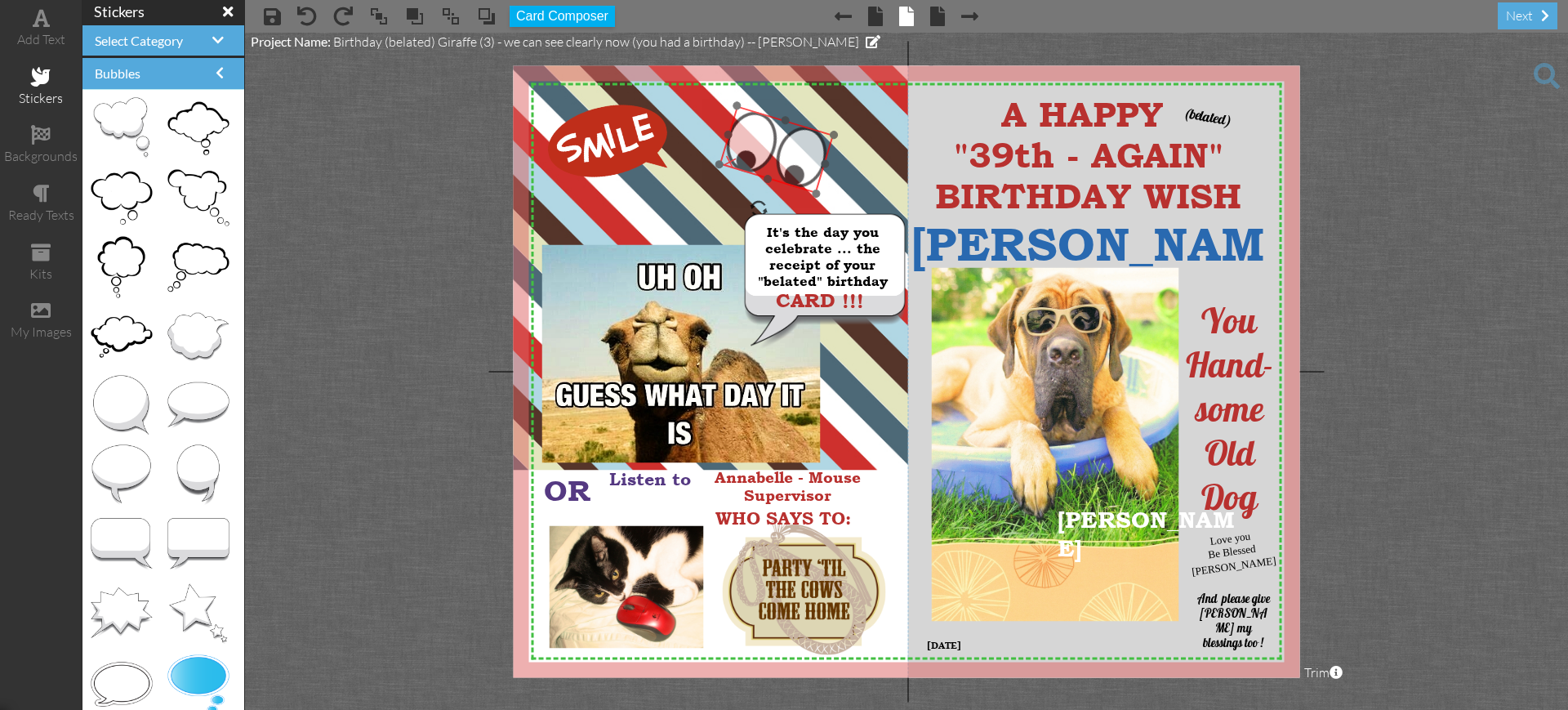
drag, startPoint x: 849, startPoint y: 123, endPoint x: 780, endPoint y: 122, distance: 69.0
click at [780, 122] on img at bounding box center [777, 149] width 115 height 89
click at [1372, 278] on project-studio-wrapper "X X X X X X X X X X X X X X X X X X X X X X X X X X X X X X X X X X X X X X X X…" at bounding box center [907, 371] width 1323 height 677
drag, startPoint x: 735, startPoint y: 105, endPoint x: 727, endPoint y: 90, distance: 17.0
click at [727, 90] on div "×" at bounding box center [770, 141] width 136 height 104
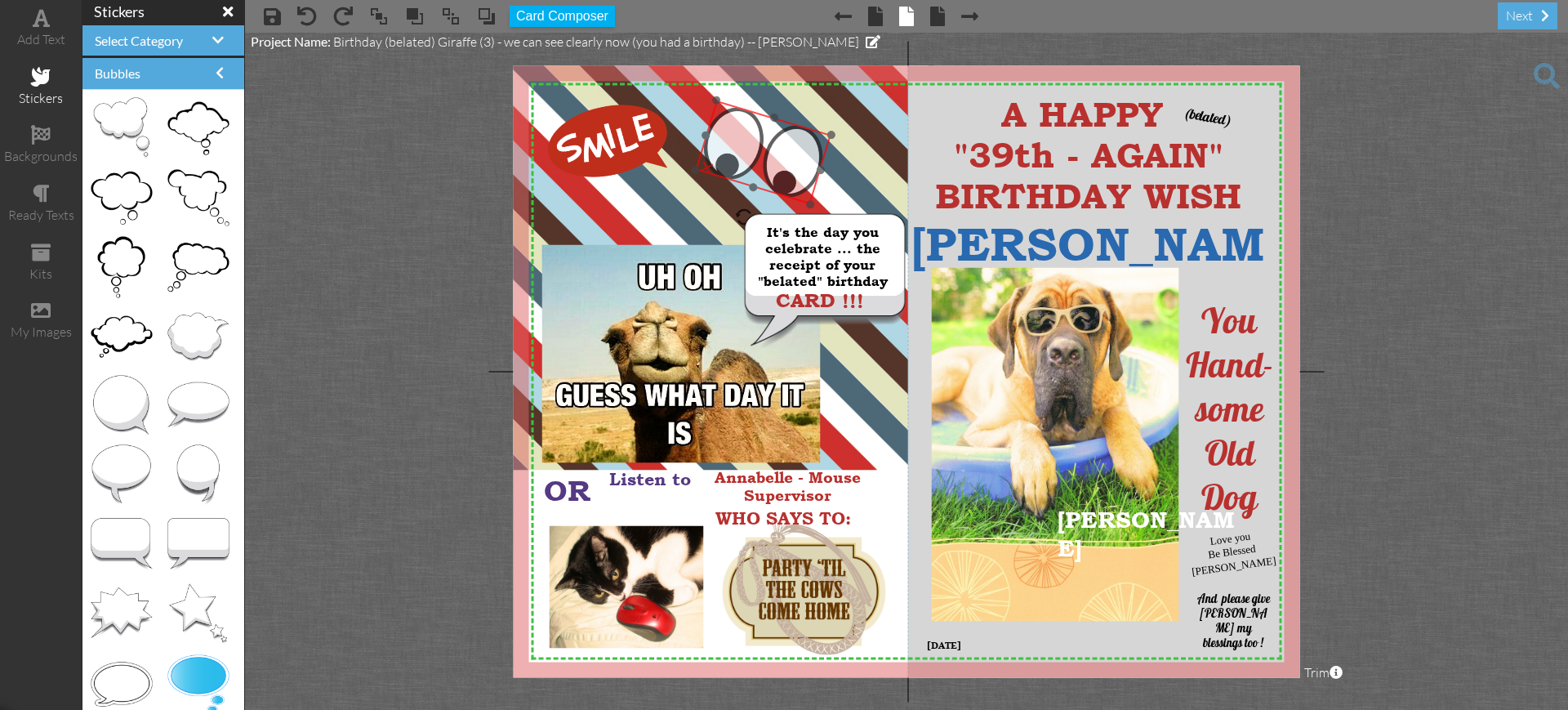
drag, startPoint x: 763, startPoint y: 100, endPoint x: 757, endPoint y: 111, distance: 12.5
click at [757, 111] on div at bounding box center [763, 153] width 145 height 114
click at [882, 14] on span at bounding box center [875, 16] width 15 height 20
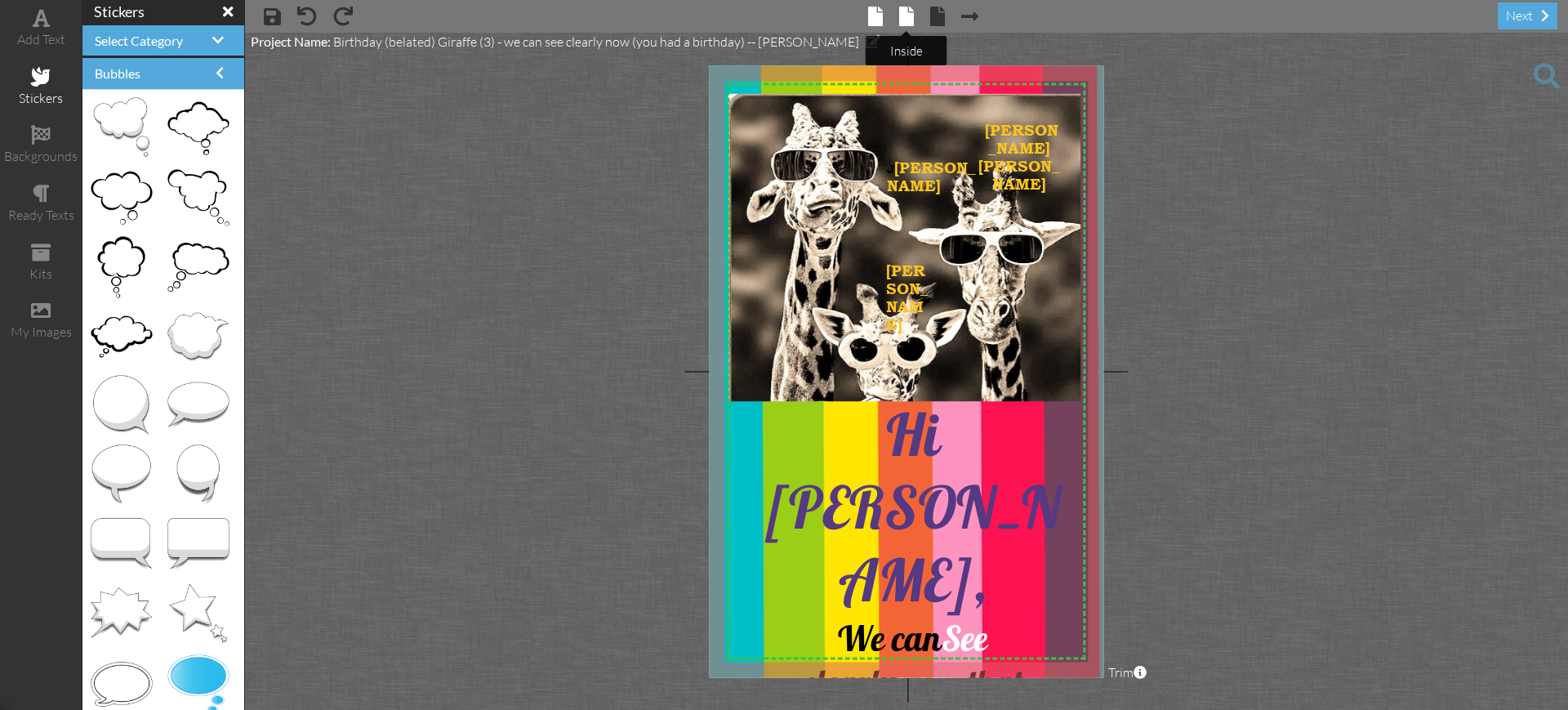
click at [901, 18] on span at bounding box center [906, 16] width 15 height 20
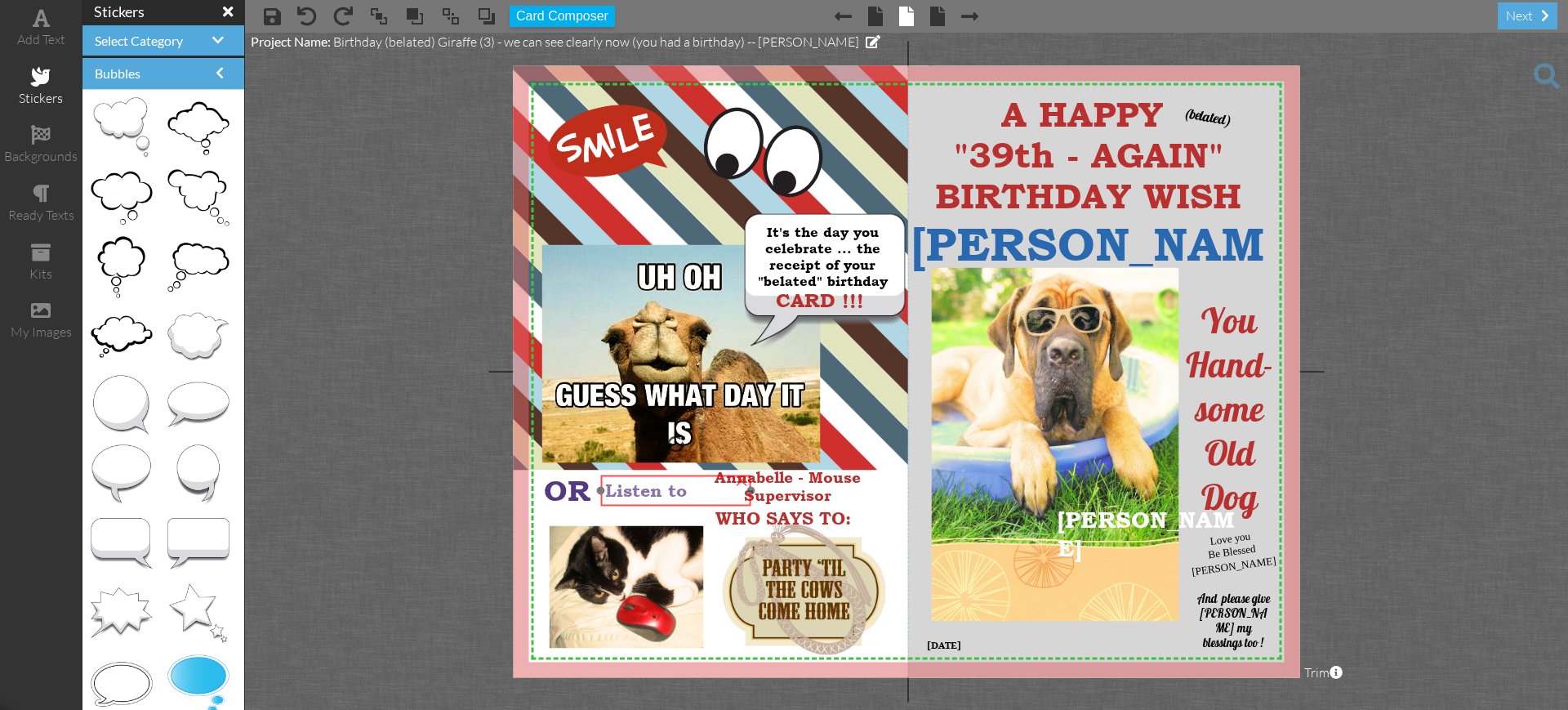
drag, startPoint x: 643, startPoint y: 495, endPoint x: 639, endPoint y: 507, distance: 12.6
click at [639, 507] on div at bounding box center [675, 491] width 159 height 40
click at [704, 487] on div "Listen to" at bounding box center [676, 491] width 141 height 21
click at [701, 487] on div "Listen to" at bounding box center [676, 491] width 141 height 21
click at [701, 487] on div "Listen to" at bounding box center [674, 491] width 141 height 21
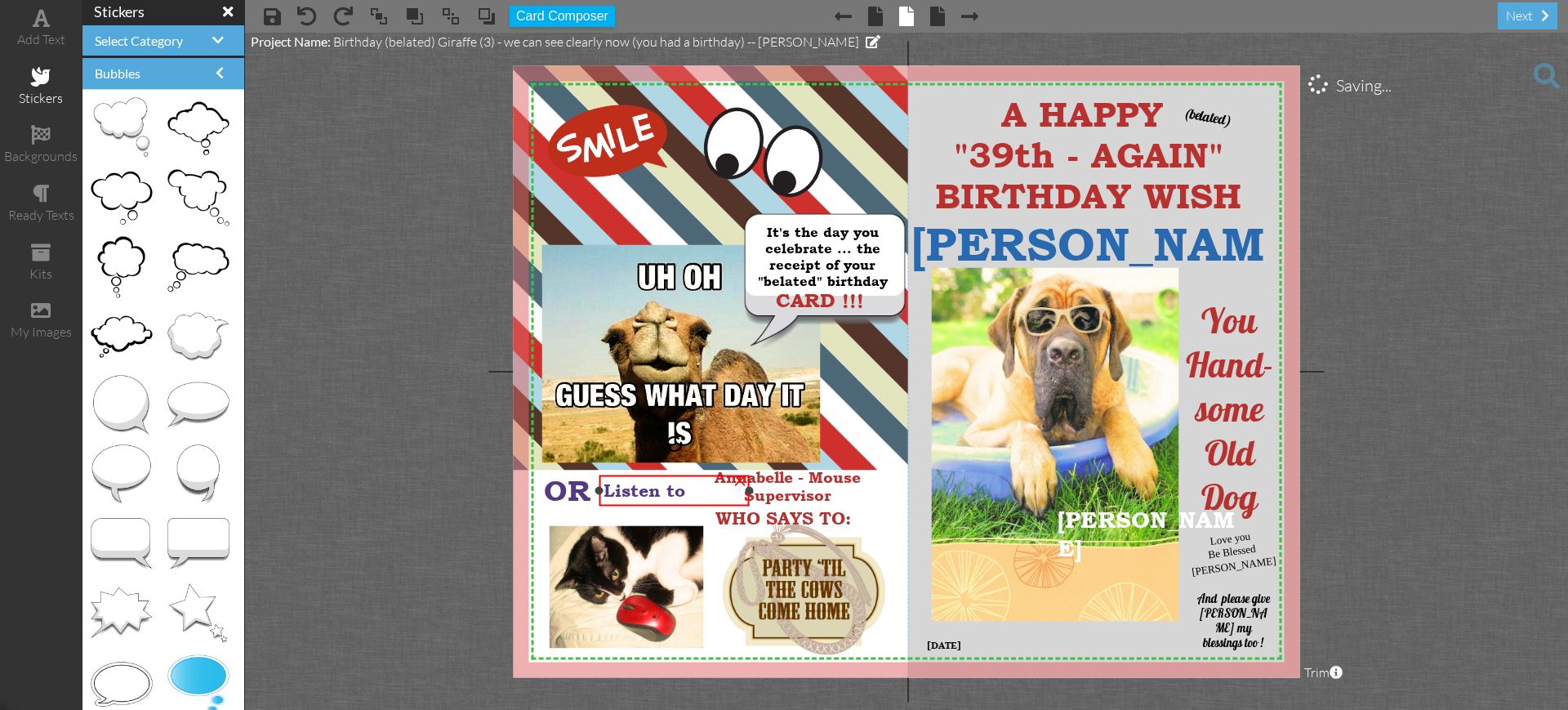
click at [701, 487] on div "Listen to" at bounding box center [674, 491] width 141 height 21
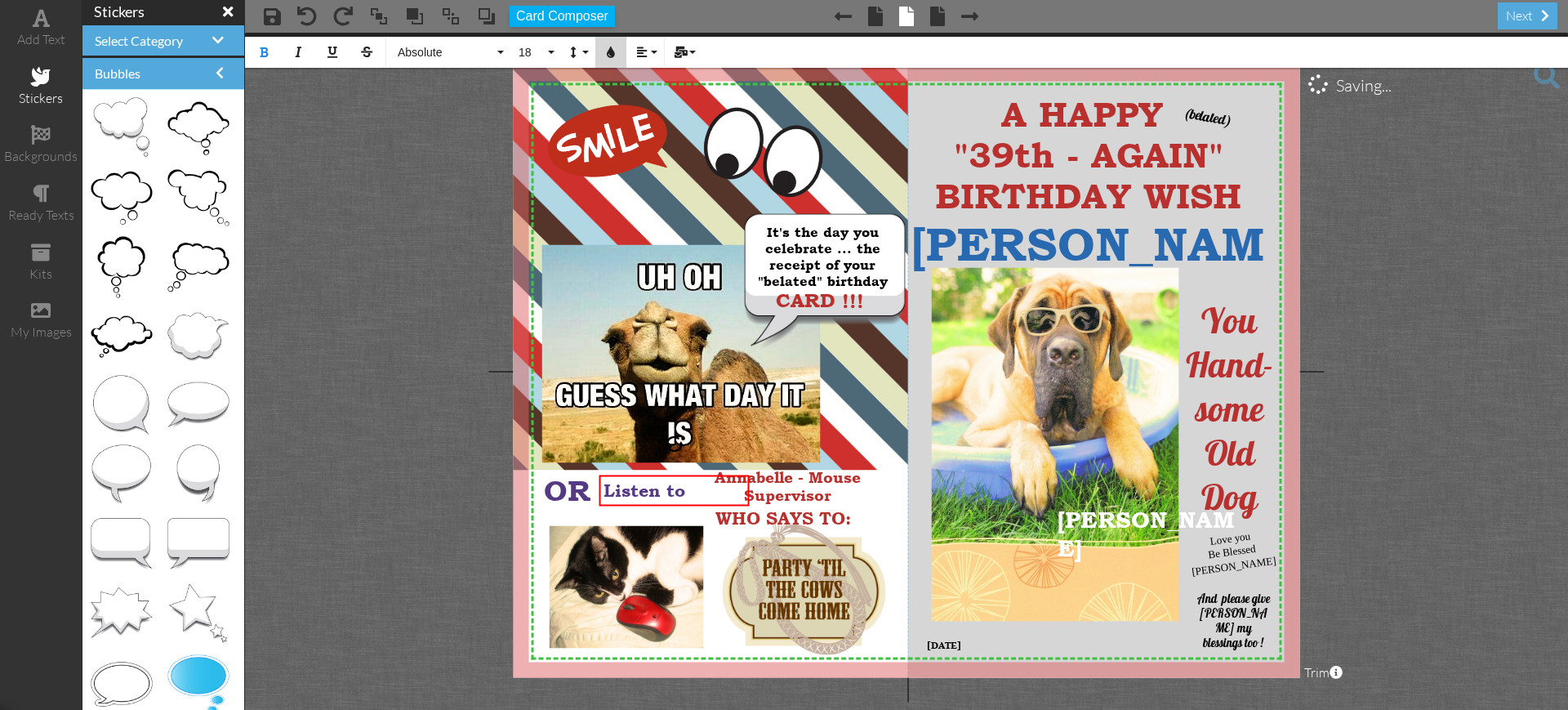
click at [608, 54] on icon "button" at bounding box center [611, 52] width 11 height 11
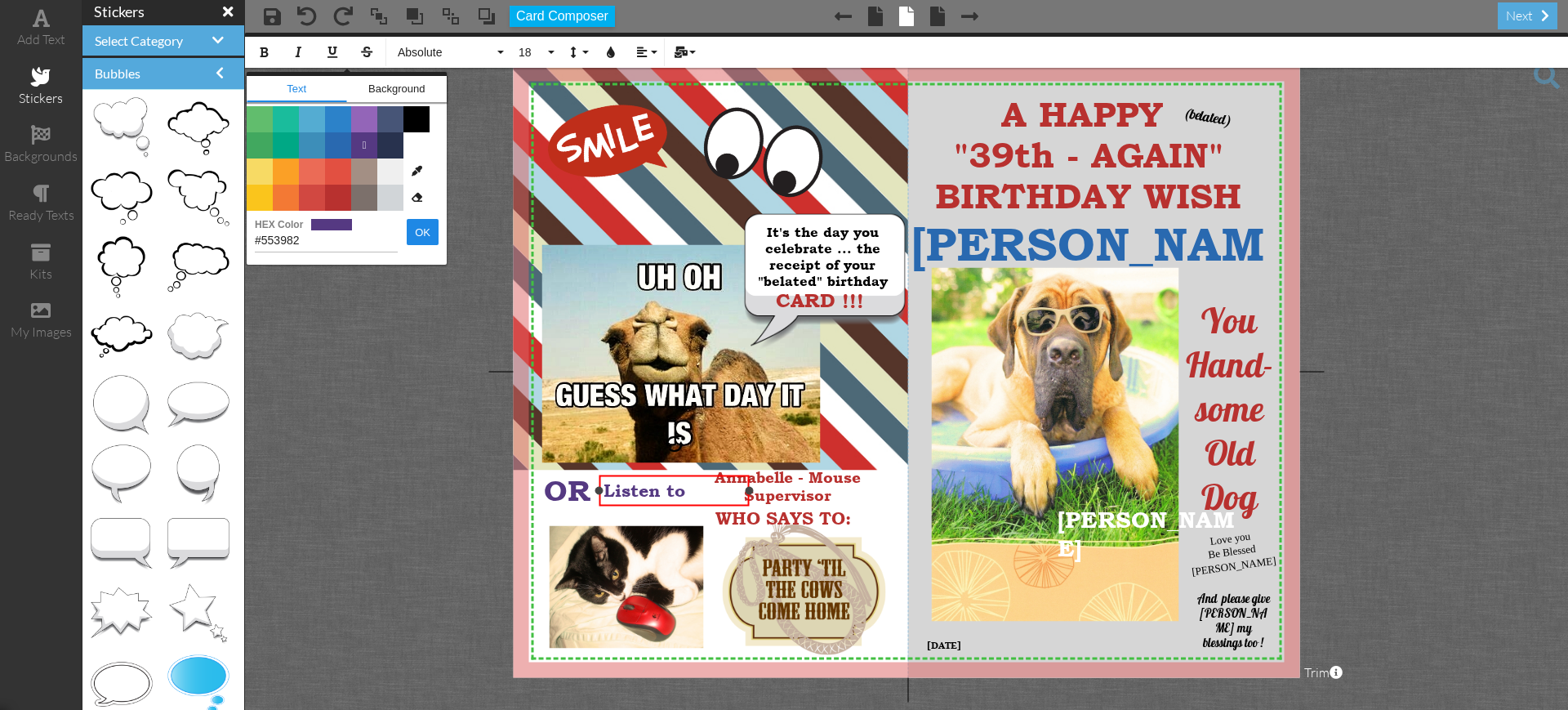
click at [686, 485] on span "Listen to" at bounding box center [644, 491] width 82 height 20
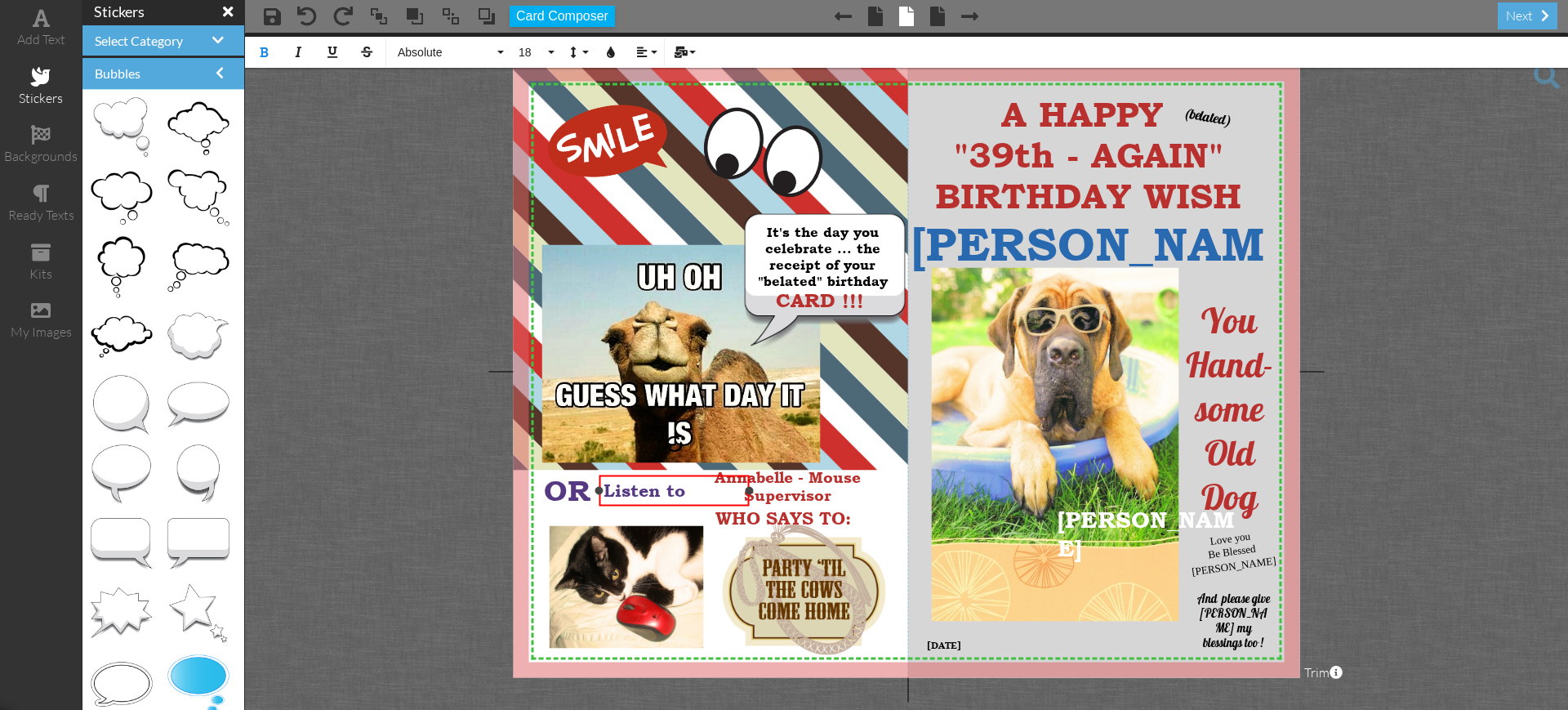
click at [686, 485] on span "Listen to" at bounding box center [644, 491] width 82 height 20
click at [609, 56] on icon "button" at bounding box center [611, 52] width 11 height 11
click at [687, 491] on span "Listen to" at bounding box center [648, 491] width 88 height 20
click at [612, 52] on icon "button" at bounding box center [611, 52] width 11 height 11
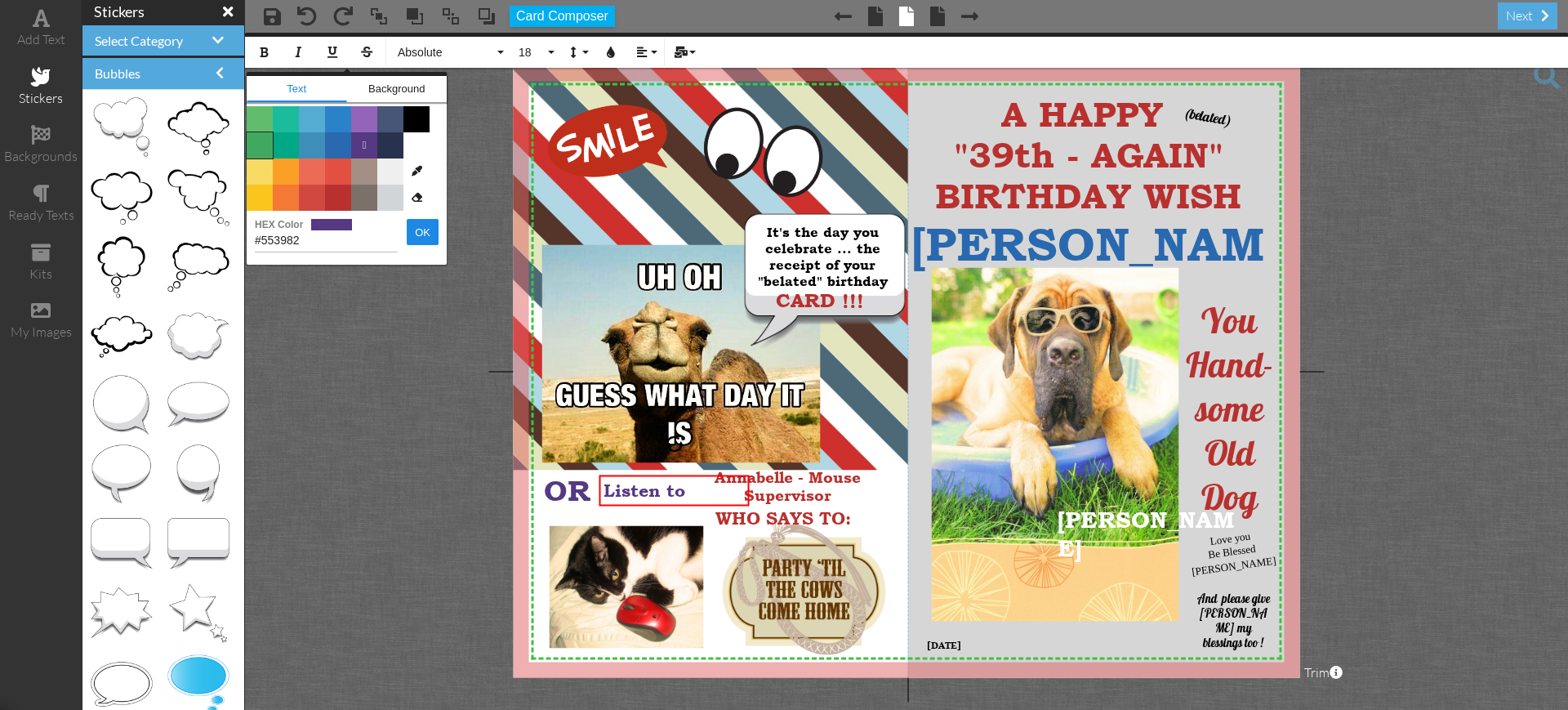
click at [258, 145] on span "Color #41A85F" at bounding box center [260, 145] width 26 height 26
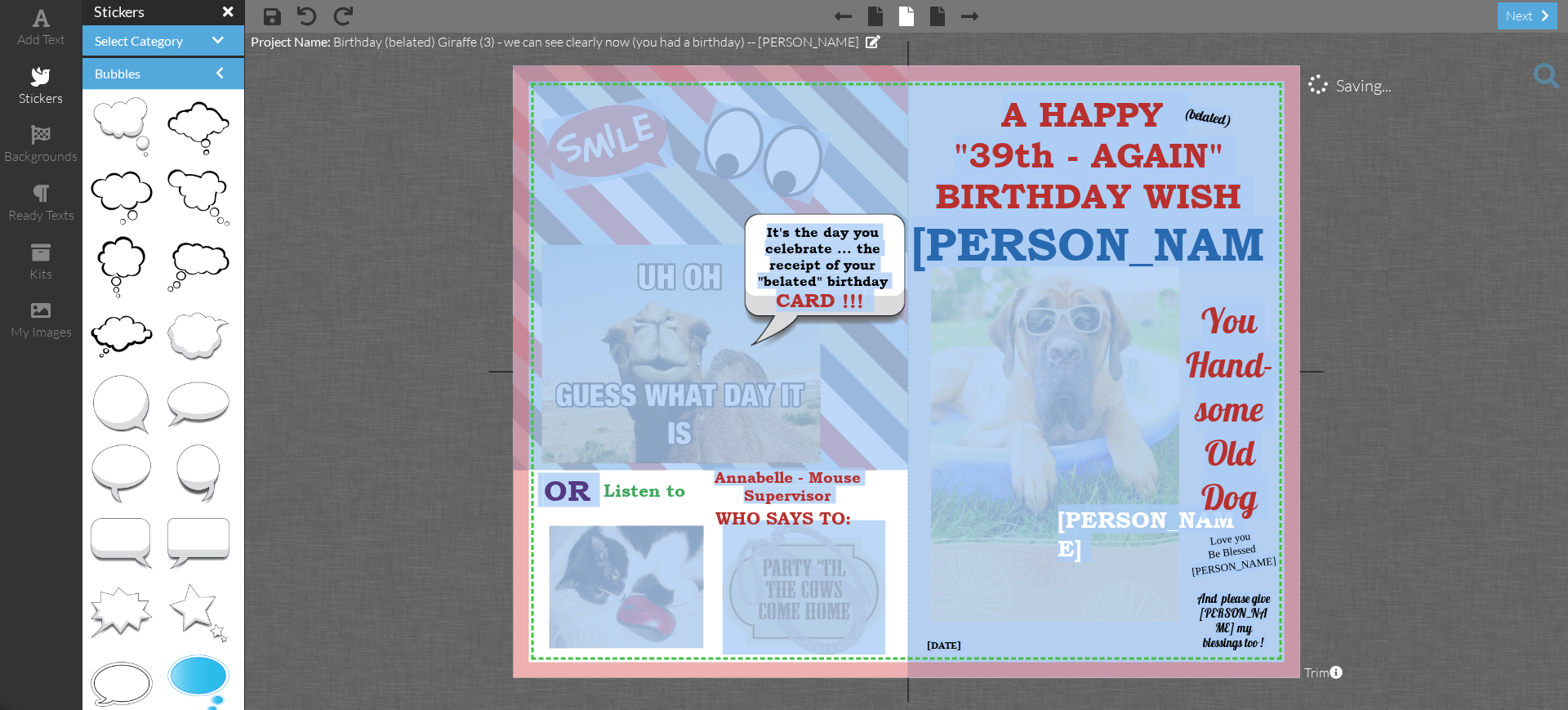
click at [397, 423] on project-studio-wrapper "X X X X X X X X X X X X X X X X X X X X X X X X X X X X X X X X X X X X X X X X…" at bounding box center [907, 371] width 1323 height 677
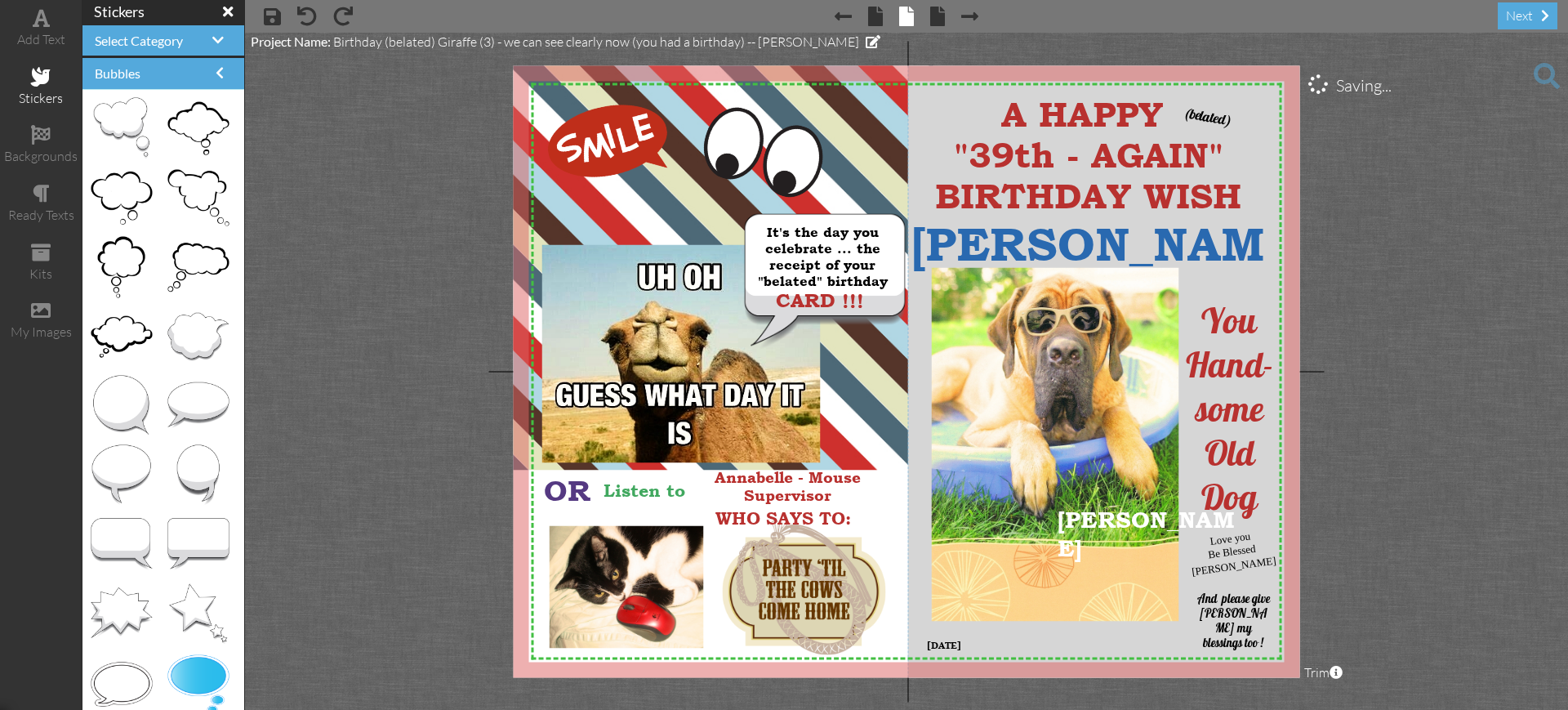
click at [397, 423] on project-studio-wrapper "X X X X X X X X X X X X X X X X X X X X X X X X X X X X X X X X X X X X X X X X…" at bounding box center [907, 371] width 1323 height 677
click at [1427, 333] on project-studio-wrapper "X X X X X X X X X X X X X X X X X X X X X X X X X X X X X X X X X X X X X X X X…" at bounding box center [907, 371] width 1323 height 677
click at [644, 469] on div "Listen to" at bounding box center [670, 484] width 151 height 30
click at [647, 469] on div "Listen to" at bounding box center [670, 484] width 151 height 30
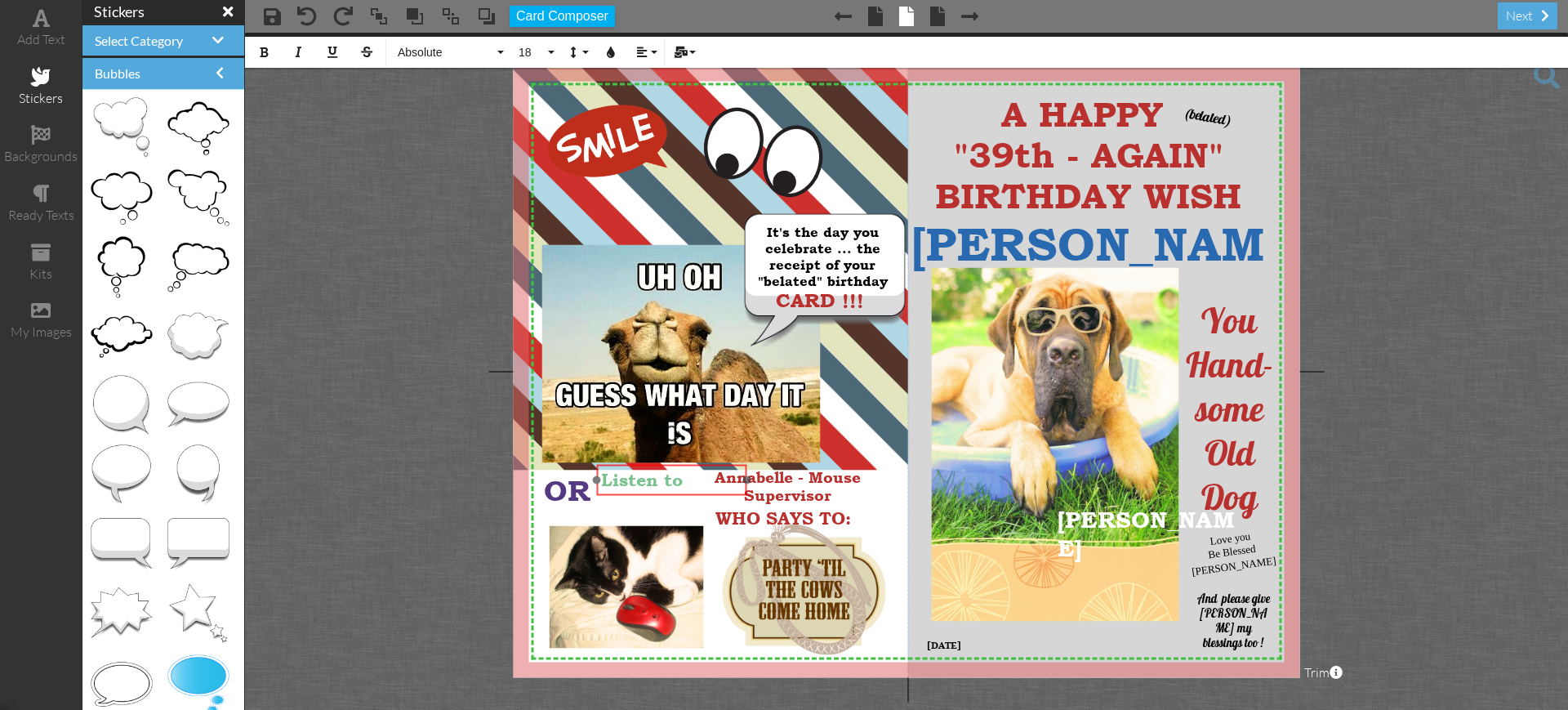
click at [705, 495] on div "​ ​ Listen to" at bounding box center [672, 479] width 151 height 30
click at [683, 478] on span at bounding box center [686, 480] width 6 height 20
click at [548, 51] on button "18" at bounding box center [533, 52] width 47 height 31
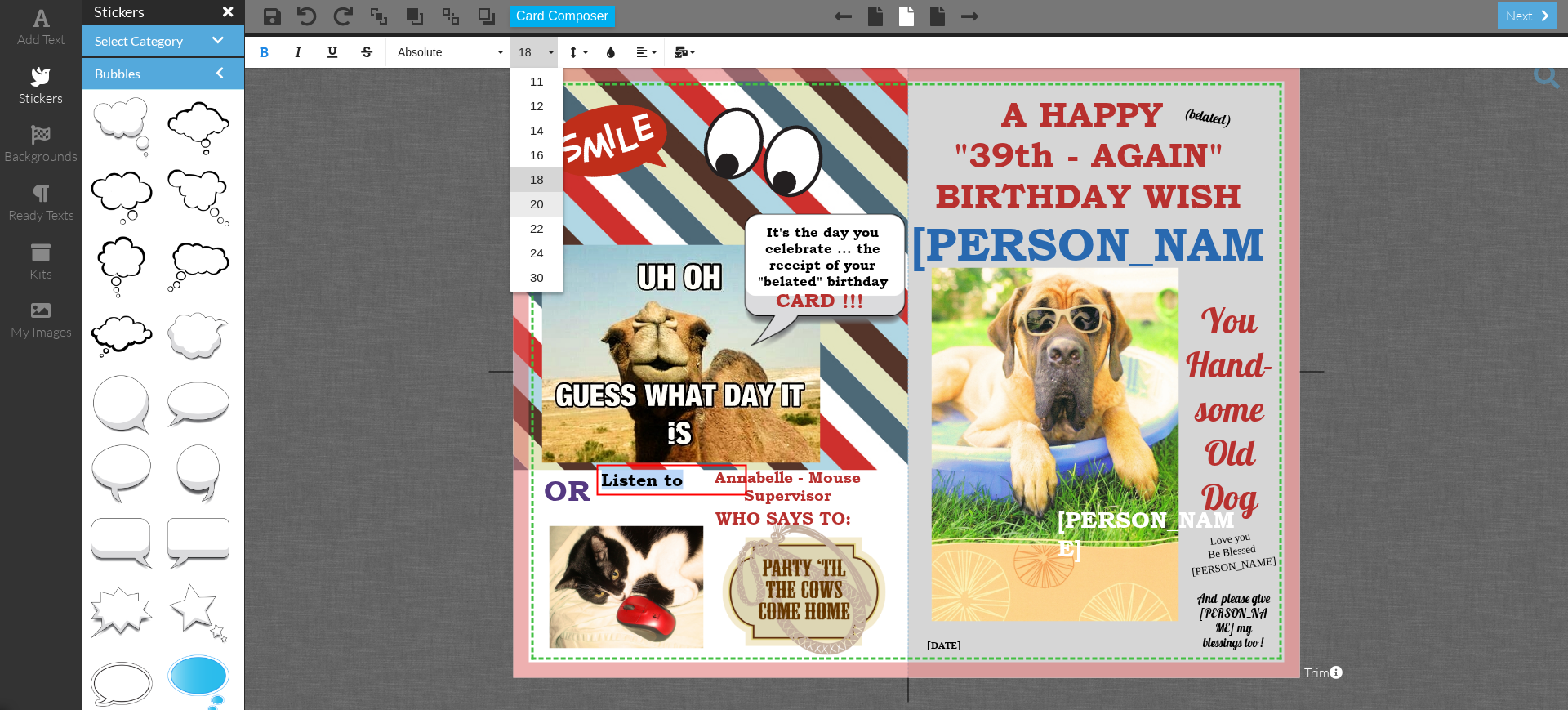
click at [534, 202] on link "20" at bounding box center [537, 204] width 53 height 24
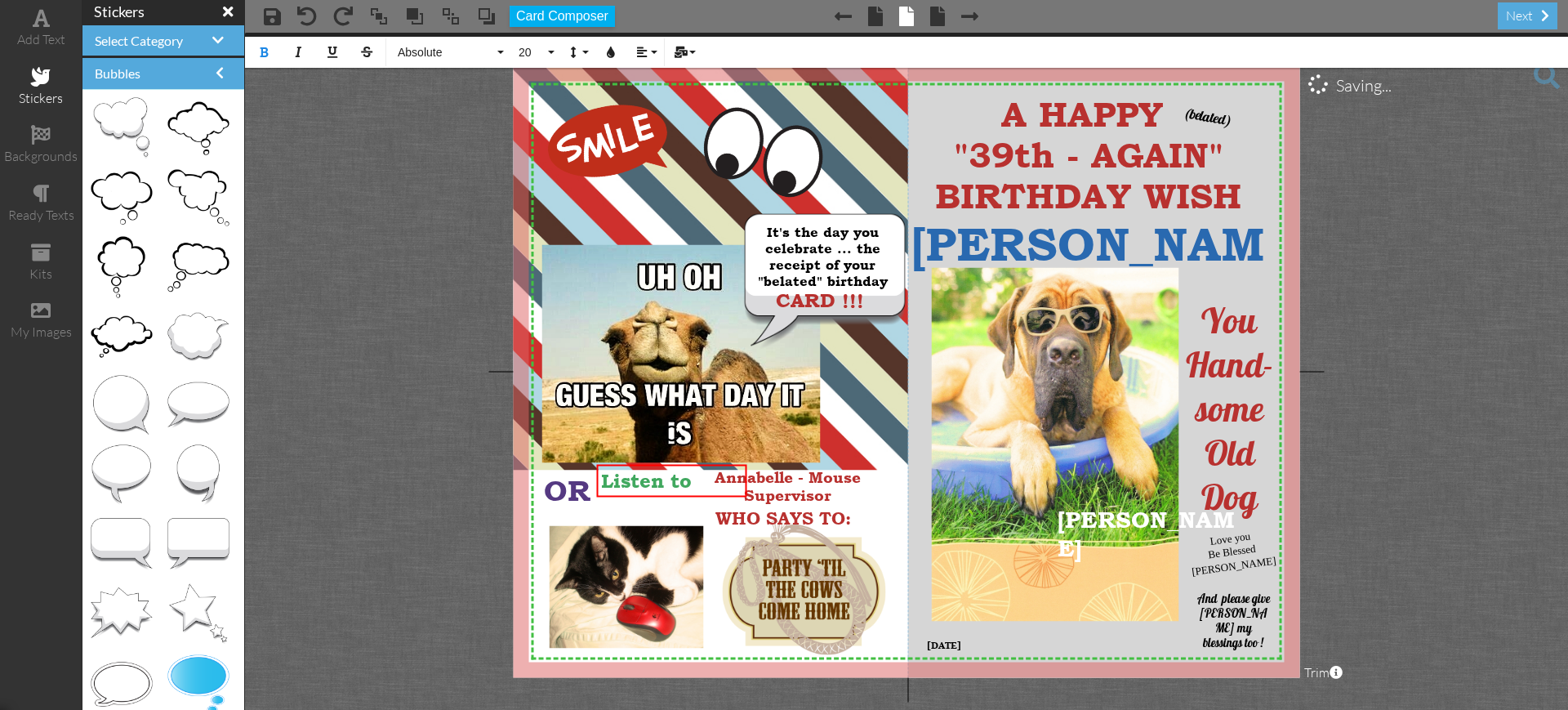
click at [488, 231] on project-studio-wrapper "X X X X X X X X X X X X X X X X X X X X X X X X X X X X X X X X X X X X X X X X…" at bounding box center [907, 371] width 1323 height 677
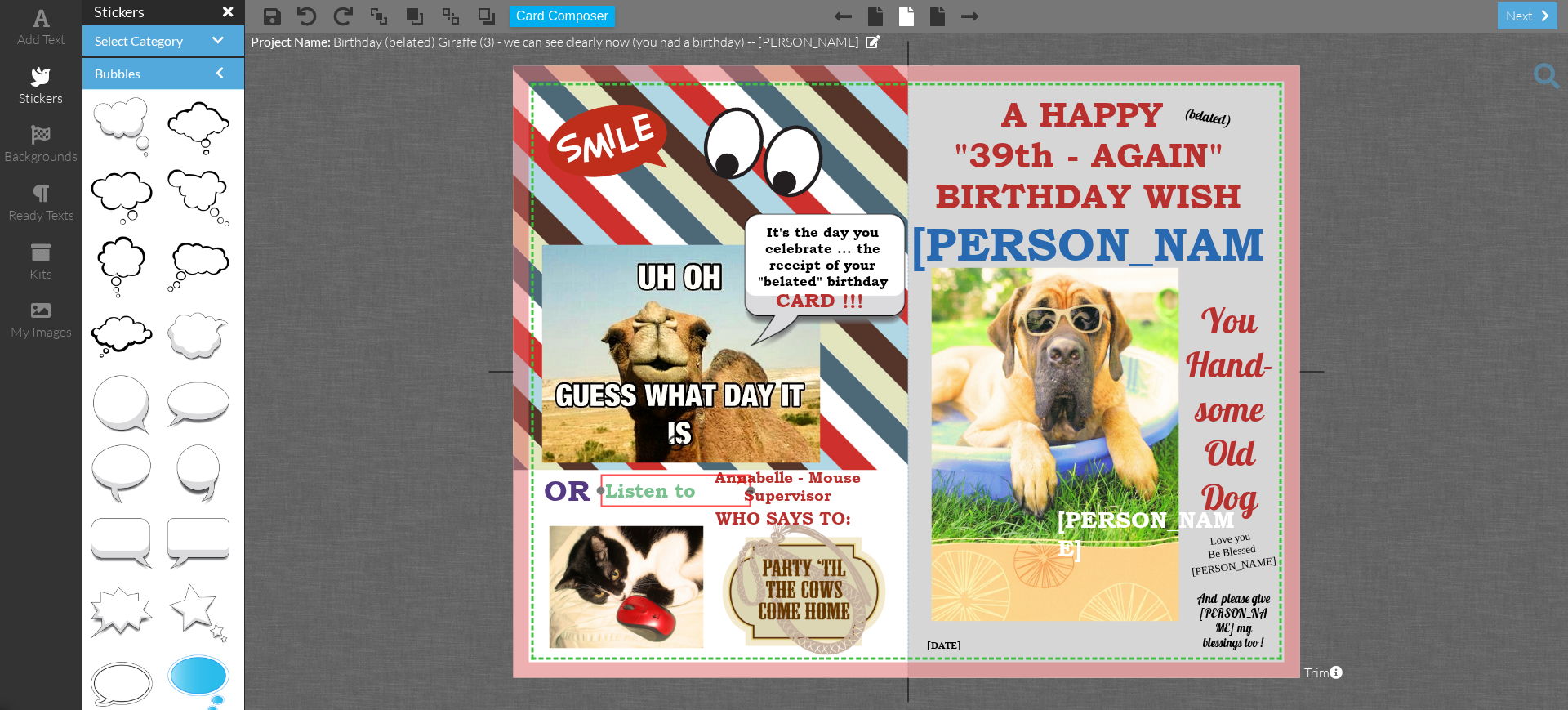
drag, startPoint x: 677, startPoint y: 498, endPoint x: 681, endPoint y: 509, distance: 11.7
click at [681, 509] on div at bounding box center [675, 491] width 159 height 40
click at [212, 36] on span at bounding box center [218, 40] width 11 height 13
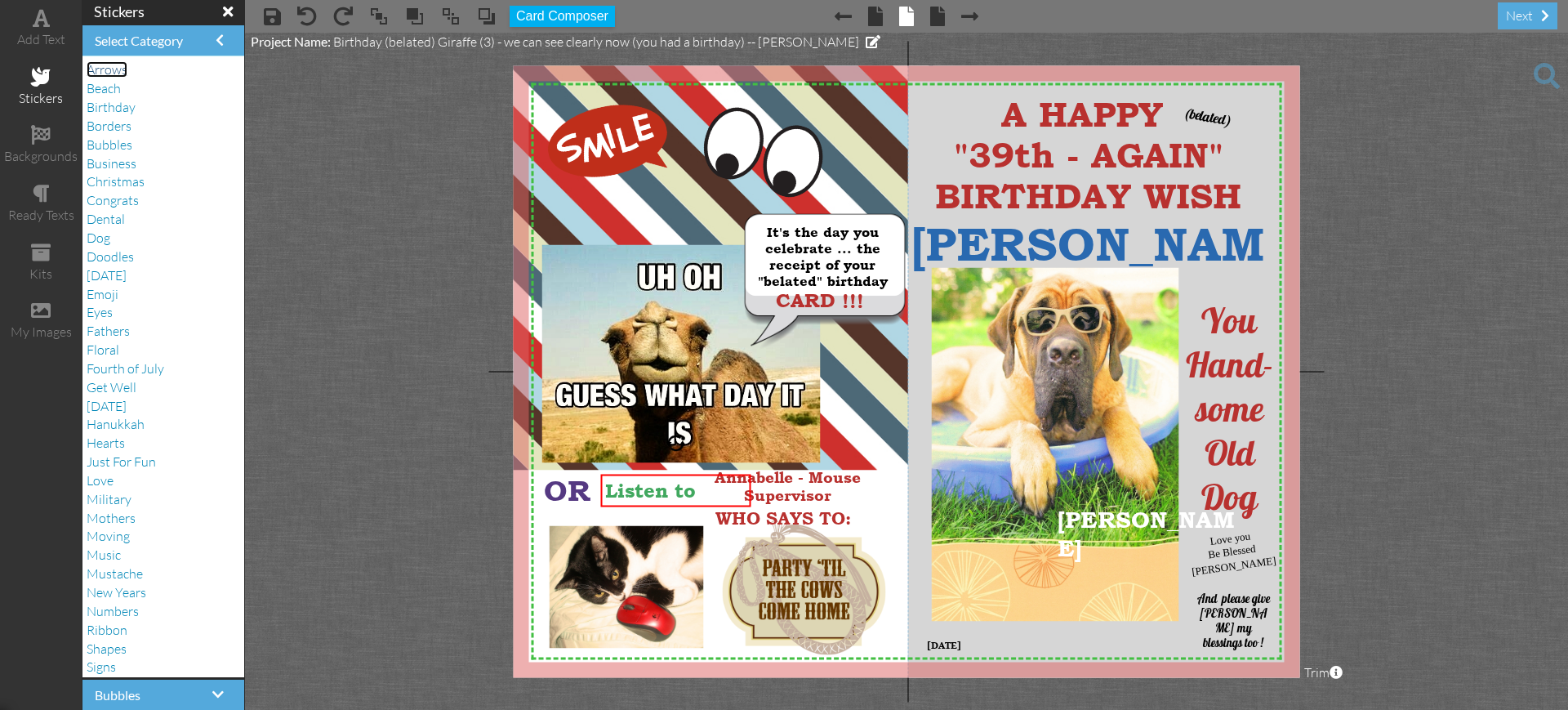
click at [108, 69] on span "Arrows" at bounding box center [107, 69] width 40 height 16
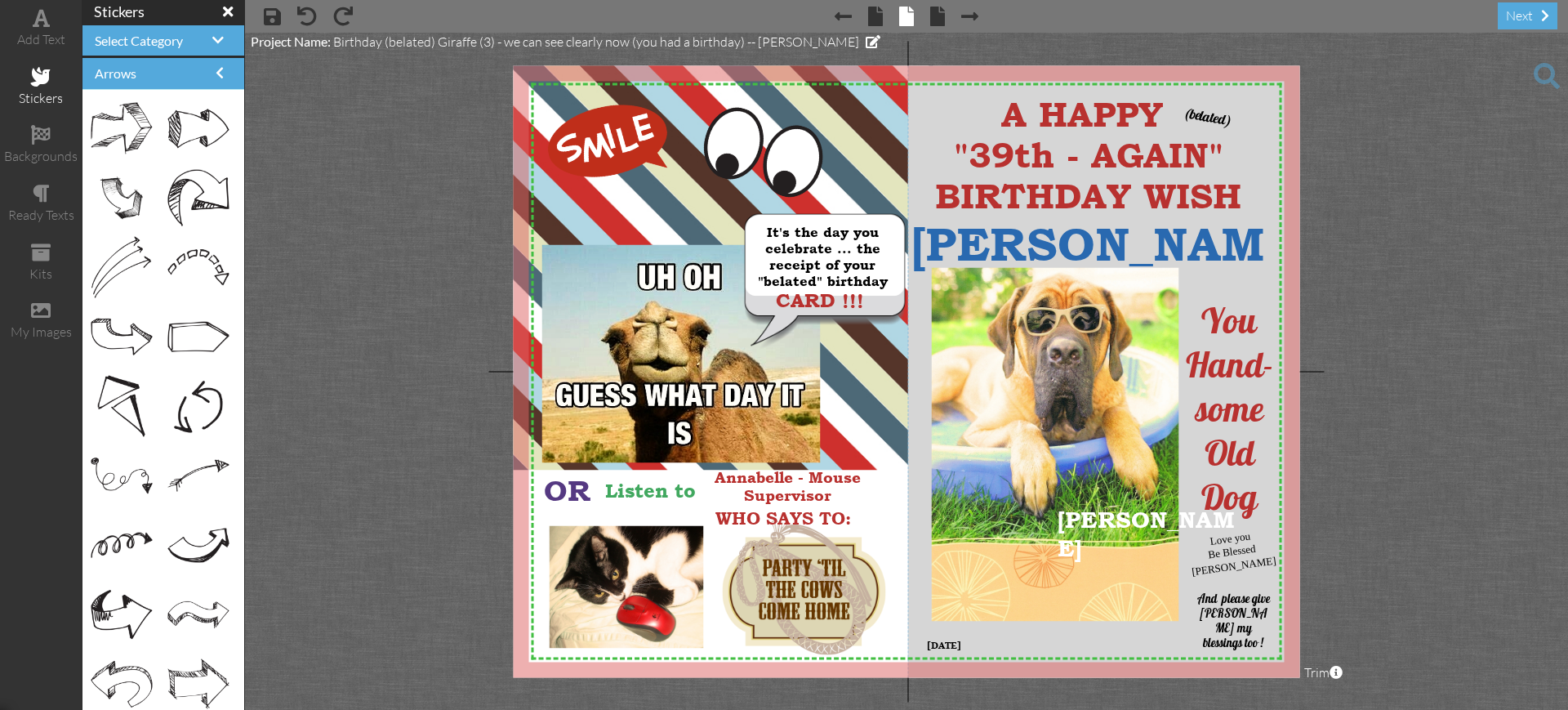
click at [370, 323] on project-studio-wrapper "X X X X X X X X X X X X X X X X X X X X X X X X X X X X X X X X X X X X X X X X…" at bounding box center [907, 371] width 1323 height 677
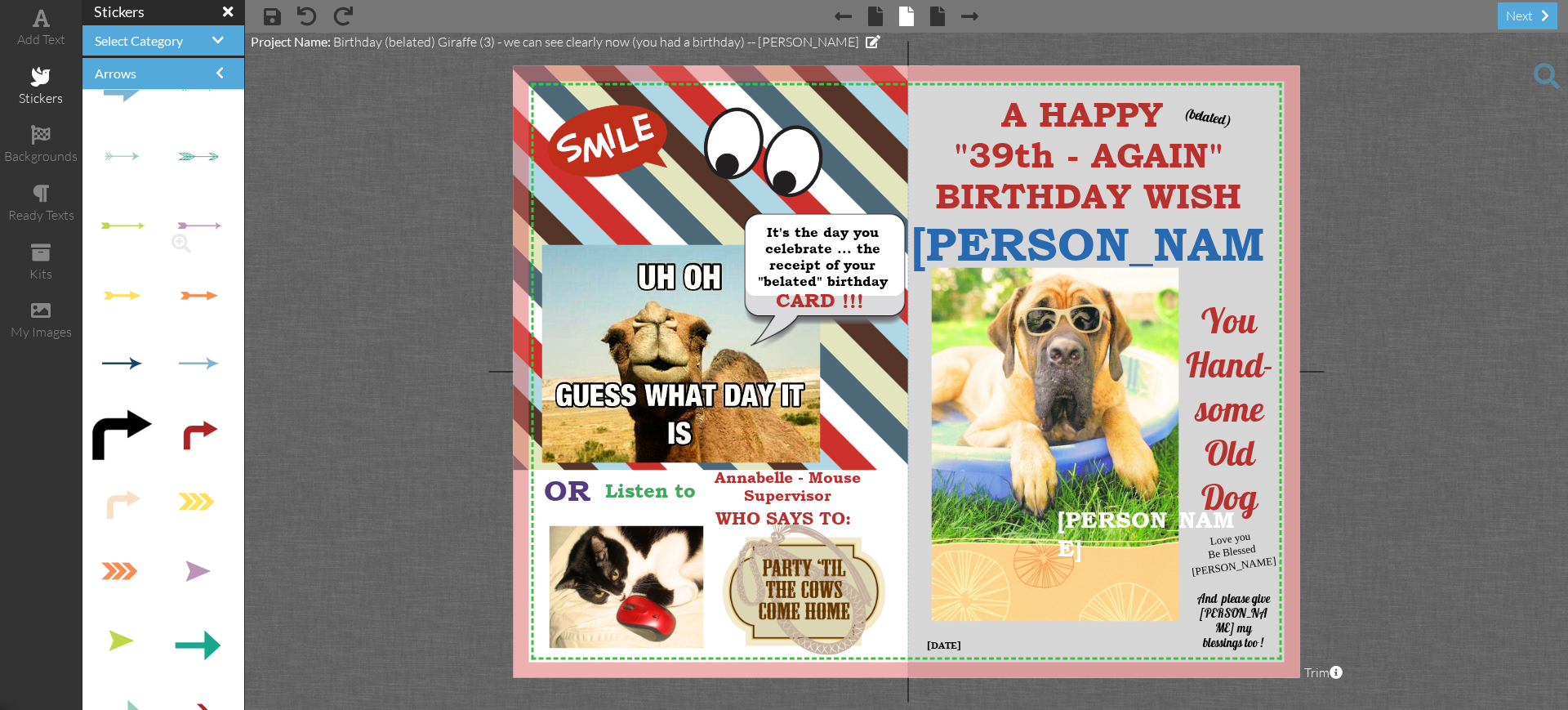
scroll to position [1532, 0]
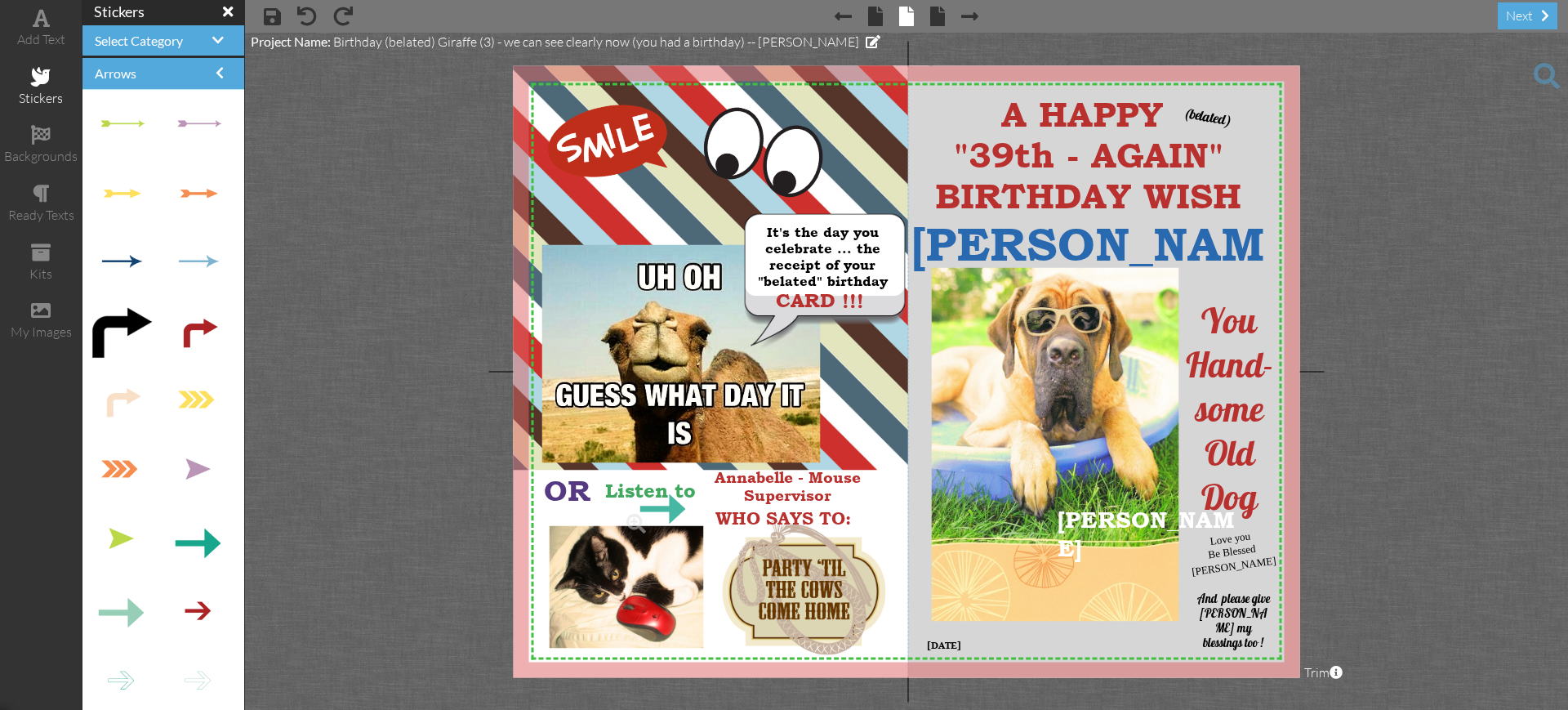
drag, startPoint x: 187, startPoint y: 539, endPoint x: 657, endPoint y: 504, distance: 471.3
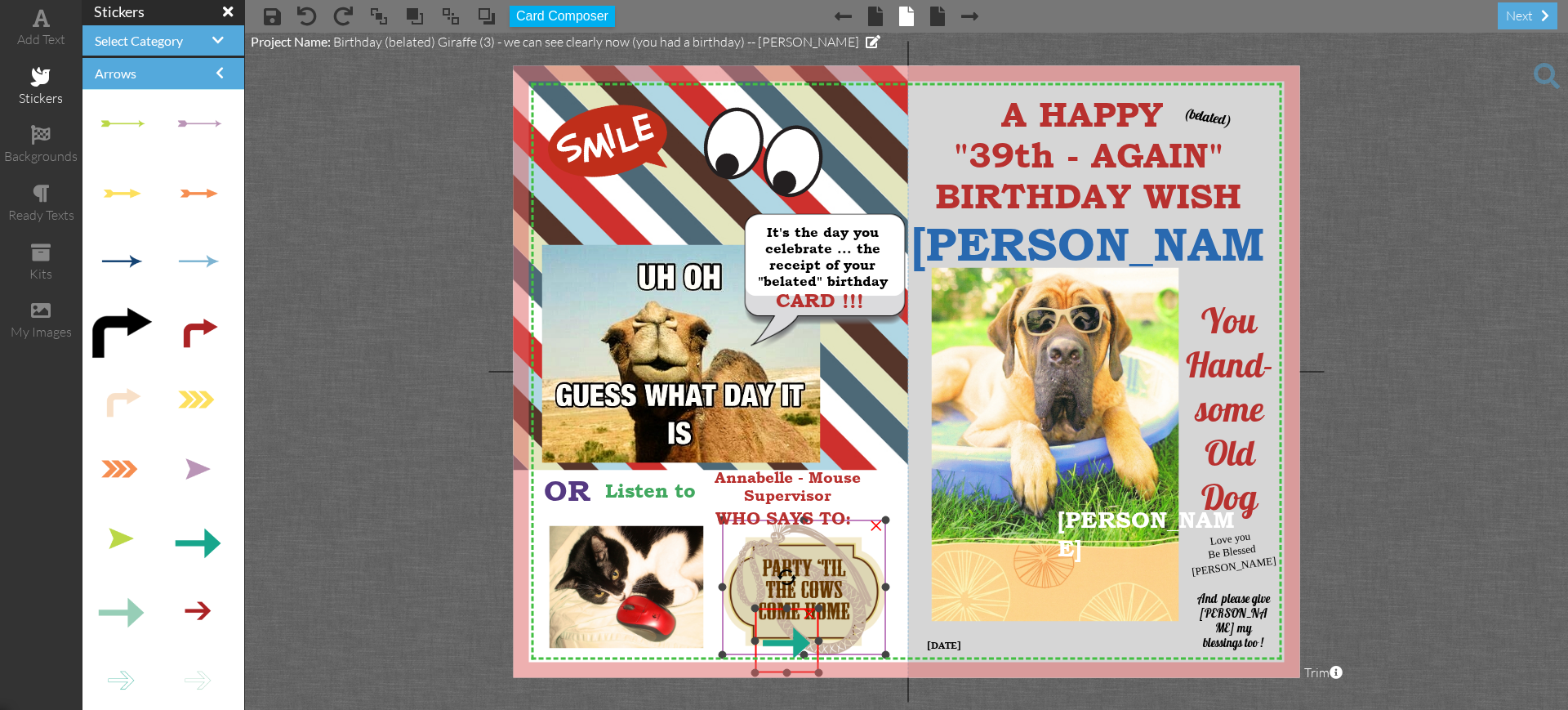
drag, startPoint x: 623, startPoint y: 473, endPoint x: 740, endPoint y: 606, distance: 177.1
click at [740, 606] on div "X X X X X X X X X X X X X X X X X X X X X X X X X X X X X X X X X X X X X X X X…" at bounding box center [907, 371] width 786 height 612
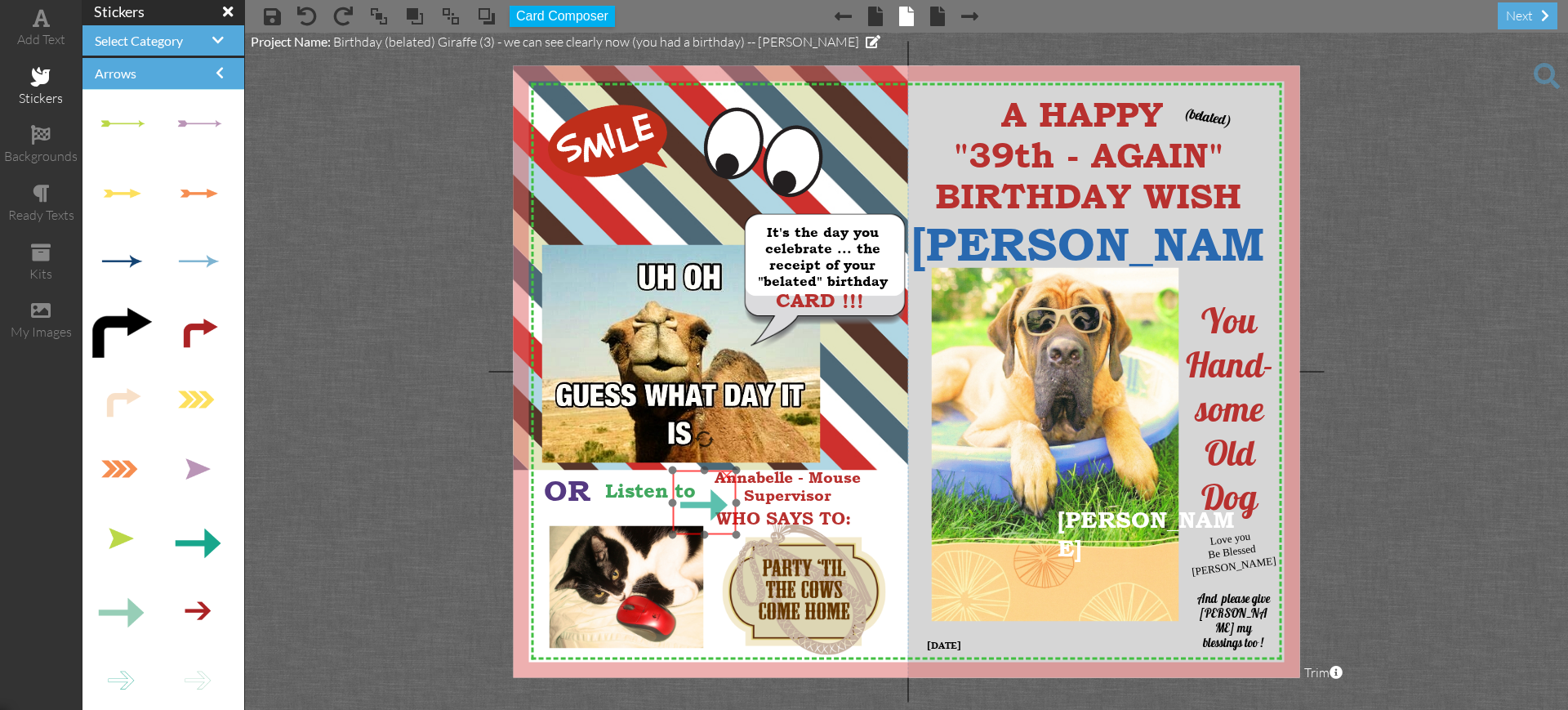
drag, startPoint x: 768, startPoint y: 610, endPoint x: 686, endPoint y: 472, distance: 160.5
click at [686, 472] on img at bounding box center [704, 503] width 65 height 65
click at [689, 466] on div at bounding box center [704, 503] width 73 height 73
drag, startPoint x: 671, startPoint y: 533, endPoint x: 679, endPoint y: 526, distance: 10.6
click at [679, 526] on div at bounding box center [679, 528] width 8 height 8
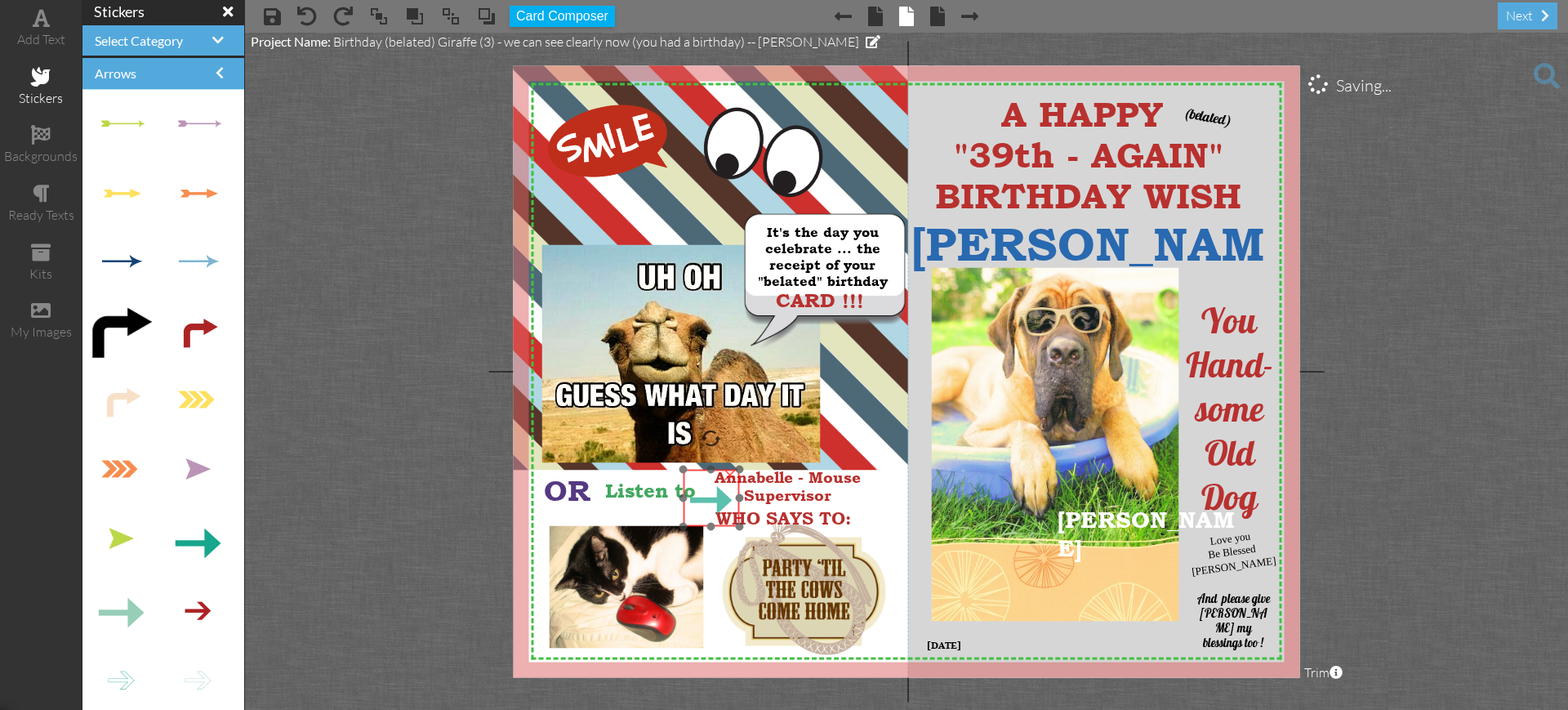
click at [695, 479] on img at bounding box center [711, 498] width 57 height 57
click at [703, 477] on img at bounding box center [719, 496] width 57 height 57
drag, startPoint x: 692, startPoint y: 465, endPoint x: 705, endPoint y: 472, distance: 14.8
click at [705, 474] on div "×" at bounding box center [723, 499] width 51 height 51
click at [715, 466] on div at bounding box center [724, 493] width 58 height 59
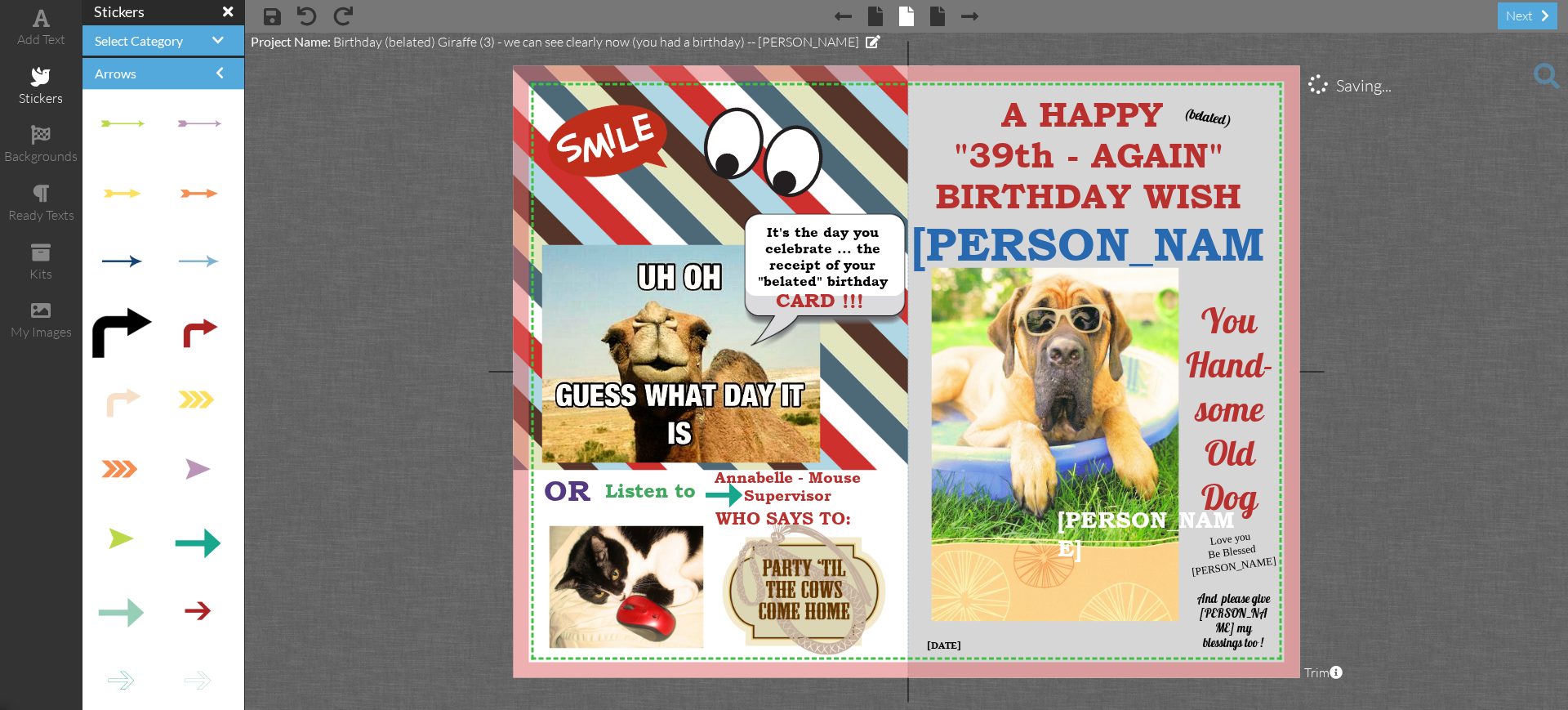
click at [1389, 395] on project-studio-wrapper "X X X X X X X X X X X X X X X X X X X X X X X X X X X X X X X X X X X X X X X X…" at bounding box center [907, 371] width 1323 height 677
click at [619, 497] on span "Listen to" at bounding box center [650, 491] width 90 height 23
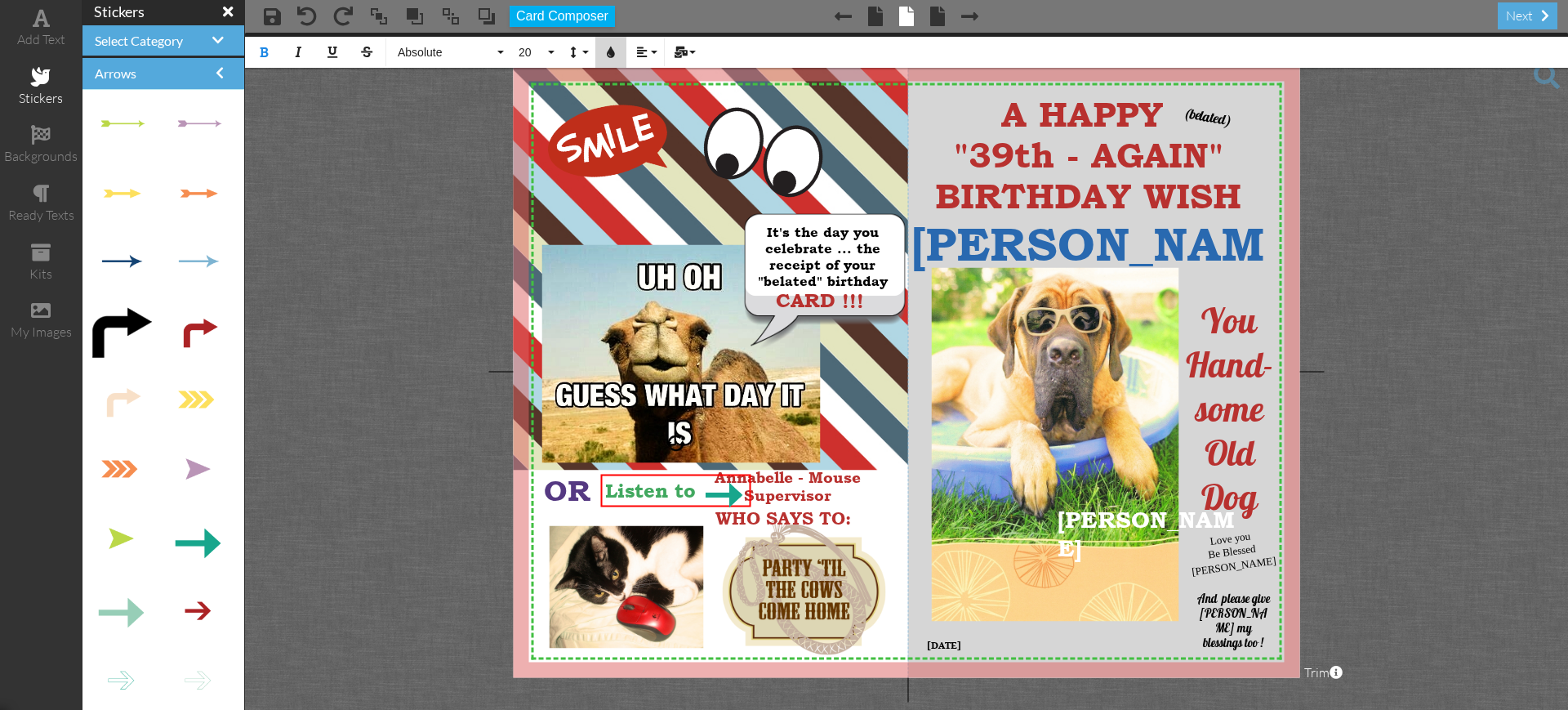
click at [612, 52] on icon "button" at bounding box center [611, 52] width 11 height 11
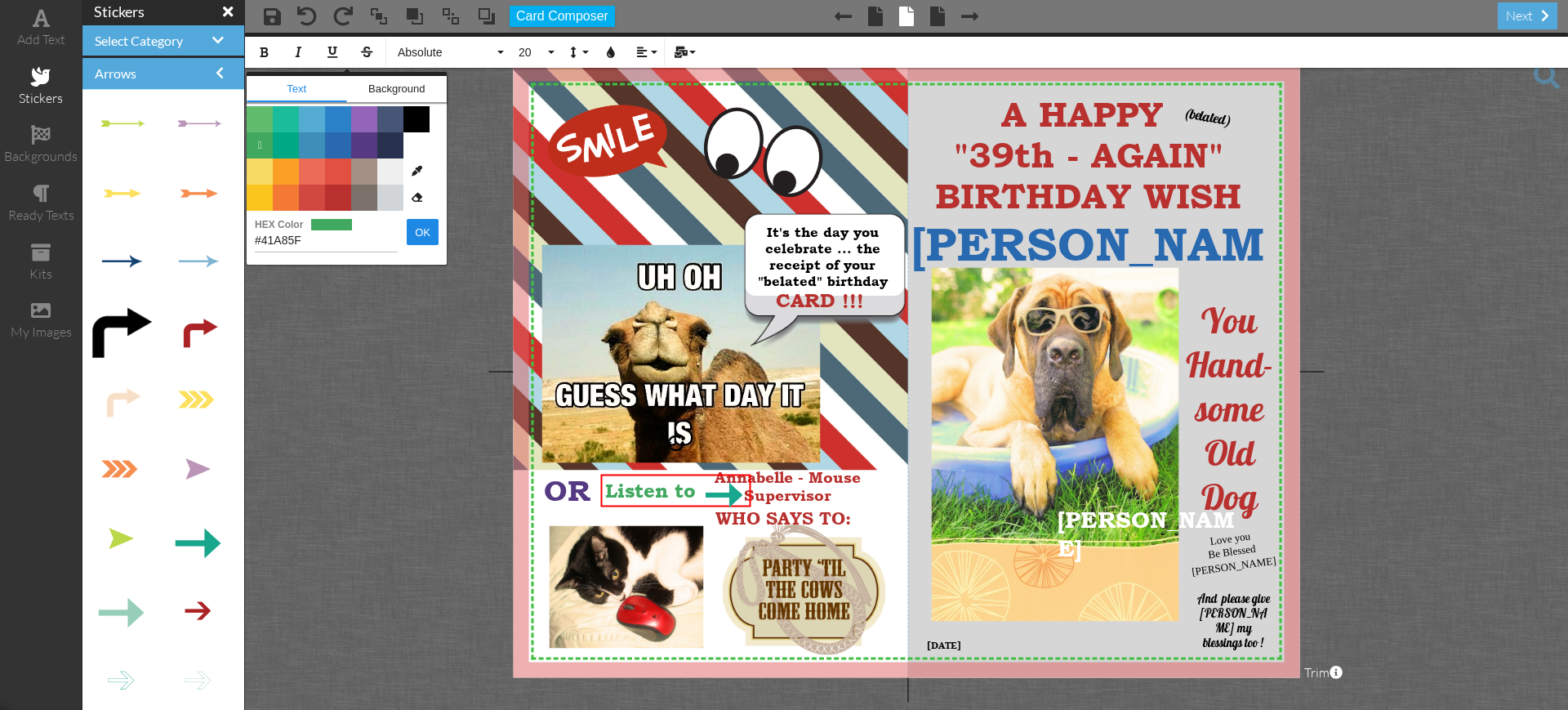
click at [381, 464] on project-studio-wrapper "X X X X X X X X X X X X X X X X X X X X X X X X X X X X X X X X X X X X X X X X…" at bounding box center [907, 371] width 1323 height 677
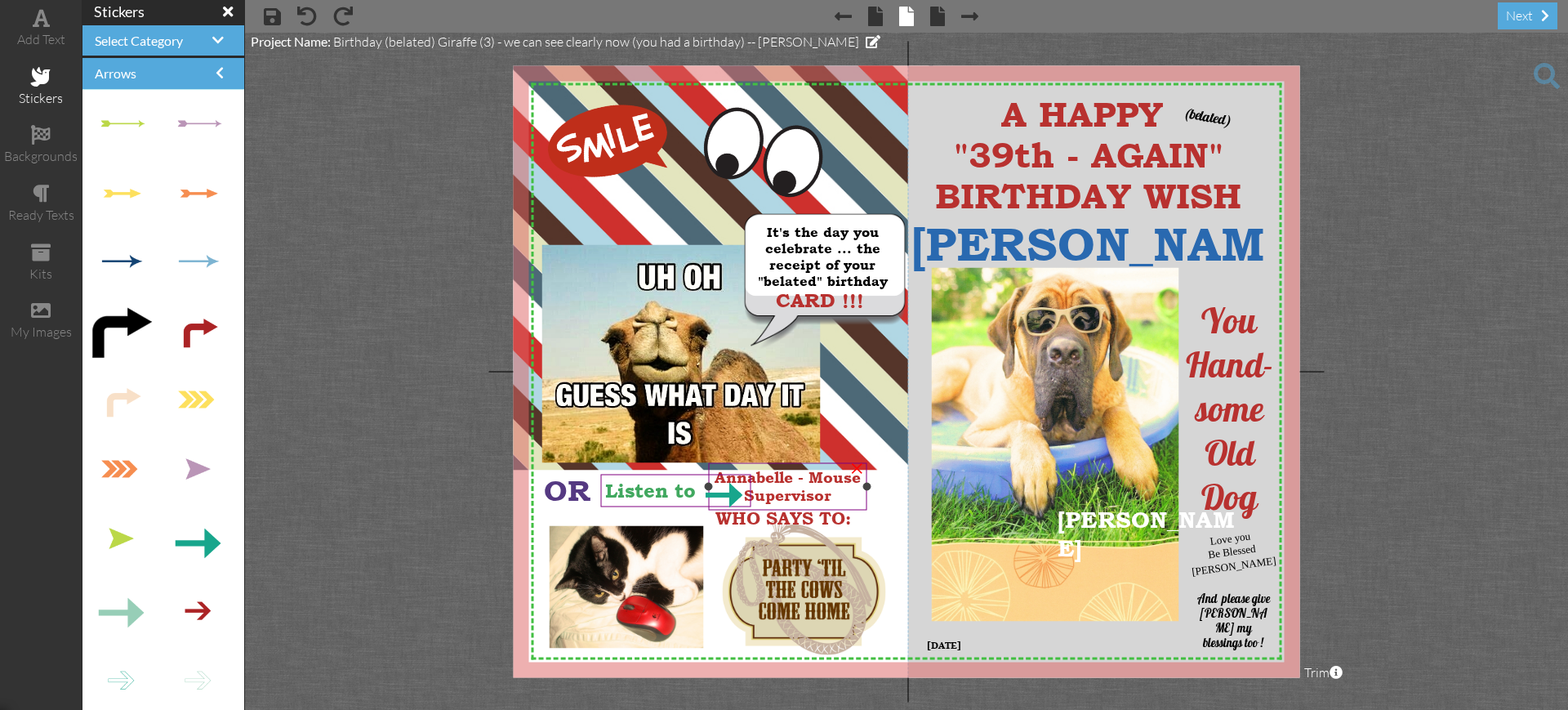
click at [803, 481] on span "Annabelle - Mouse" at bounding box center [788, 477] width 146 height 18
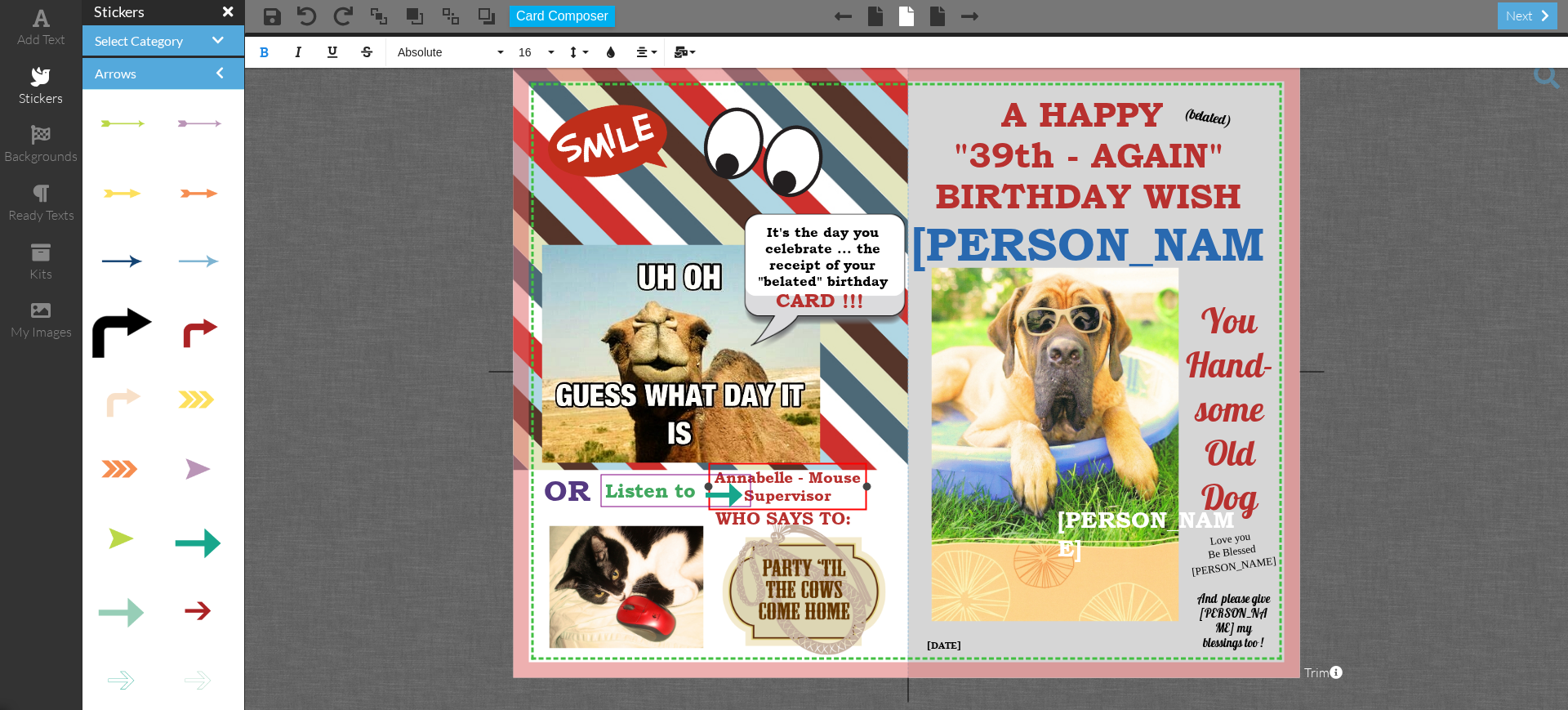
click at [808, 479] on span "Annabelle - Mouse" at bounding box center [788, 477] width 146 height 18
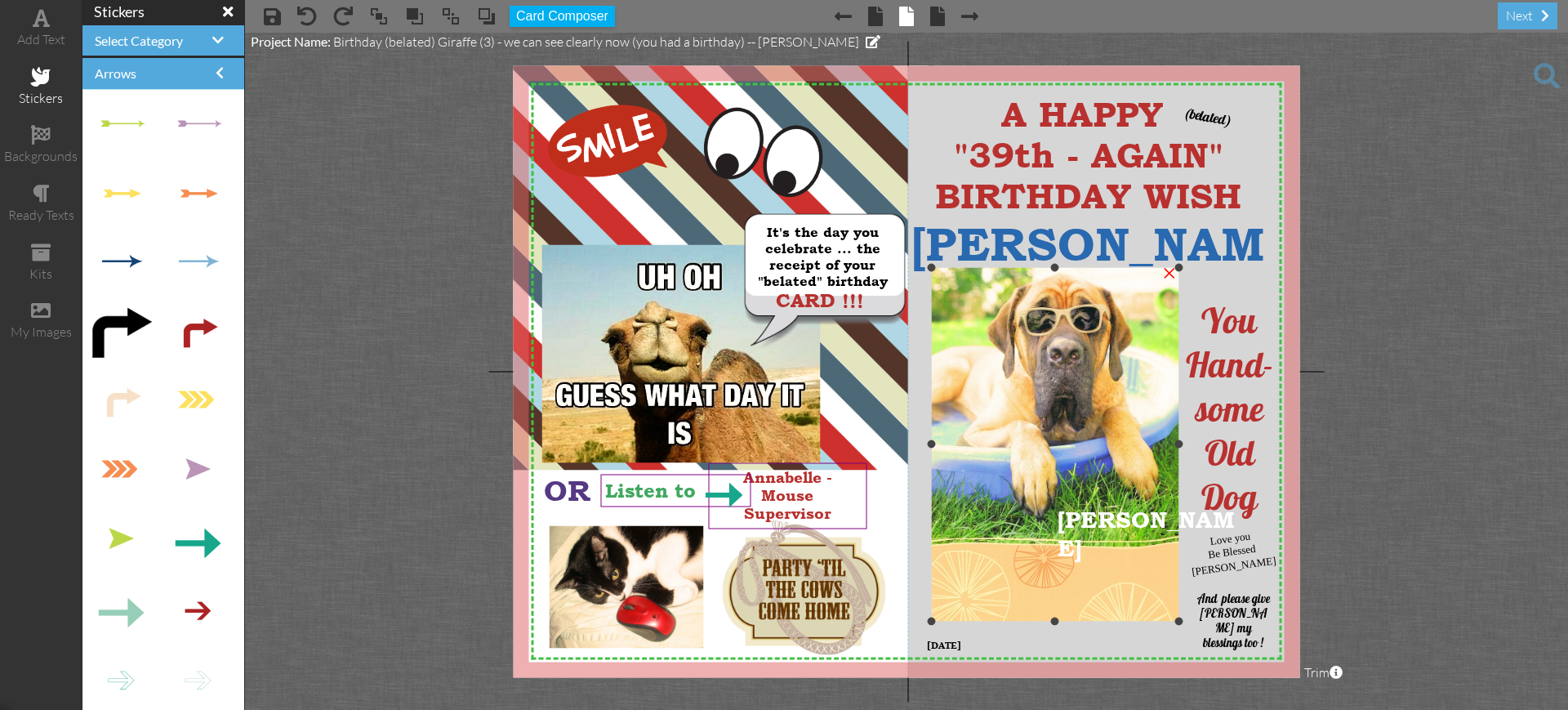
drag, startPoint x: 754, startPoint y: 528, endPoint x: 897, endPoint y: 570, distance: 149.0
click at [946, 570] on span "WHO SAYS TO:" at bounding box center [1014, 559] width 136 height 20
drag, startPoint x: 903, startPoint y: 546, endPoint x: 754, endPoint y: 551, distance: 149.1
click at [754, 551] on div at bounding box center [819, 570] width 205 height 39
drag, startPoint x: 754, startPoint y: 551, endPoint x: 733, endPoint y: 600, distance: 53.3
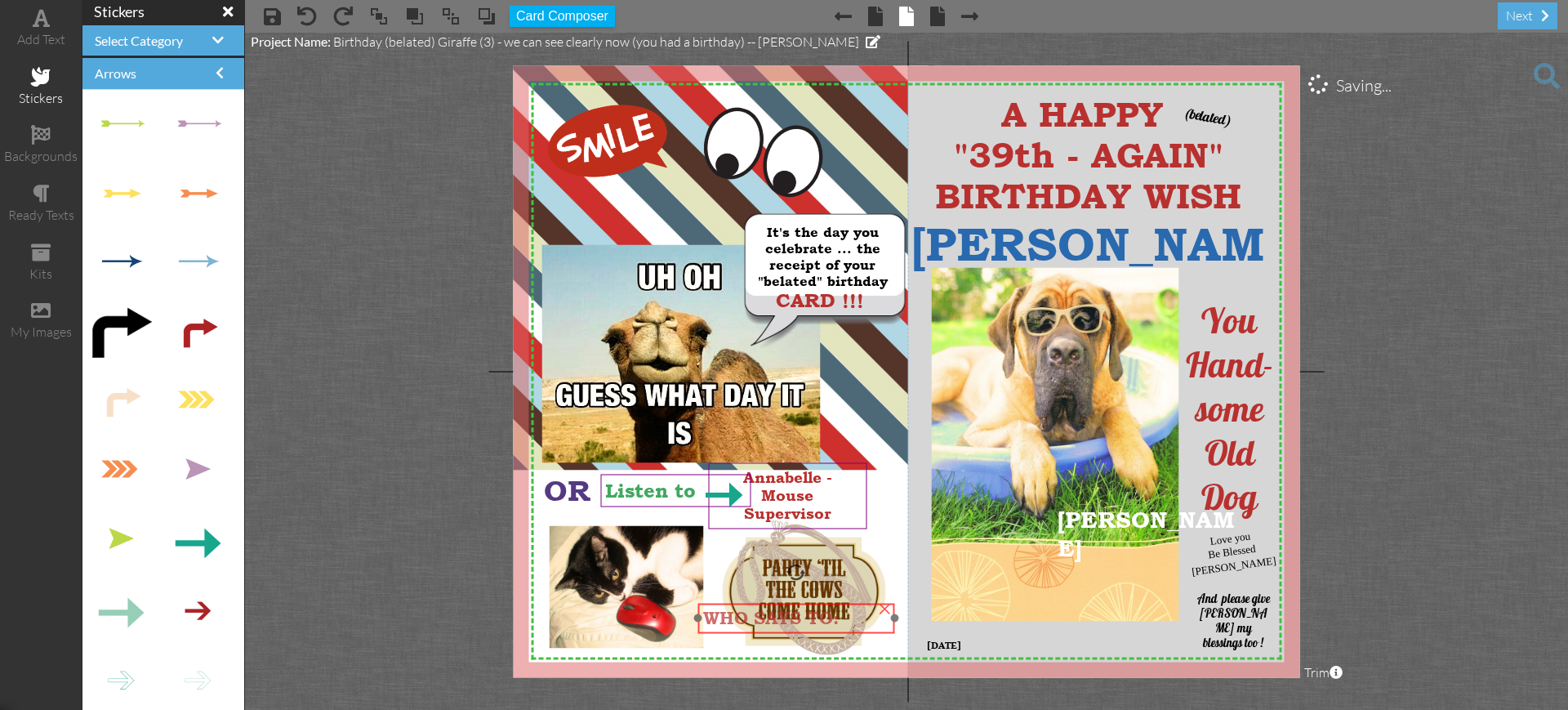
click at [733, 600] on div at bounding box center [796, 619] width 205 height 39
click at [717, 458] on div at bounding box center [723, 487] width 58 height 59
click at [744, 515] on div at bounding box center [723, 487] width 58 height 59
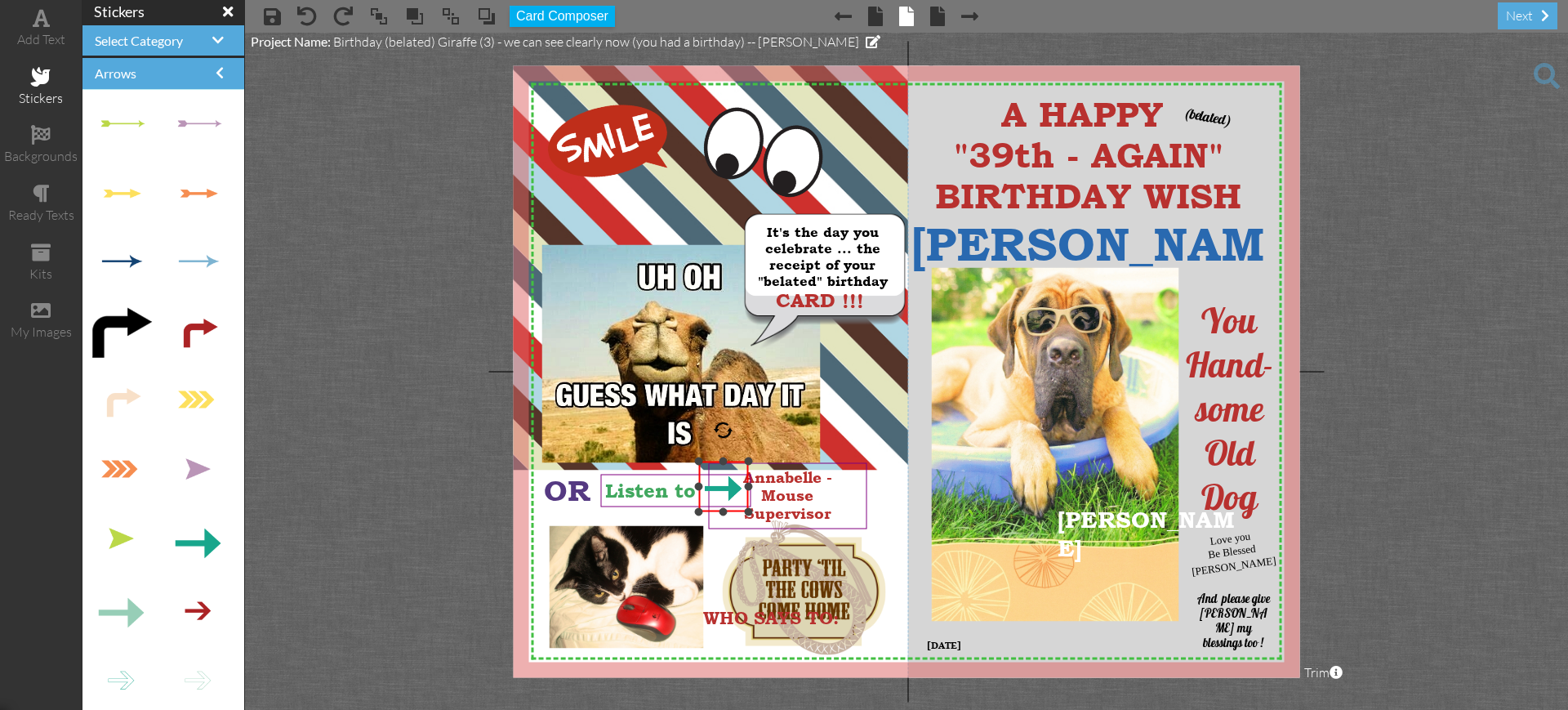
click at [744, 515] on div at bounding box center [723, 487] width 58 height 59
click at [698, 461] on img at bounding box center [723, 483] width 51 height 51
click at [696, 460] on img at bounding box center [720, 480] width 51 height 51
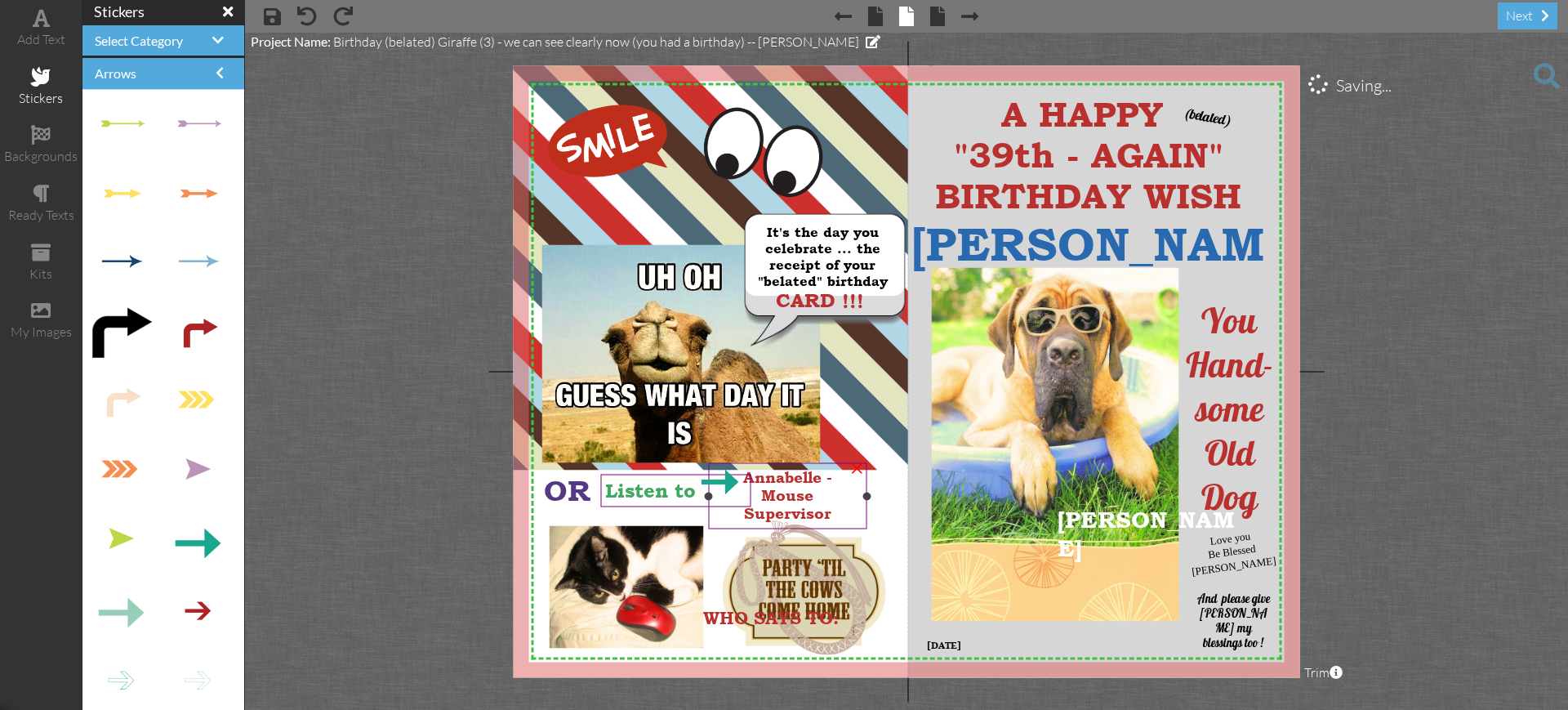
click at [746, 518] on span "Supervisor" at bounding box center [788, 513] width 88 height 18
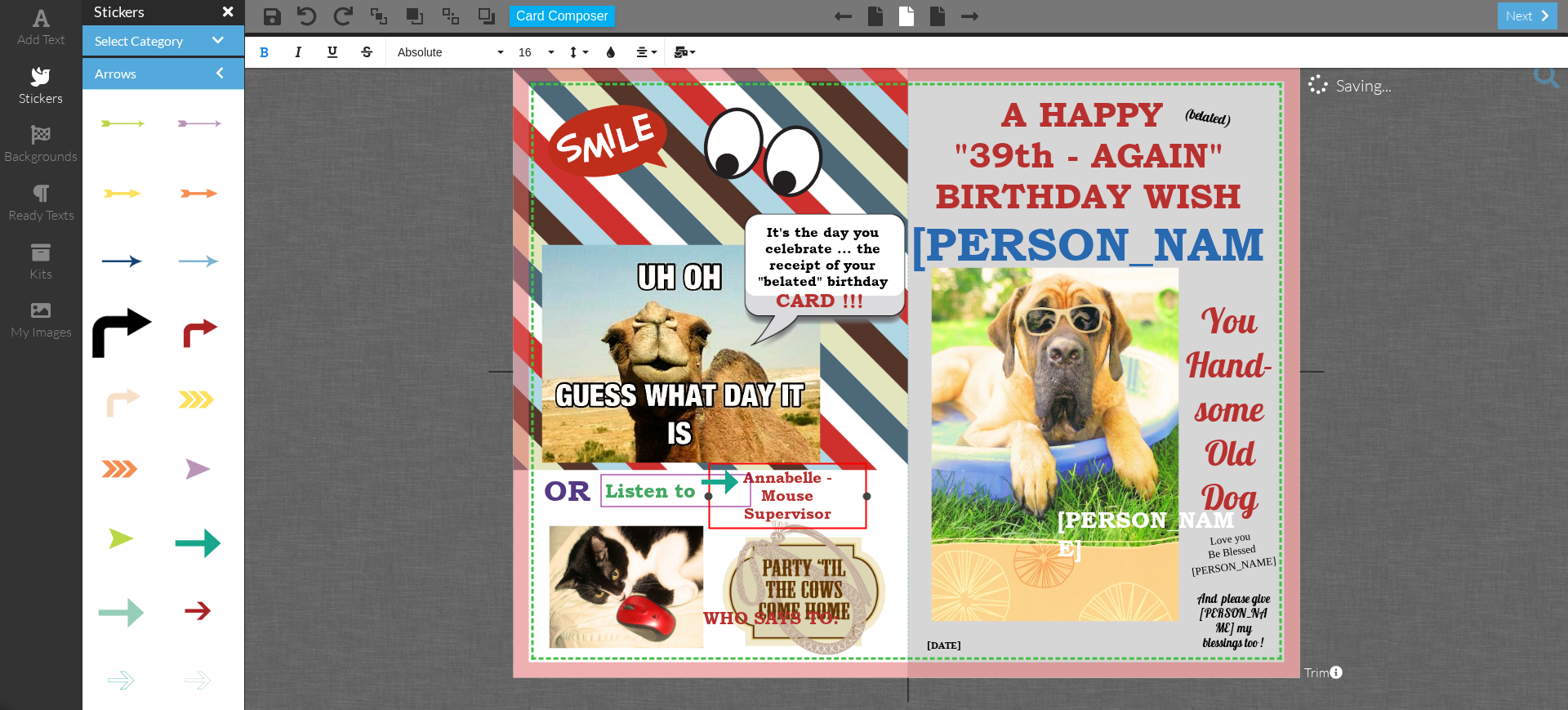
click at [745, 512] on span "Supervisor" at bounding box center [788, 513] width 88 height 18
drag, startPoint x: 865, startPoint y: 487, endPoint x: 894, endPoint y: 489, distance: 29.1
click at [889, 490] on div at bounding box center [888, 486] width 8 height 8
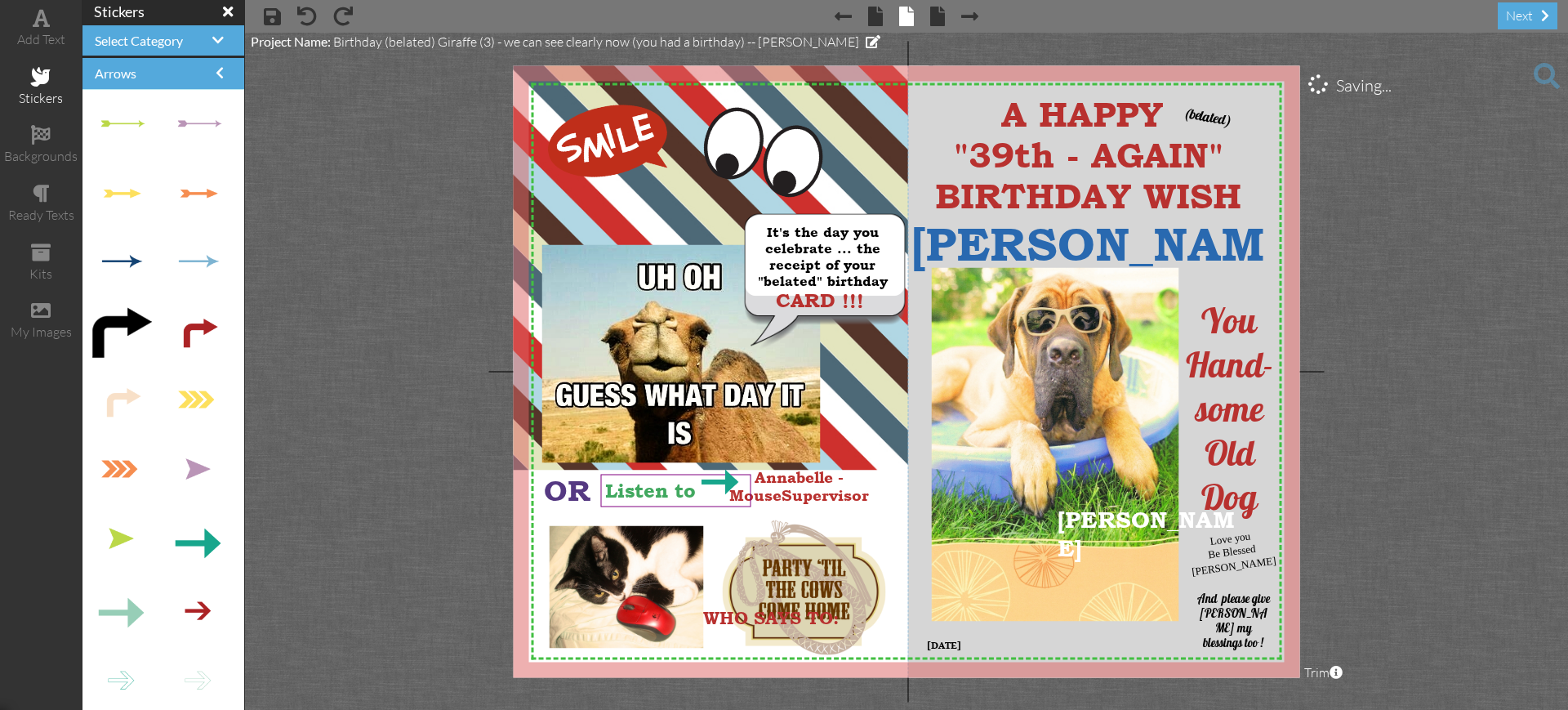
drag, startPoint x: 1384, startPoint y: 466, endPoint x: 1386, endPoint y: 454, distance: 12.2
click at [1386, 454] on project-studio-wrapper "X X X X X X X X X X X X X X X X X X X X X X X X X X X X X X X X X X X X X X X X…" at bounding box center [907, 371] width 1323 height 677
click at [696, 456] on div at bounding box center [716, 484] width 58 height 59
click at [700, 502] on img at bounding box center [721, 481] width 51 height 51
click at [707, 503] on img at bounding box center [721, 481] width 51 height 51
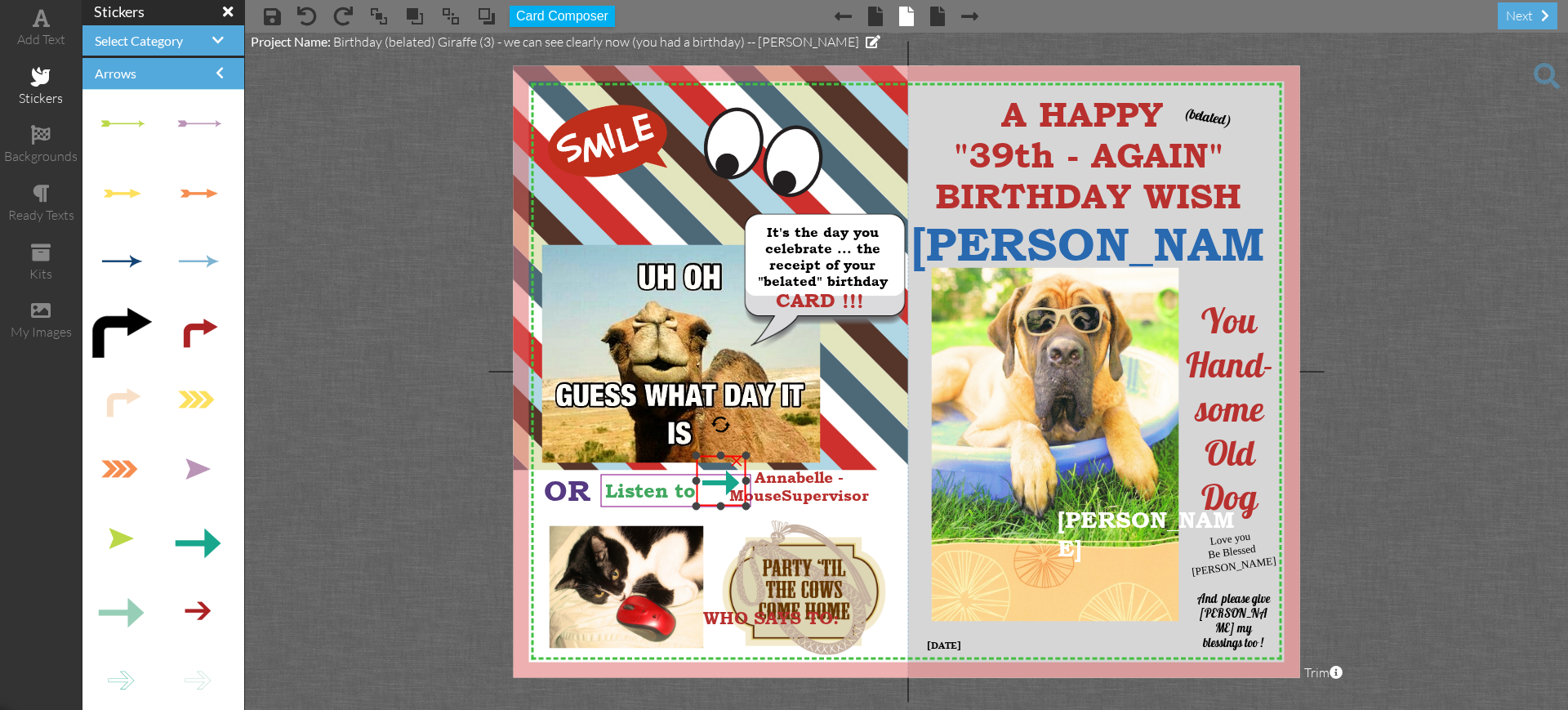
click at [705, 505] on img at bounding box center [721, 481] width 51 height 51
click at [704, 505] on div at bounding box center [722, 481] width 58 height 59
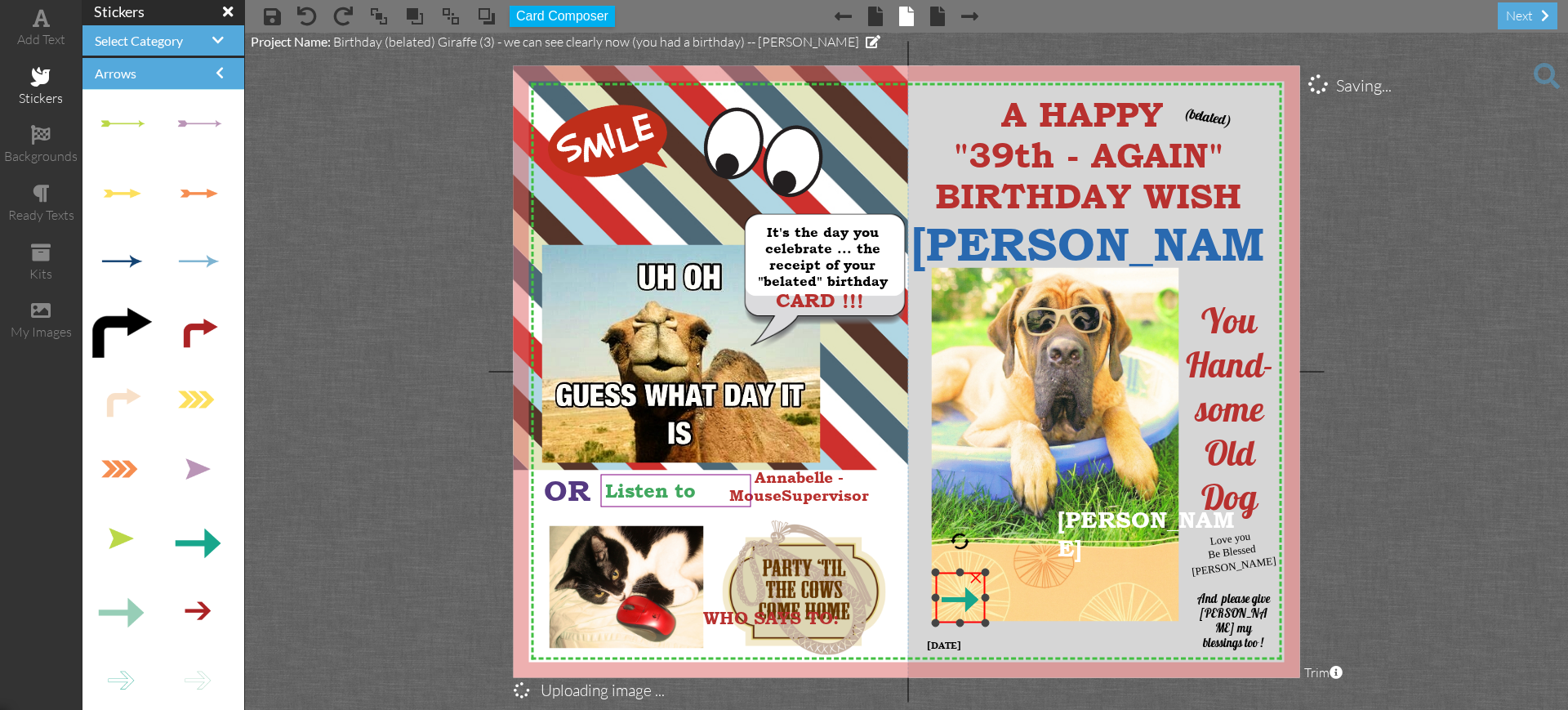
drag, startPoint x: 943, startPoint y: 607, endPoint x: 988, endPoint y: 574, distance: 55.8
drag, startPoint x: 957, startPoint y: 577, endPoint x: 970, endPoint y: 575, distance: 13.2
click at [970, 575] on img at bounding box center [973, 596] width 51 height 51
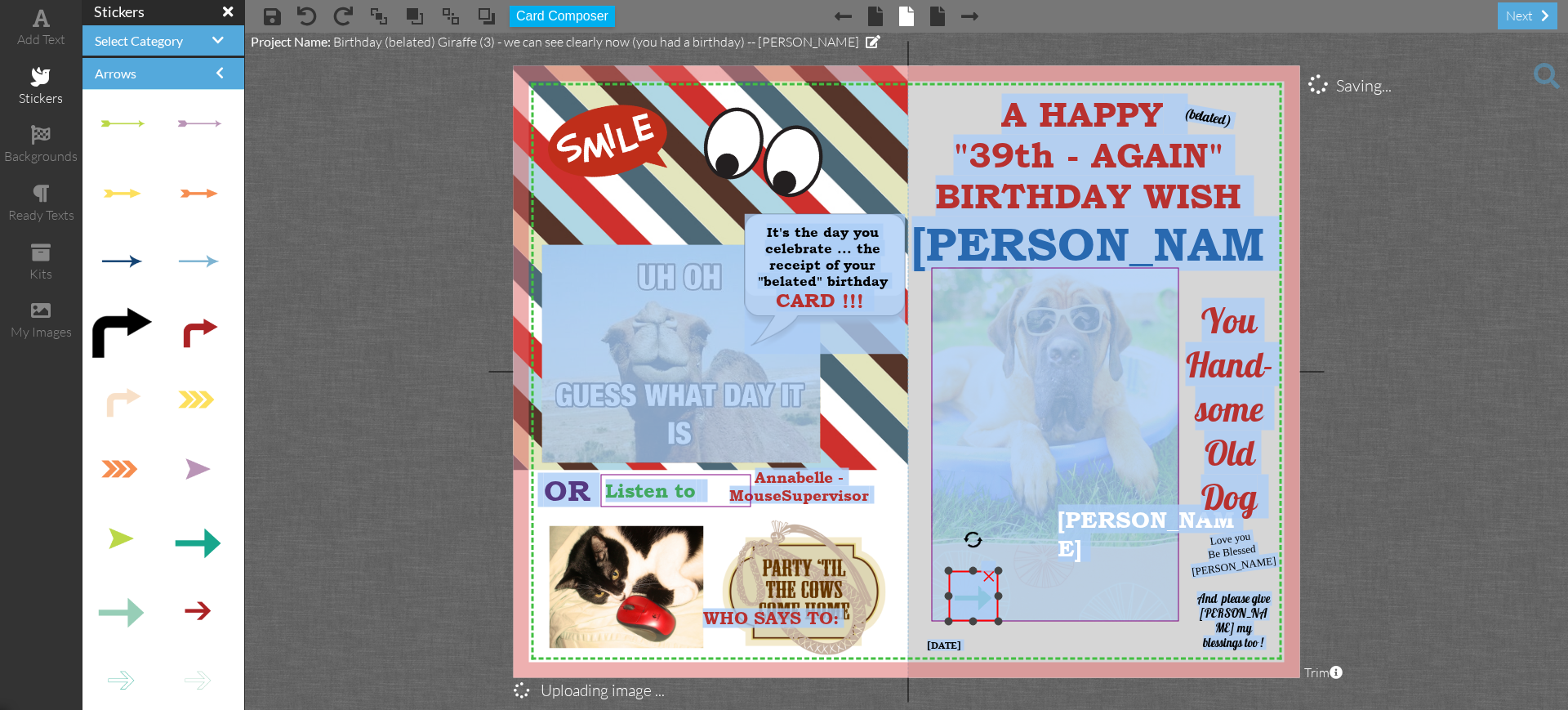
drag, startPoint x: 983, startPoint y: 571, endPoint x: 990, endPoint y: 537, distance: 34.7
click at [992, 537] on div "X X X X X X X X X X X X X X X X X X X X X X X X X X X X X X X X X X X X X X X X…" at bounding box center [907, 371] width 786 height 612
click at [1041, 558] on img at bounding box center [1055, 443] width 249 height 354
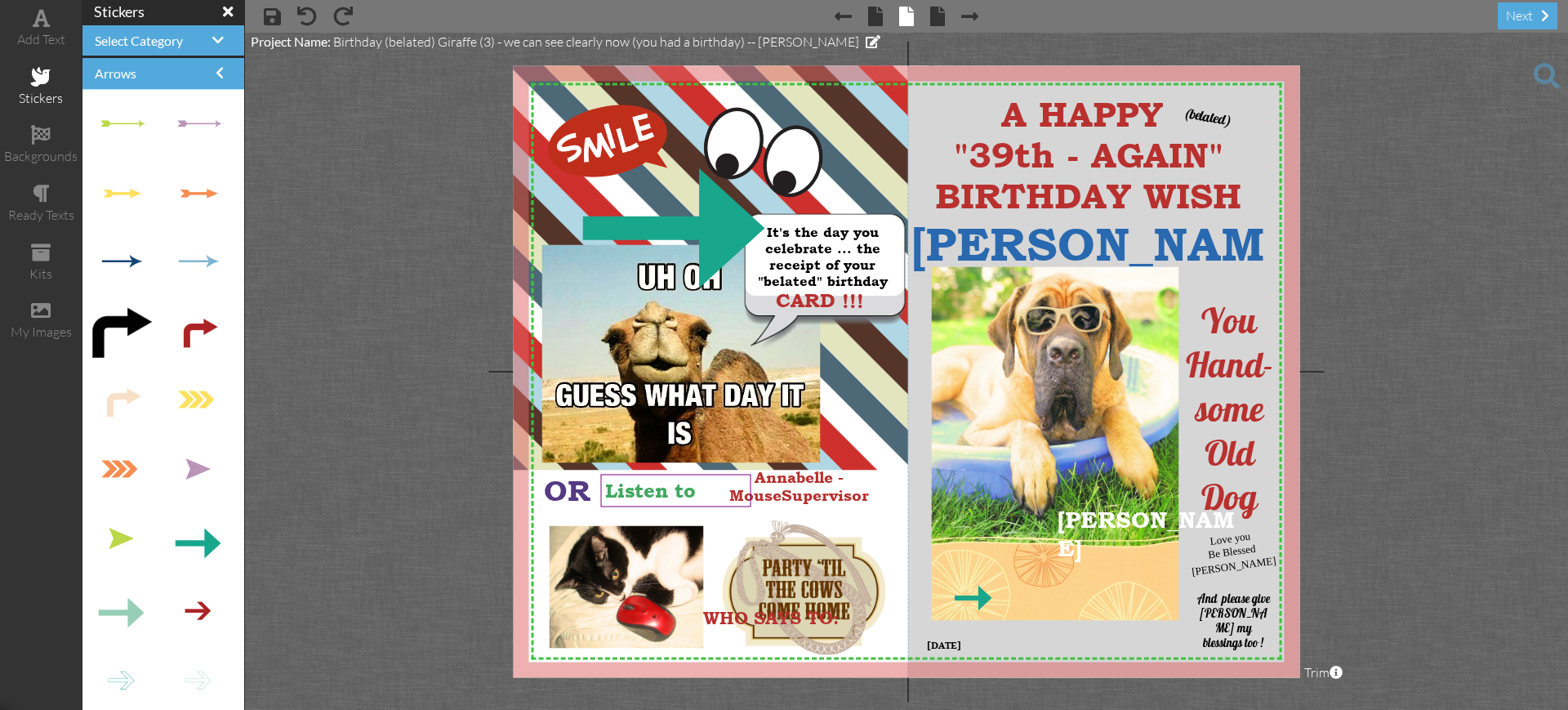
click at [295, 392] on project-studio-wrapper "X X X X X X X X X X X X X X X X X X X X X X X X X X X X X X X X X X X X X X X X…" at bounding box center [907, 371] width 1323 height 677
drag, startPoint x: 961, startPoint y: 570, endPoint x: 962, endPoint y: 561, distance: 9.1
click at [962, 561] on div at bounding box center [975, 588] width 58 height 59
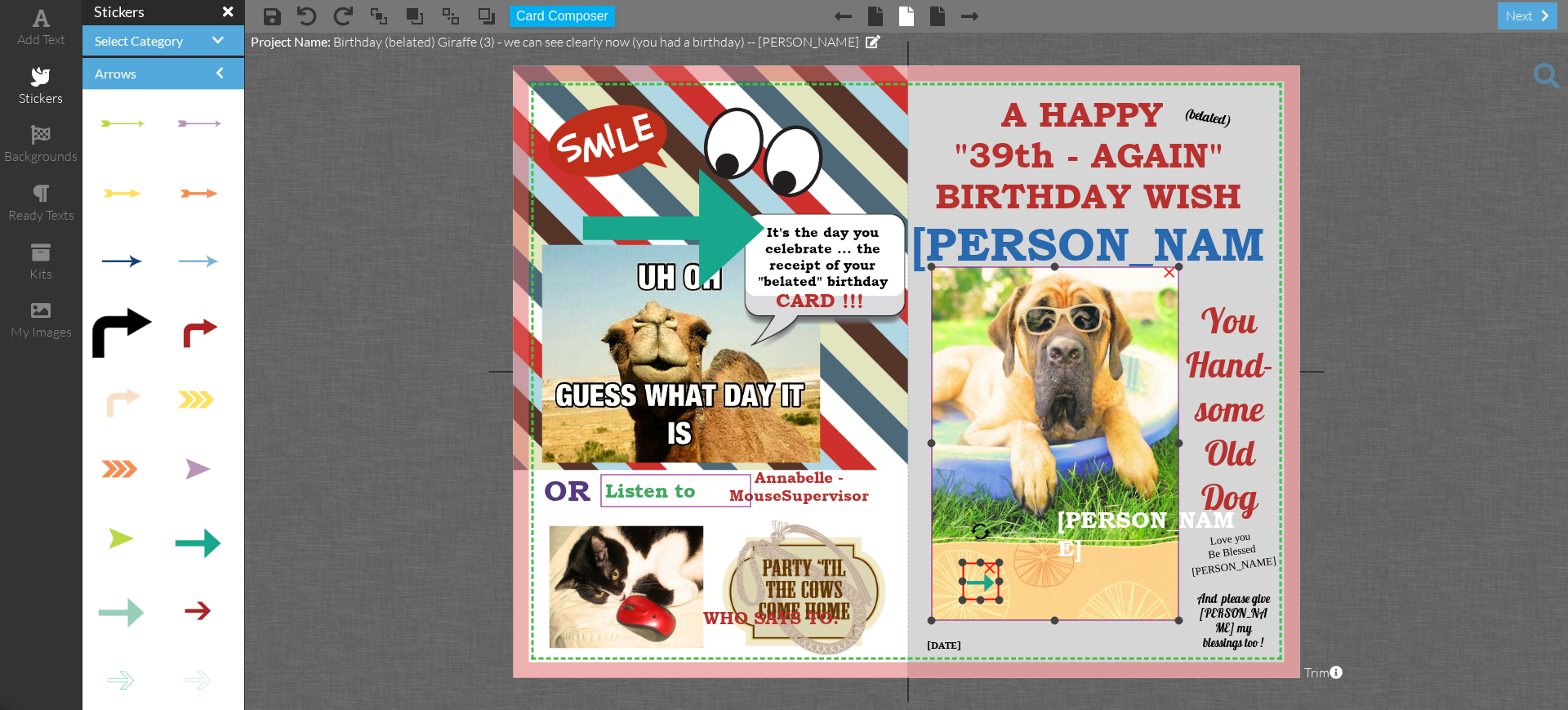
drag, startPoint x: 952, startPoint y: 612, endPoint x: 951, endPoint y: 599, distance: 13.0
click at [951, 599] on div "X X X X X X X X X X X X X X X X X X X X X X X X X X X X X X X X X X X X X X X X…" at bounding box center [907, 371] width 786 height 612
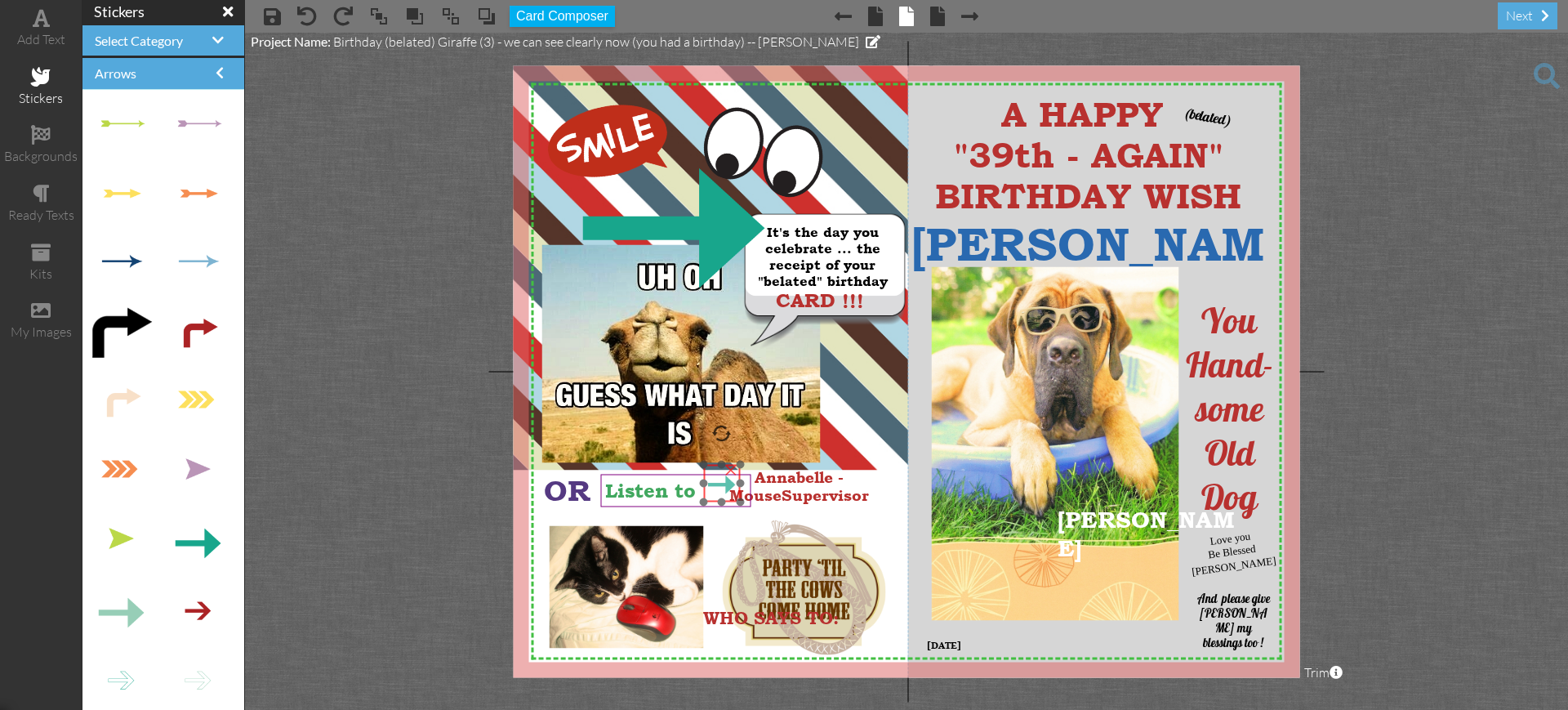
drag, startPoint x: 973, startPoint y: 566, endPoint x: 714, endPoint y: 468, distance: 276.9
click at [714, 468] on img at bounding box center [723, 484] width 38 height 38
click at [1369, 481] on project-studio-wrapper "X X X X X X X X X X X X X X X X X X X X X X X X X X X X X X X X X X X X X X X X…" at bounding box center [907, 371] width 1323 height 677
click at [710, 501] on div at bounding box center [720, 484] width 46 height 46
click at [710, 500] on img at bounding box center [722, 483] width 38 height 38
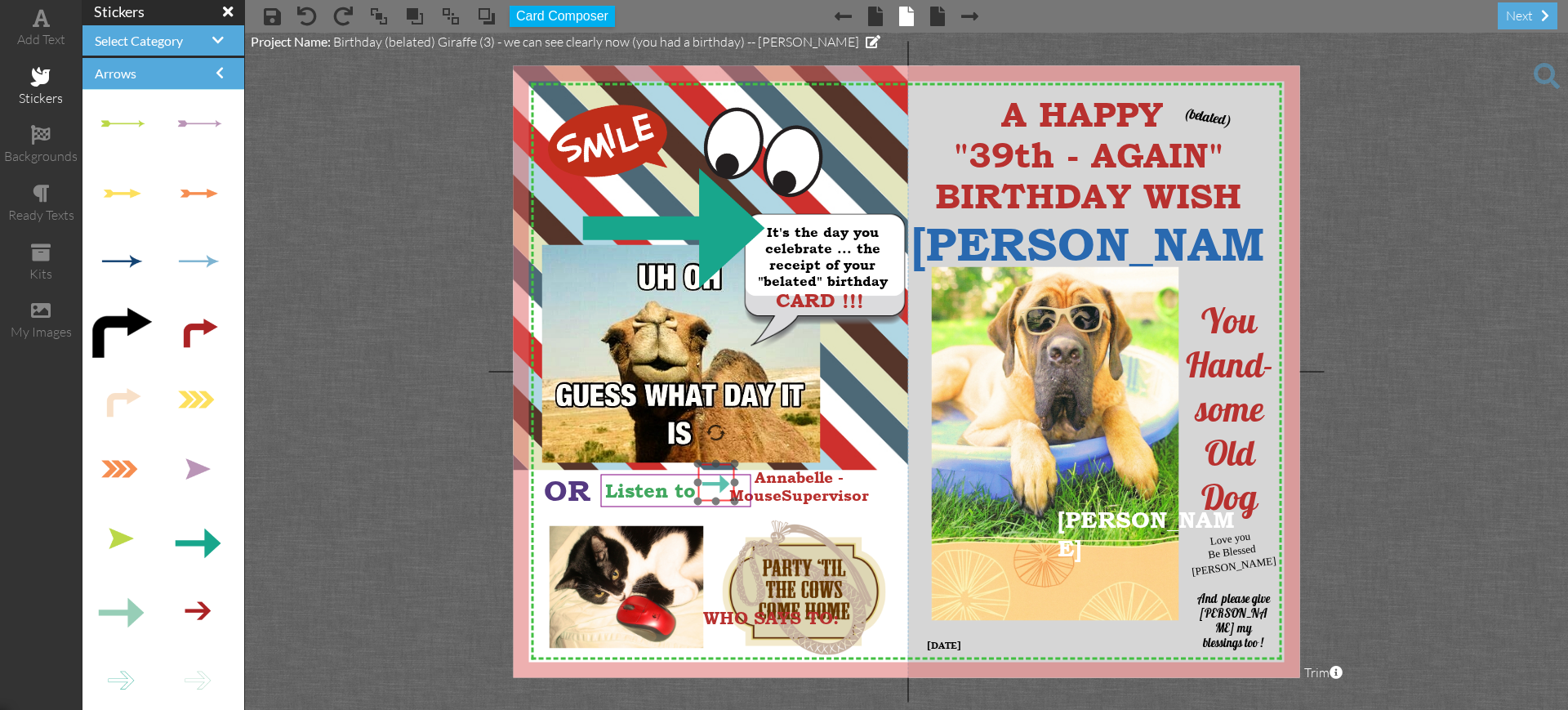
click at [705, 500] on img at bounding box center [716, 483] width 38 height 38
click at [1403, 426] on project-studio-wrapper "X X X X X X X X X X X X X X X X X X X X X X X X X X X X X X X X X X X X X X X X…" at bounding box center [907, 371] width 1323 height 677
drag, startPoint x: 723, startPoint y: 601, endPoint x: 752, endPoint y: 509, distance: 96.5
click at [752, 509] on div "X X X X X X X X X X X X X X X X X X X X X X X X X X X X X X X X X X X X X X X X…" at bounding box center [907, 371] width 786 height 612
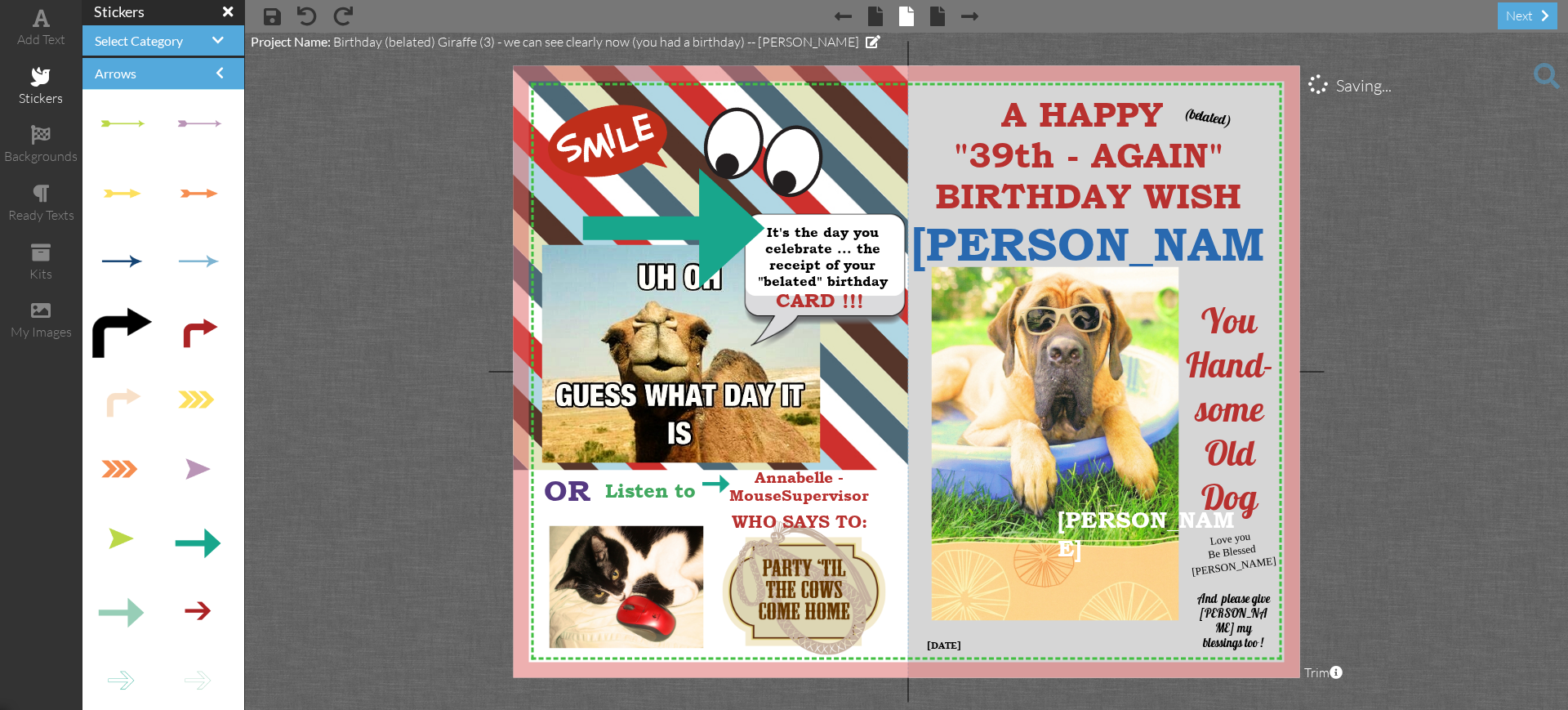
click at [1373, 403] on project-studio-wrapper "X X X X X X X X X X X X X X X X X X X X X X X X X X X X X X X X X X X X X X X X…" at bounding box center [907, 371] width 1323 height 677
click at [788, 99] on div "×" at bounding box center [787, 99] width 26 height 26
click at [1396, 244] on project-studio-wrapper "X X X X X X X X X X X X X X X X X X X X X X X X X X X X X X X X X X X X X X X X…" at bounding box center [907, 371] width 1323 height 677
click at [212, 34] on span at bounding box center [218, 40] width 11 height 13
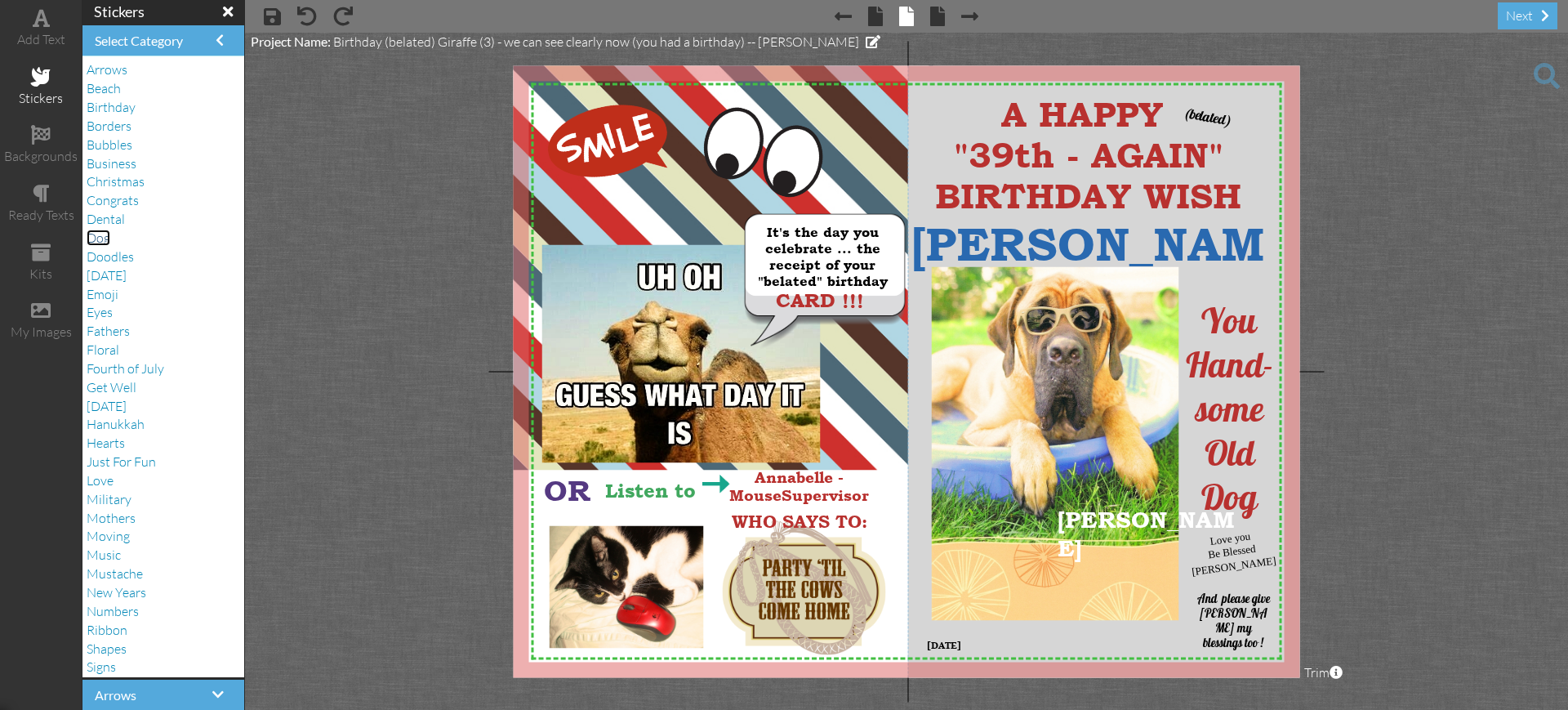
click at [101, 235] on span "Dog" at bounding box center [99, 238] width 24 height 16
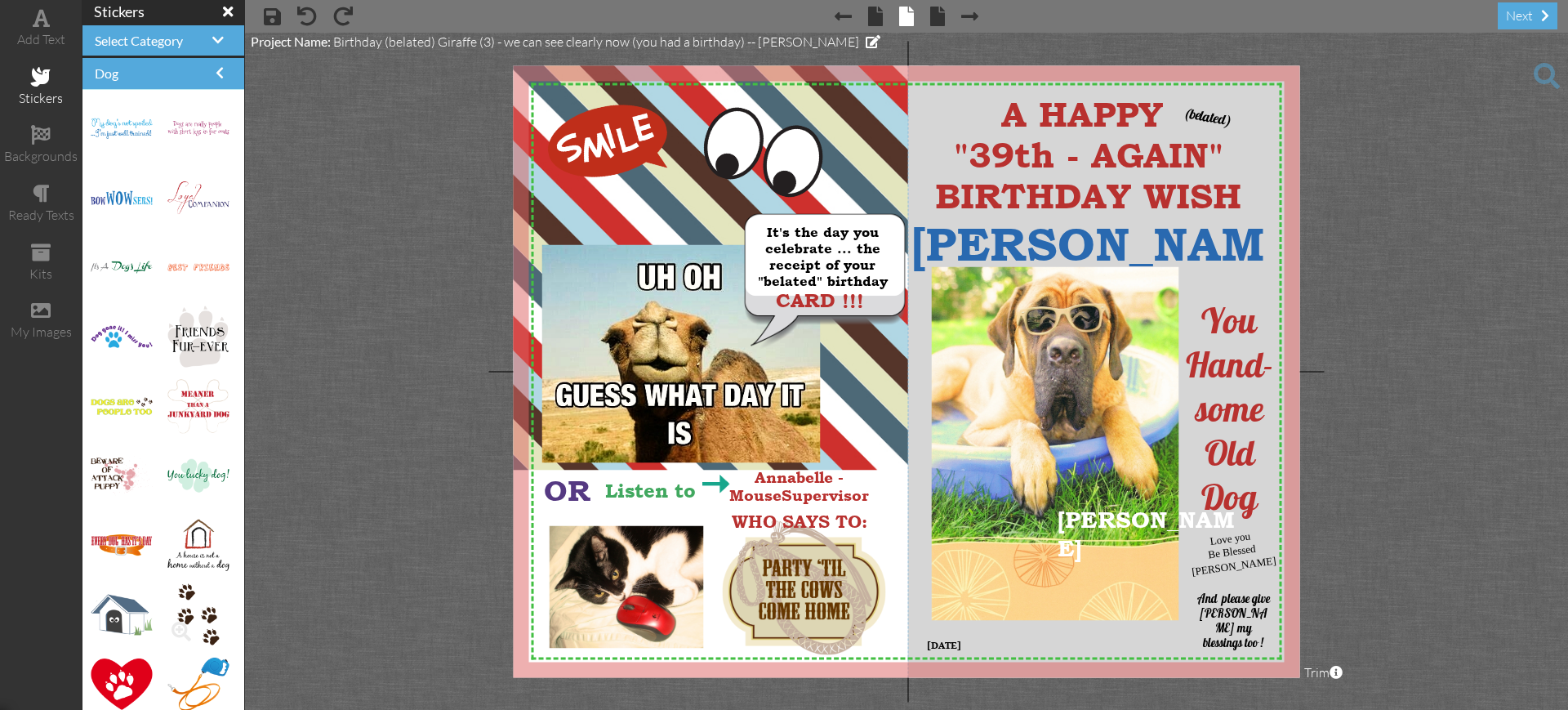
click at [195, 608] on img at bounding box center [198, 614] width 41 height 61
click at [178, 610] on img at bounding box center [198, 614] width 41 height 61
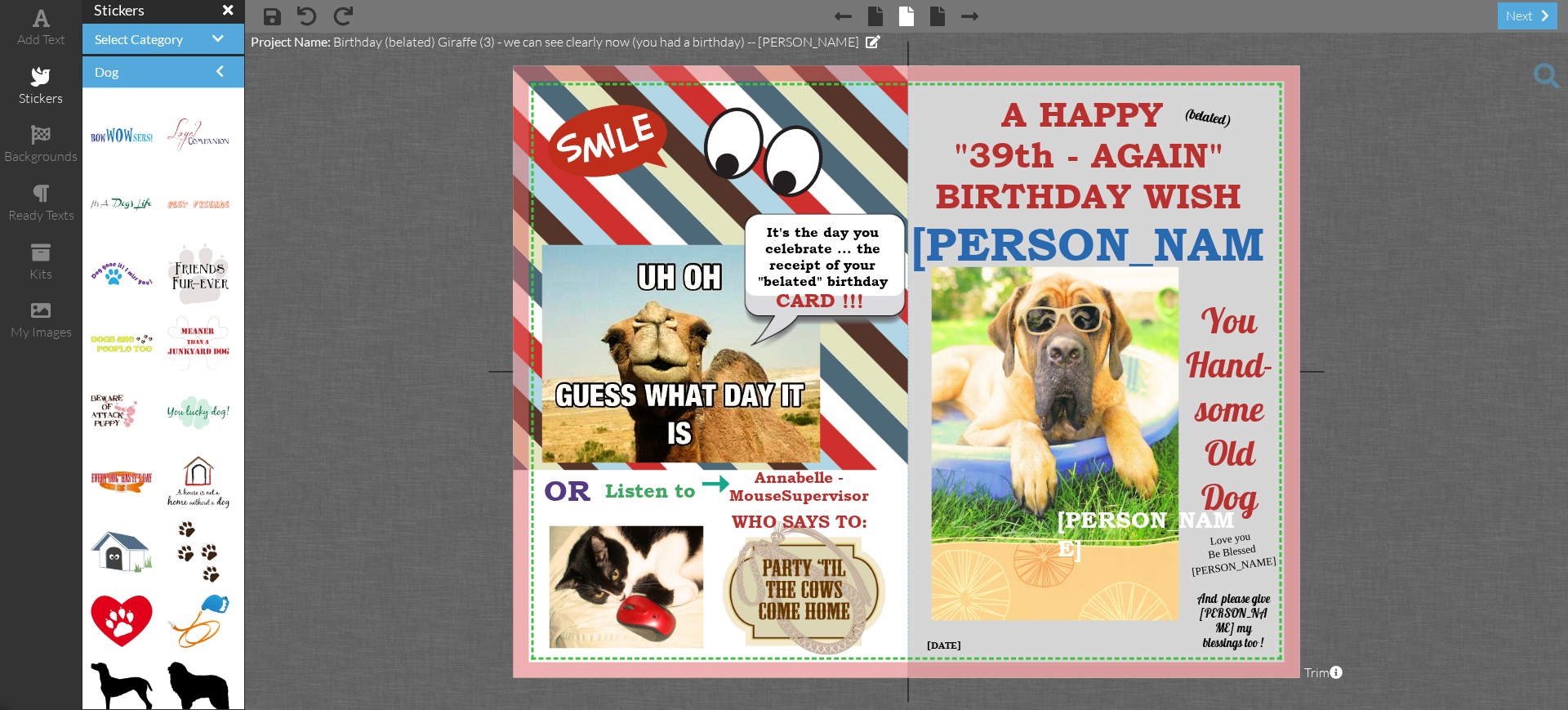
scroll to position [12, 0]
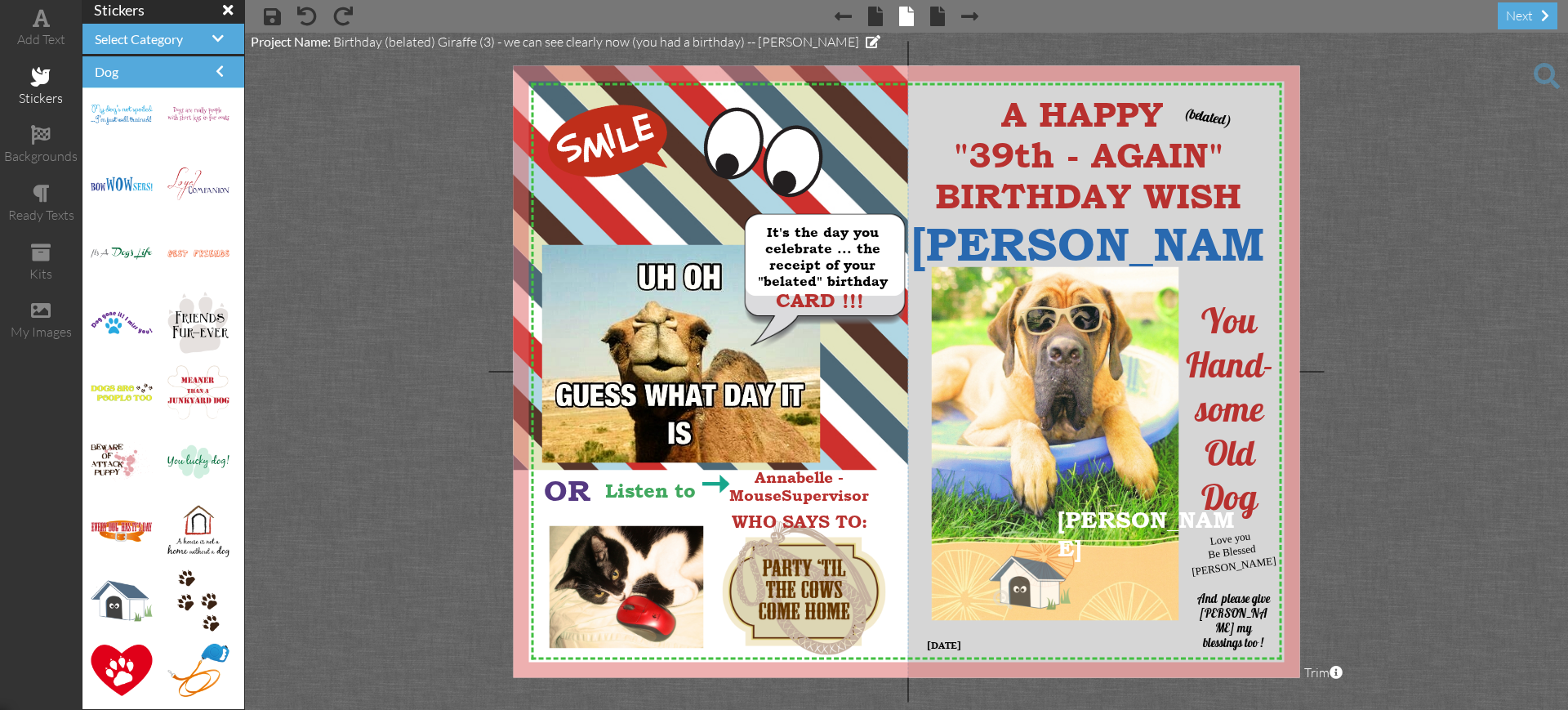
drag, startPoint x: 131, startPoint y: 600, endPoint x: 1029, endPoint y: 581, distance: 898.2
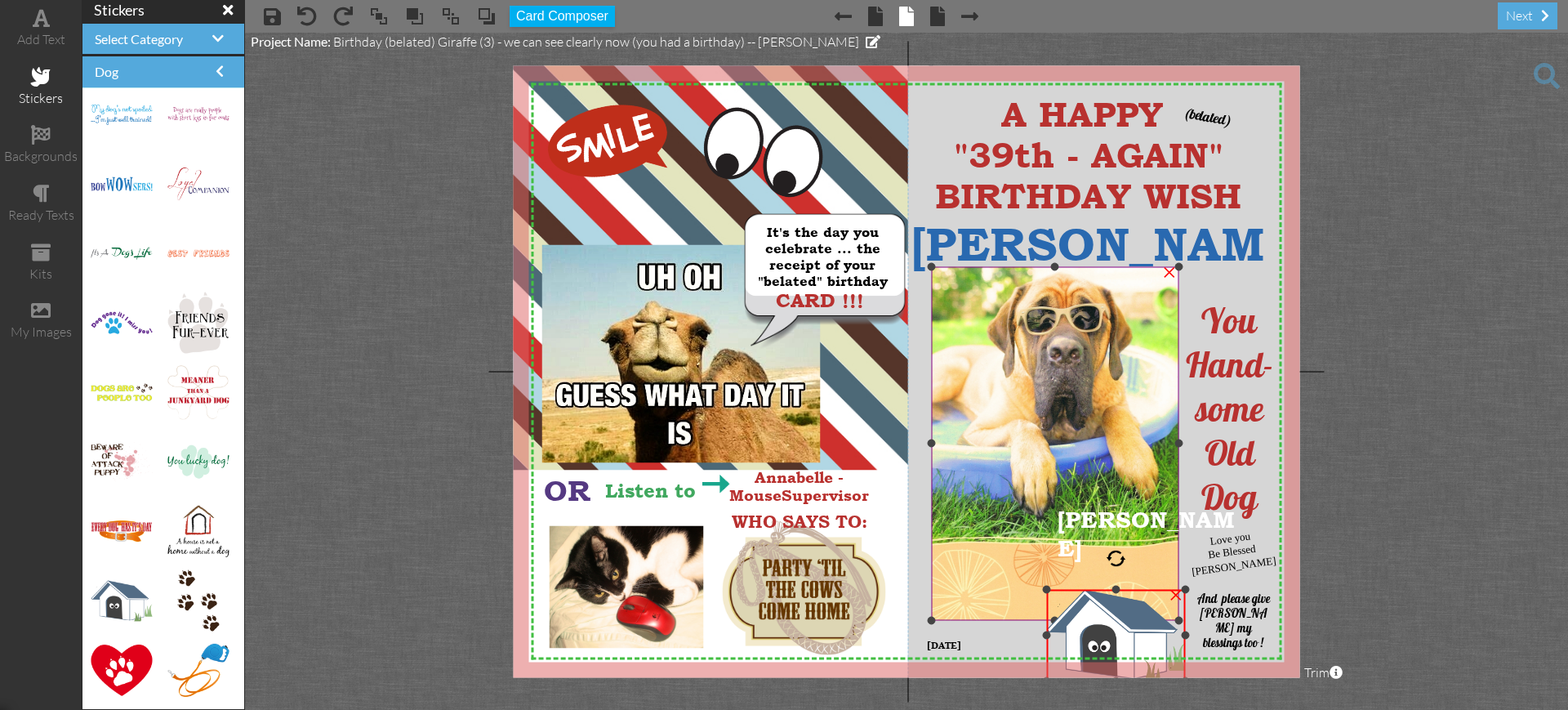
drag, startPoint x: 989, startPoint y: 547, endPoint x: 1021, endPoint y: 585, distance: 49.7
click at [1021, 585] on div "X X X X X X X X X X X X X X X X X X X X X X X X X X X X X X X X X X X X X X X X…" at bounding box center [907, 371] width 786 height 612
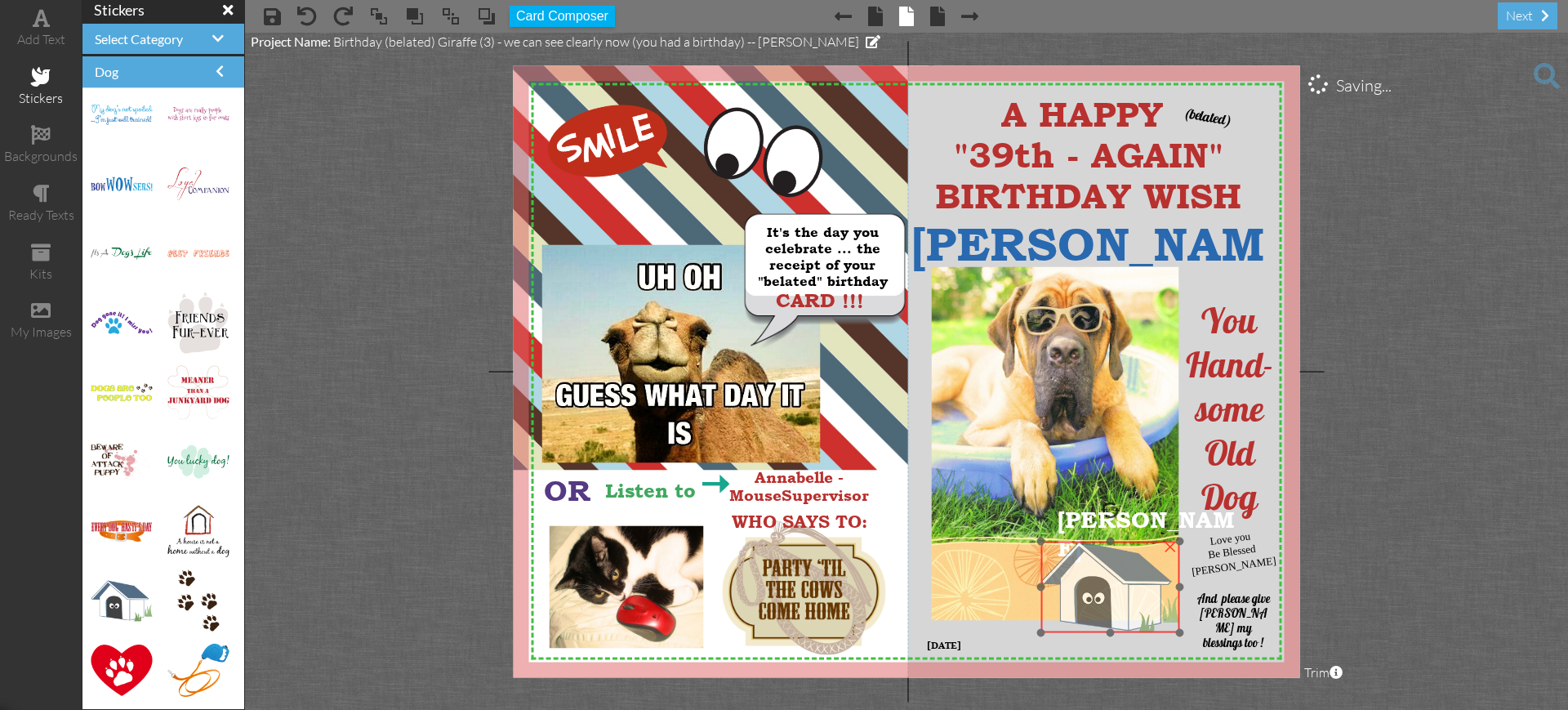
drag, startPoint x: 1058, startPoint y: 590, endPoint x: 1052, endPoint y: 541, distance: 49.4
click at [1052, 542] on img at bounding box center [1110, 588] width 139 height 91
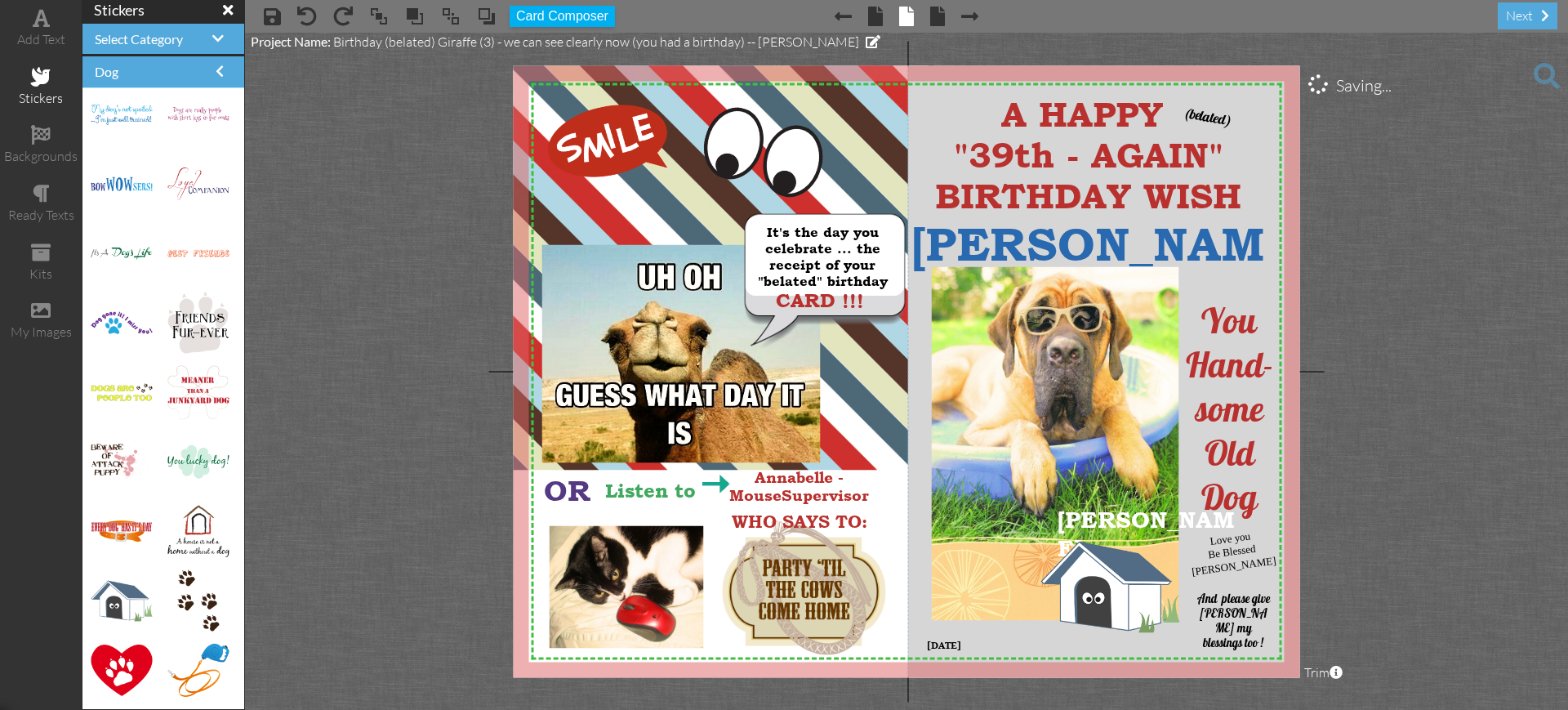
click at [1431, 479] on project-studio-wrapper "X X X X X X X X X X X X X X X X X X X X X X X X X X X X X X X X X X X X X X X X…" at bounding box center [907, 371] width 1323 height 677
drag, startPoint x: 192, startPoint y: 590, endPoint x: 992, endPoint y: 568, distance: 800.3
drag, startPoint x: 954, startPoint y: 546, endPoint x: 1052, endPoint y: 608, distance: 116.0
click at [1046, 610] on div "×" at bounding box center [1070, 723] width 154 height 226
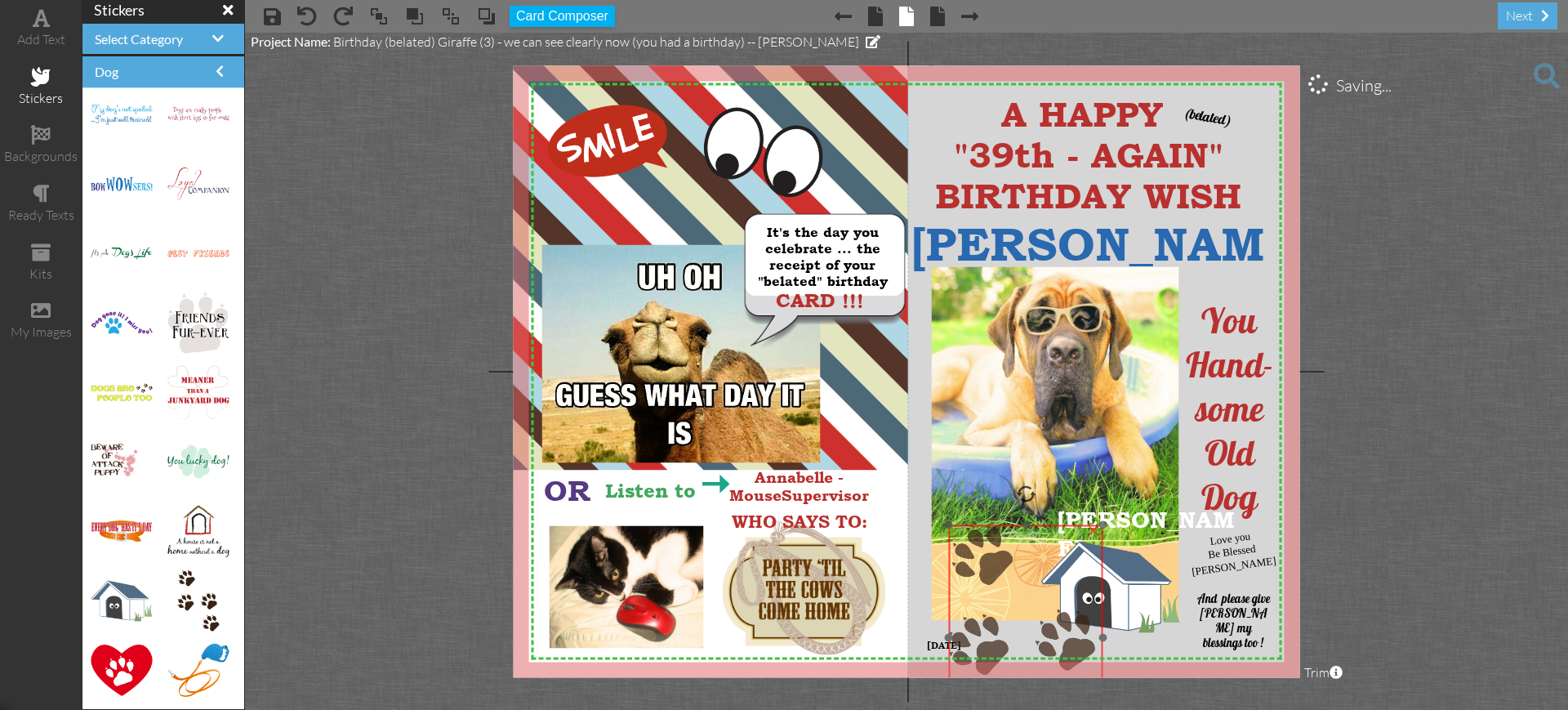
drag, startPoint x: 1042, startPoint y: 610, endPoint x: 997, endPoint y: 525, distance: 96.2
click at [997, 526] on img at bounding box center [1025, 639] width 154 height 225
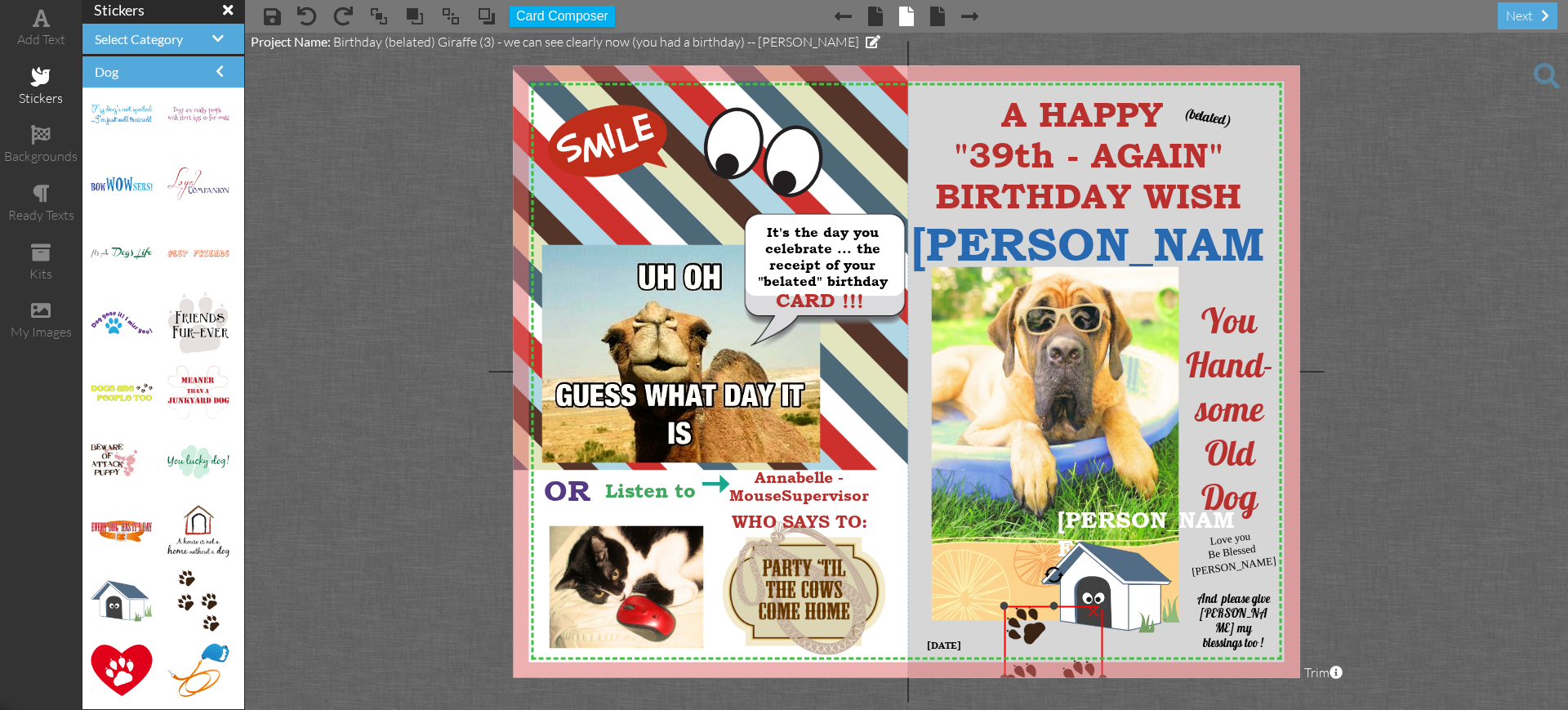
drag, startPoint x: 950, startPoint y: 525, endPoint x: 1008, endPoint y: 606, distance: 99.6
click at [1008, 606] on div at bounding box center [1004, 606] width 8 height 8
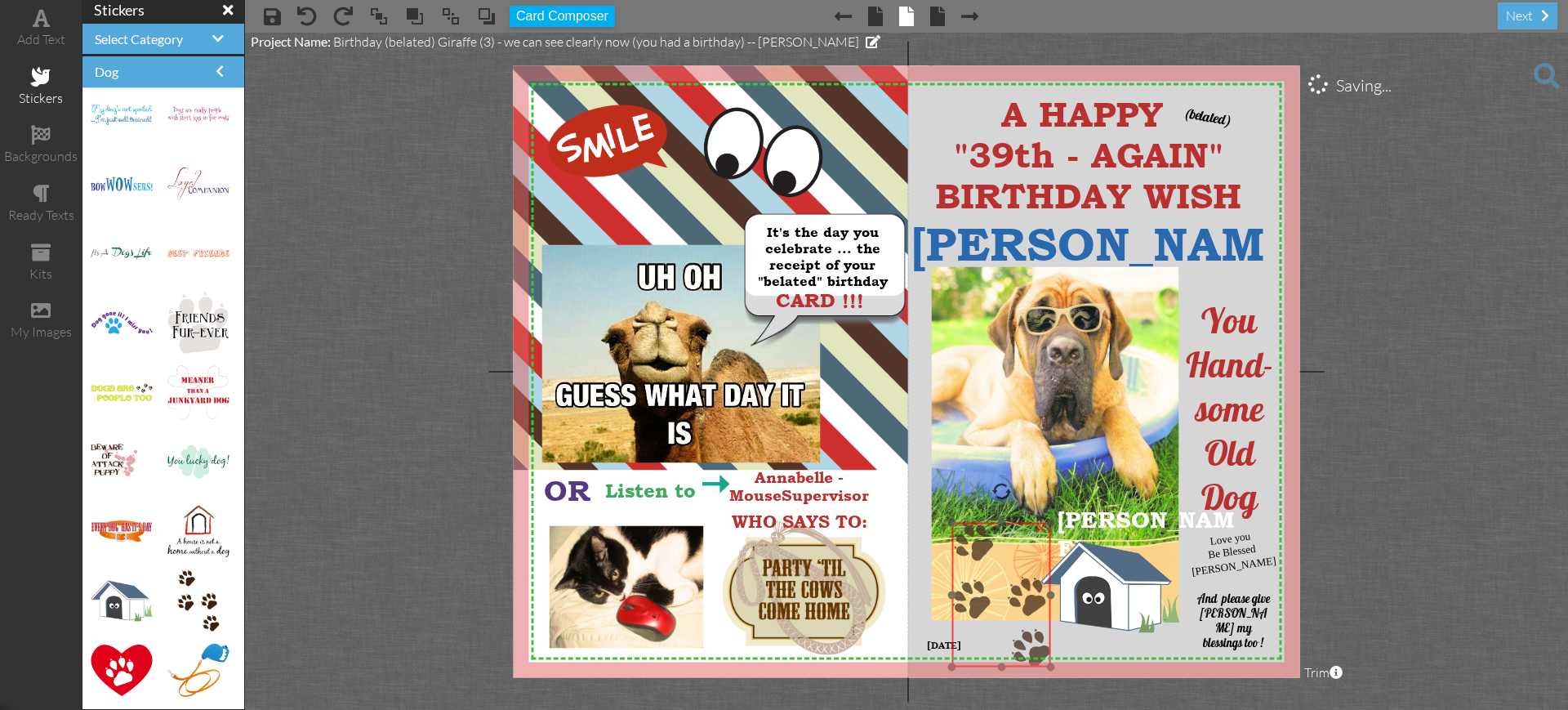
drag, startPoint x: 1062, startPoint y: 638, endPoint x: 1011, endPoint y: 556, distance: 96.6
click at [1011, 556] on img at bounding box center [1001, 596] width 99 height 145
drag, startPoint x: 1011, startPoint y: 556, endPoint x: 1010, endPoint y: 542, distance: 14.0
click at [1010, 542] on img at bounding box center [1000, 582] width 99 height 145
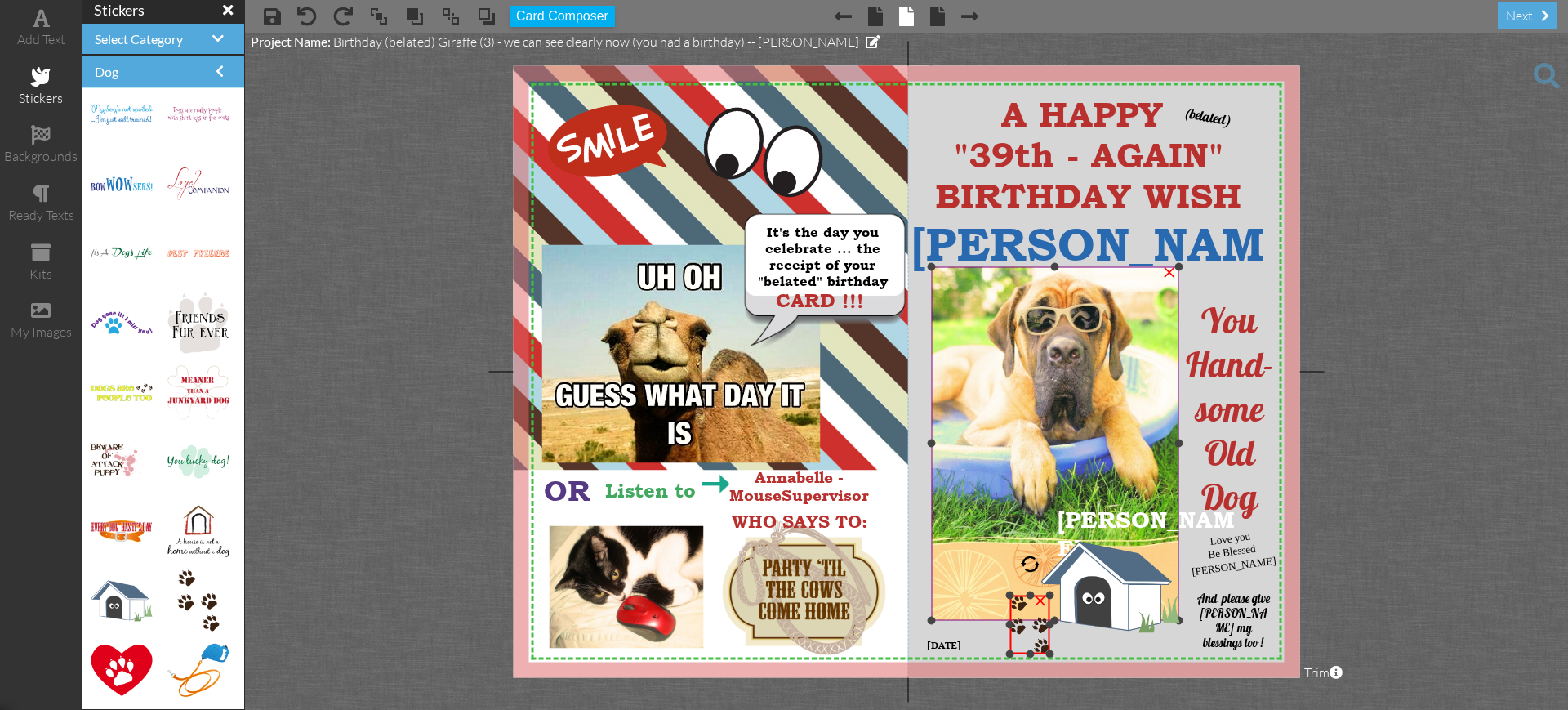
drag, startPoint x: 950, startPoint y: 510, endPoint x: 988, endPoint y: 597, distance: 94.9
click at [983, 597] on div "X X X X X X X X X X X X X X X X X X X X X X X X X X X X X X X X X X X X X X X X…" at bounding box center [907, 371] width 786 height 612
drag, startPoint x: 1025, startPoint y: 559, endPoint x: 1009, endPoint y: 583, distance: 28.8
click at [1009, 583] on div "X X X X X X X X X X X X X X X X X X X X X X X X X X X X X X X X X X X X X X X X…" at bounding box center [907, 371] width 786 height 612
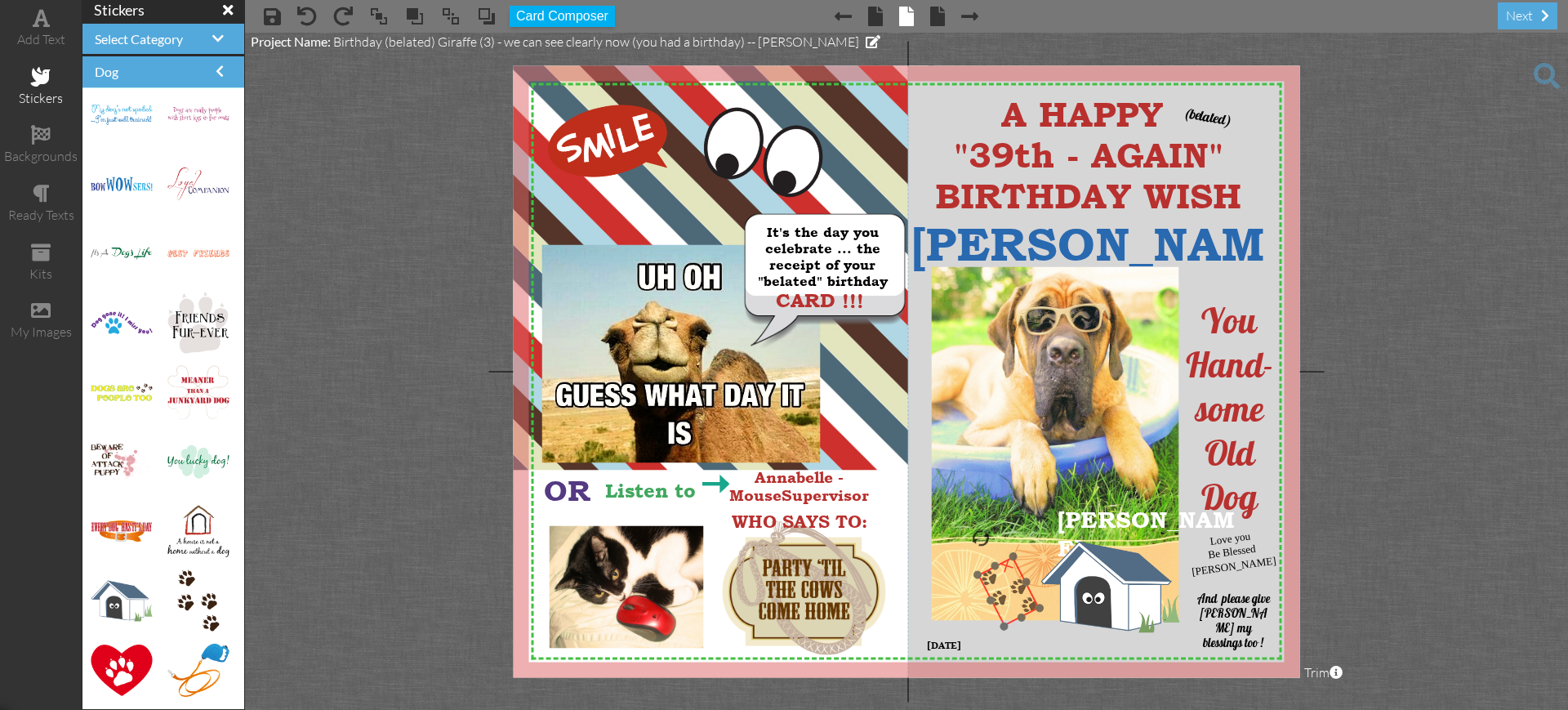
drag, startPoint x: 1025, startPoint y: 620, endPoint x: 1003, endPoint y: 586, distance: 40.5
click at [1003, 586] on img at bounding box center [1009, 592] width 62 height 70
click at [1432, 543] on project-studio-wrapper "X X X X X X X X X X X X X X X X X X X X X X X X X X X X X X X X X X X X X X X X…" at bounding box center [907, 371] width 1323 height 677
click at [979, 574] on div at bounding box center [977, 575] width 10 height 10
drag, startPoint x: 979, startPoint y: 573, endPoint x: 972, endPoint y: 563, distance: 12.2
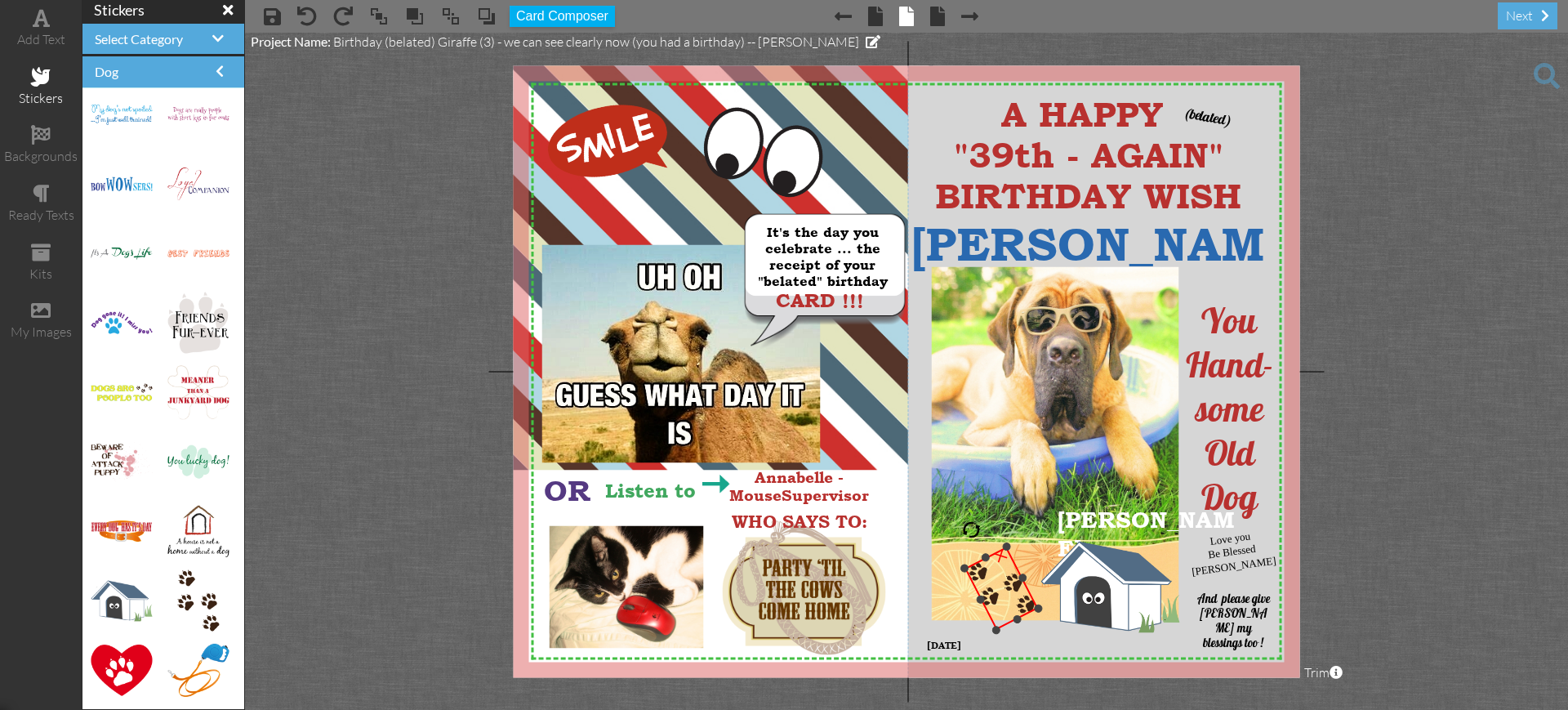
click at [972, 563] on div "×" at bounding box center [1001, 589] width 74 height 84
drag, startPoint x: 994, startPoint y: 577, endPoint x: 985, endPoint y: 565, distance: 15.0
click at [985, 565] on img at bounding box center [992, 577] width 74 height 84
click at [984, 568] on img at bounding box center [992, 577] width 74 height 84
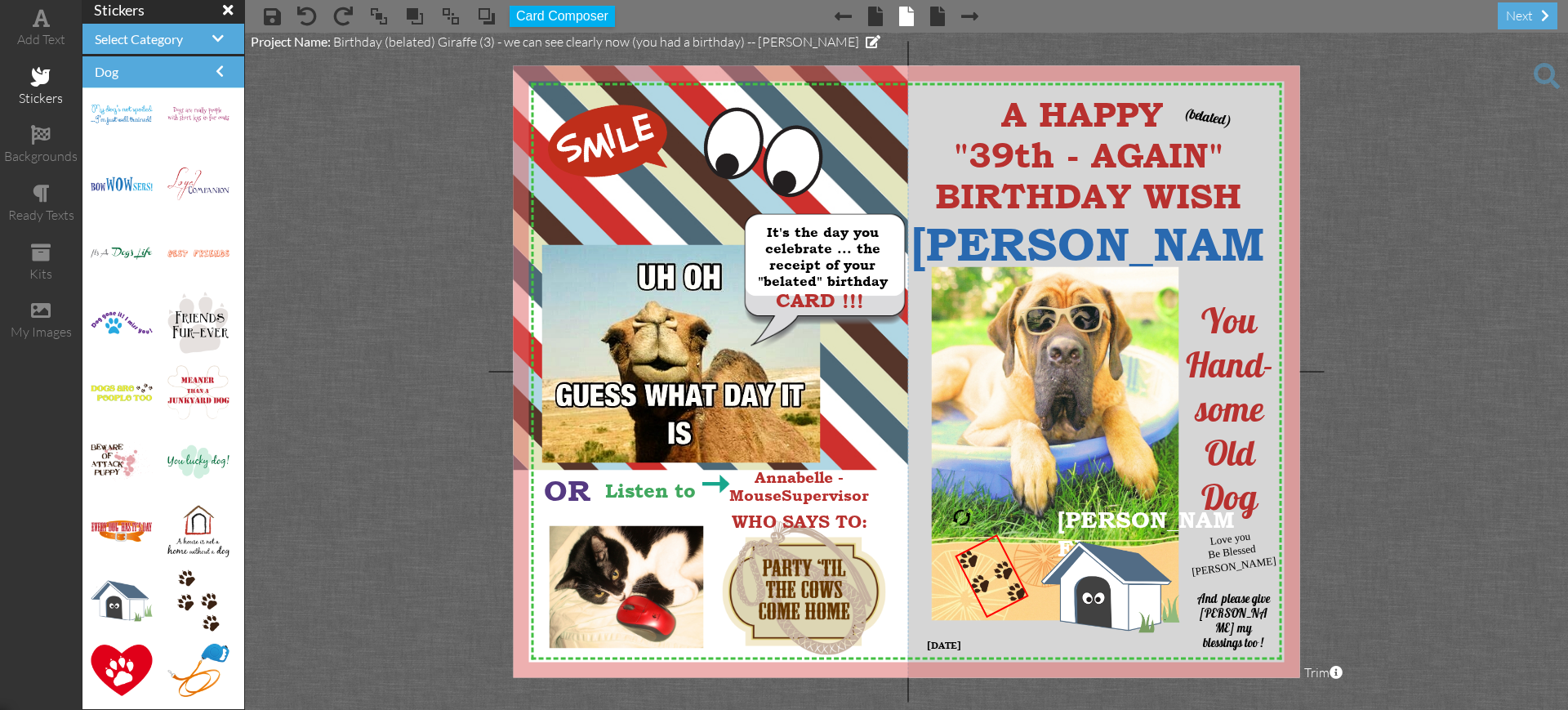
click at [1495, 540] on project-studio-wrapper "X X X X X X X X X X X X X X X X X X X X X X X X X X X X X X X X X X X X X X X X…" at bounding box center [907, 371] width 1323 height 677
drag, startPoint x: 998, startPoint y: 600, endPoint x: 998, endPoint y: 612, distance: 12.0
click at [998, 612] on img at bounding box center [992, 590] width 74 height 84
click at [1404, 543] on project-studio-wrapper "X X X X X X X X X X X X X X X X X X X X X X X X X X X X X X X X X X X X X X X X…" at bounding box center [907, 371] width 1323 height 677
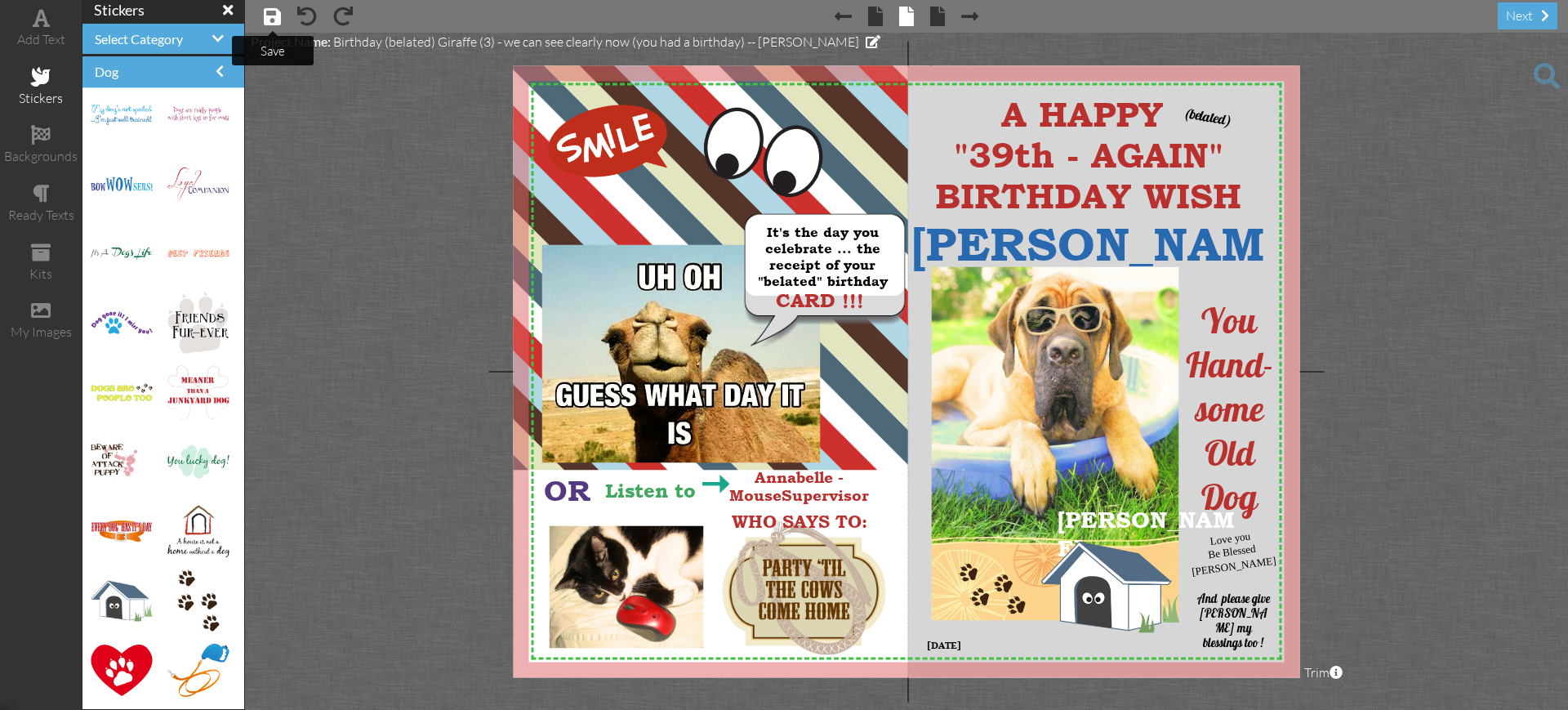
click at [275, 14] on span at bounding box center [273, 16] width 17 height 20
click at [1514, 15] on div "next" at bounding box center [1527, 15] width 59 height 27
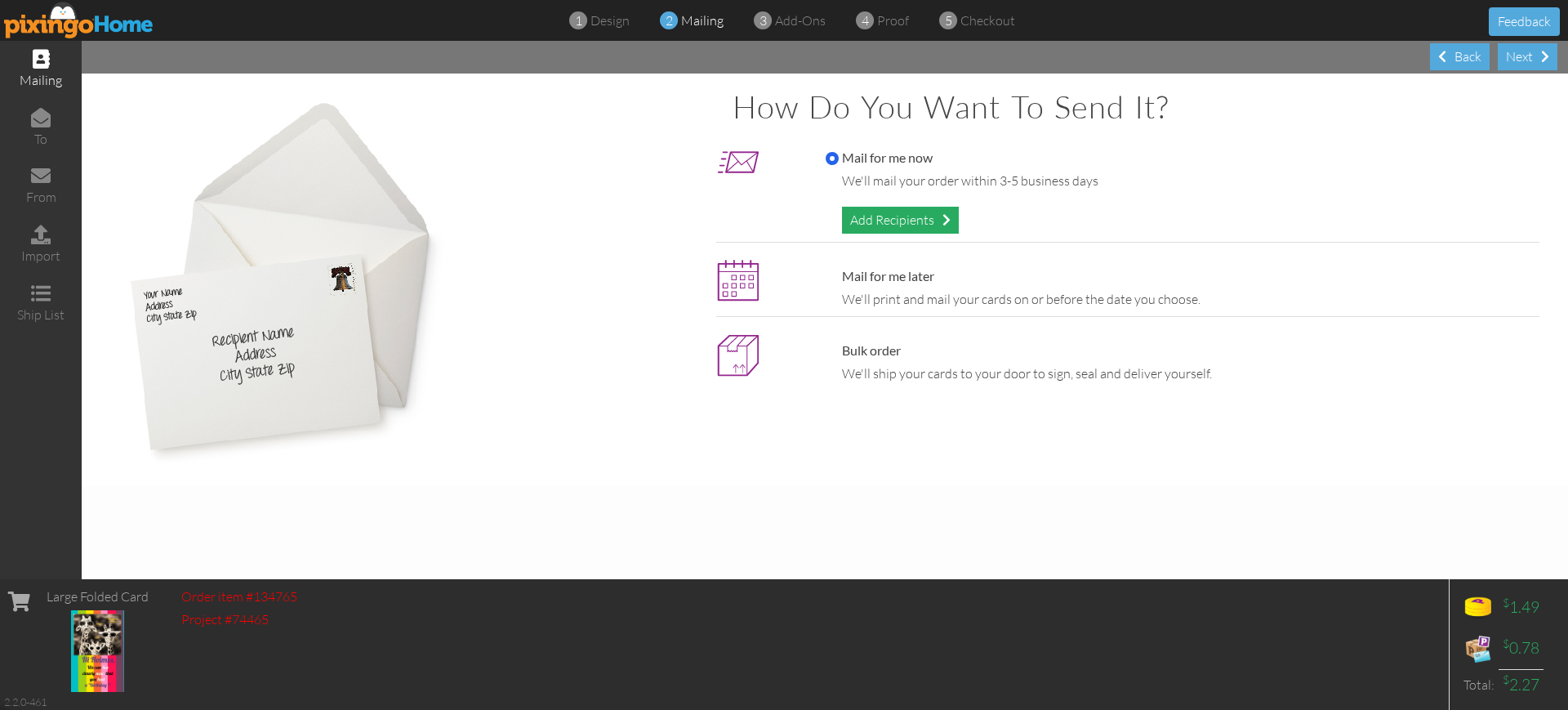
click at [913, 216] on div "Add Recipients" at bounding box center [901, 219] width 117 height 27
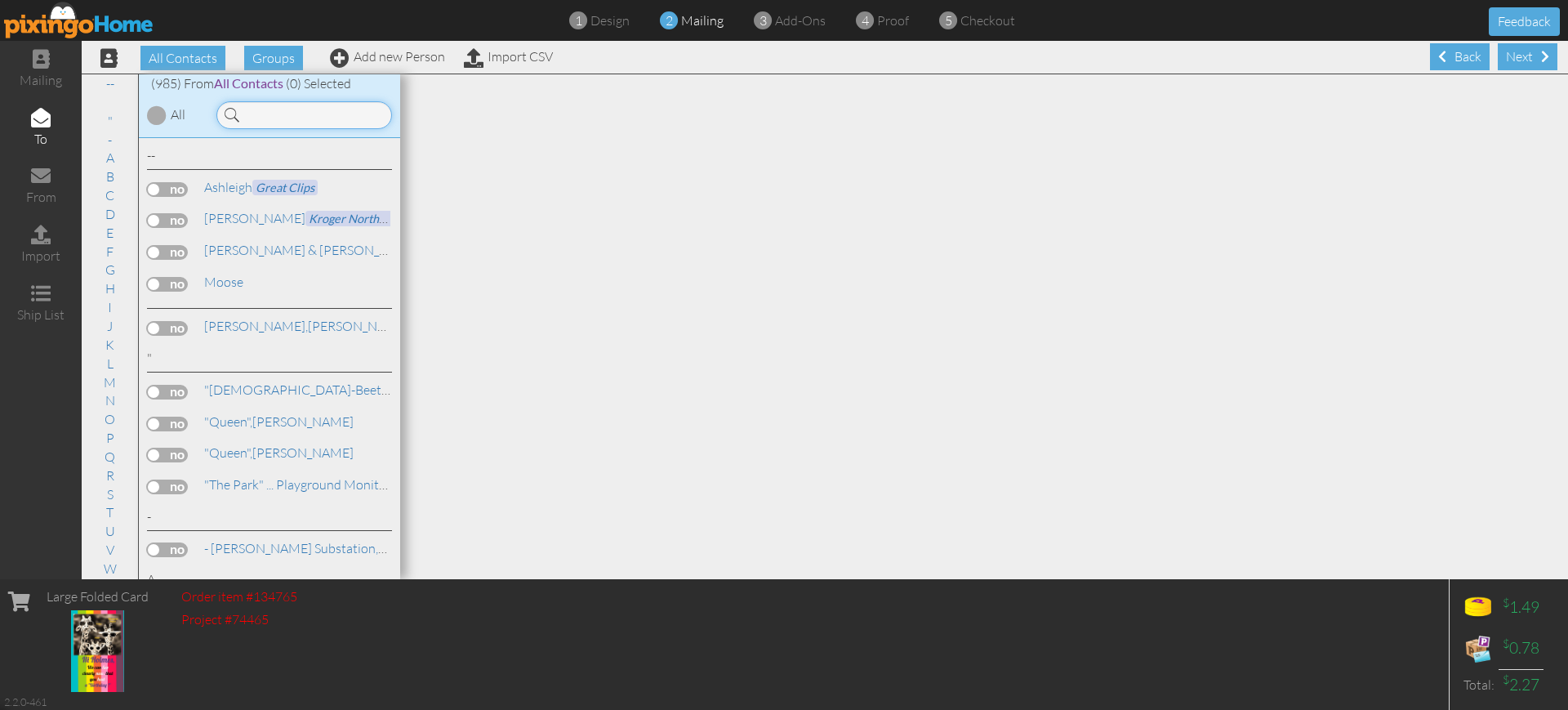
click at [255, 117] on input at bounding box center [304, 115] width 175 height 28
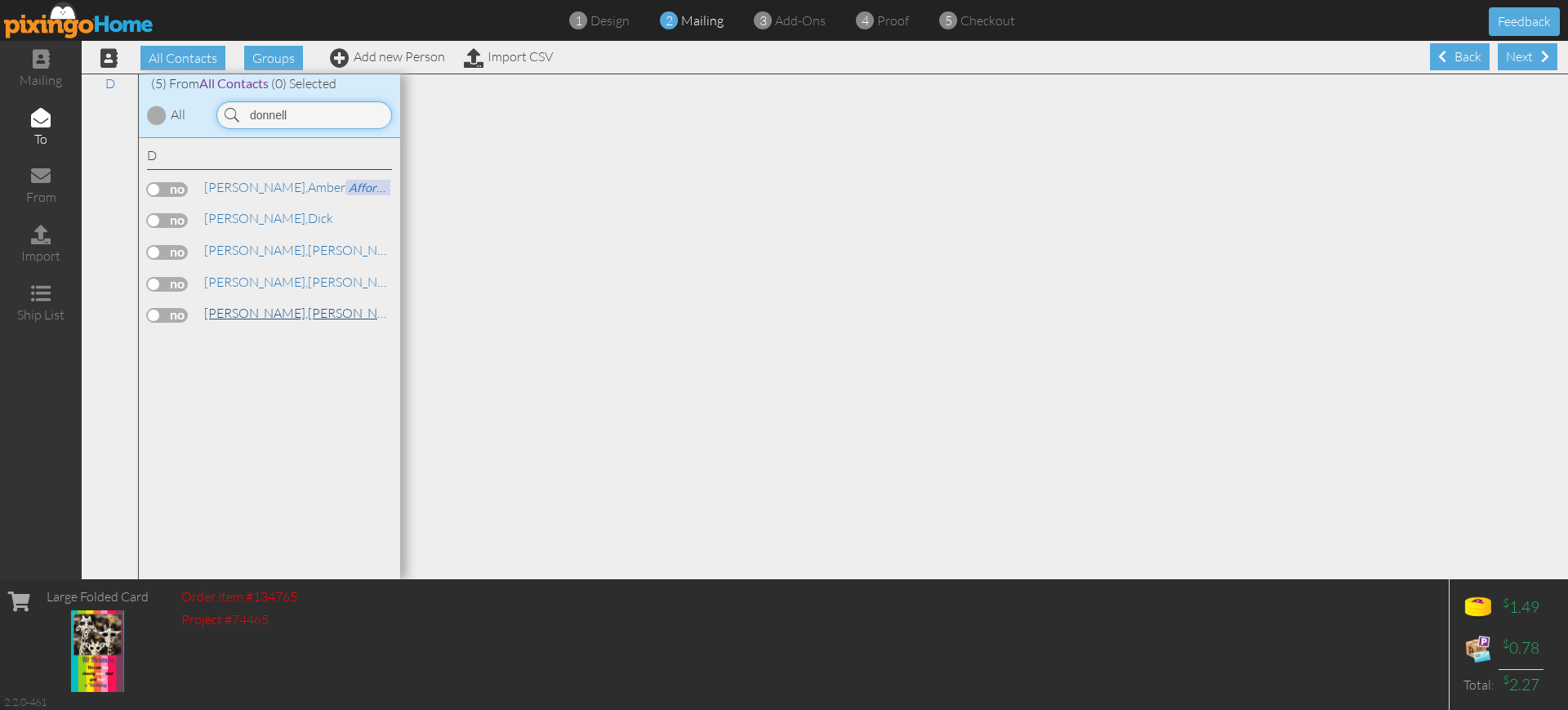
type input "donnell"
click at [249, 312] on span "[PERSON_NAME]," at bounding box center [255, 312] width 104 height 16
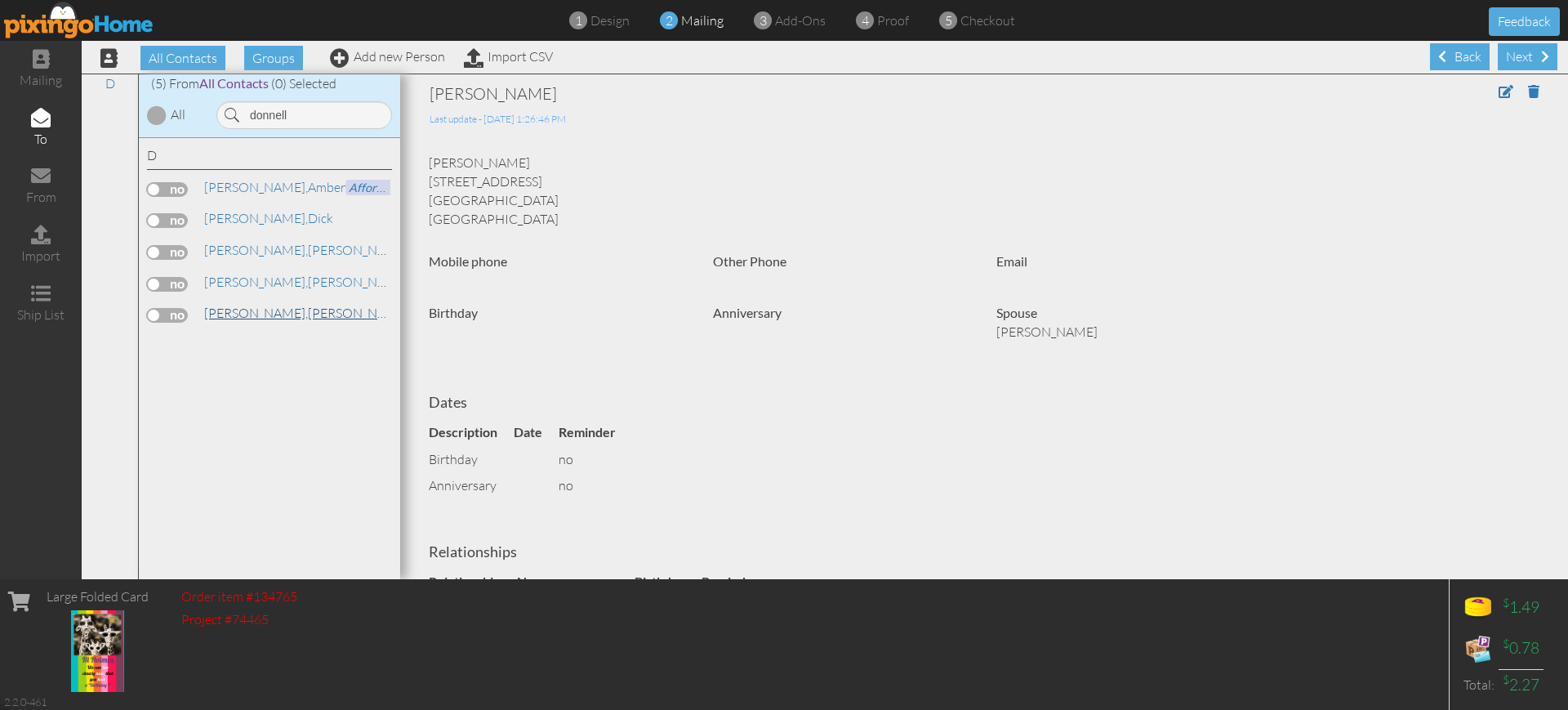
click at [249, 312] on span "[PERSON_NAME]," at bounding box center [255, 312] width 104 height 16
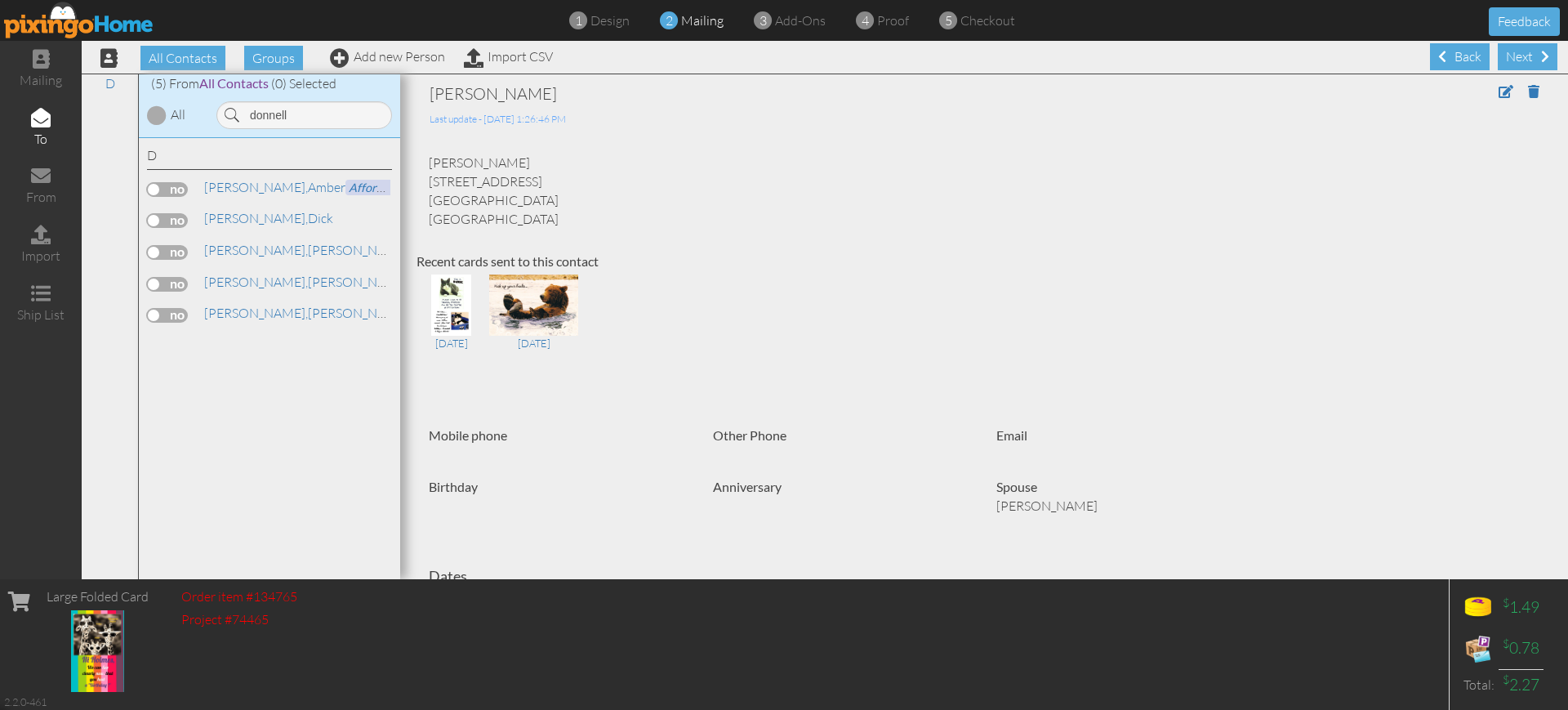
drag, startPoint x: 155, startPoint y: 314, endPoint x: 232, endPoint y: 328, distance: 78.3
click at [232, 328] on div "D [PERSON_NAME] Affordable Dentures [PERSON_NAME]" at bounding box center [269, 359] width 261 height 442
click at [168, 310] on label at bounding box center [167, 315] width 40 height 15
click at [0, 0] on input "checkbox" at bounding box center [0, 0] width 0 height 0
click at [1514, 57] on div "Next" at bounding box center [1527, 56] width 59 height 27
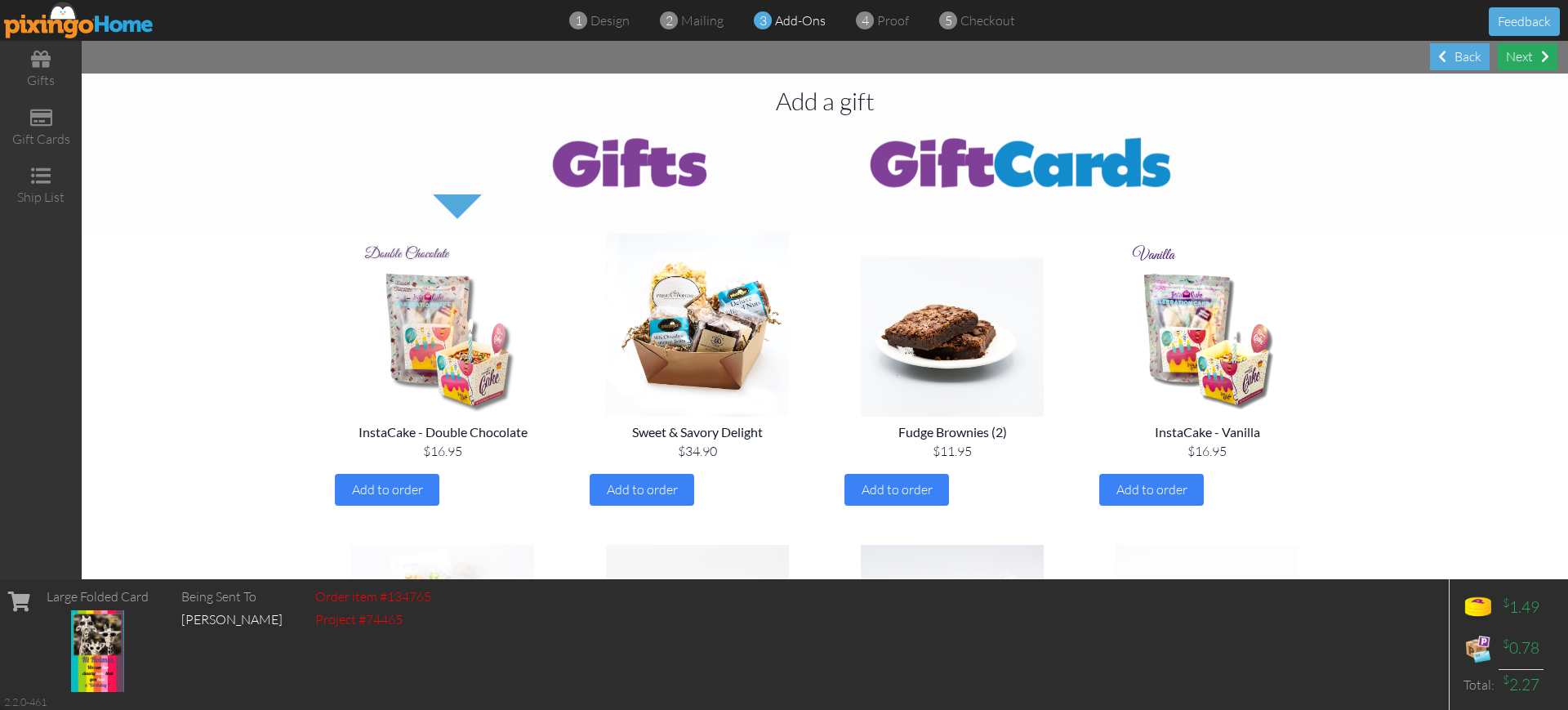
click at [1514, 52] on div "Next" at bounding box center [1527, 56] width 59 height 27
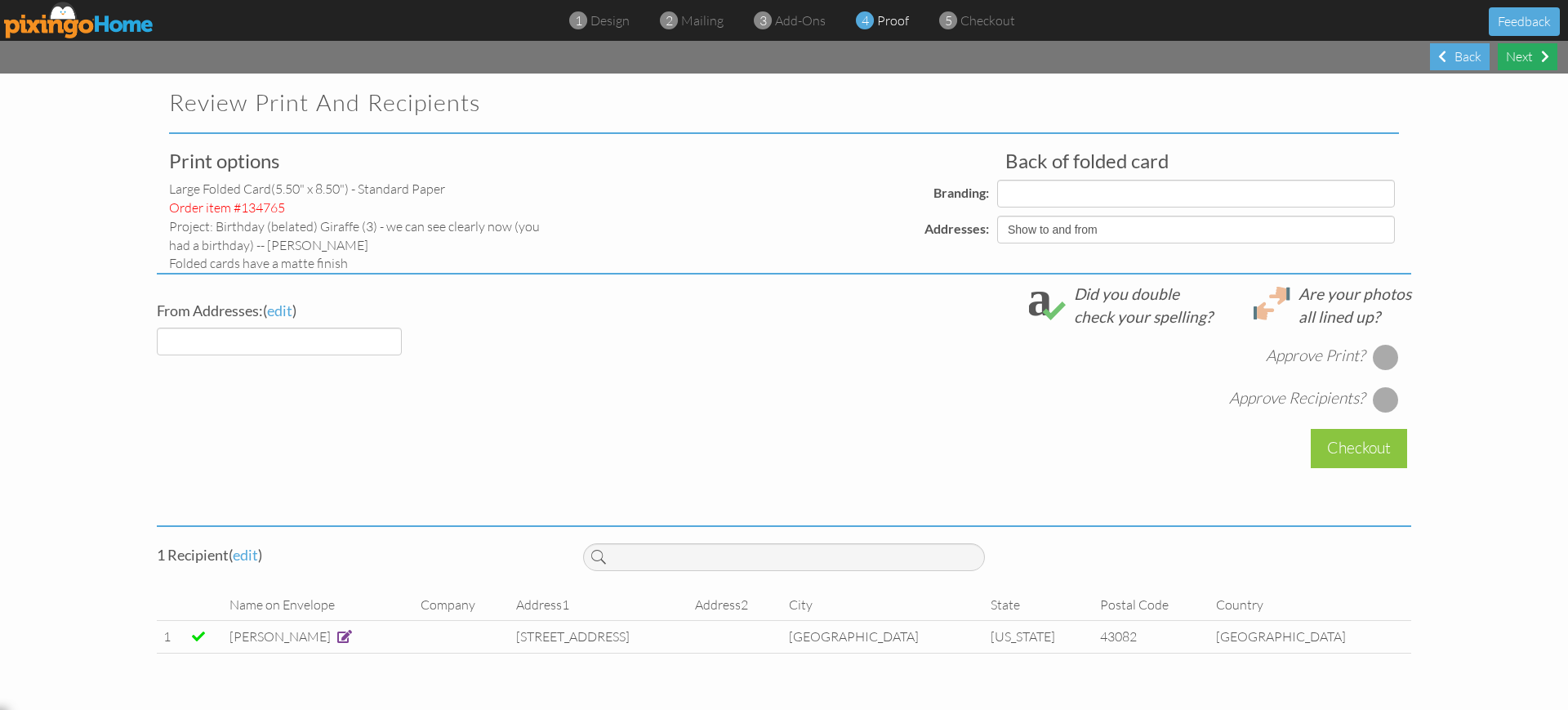
select select "object:8707"
select select "object:8716"
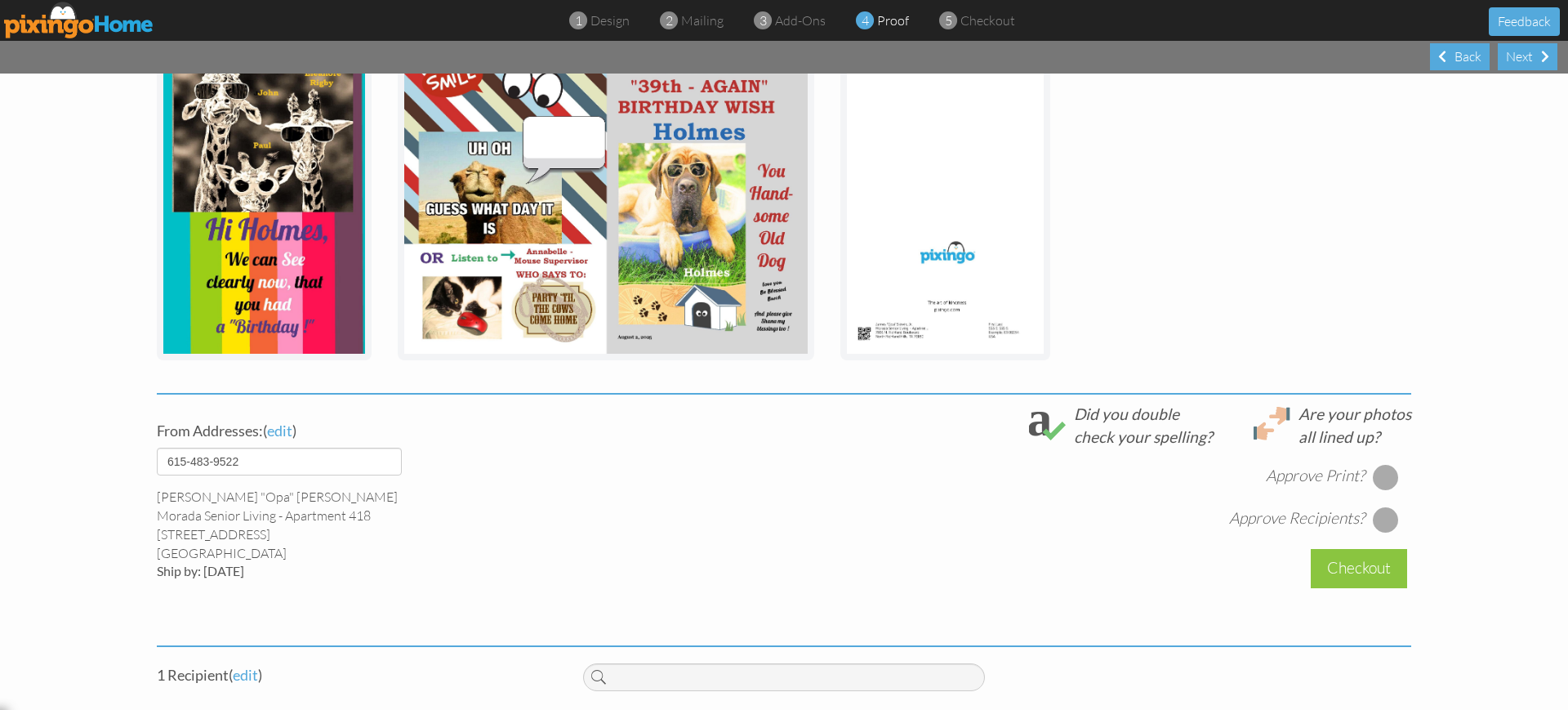
scroll to position [404, 0]
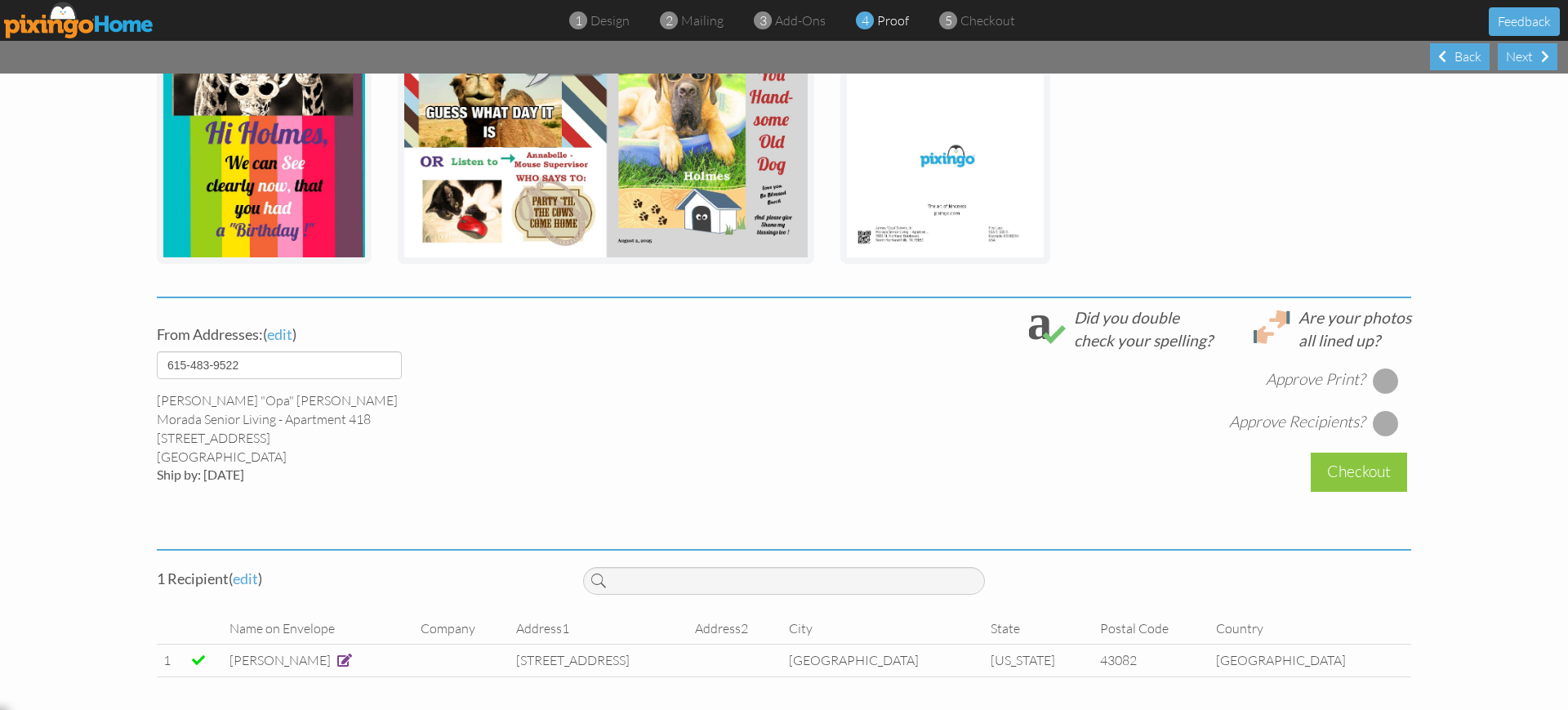
click at [1380, 378] on div at bounding box center [1386, 380] width 26 height 26
click at [1385, 424] on div at bounding box center [1386, 423] width 26 height 26
click at [1347, 472] on div "Checkout" at bounding box center [1359, 472] width 96 height 39
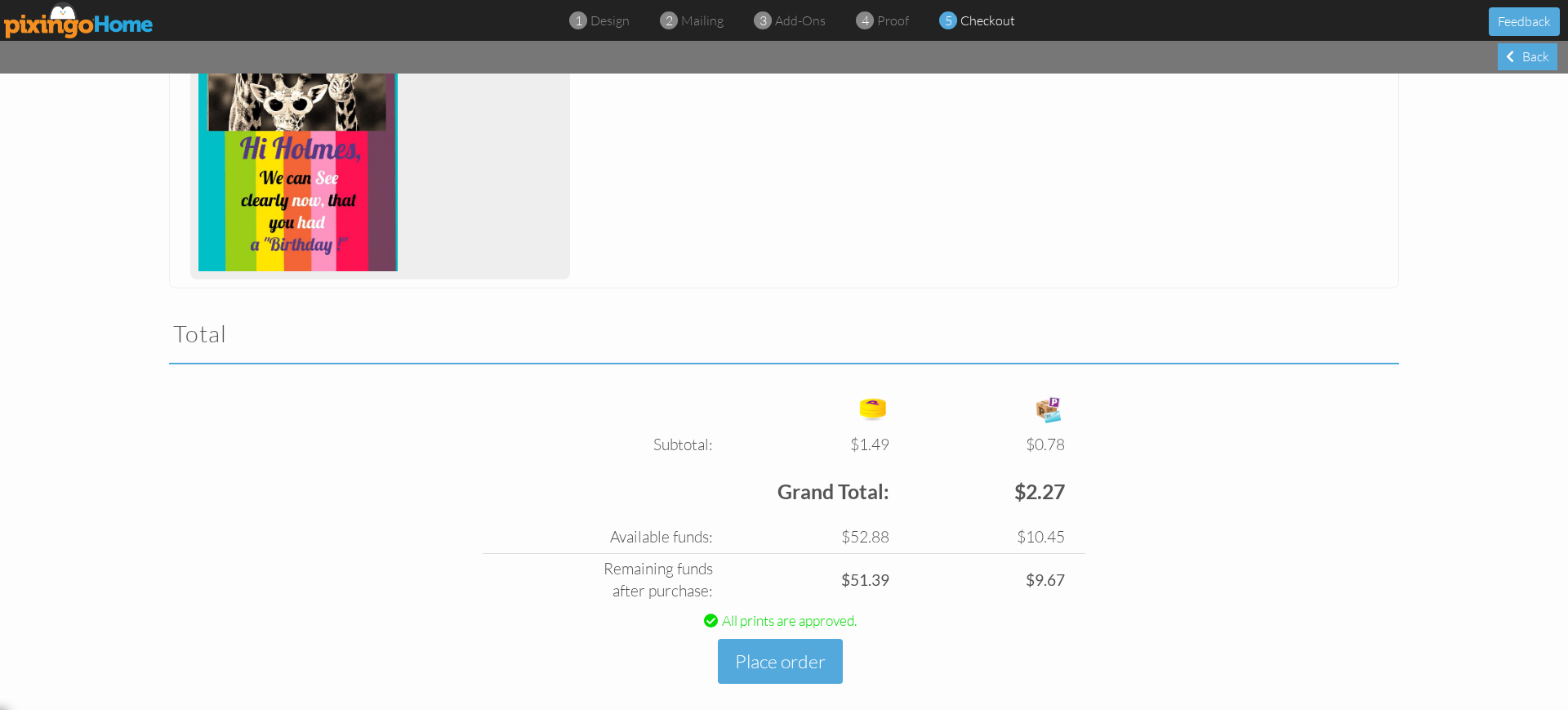
scroll to position [362, 0]
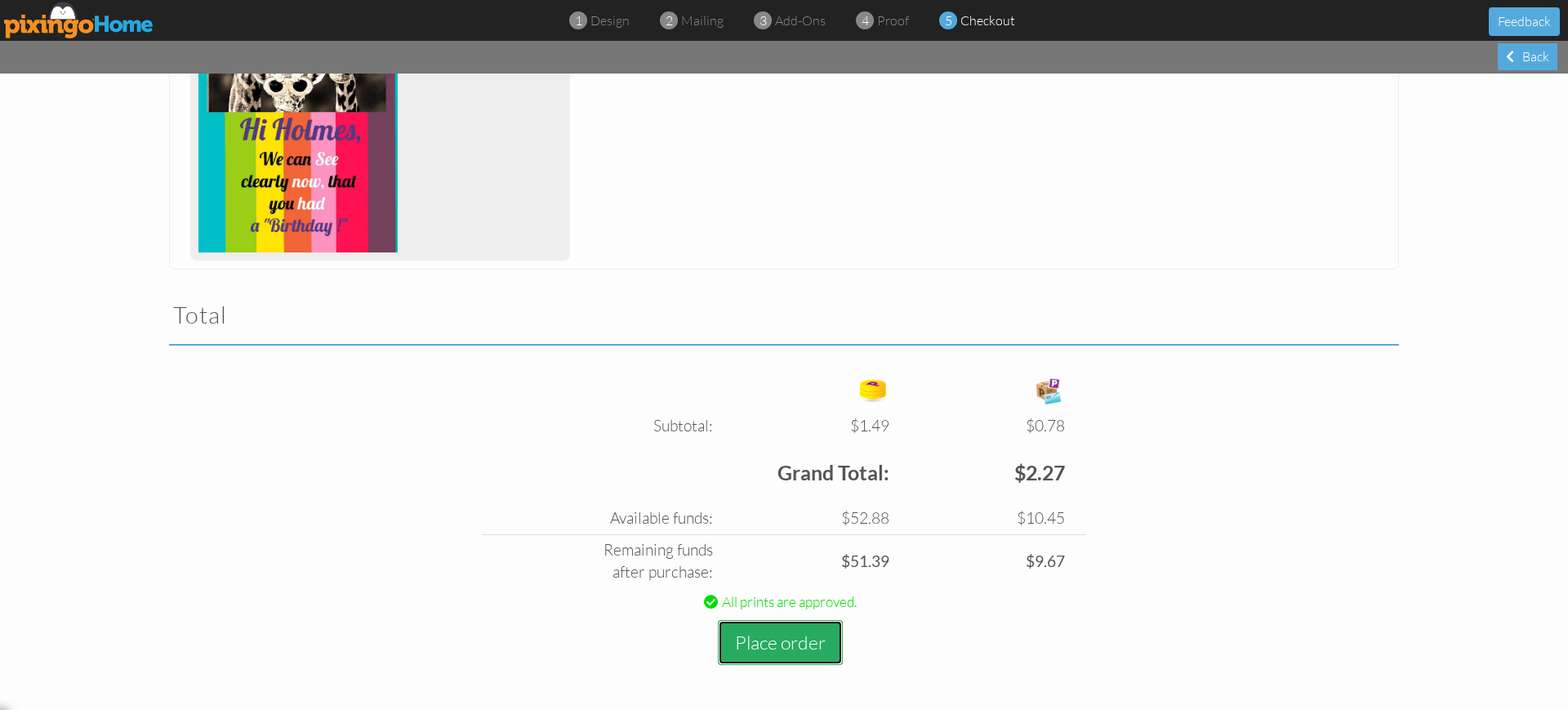
click at [772, 643] on button "Place order" at bounding box center [780, 643] width 125 height 45
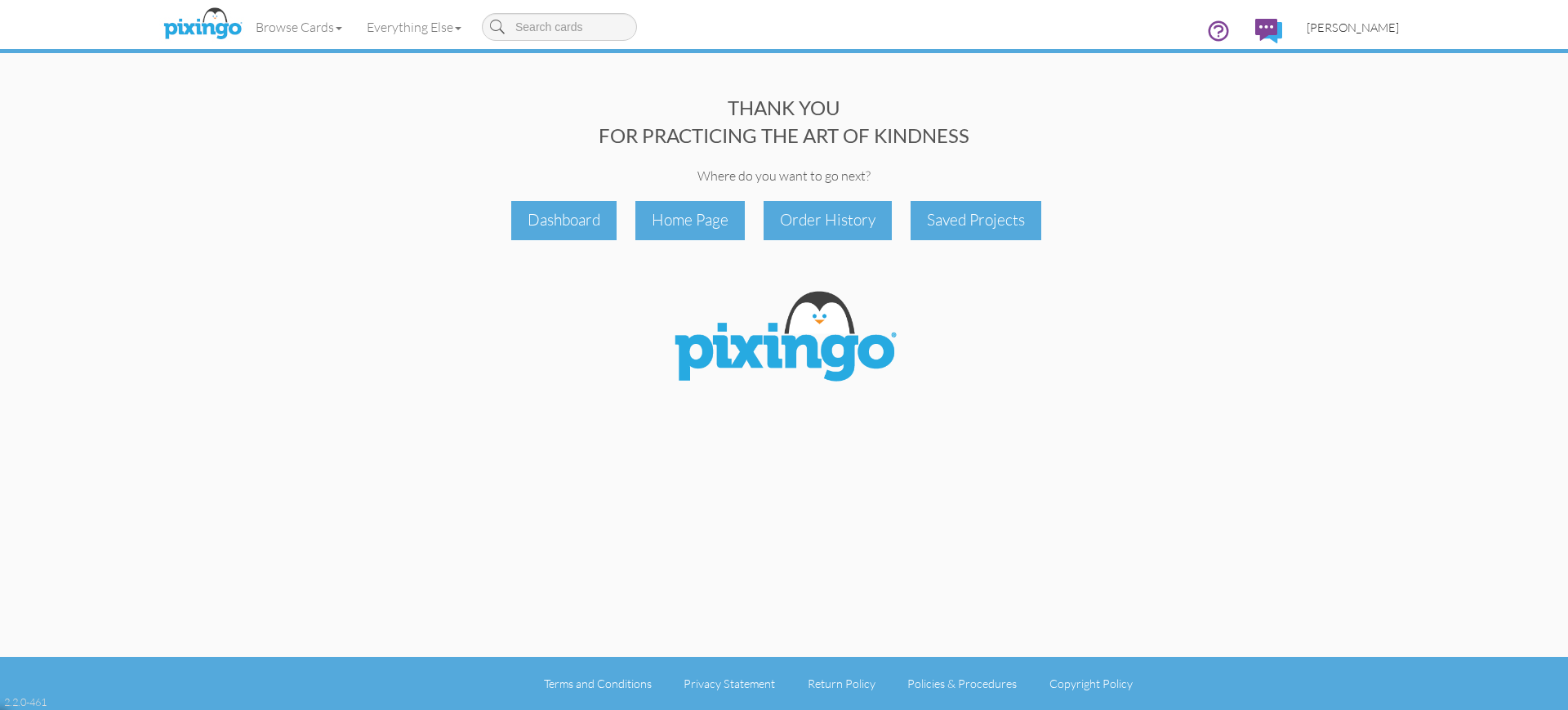
click at [1318, 27] on span "[PERSON_NAME]" at bounding box center [1352, 28] width 92 height 14
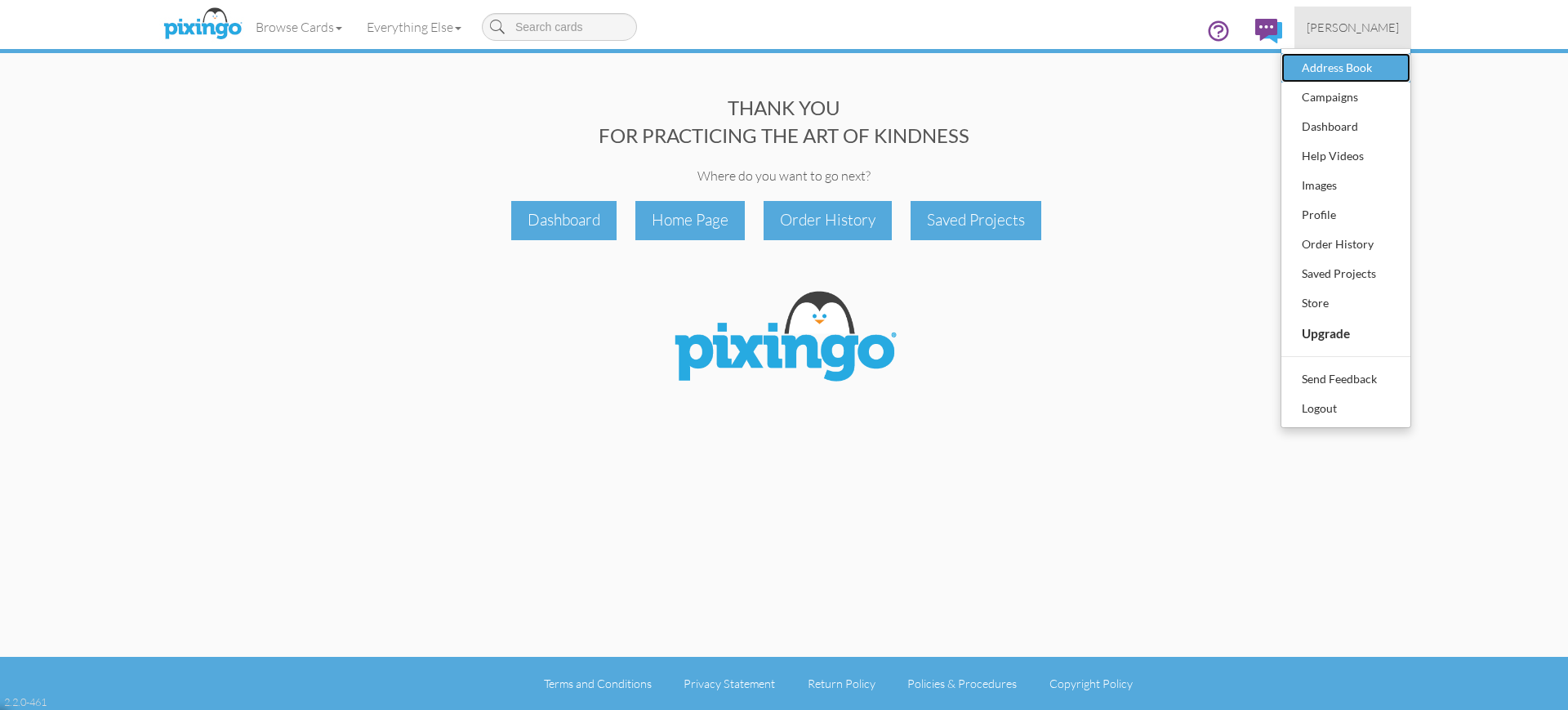
click at [1323, 70] on div "Address Book" at bounding box center [1346, 68] width 96 height 24
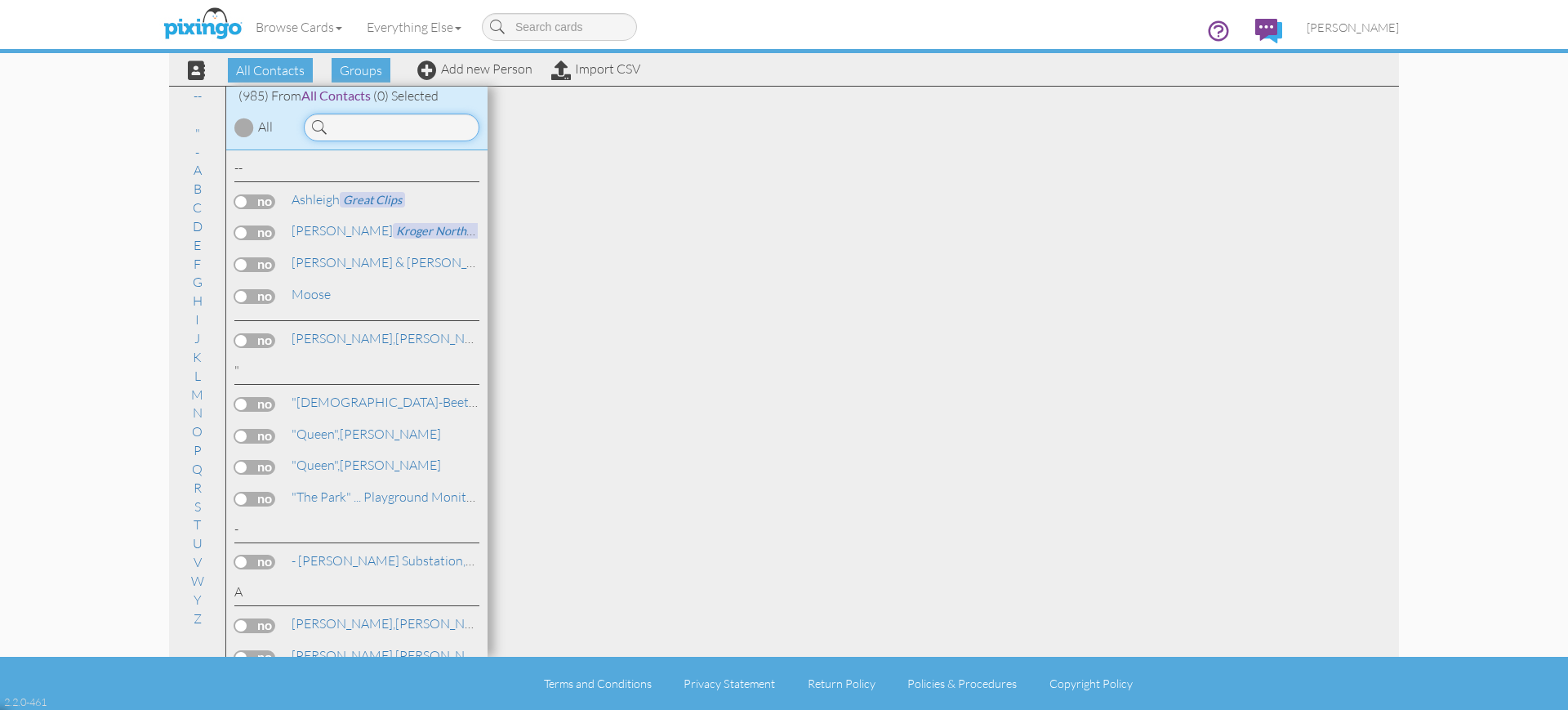
click at [342, 132] on input at bounding box center [391, 127] width 175 height 28
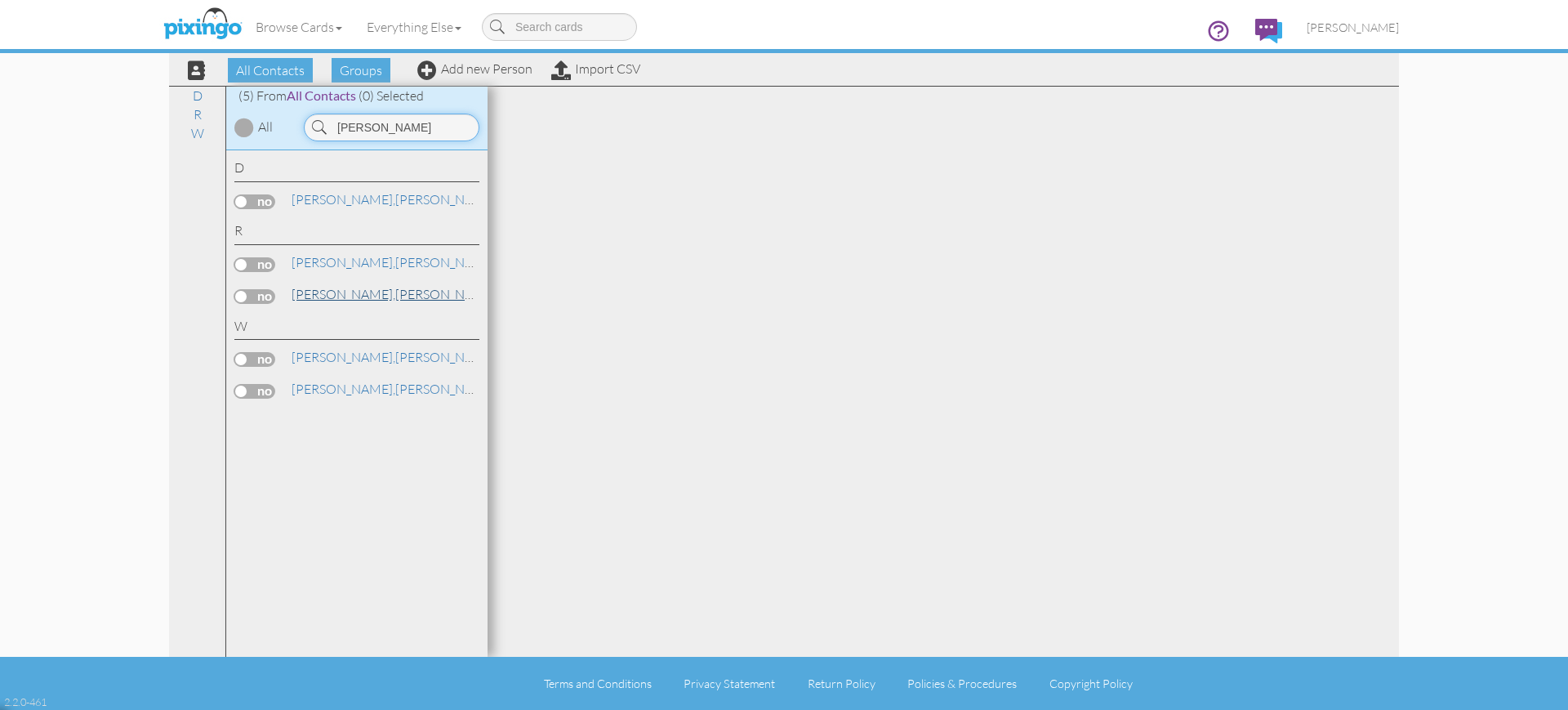
type input "[PERSON_NAME]"
click at [337, 296] on span "[PERSON_NAME]," at bounding box center [343, 293] width 104 height 16
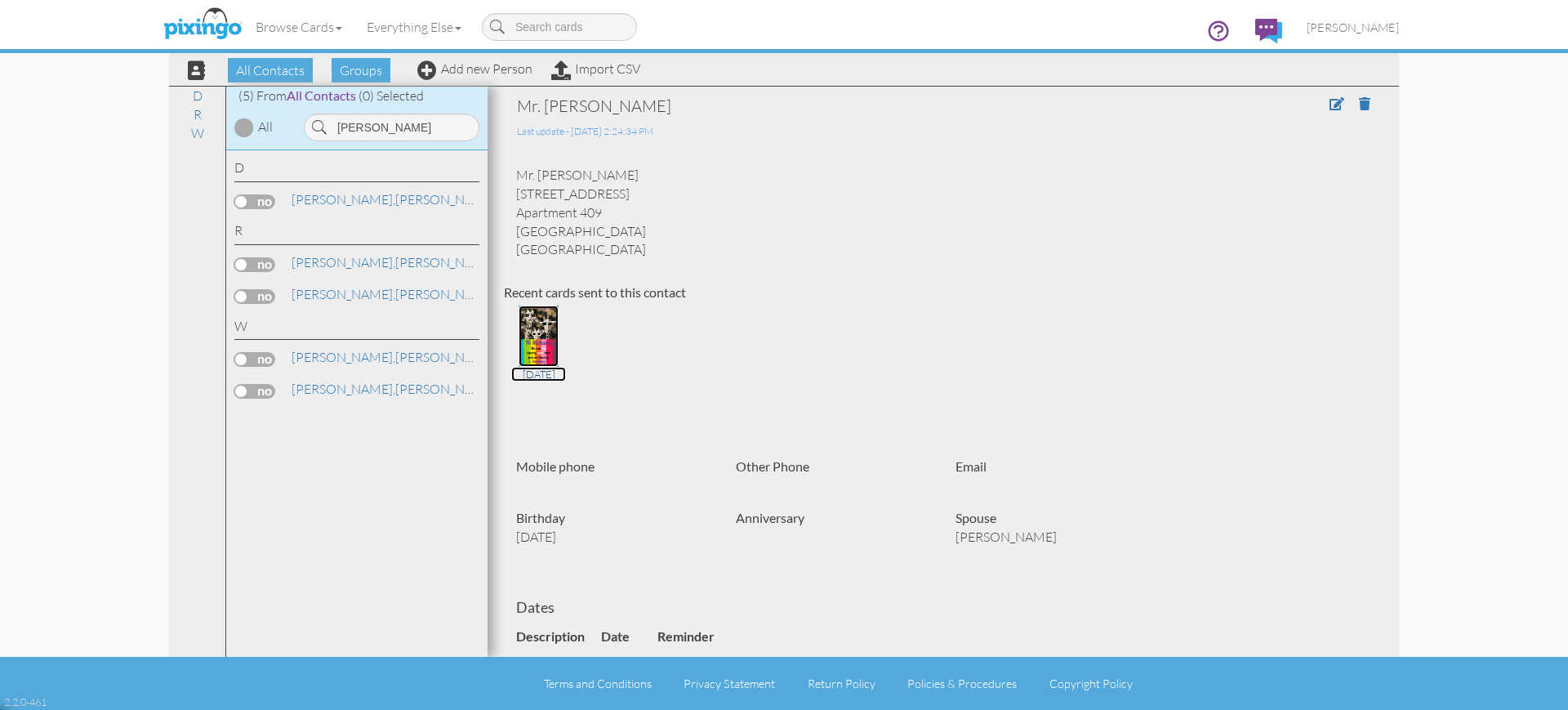
click at [542, 338] on img at bounding box center [538, 336] width 40 height 61
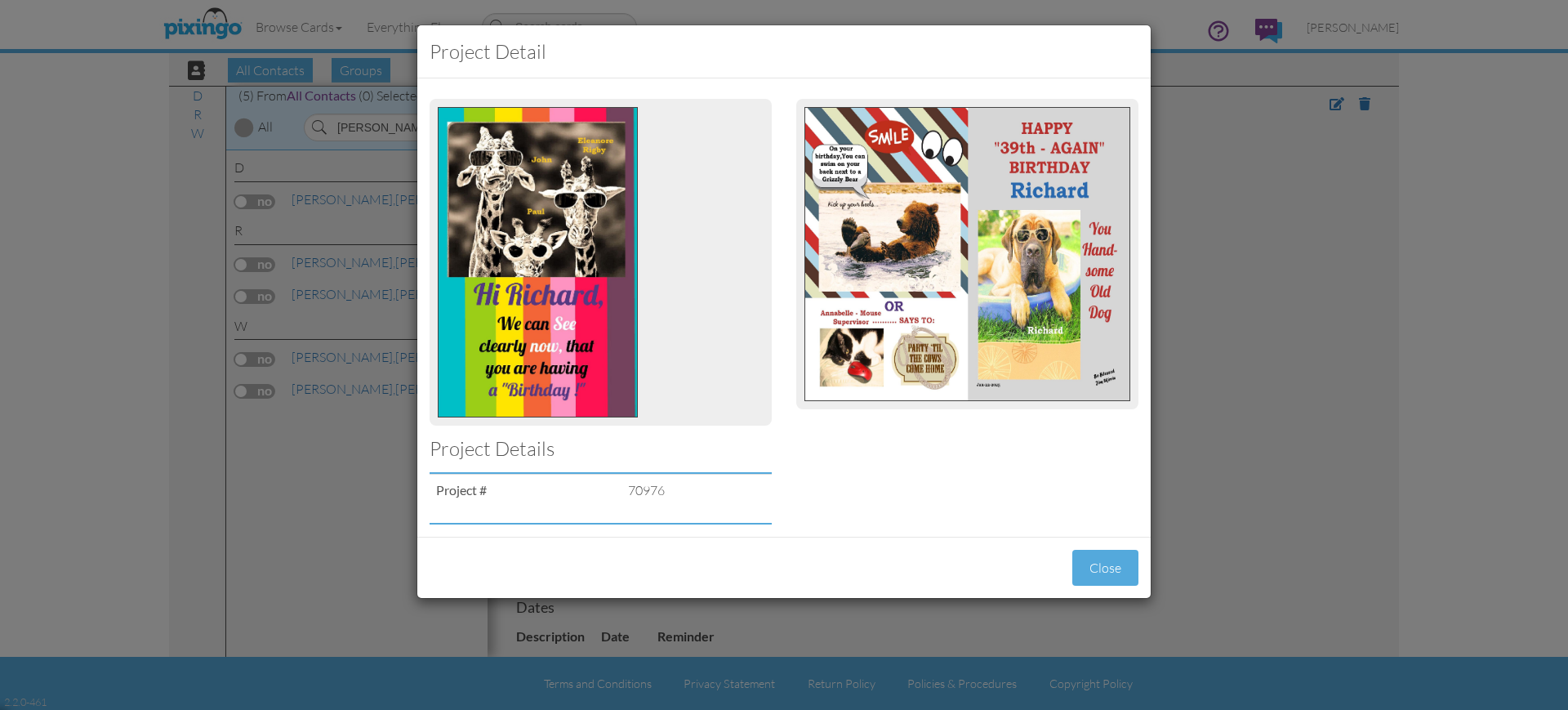
click at [1270, 227] on div "Project detail Project Details Project # 70976 Close" at bounding box center [784, 355] width 1568 height 710
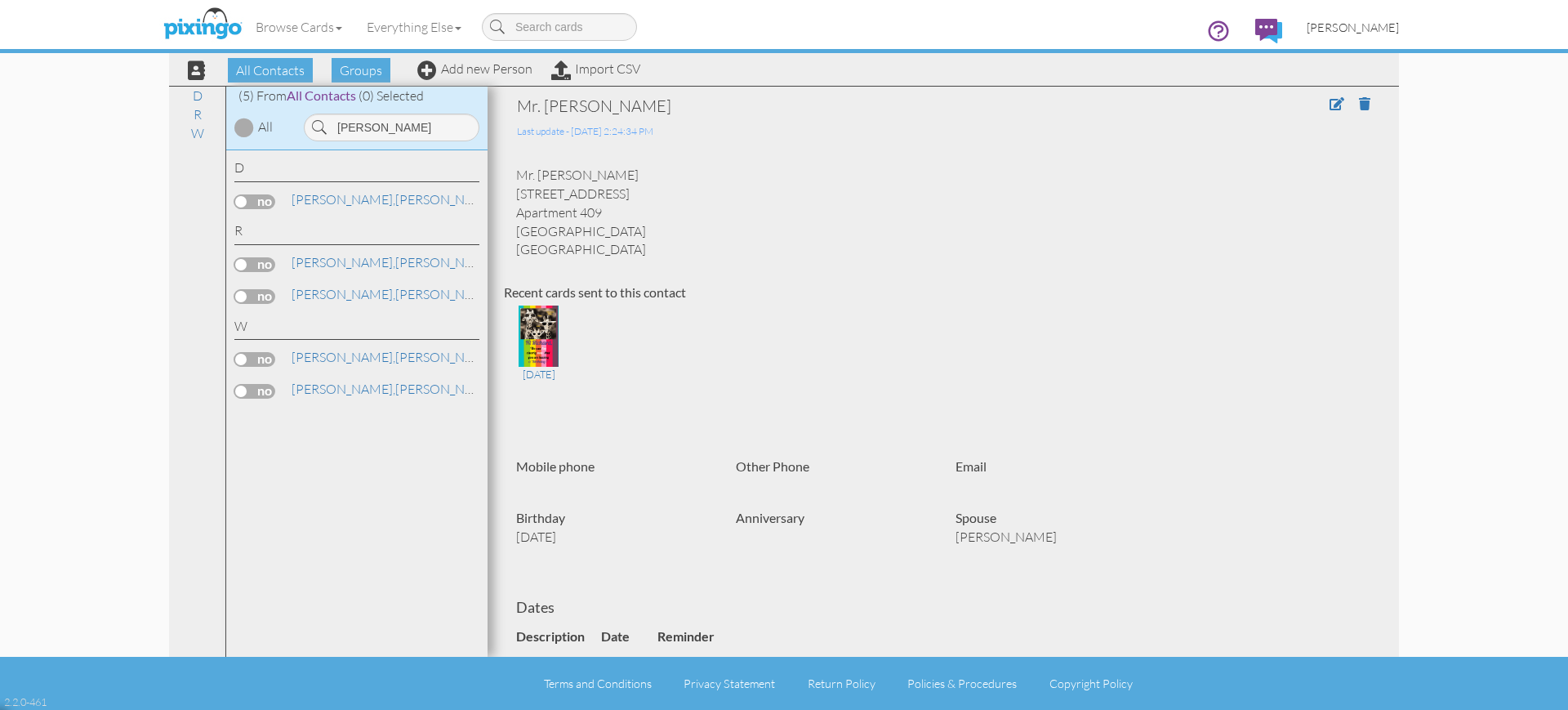
click at [1340, 23] on span "[PERSON_NAME]" at bounding box center [1352, 28] width 92 height 14
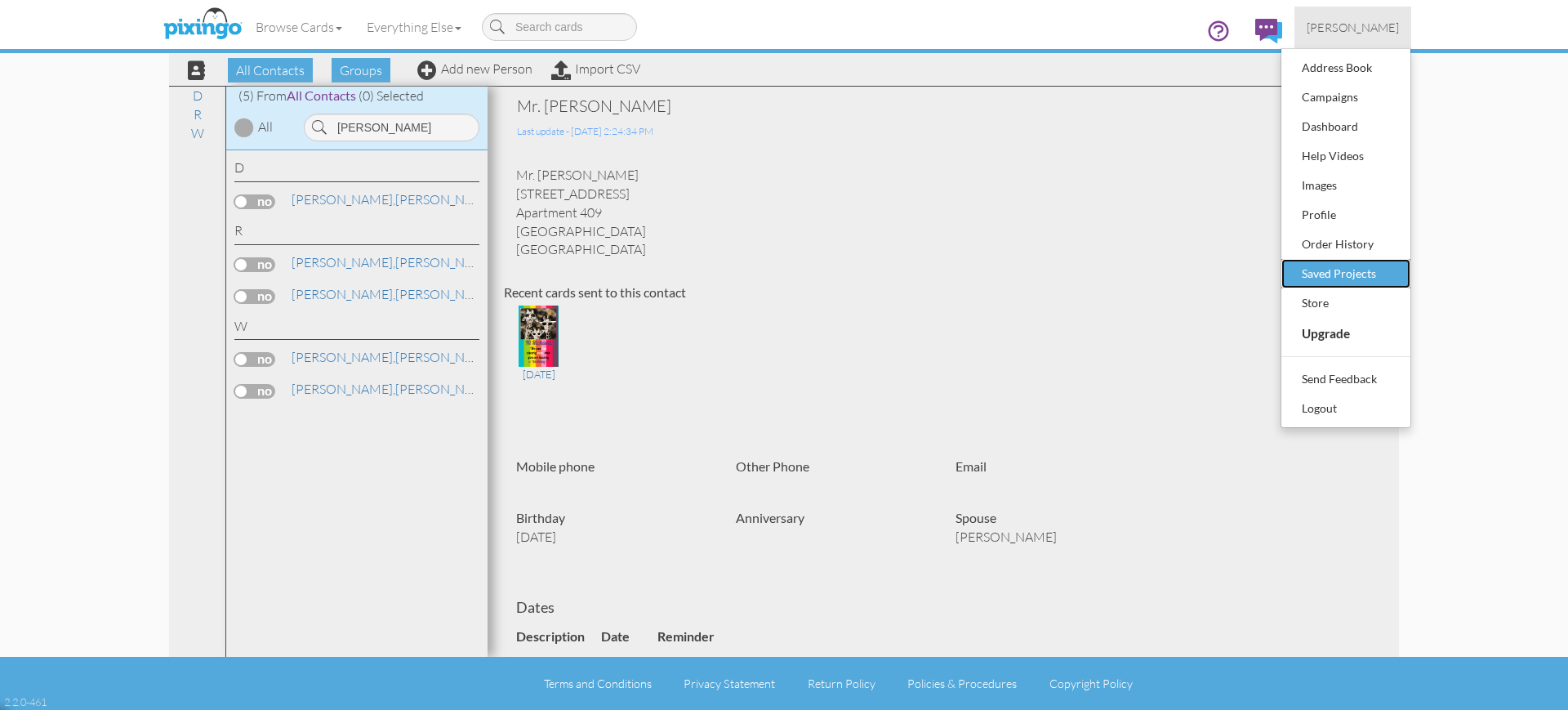
click at [1323, 272] on div "Saved Projects" at bounding box center [1346, 274] width 96 height 24
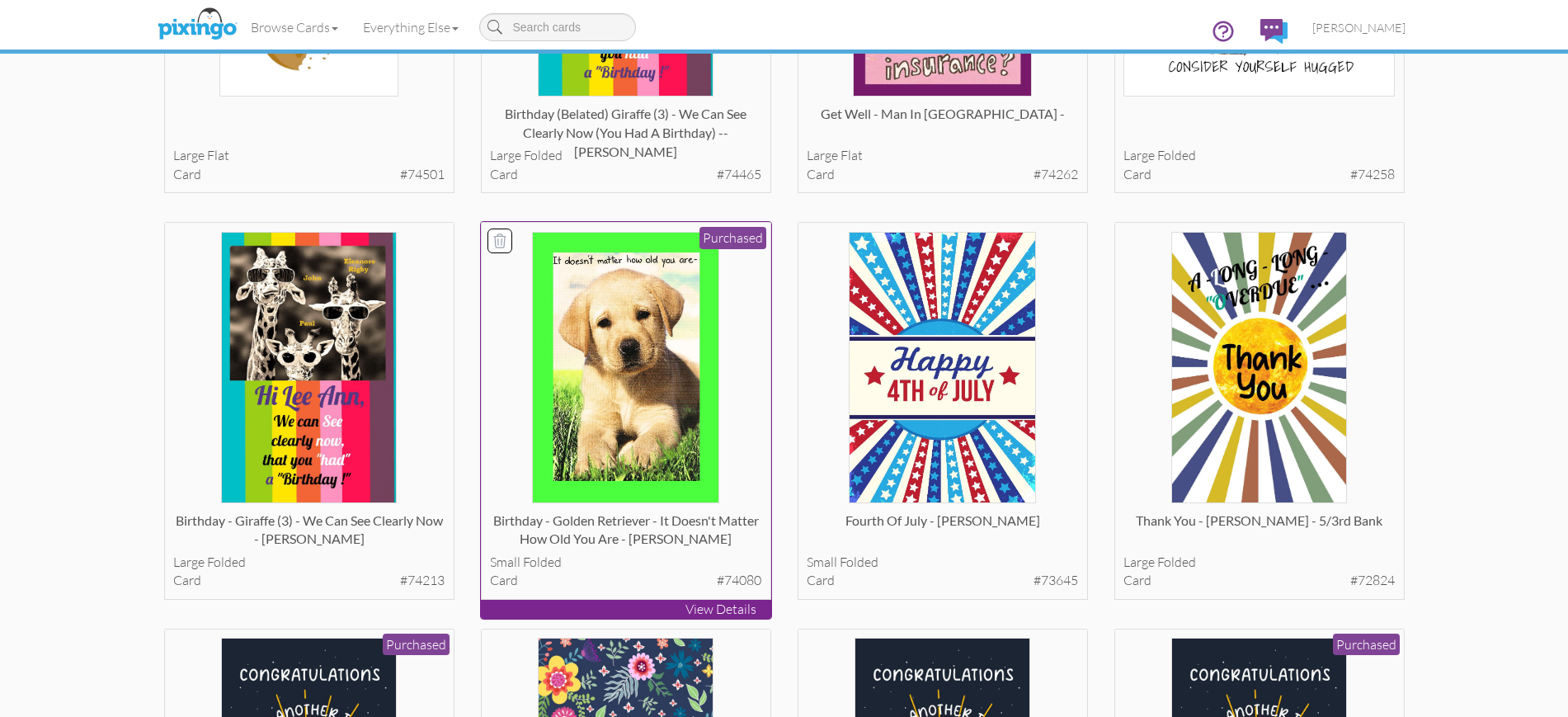
scroll to position [413, 0]
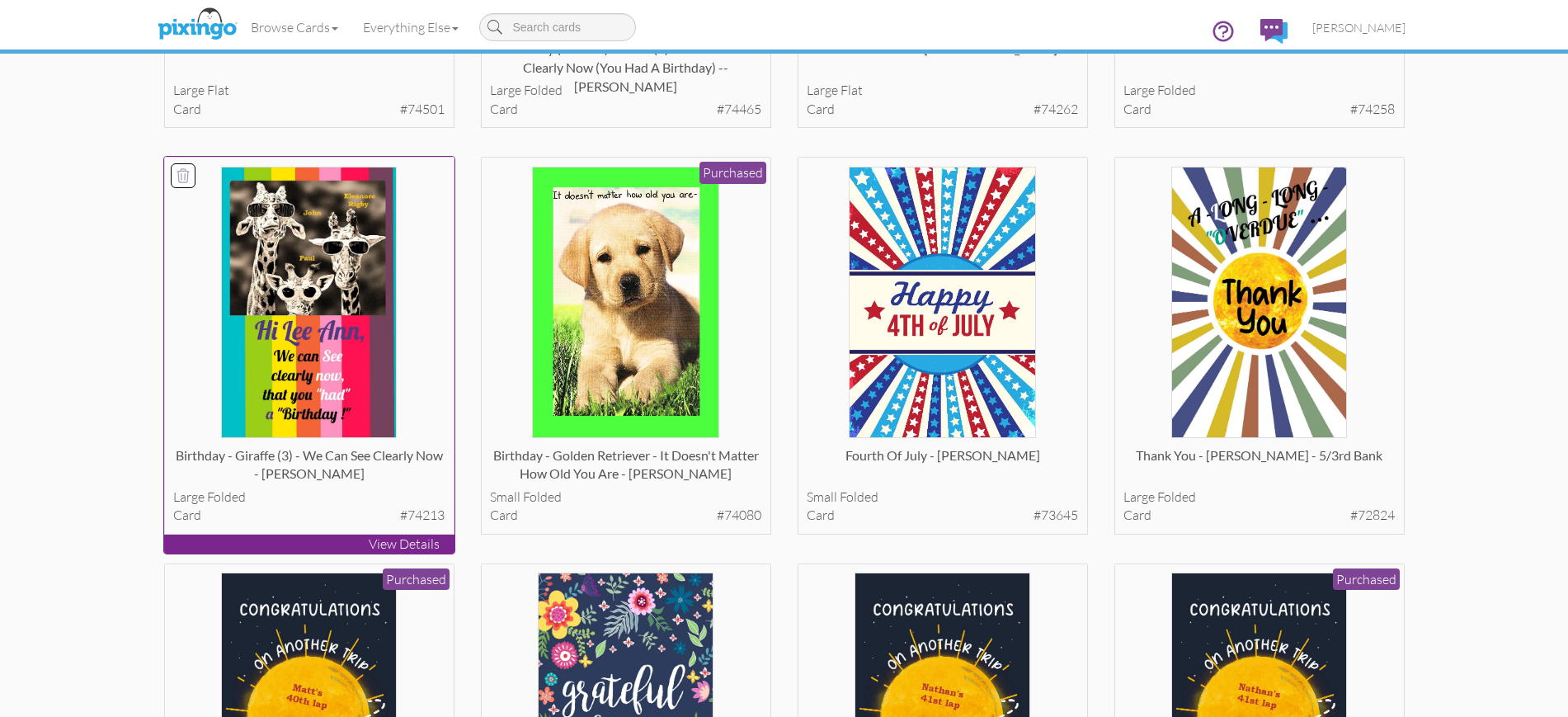
click at [304, 539] on p "View Details" at bounding box center [309, 544] width 290 height 19
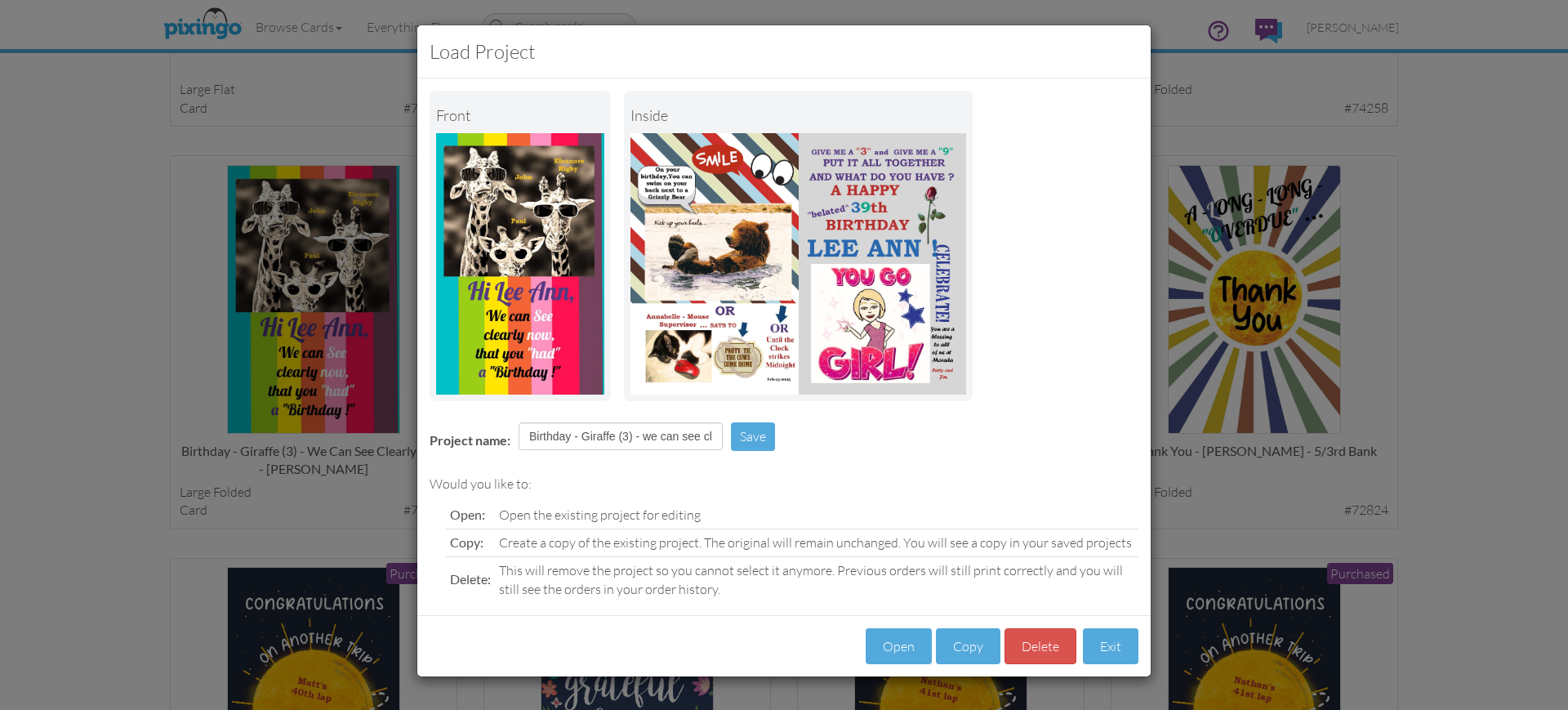
click at [1364, 110] on div "Load Project Front inside Project name: Birthday - Giraffe (3) - we can see cle…" at bounding box center [784, 355] width 1568 height 710
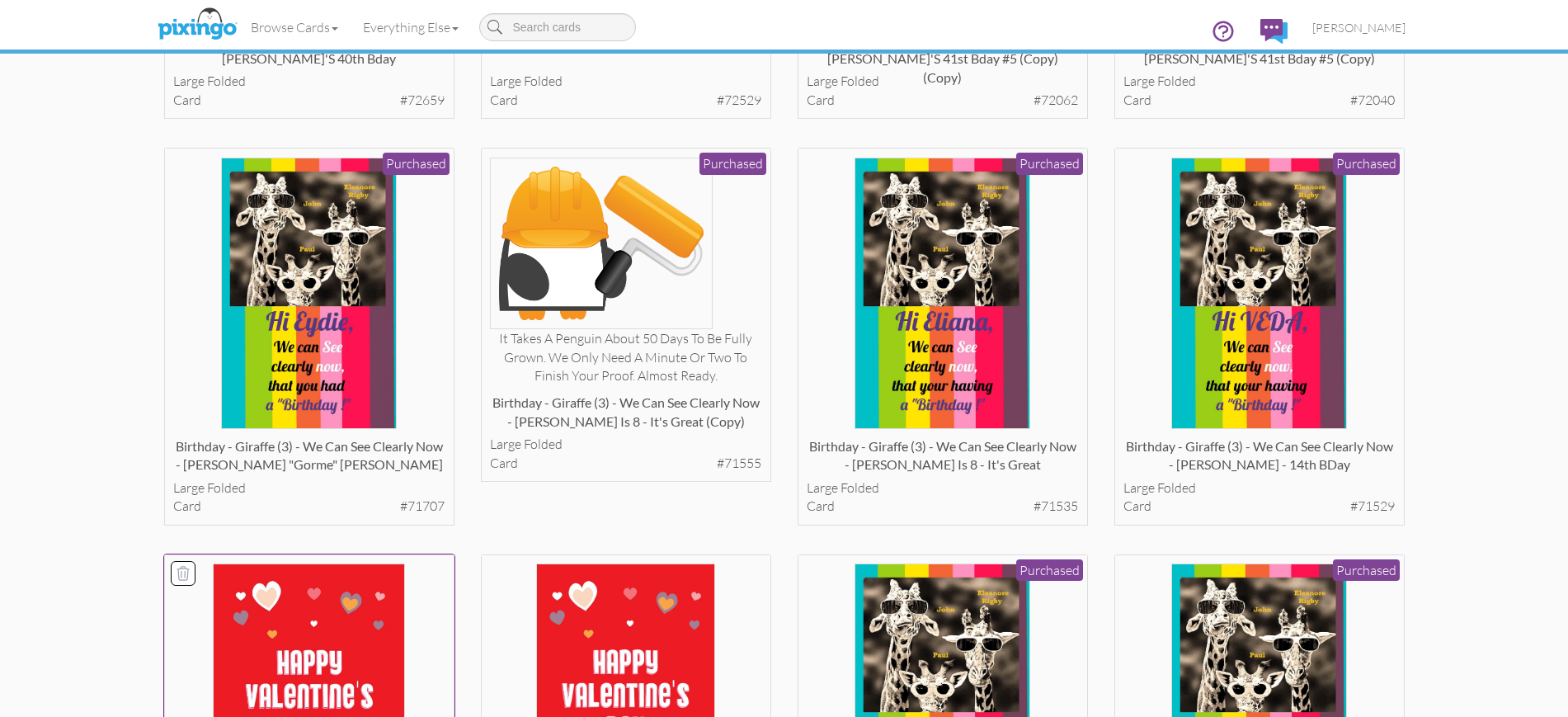
scroll to position [1238, 0]
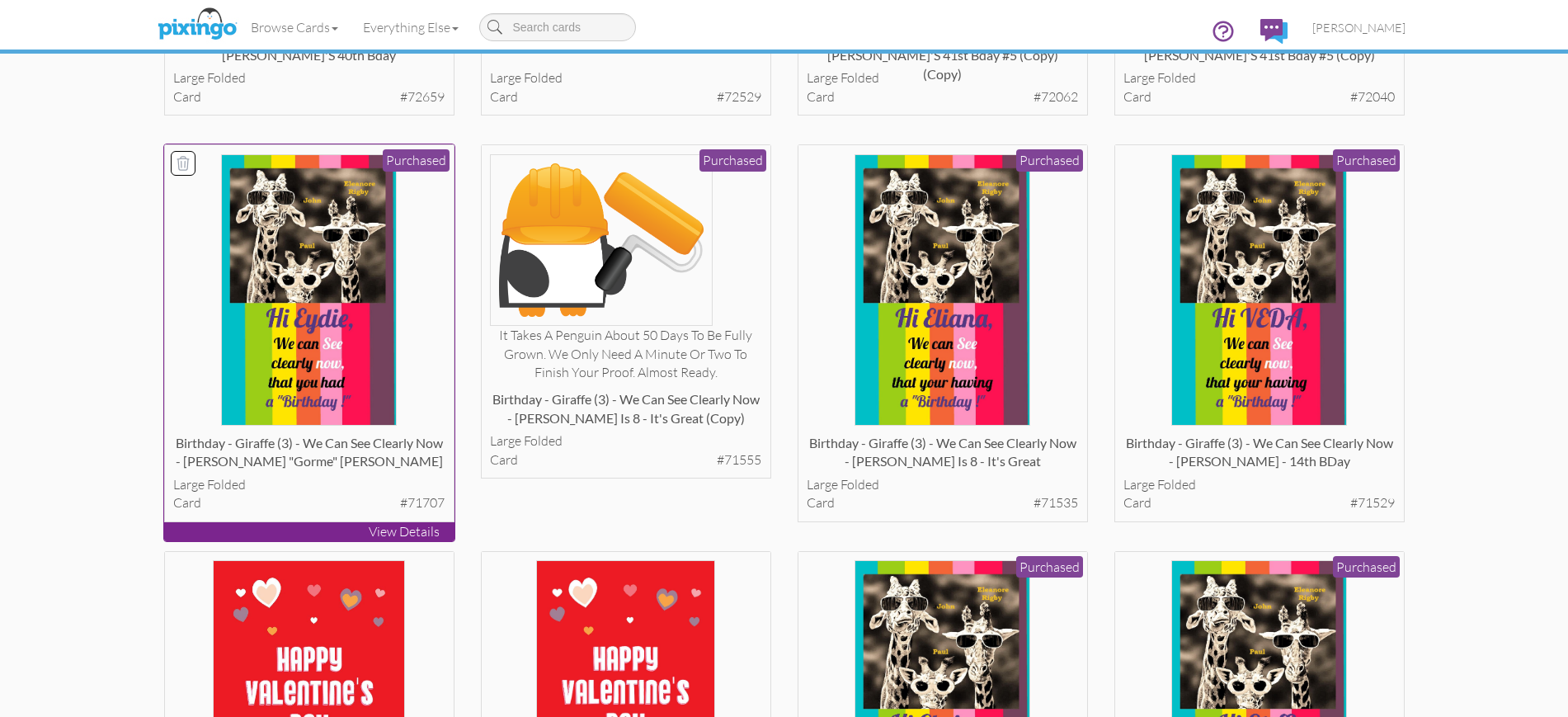
click at [309, 521] on div "Birthday - Giraffe (3) - we can see clearly now - [PERSON_NAME] "Gorme" [PERSON…" at bounding box center [309, 333] width 290 height 378
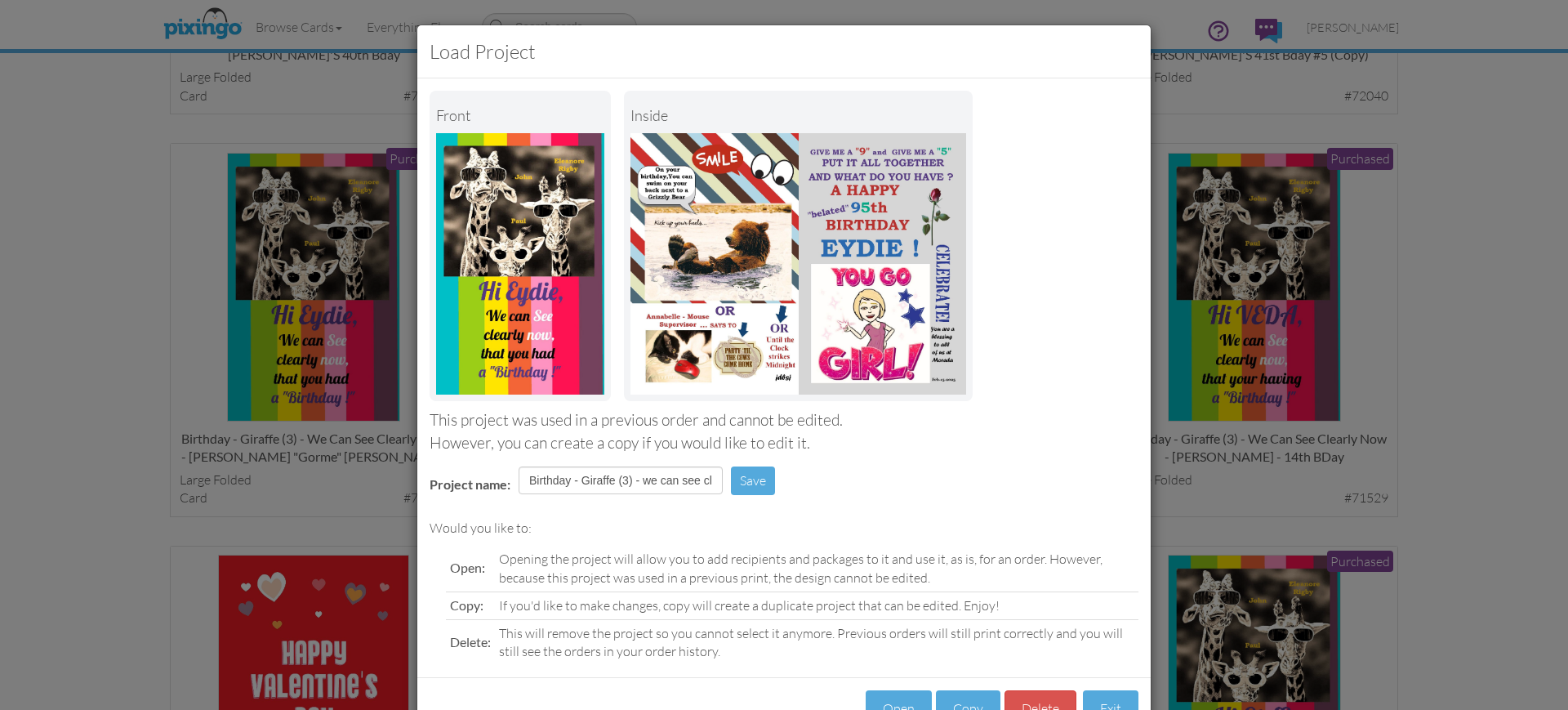
click at [1188, 130] on div "Load Project Front inside This project was used in a previous order and cannot …" at bounding box center [784, 355] width 1568 height 710
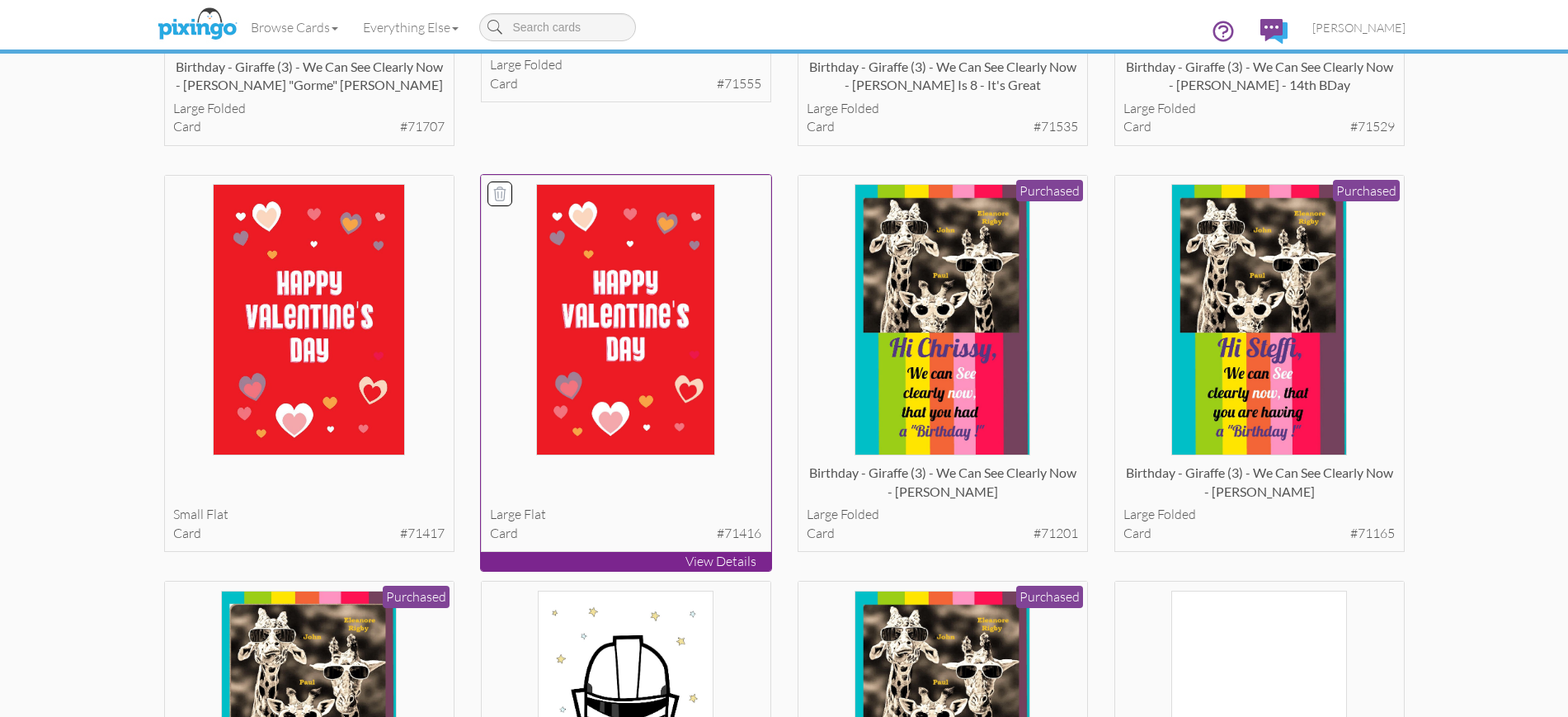
scroll to position [1650, 0]
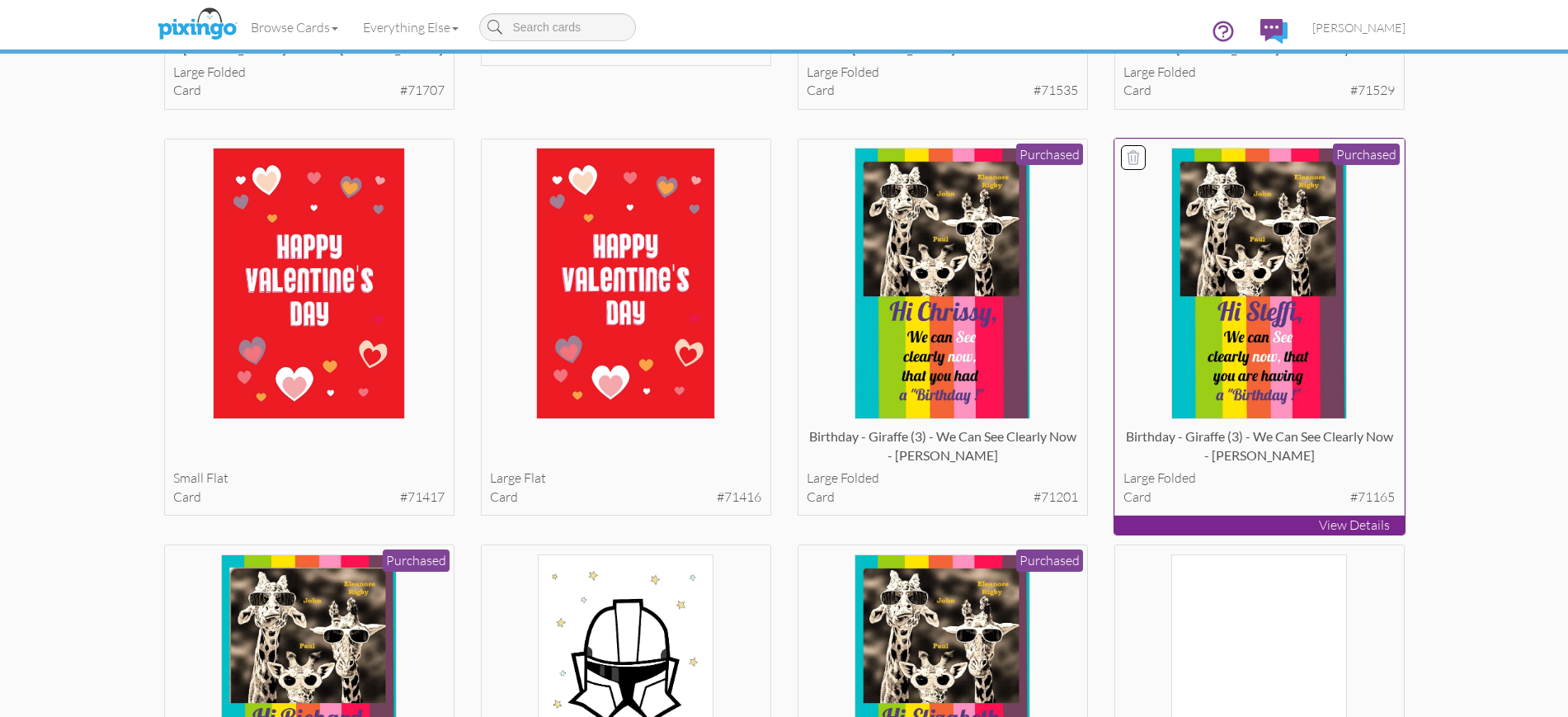
click at [1217, 525] on p "View Details" at bounding box center [1260, 525] width 290 height 19
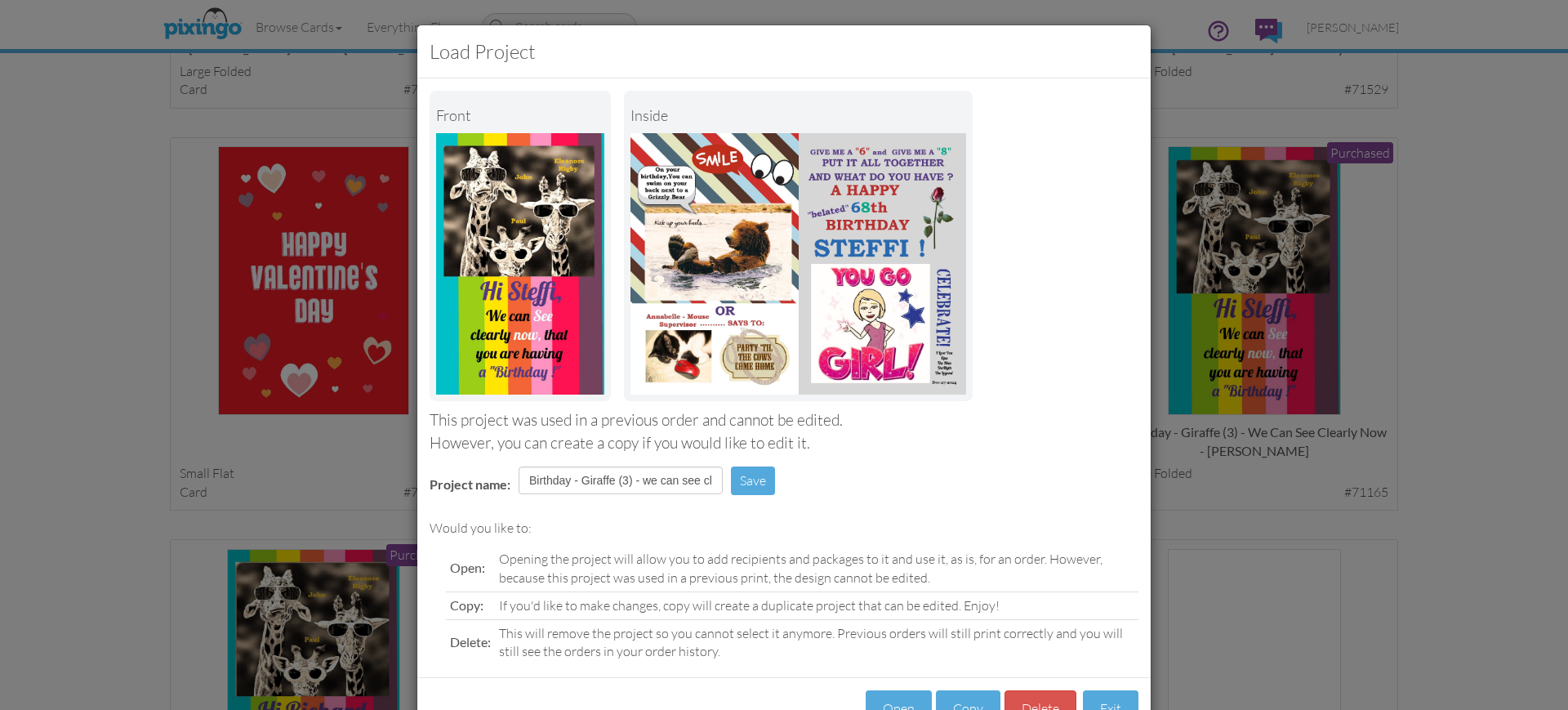
click at [1374, 347] on div "Load Project Front inside This project was used in a previous order and cannot …" at bounding box center [784, 355] width 1568 height 710
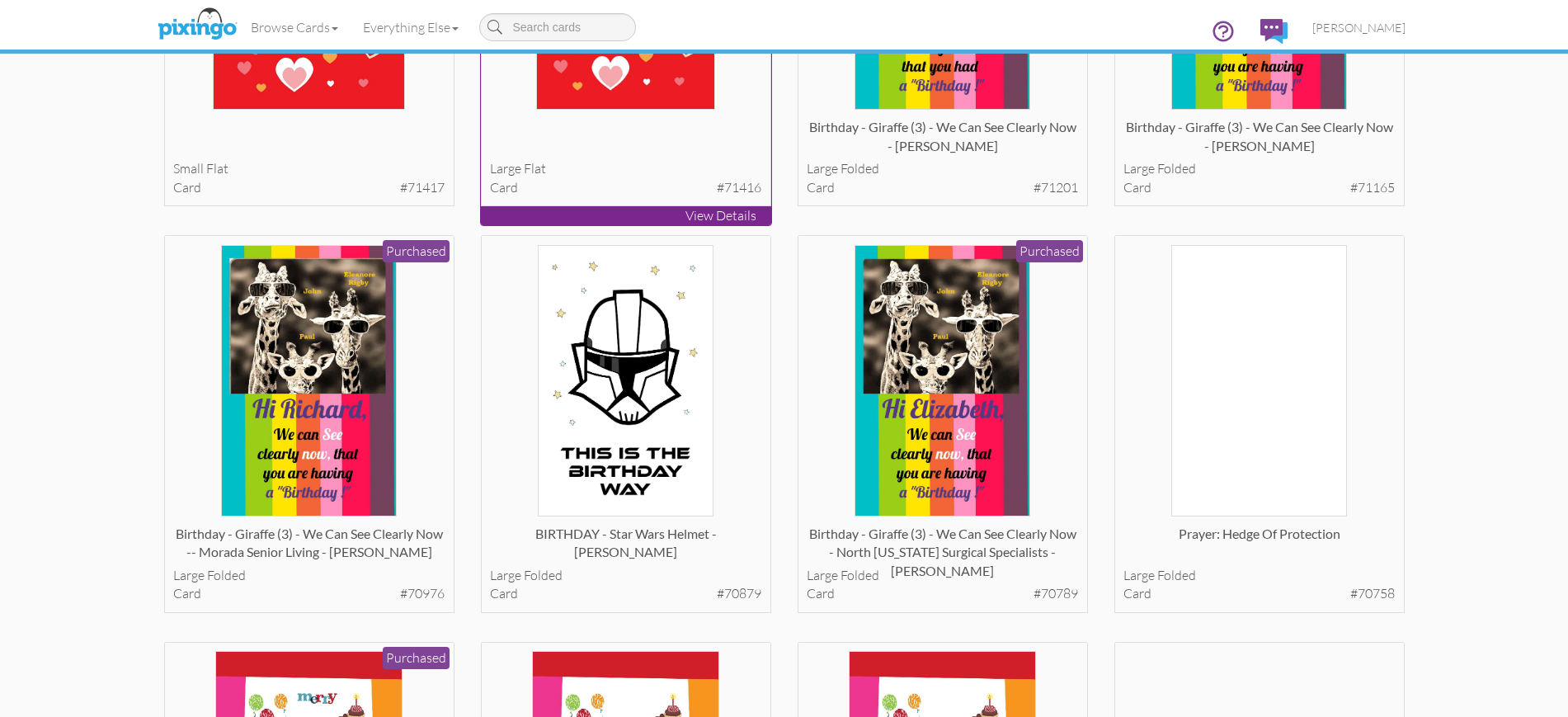
scroll to position [2063, 0]
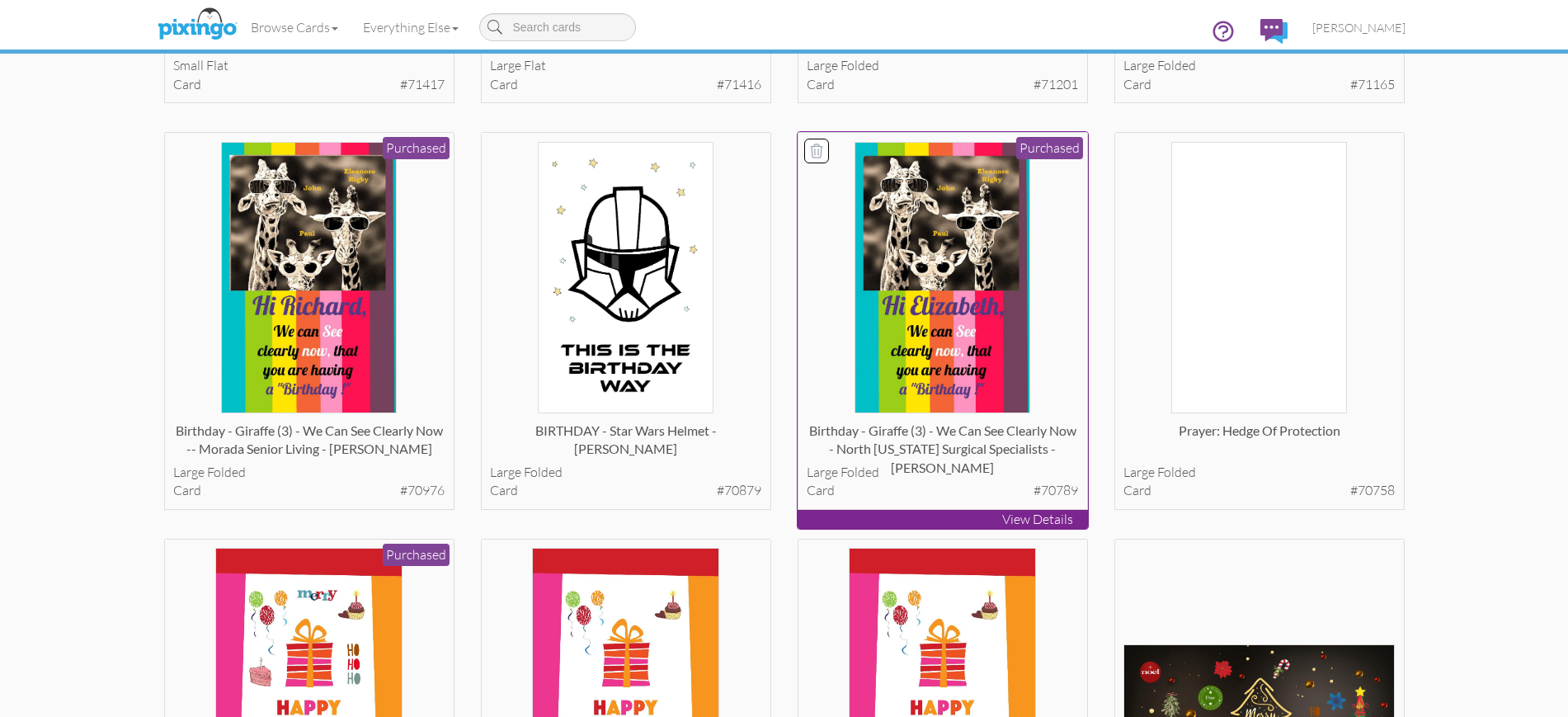
click at [937, 515] on p "View Details" at bounding box center [943, 520] width 290 height 19
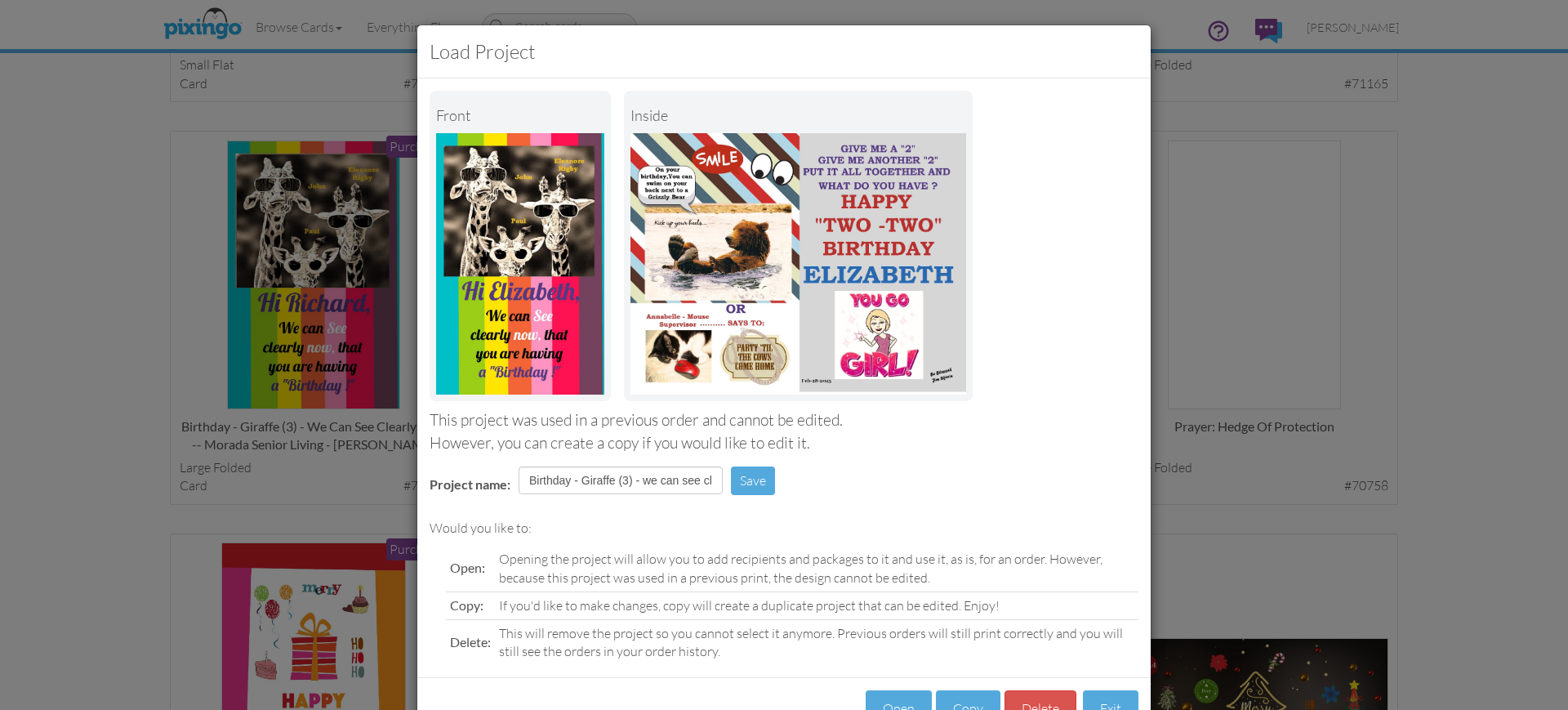
click at [1172, 271] on div "Load Project Front inside This project was used in a previous order and cannot …" at bounding box center [784, 355] width 1568 height 710
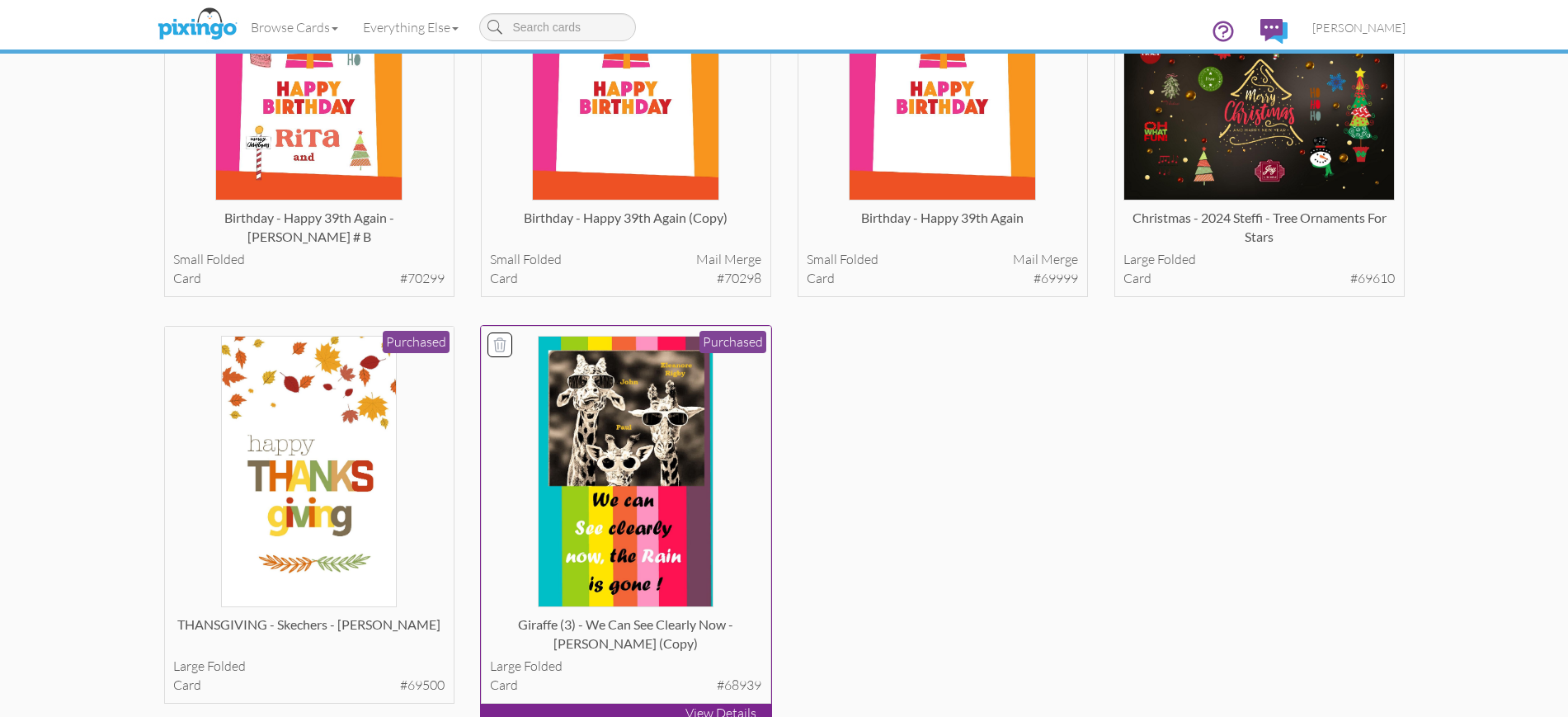
scroll to position [2785, 0]
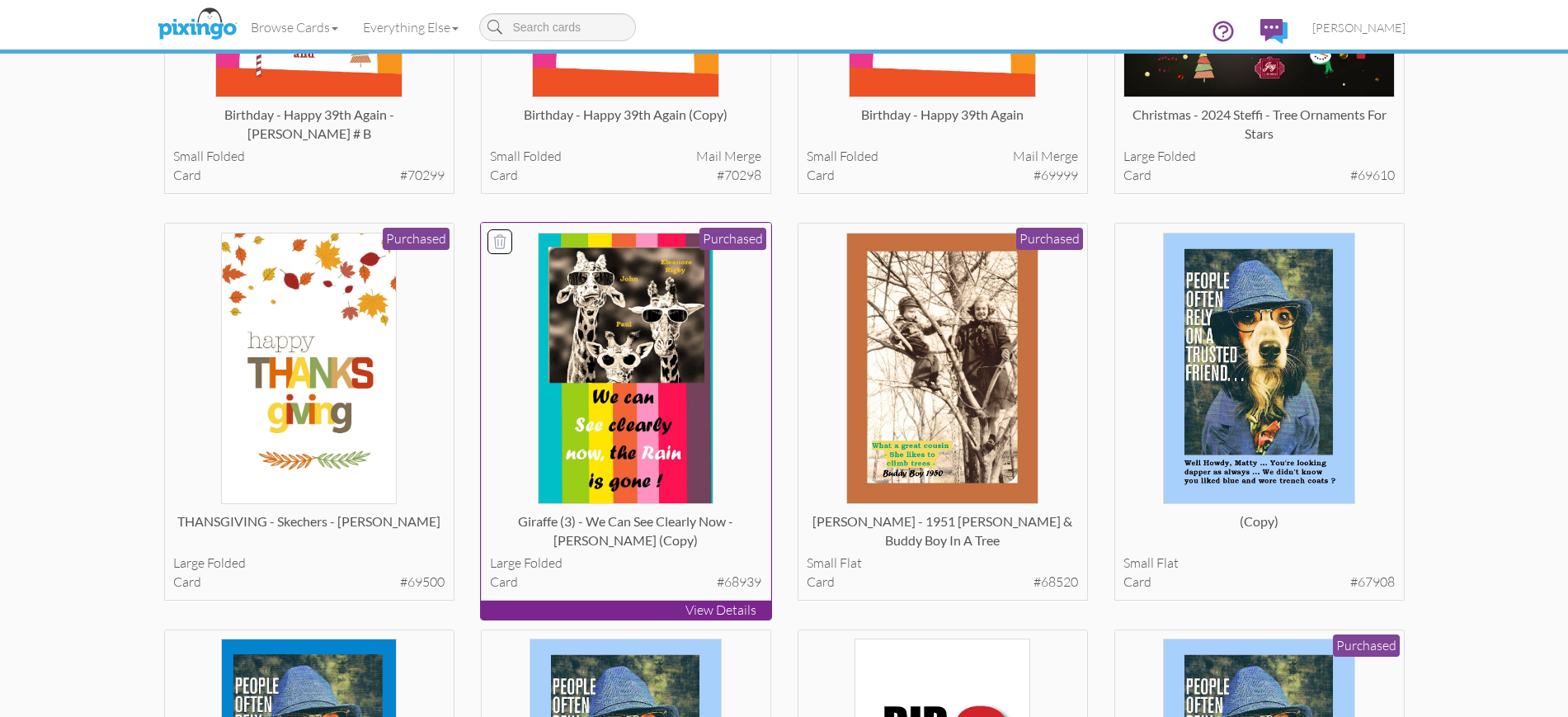
click at [629, 609] on p "View Details" at bounding box center [626, 610] width 290 height 19
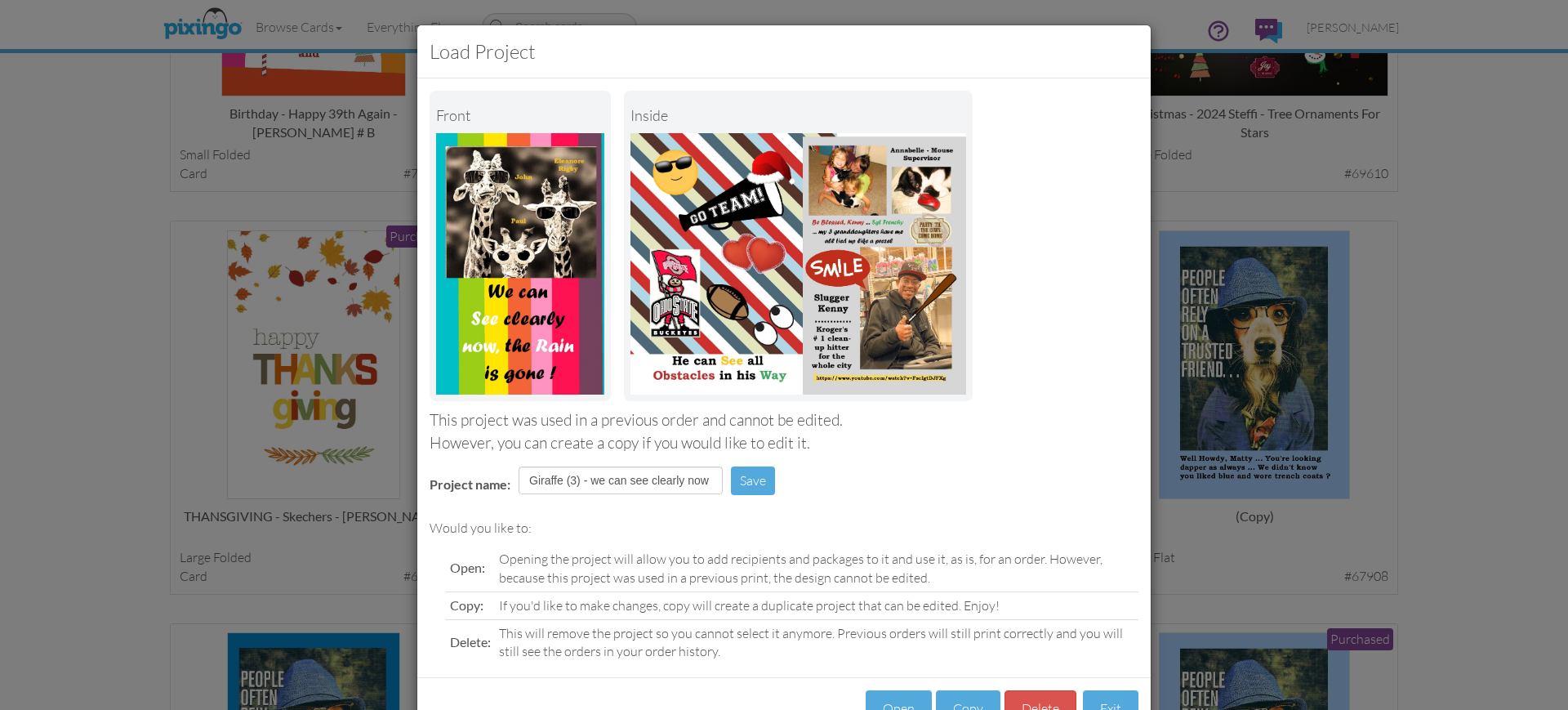
click at [1318, 186] on div "Load Project Front inside This project was used in a previous order and cannot …" at bounding box center [784, 355] width 1568 height 710
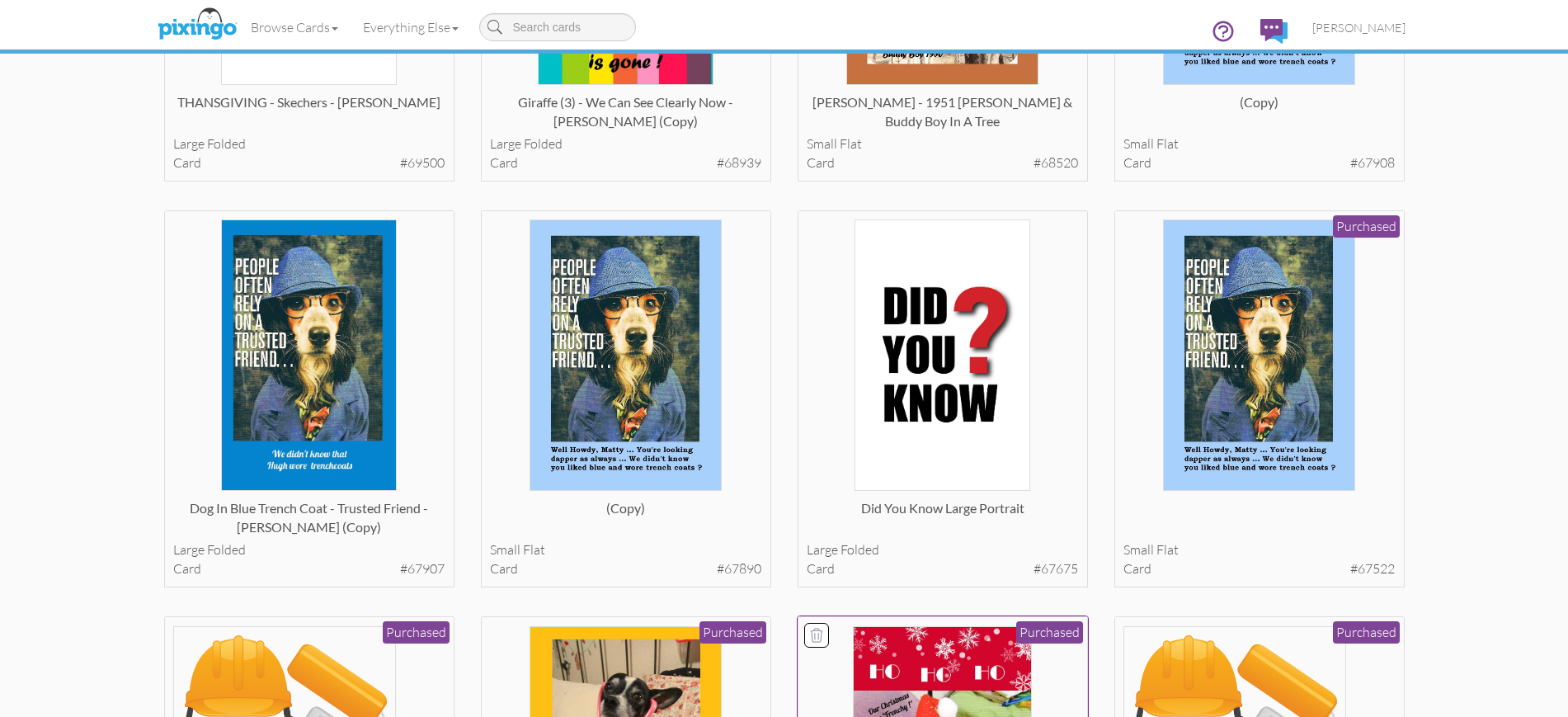
scroll to position [3197, 0]
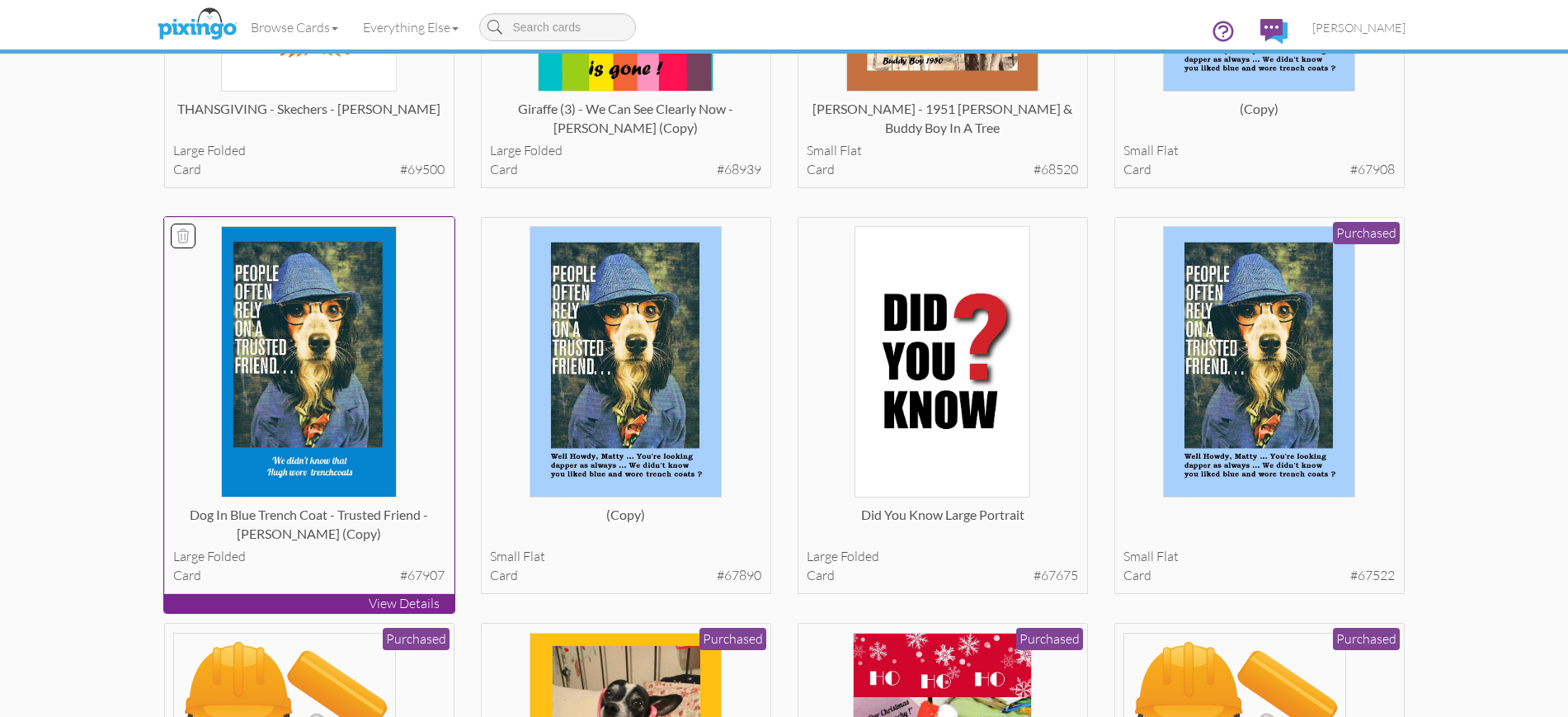
click at [306, 605] on p "View Details" at bounding box center [309, 604] width 290 height 19
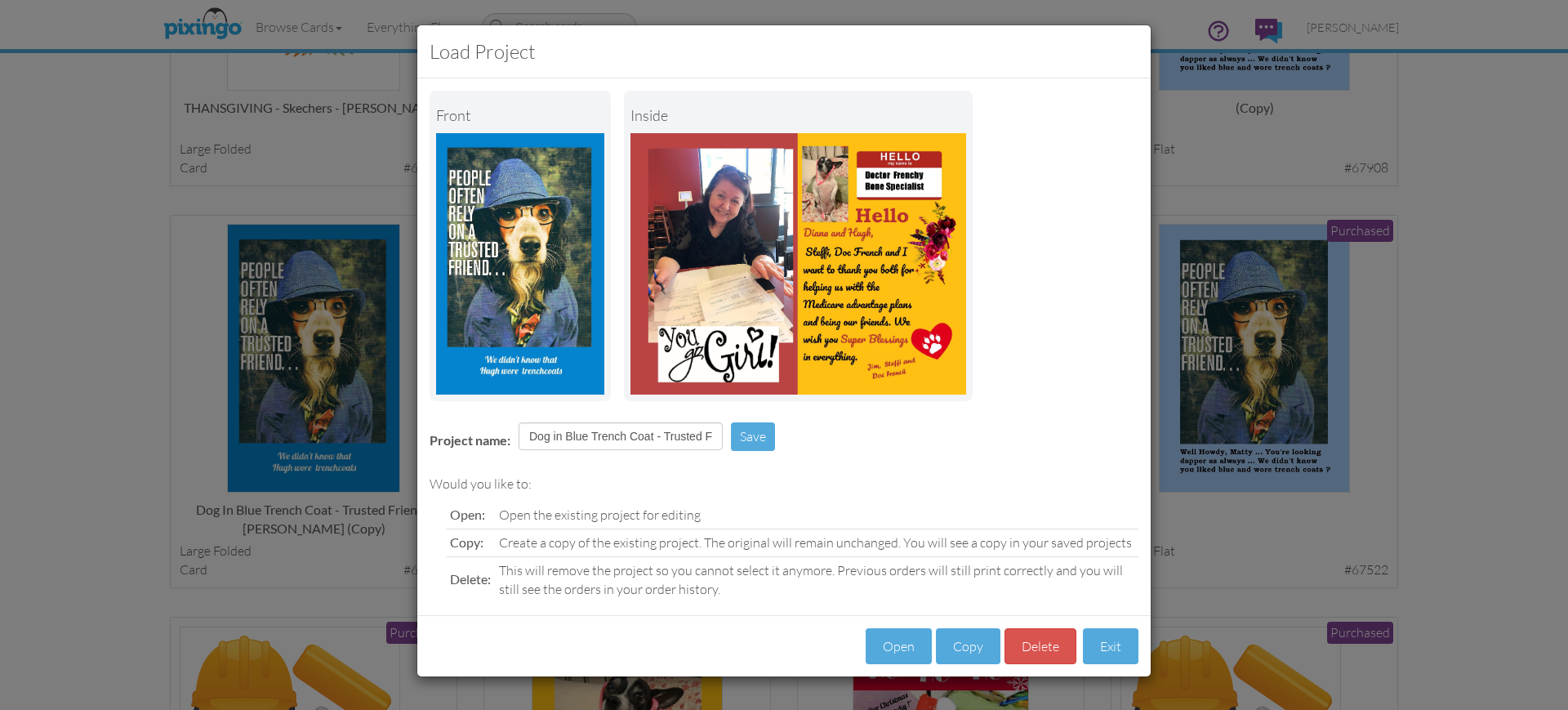
click at [1227, 167] on div "Load Project Front inside Project name: Dog in Blue Trench Coat - Trusted Frien…" at bounding box center [784, 355] width 1568 height 710
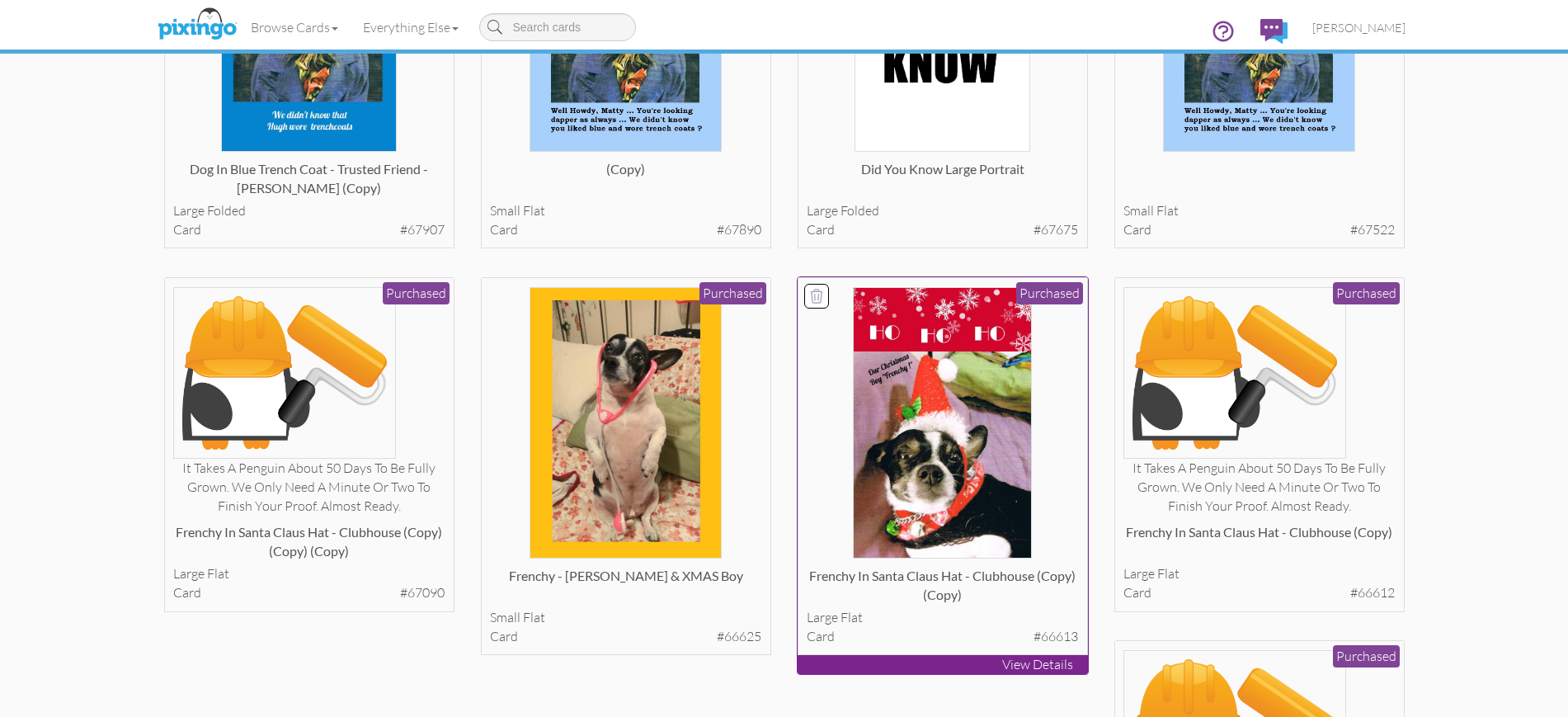
scroll to position [3610, 0]
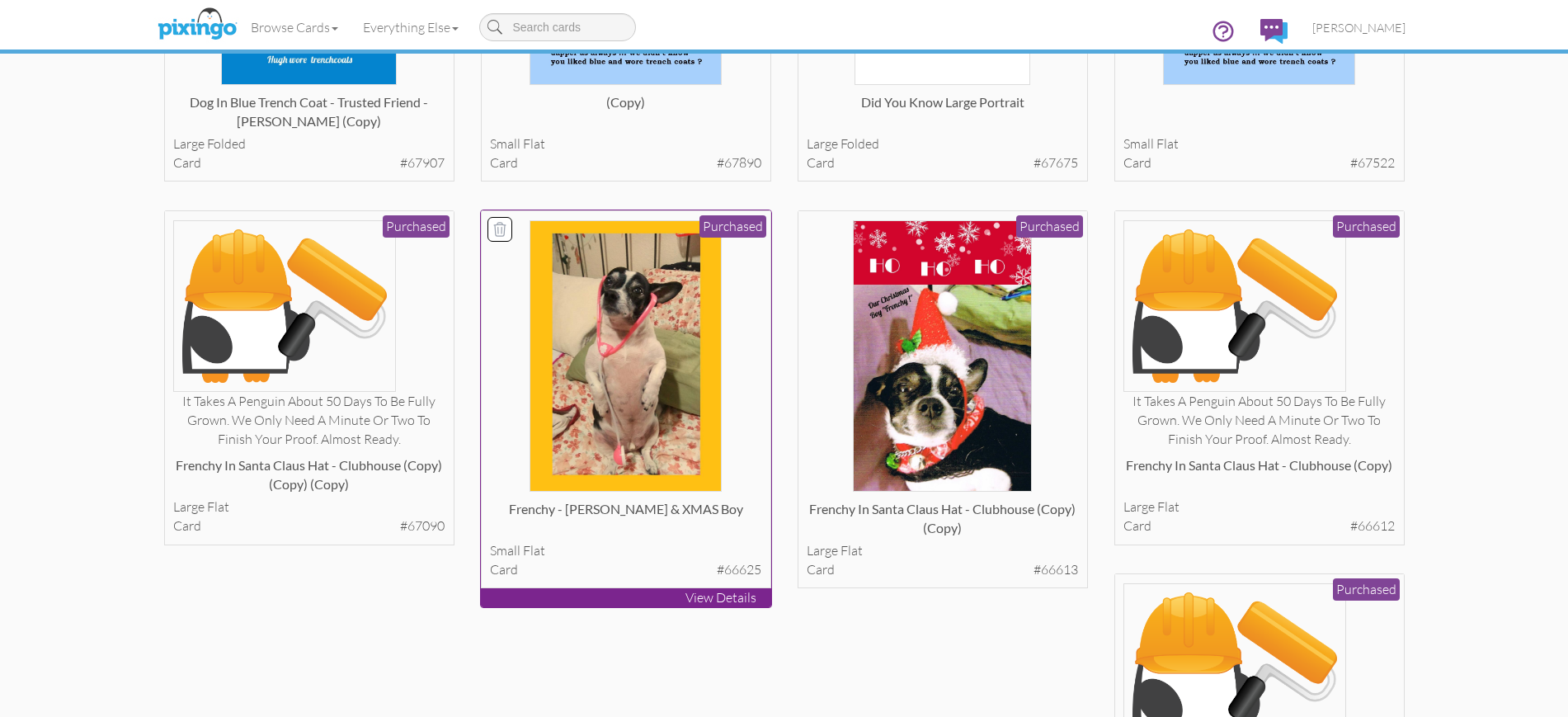
click at [591, 598] on p "View Details" at bounding box center [626, 598] width 290 height 19
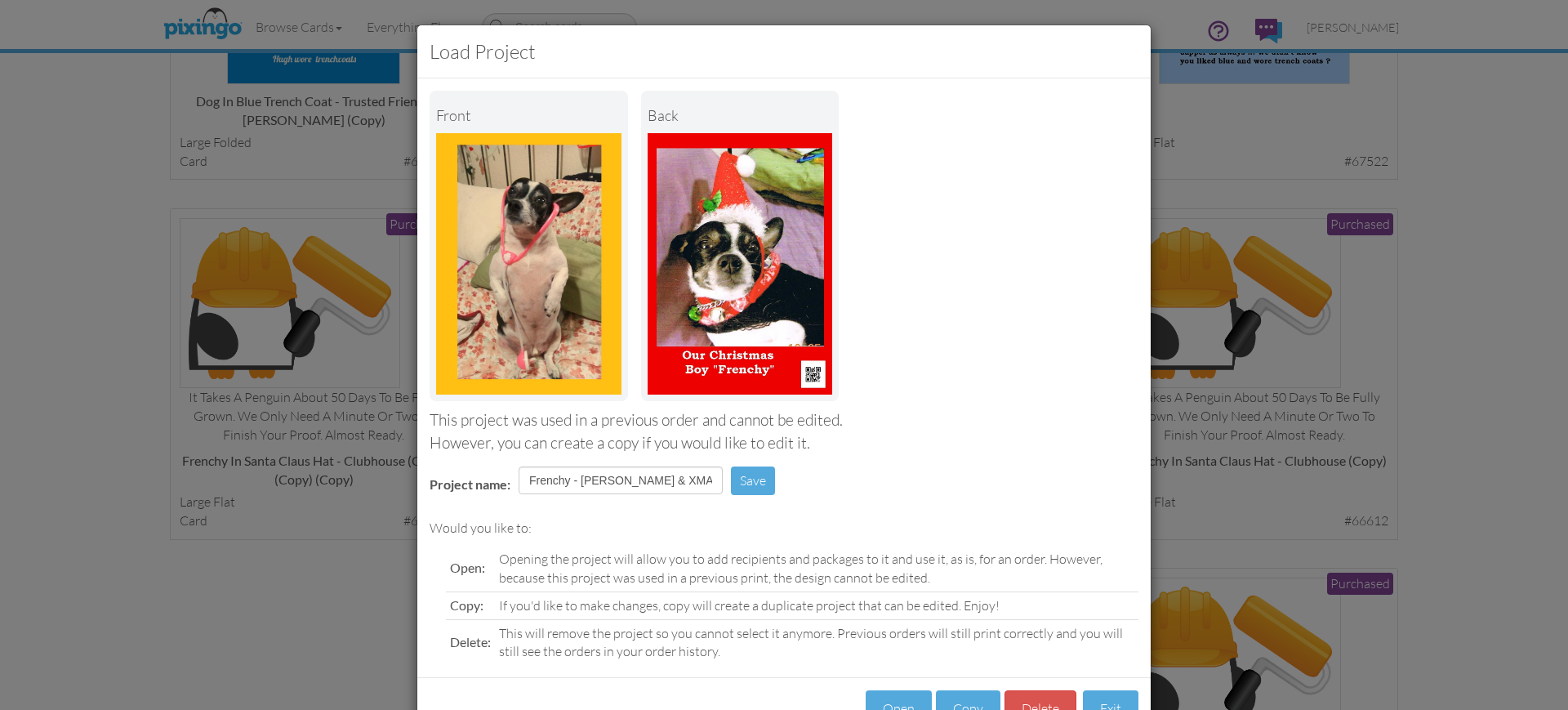
click at [1363, 360] on div "Load Project Front back This project was used in a previous order and cannot be…" at bounding box center [784, 355] width 1568 height 710
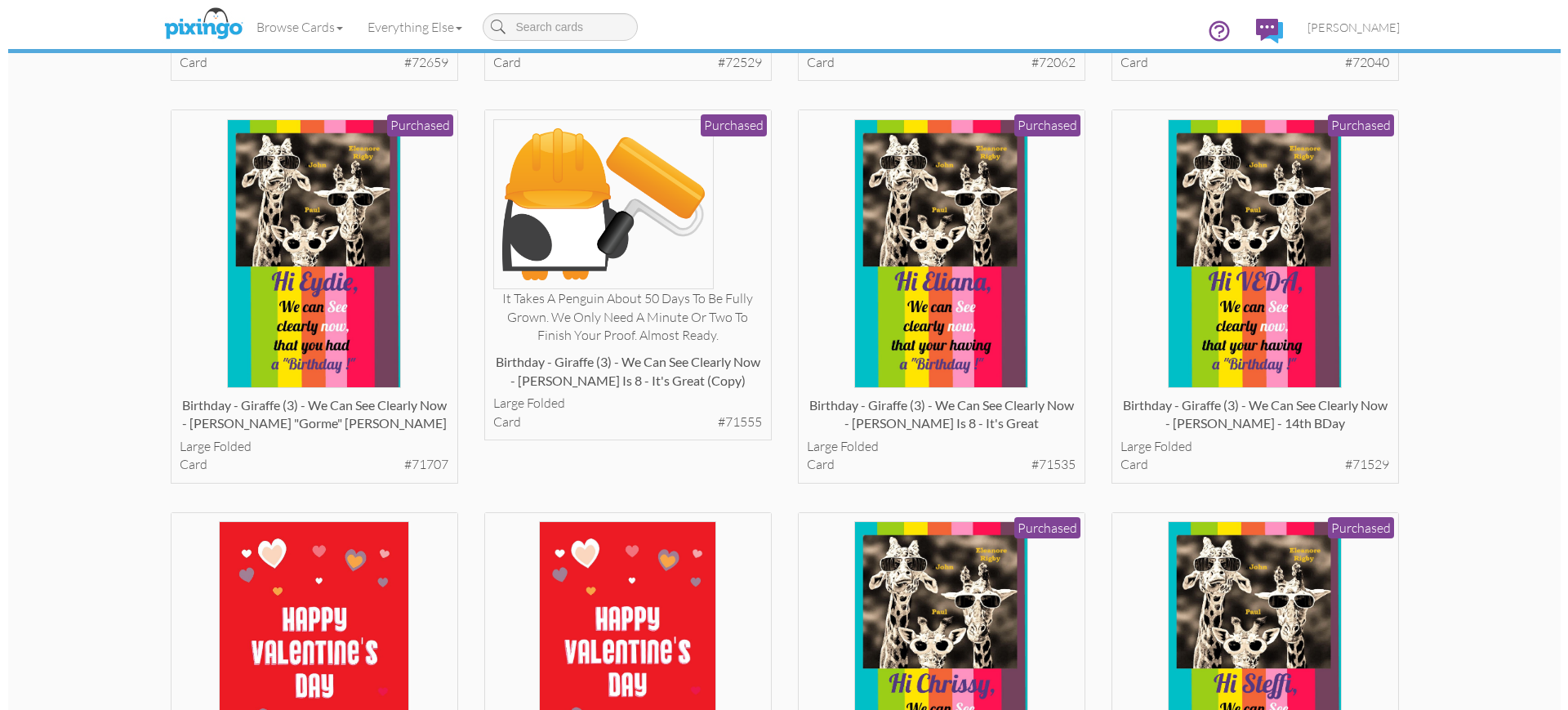
scroll to position [1226, 0]
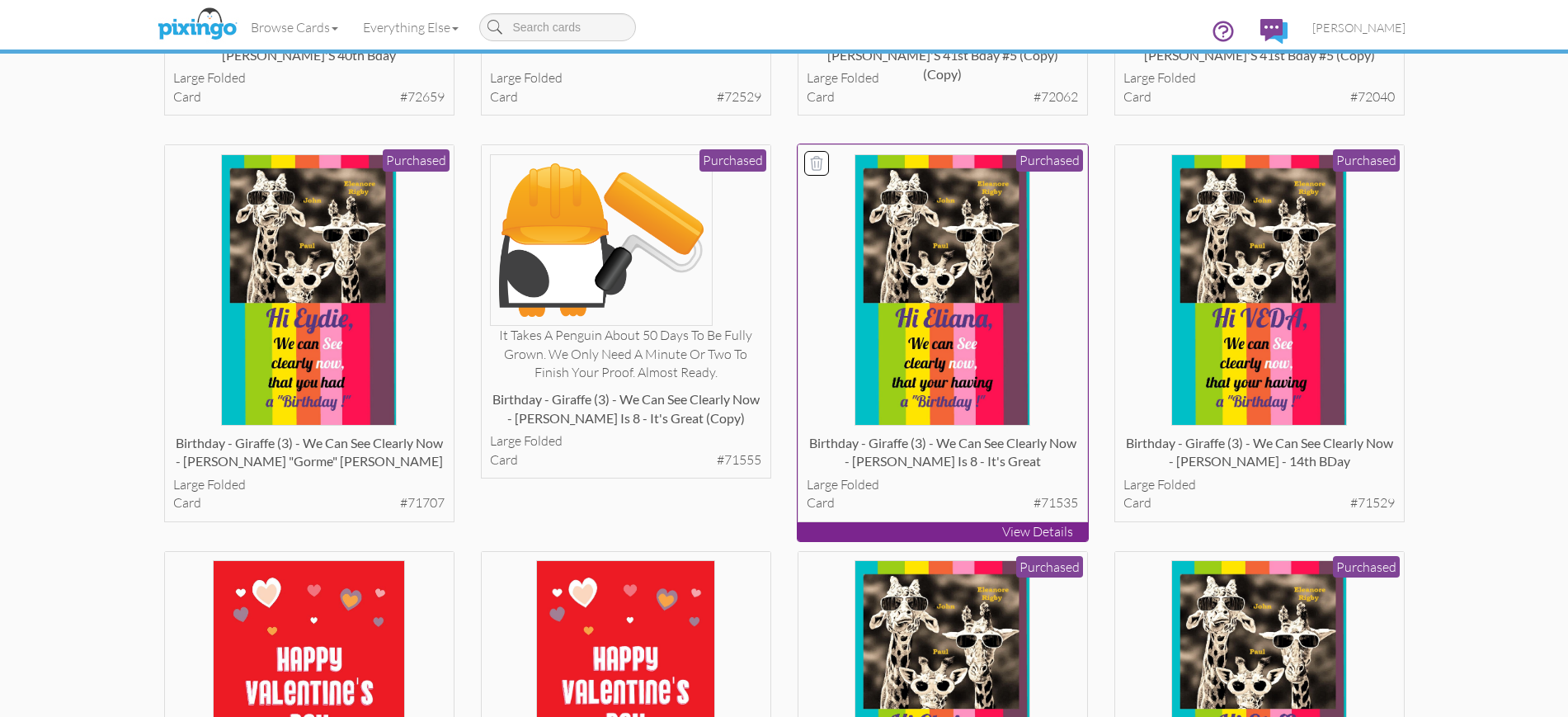
click at [956, 533] on p "View Details" at bounding box center [943, 532] width 290 height 19
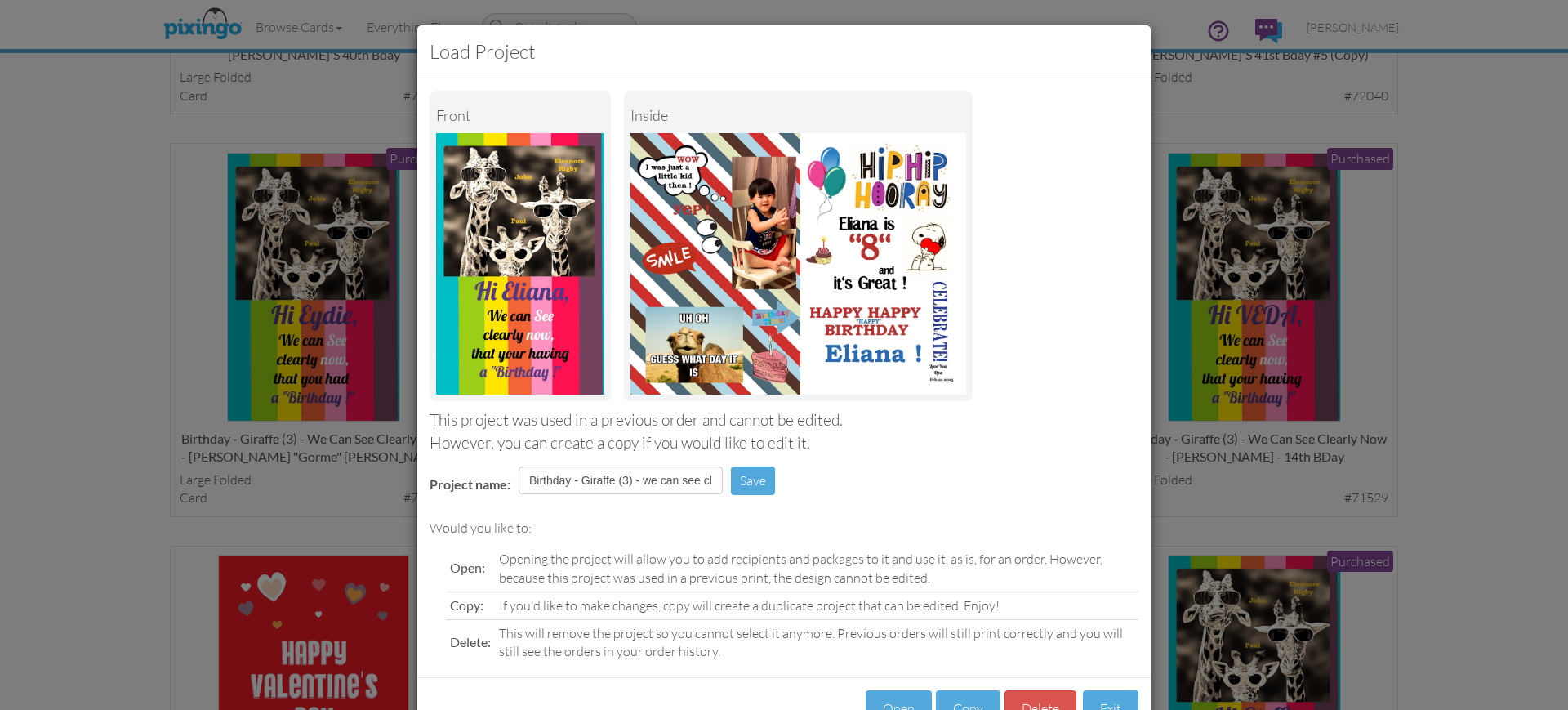
click at [1443, 309] on div "Load Project Front inside This project was used in a previous order and cannot …" at bounding box center [784, 355] width 1568 height 710
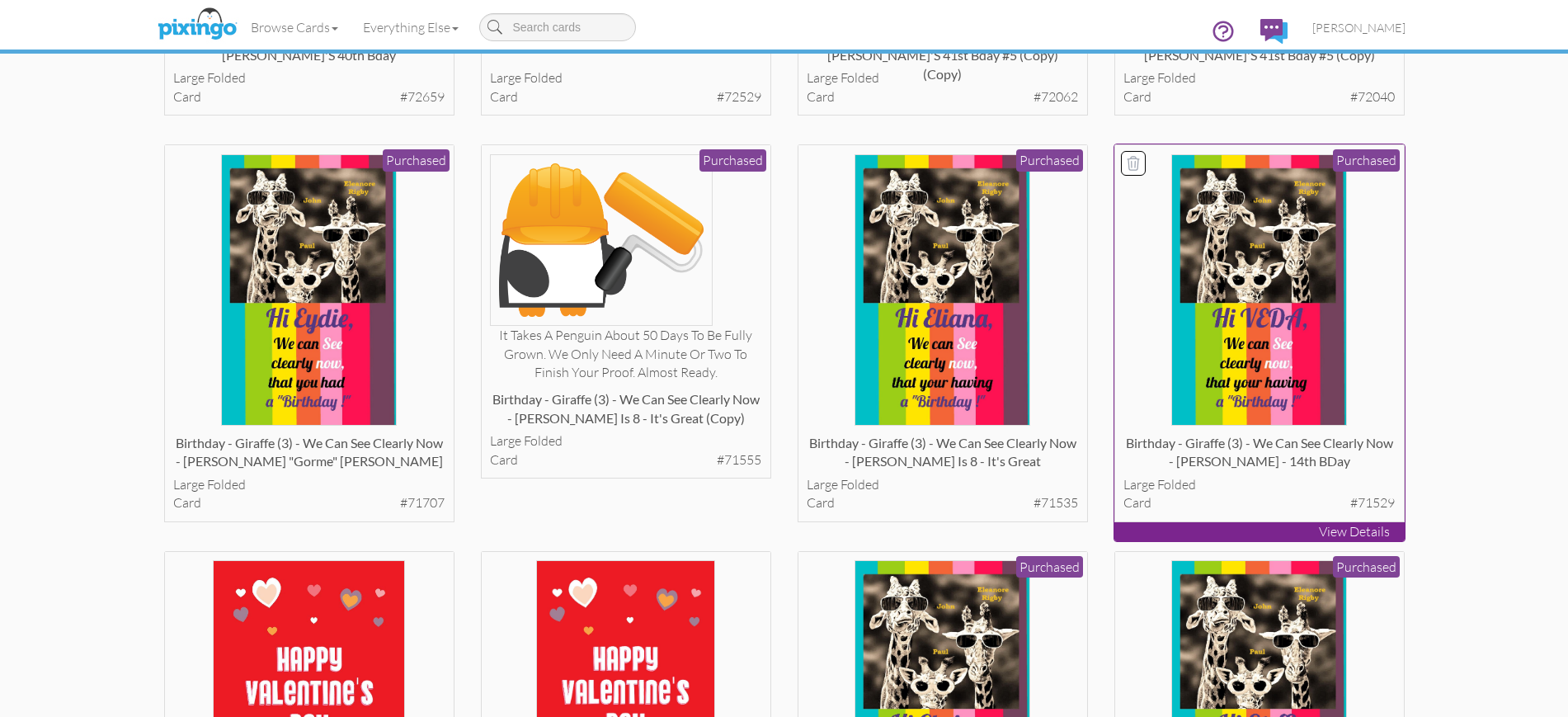
click at [1287, 530] on p "View Details" at bounding box center [1260, 532] width 290 height 19
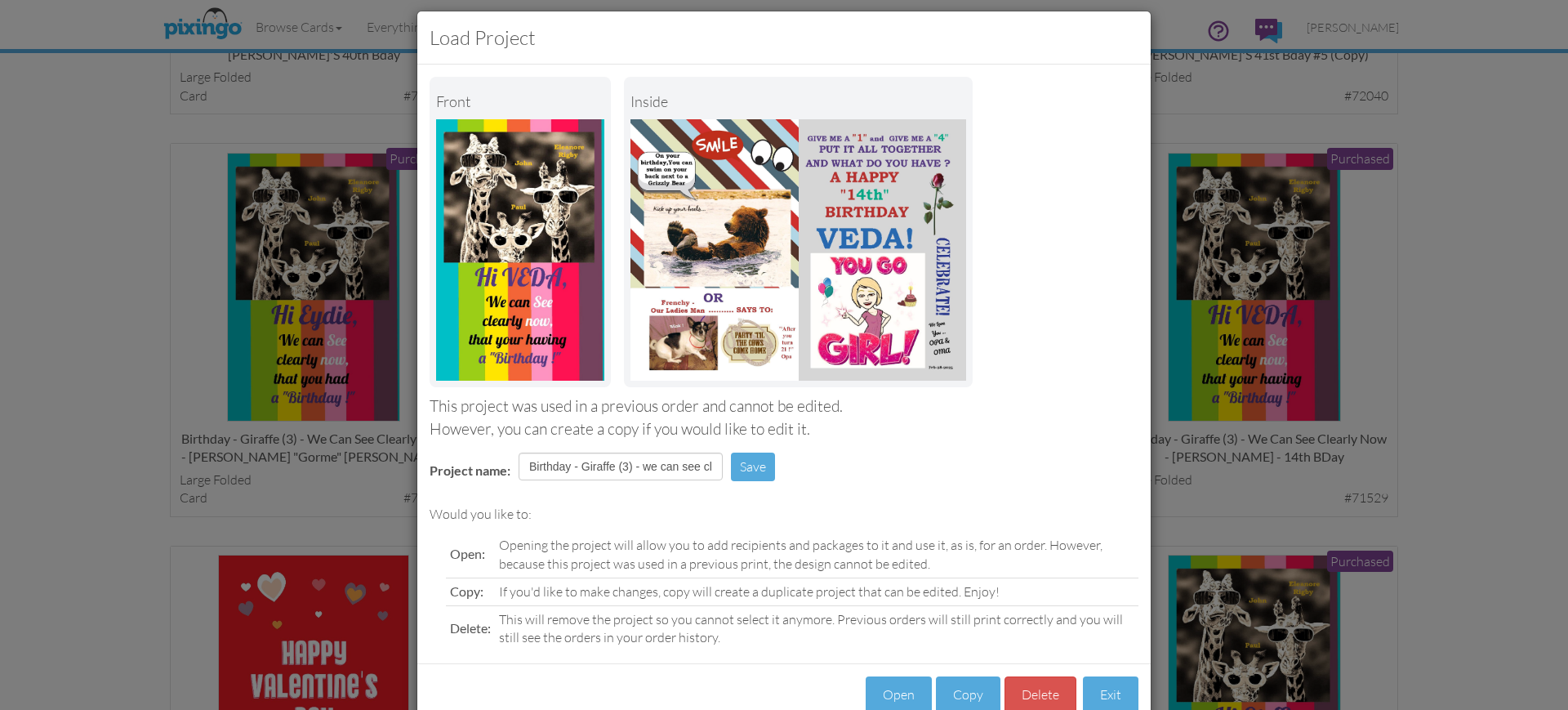
scroll to position [55, 0]
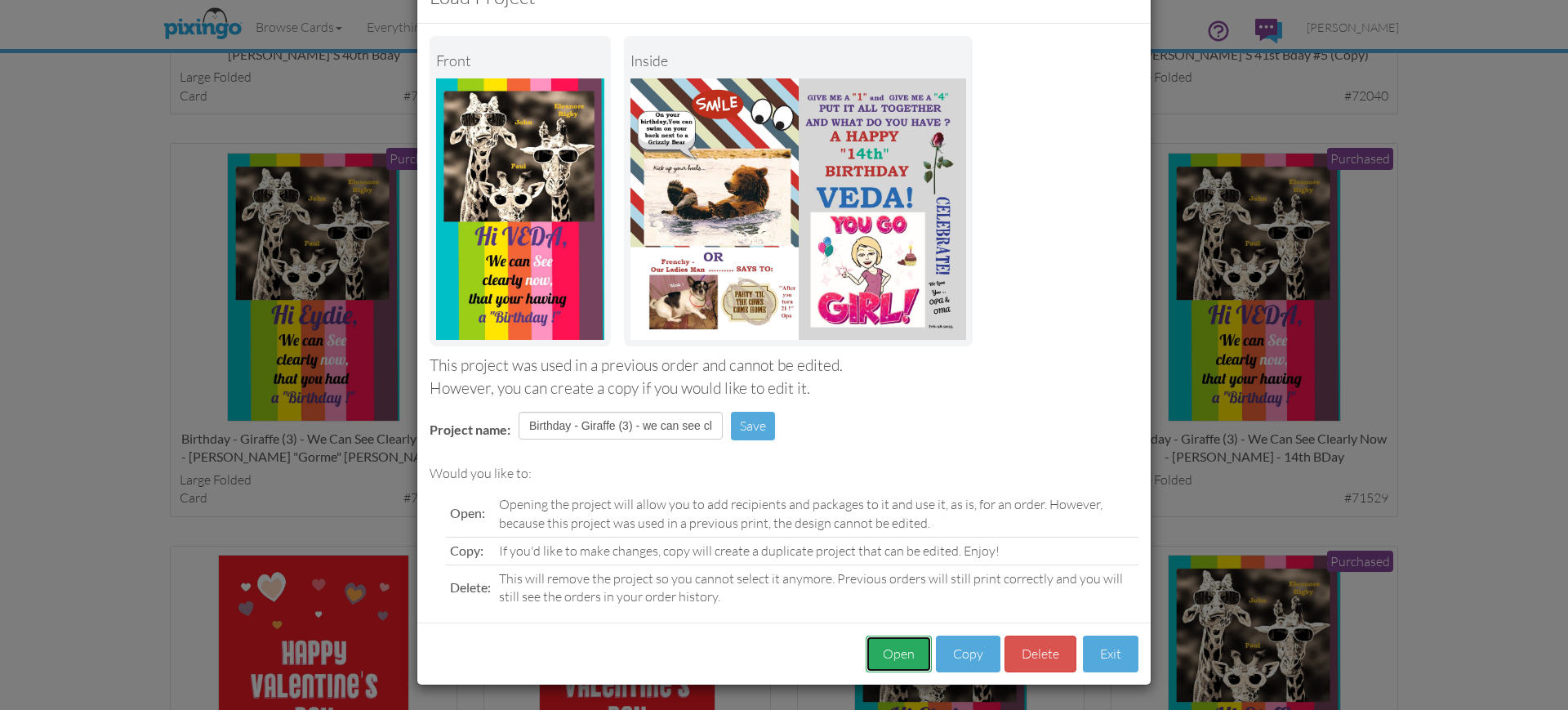
click at [892, 651] on button "Open" at bounding box center [898, 654] width 66 height 37
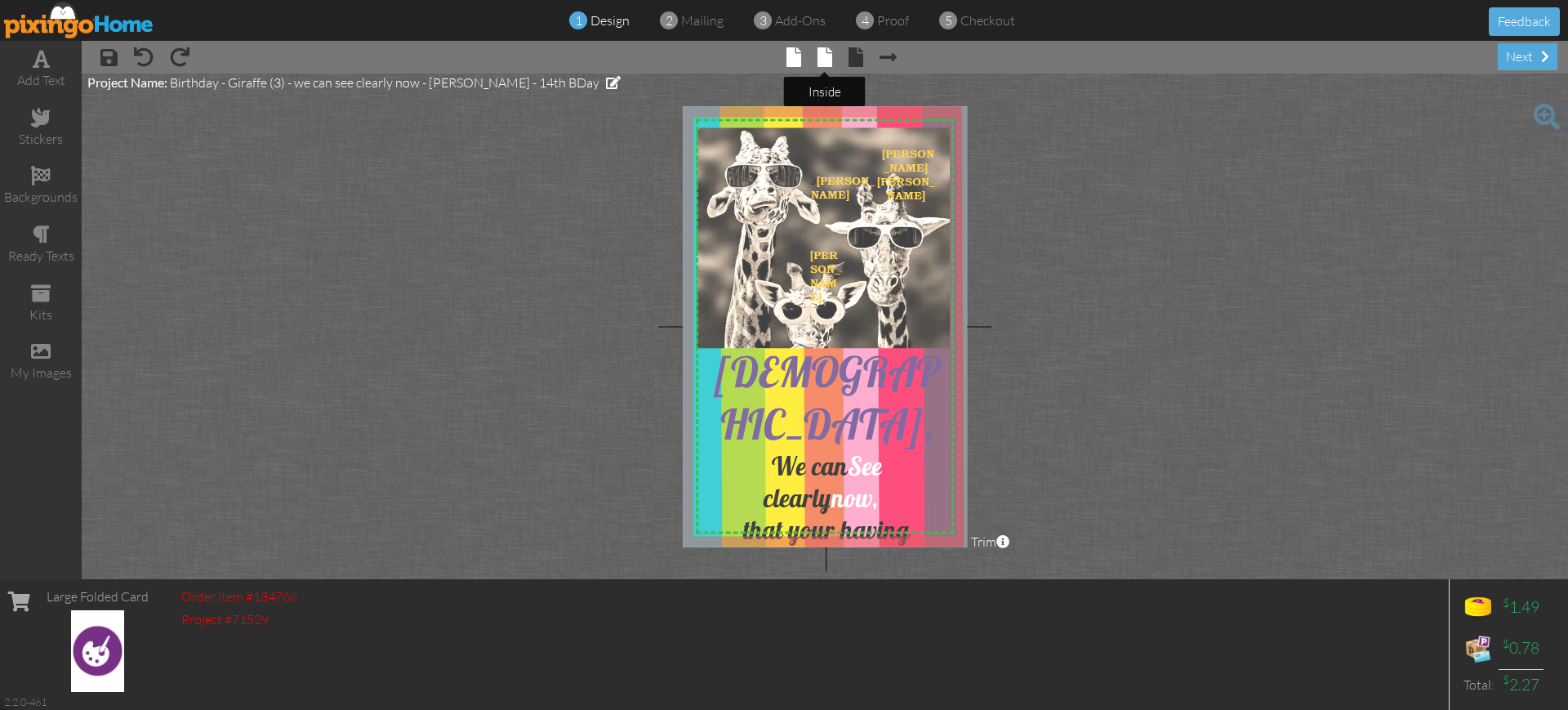
click at [832, 57] on span at bounding box center [824, 57] width 15 height 20
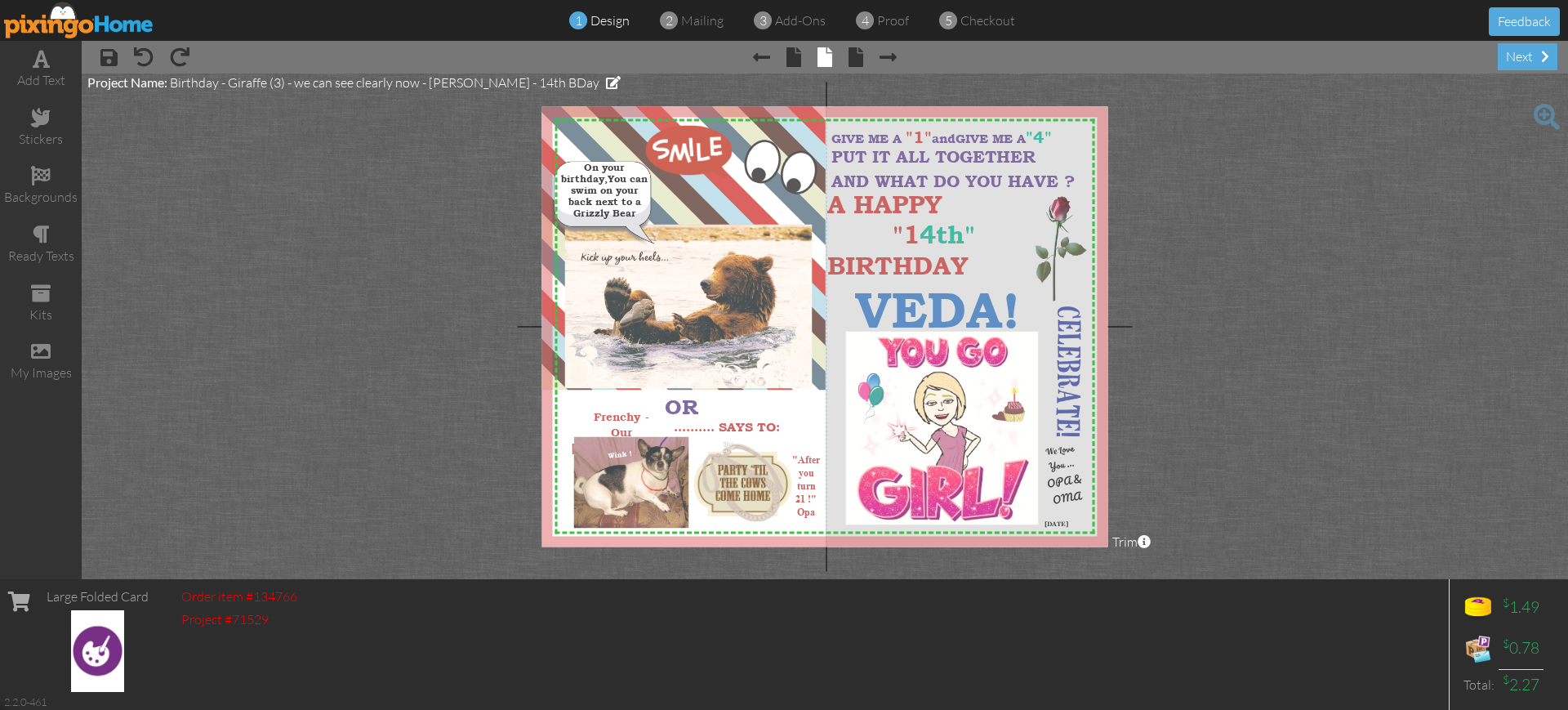
click at [1545, 112] on span at bounding box center [1546, 117] width 26 height 26
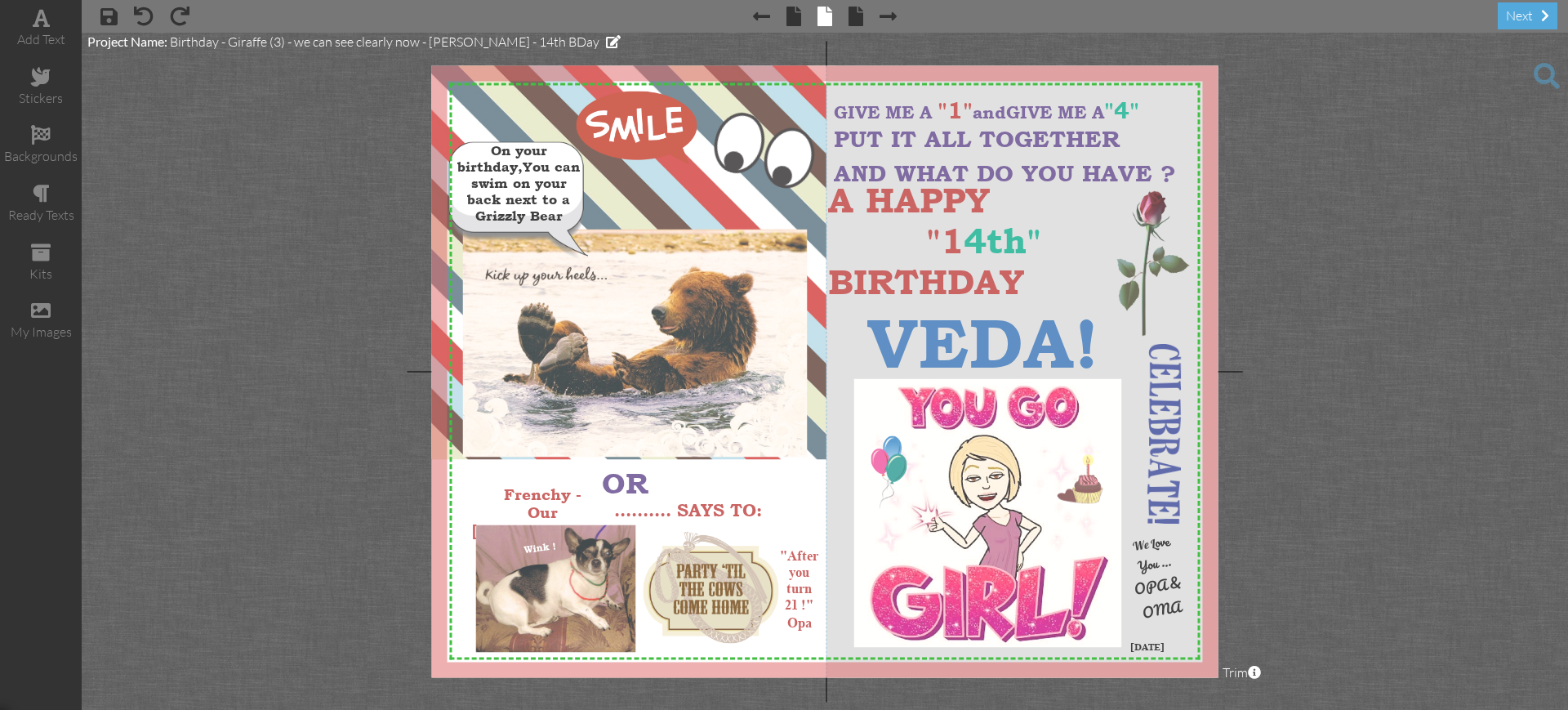
click at [1545, 77] on span at bounding box center [1546, 76] width 26 height 26
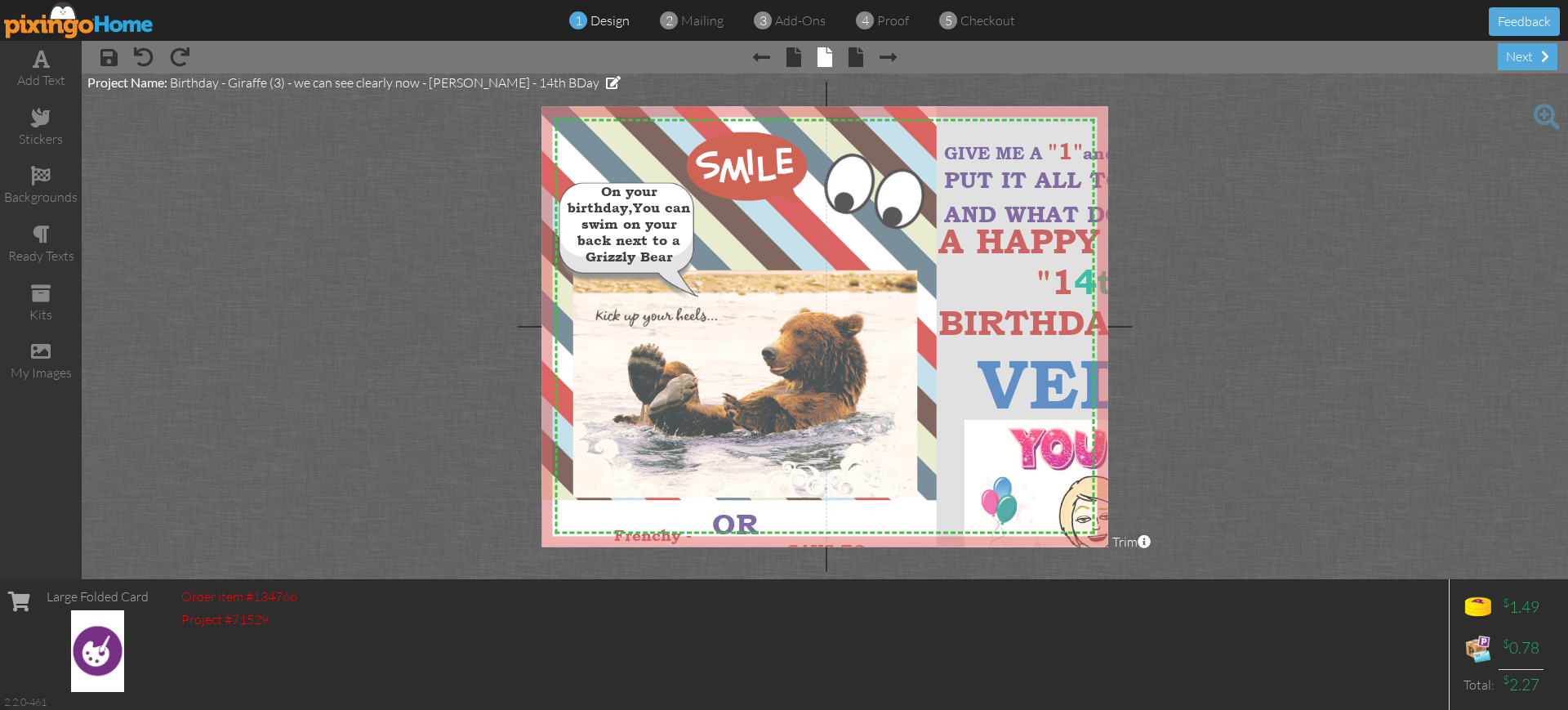
click at [1387, 154] on project-studio-wrapper "X X X X X X X X X X X X X X X X X X X X X X X X X X X X X X X X X X X X X X X X…" at bounding box center [825, 326] width 1486 height 506
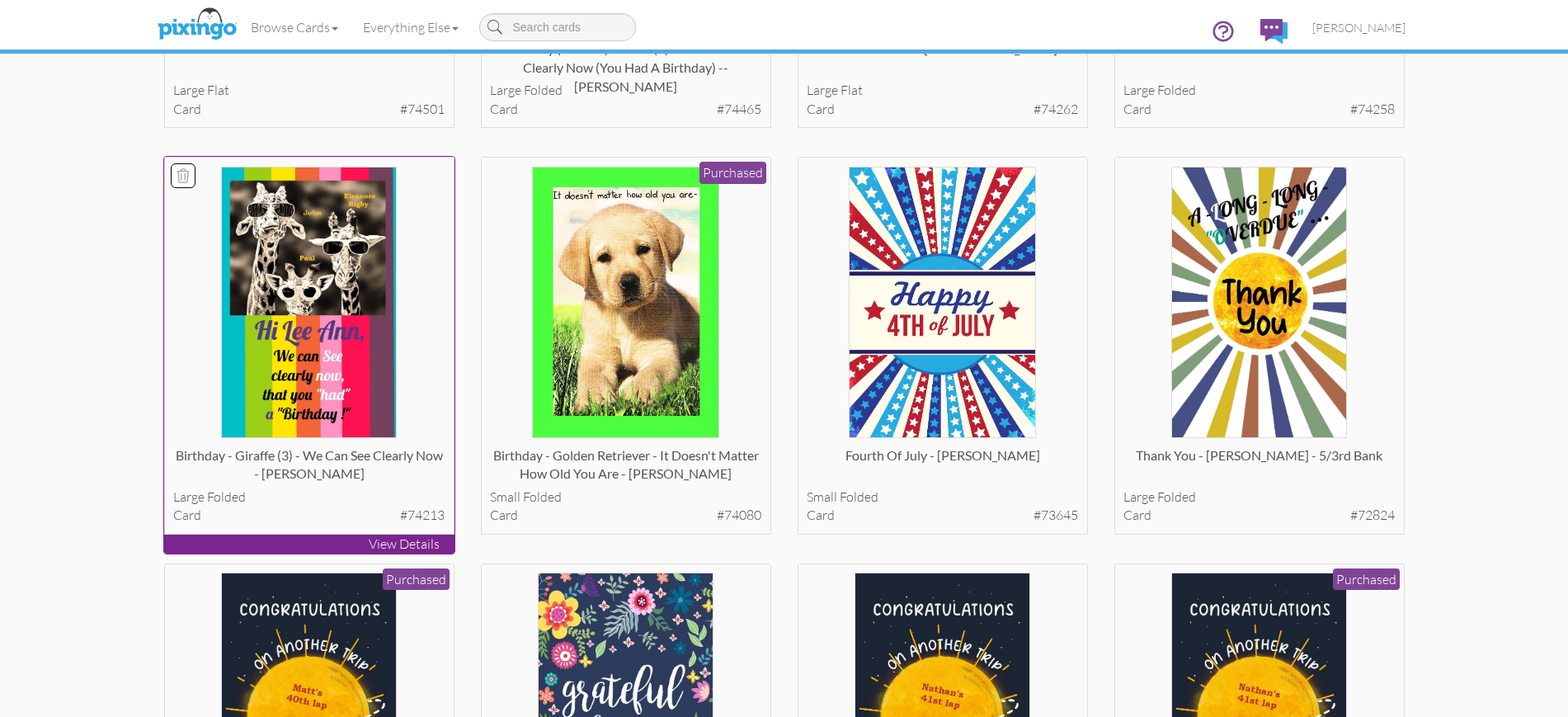
scroll to position [515, 0]
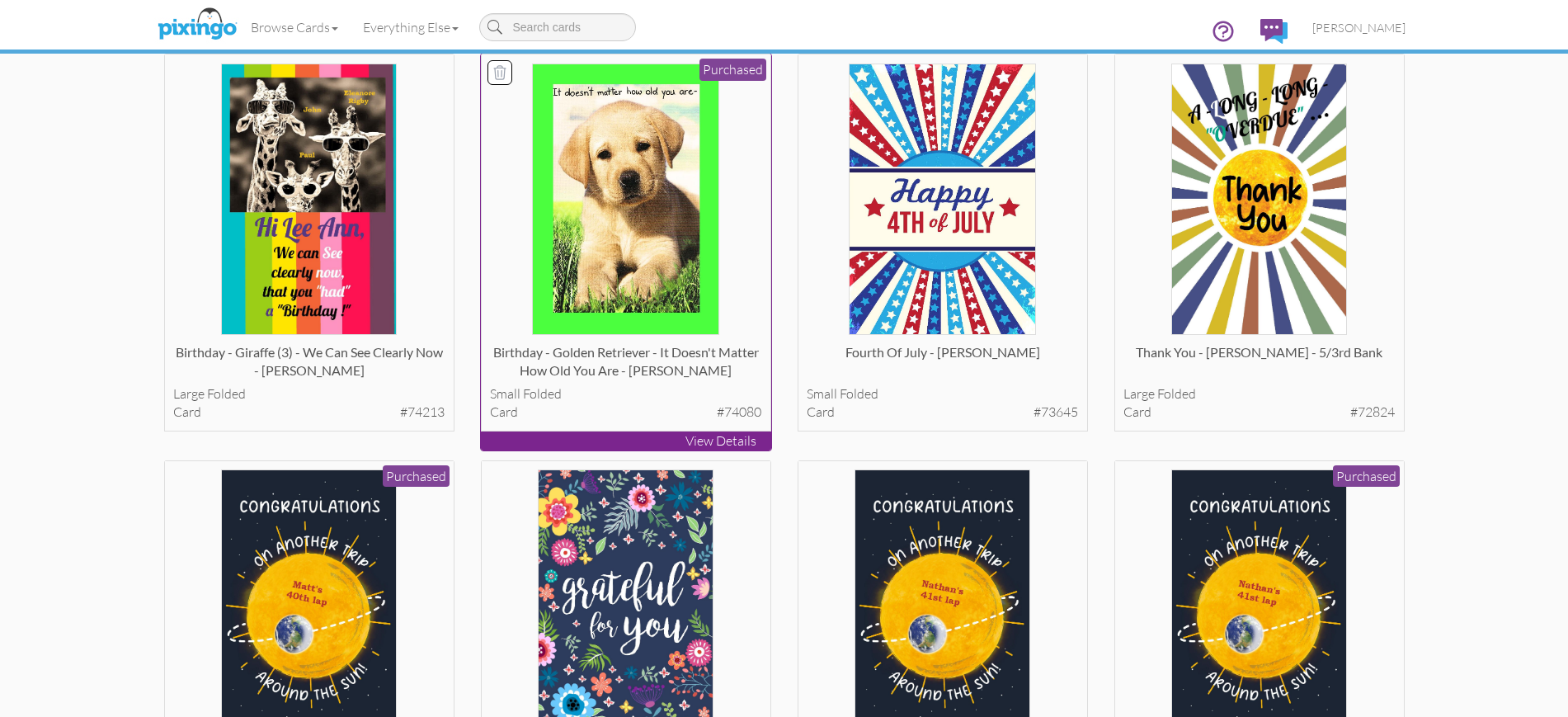
click at [631, 435] on p "View Details" at bounding box center [626, 441] width 290 height 19
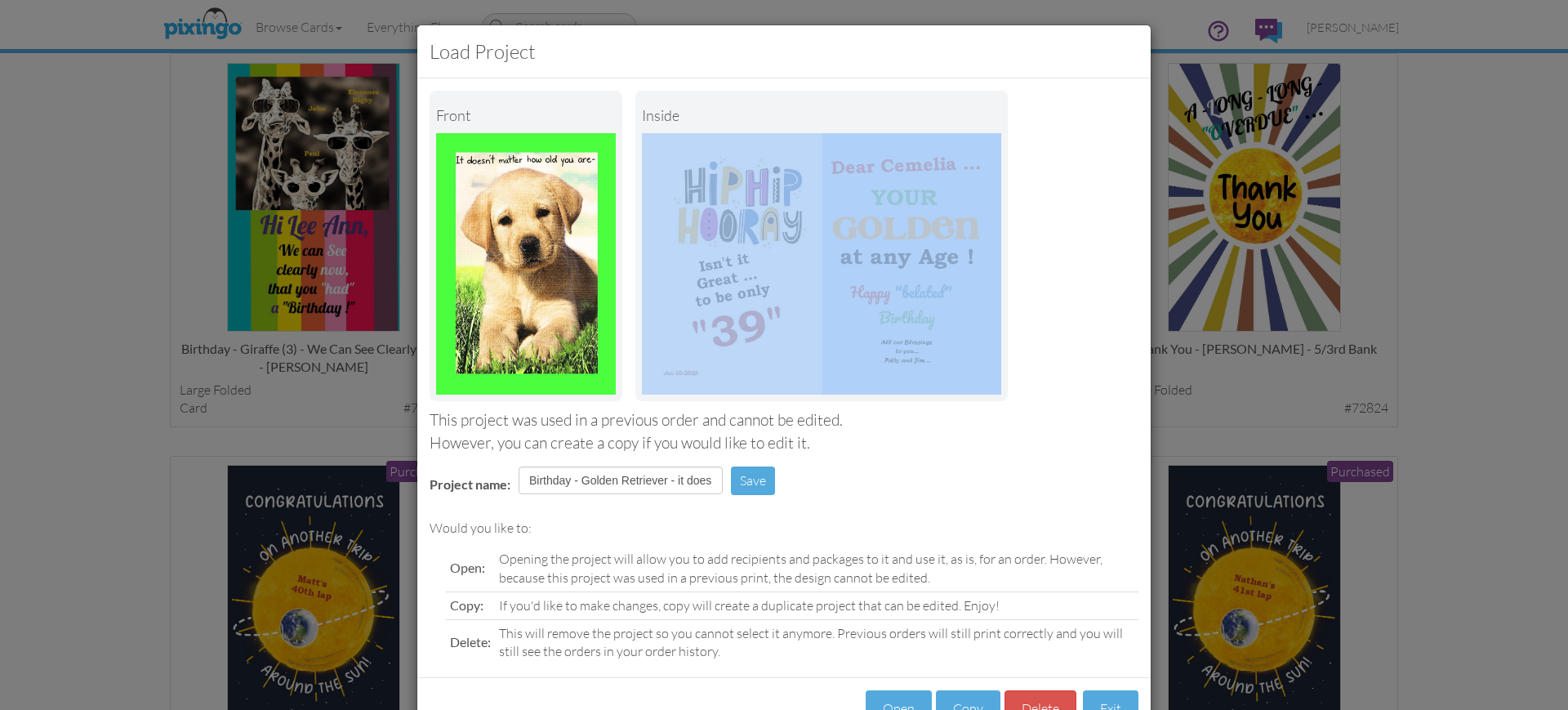
click at [1272, 394] on div "Load Project Front inside This project was used in a previous order and cannot …" at bounding box center [784, 355] width 1568 height 710
